Goal: Task Accomplishment & Management: Manage account settings

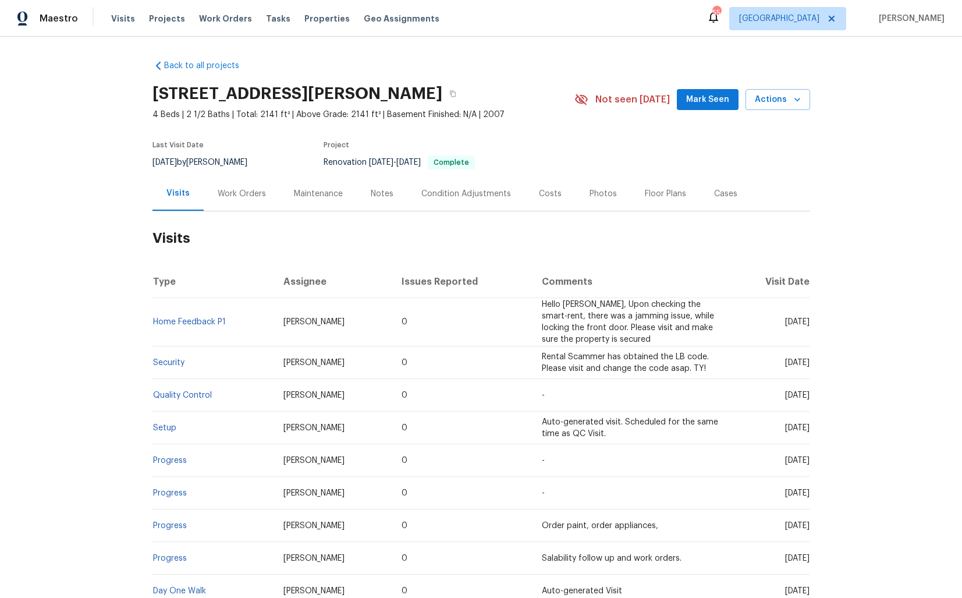
click at [232, 172] on div "Last Visit Date 9/4/2025 by Ryan Carder Project Renovation 7/2/2025 - 7/16/2025…" at bounding box center [349, 155] width 395 height 42
click at [250, 207] on div "Work Orders" at bounding box center [242, 193] width 76 height 34
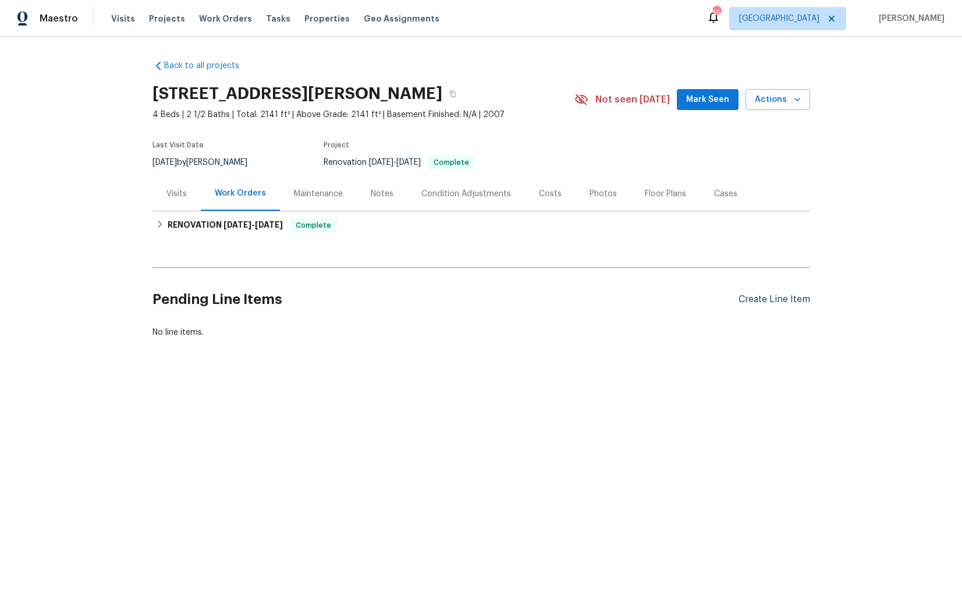
click at [769, 297] on div "Create Line Item" at bounding box center [775, 299] width 72 height 11
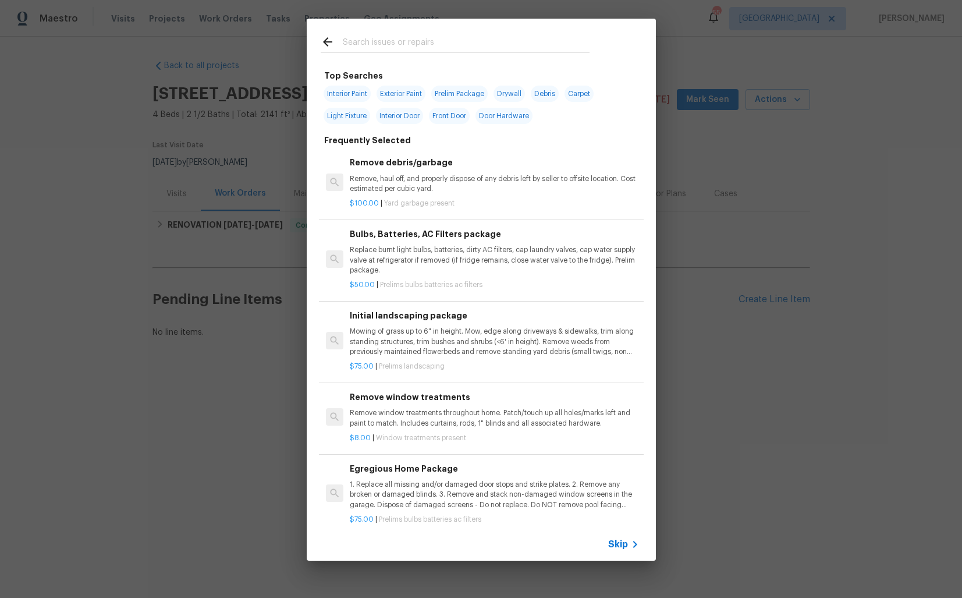
click at [385, 33] on div at bounding box center [455, 42] width 297 height 46
click at [374, 44] on input "text" at bounding box center [466, 43] width 247 height 17
click at [385, 245] on p "Replace burnt light bulbs, batteries, dirty AC filters, cap laundry valves, cap…" at bounding box center [494, 260] width 289 height 30
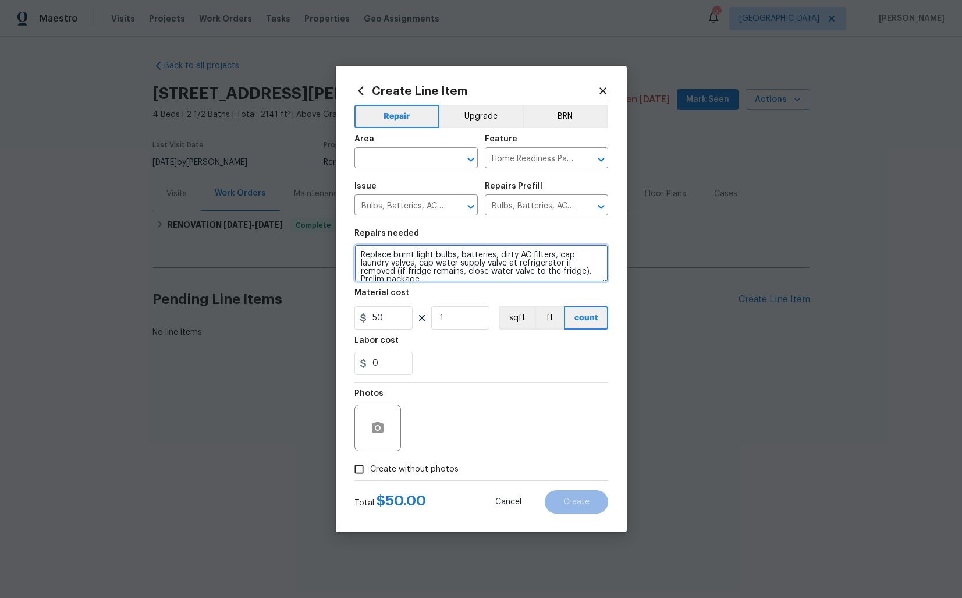
click at [402, 260] on textarea "Replace burnt light bulbs, batteries, dirty AC filters, cap laundry valves, cap…" at bounding box center [481, 262] width 254 height 37
paste textarea "eceived feedback that the smoke detector batteries need replacement. Please rep…"
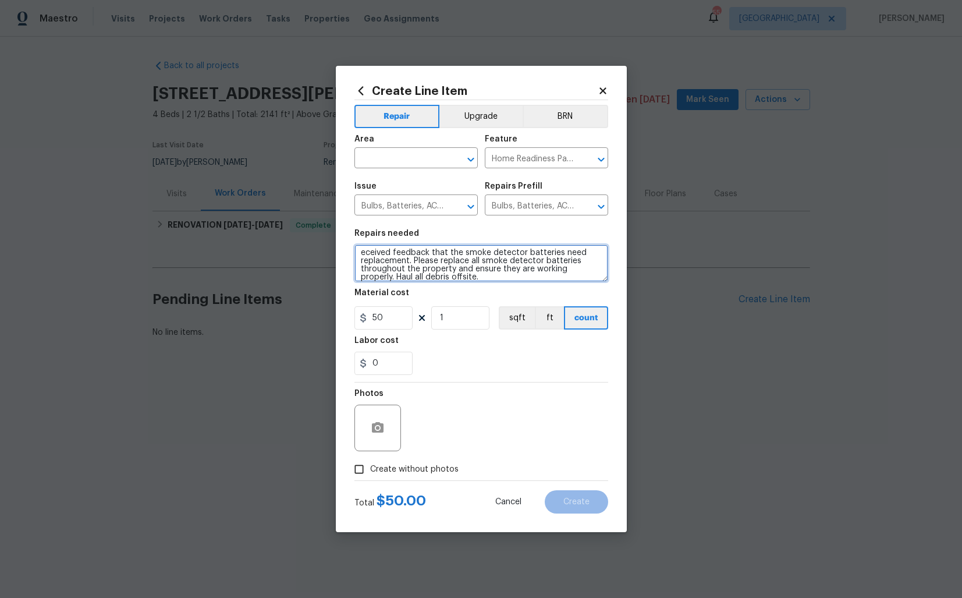
type textarea "eceived feedback that the smoke detector batteries need replacement. Please rep…"
click at [416, 162] on input "text" at bounding box center [399, 159] width 91 height 18
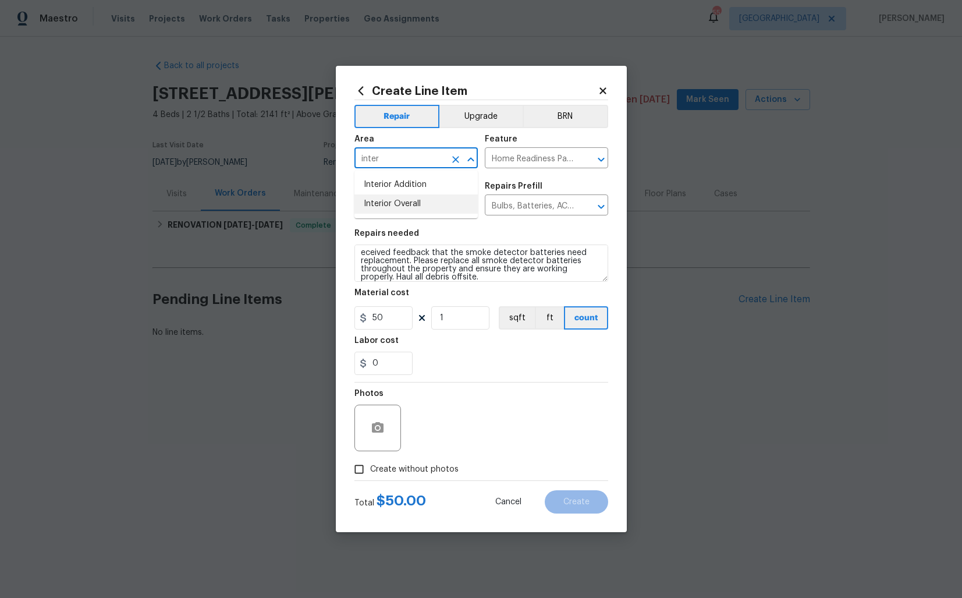
click at [426, 200] on li "Interior Overall" at bounding box center [415, 203] width 123 height 19
type input "Interior Overall"
click at [520, 161] on input "Home Readiness Packages" at bounding box center [530, 159] width 91 height 18
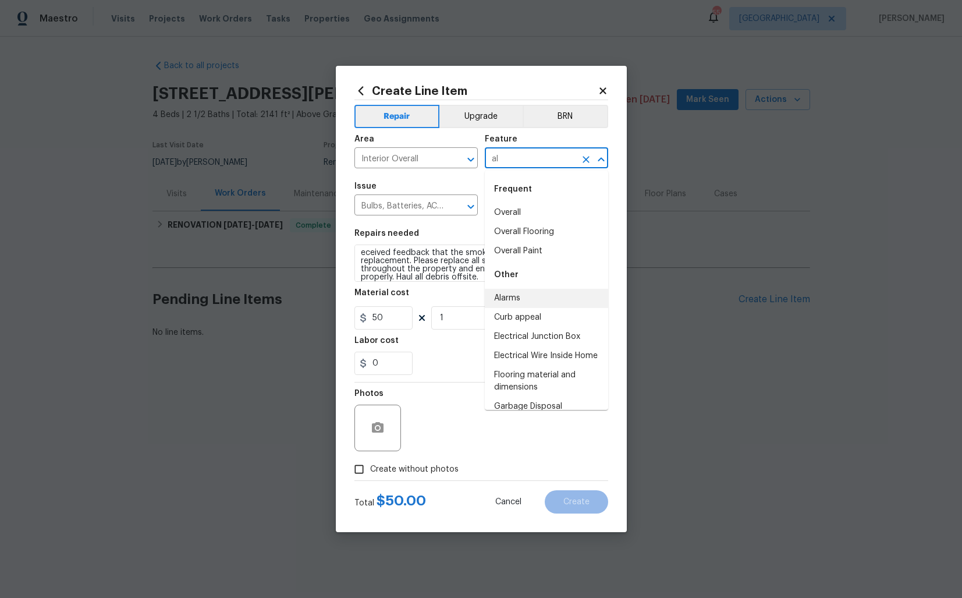
click at [520, 300] on li "Alarms" at bounding box center [546, 298] width 123 height 19
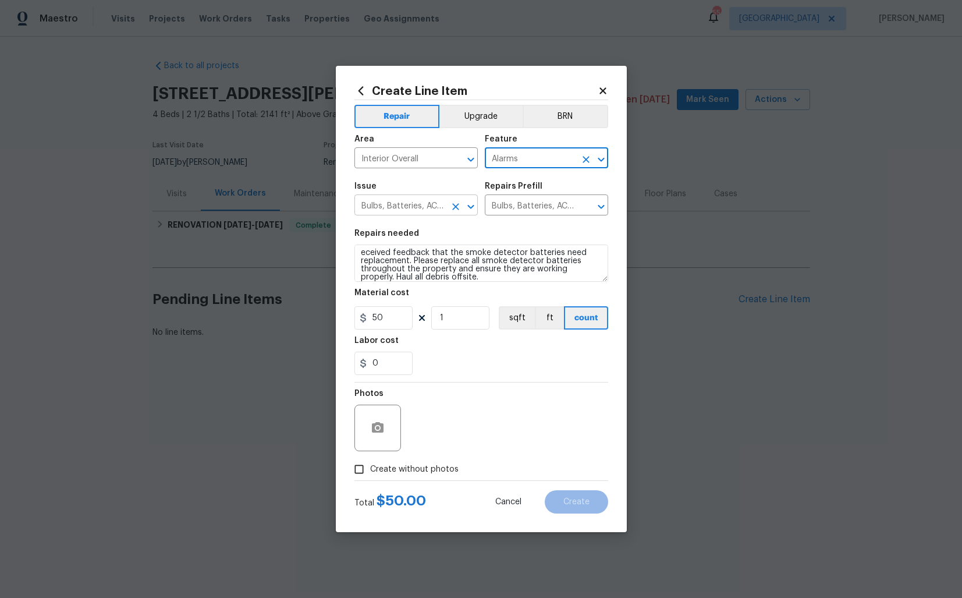
type input "Alarms"
click at [396, 213] on input "Bulbs, Batteries, AC Filters" at bounding box center [399, 206] width 91 height 18
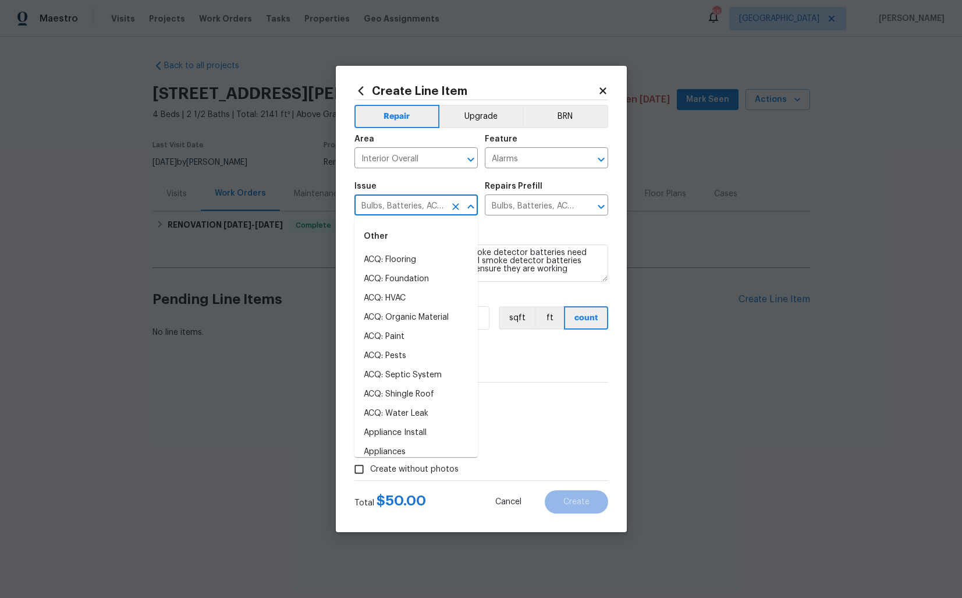
click at [603, 88] on icon at bounding box center [602, 90] width 6 height 6
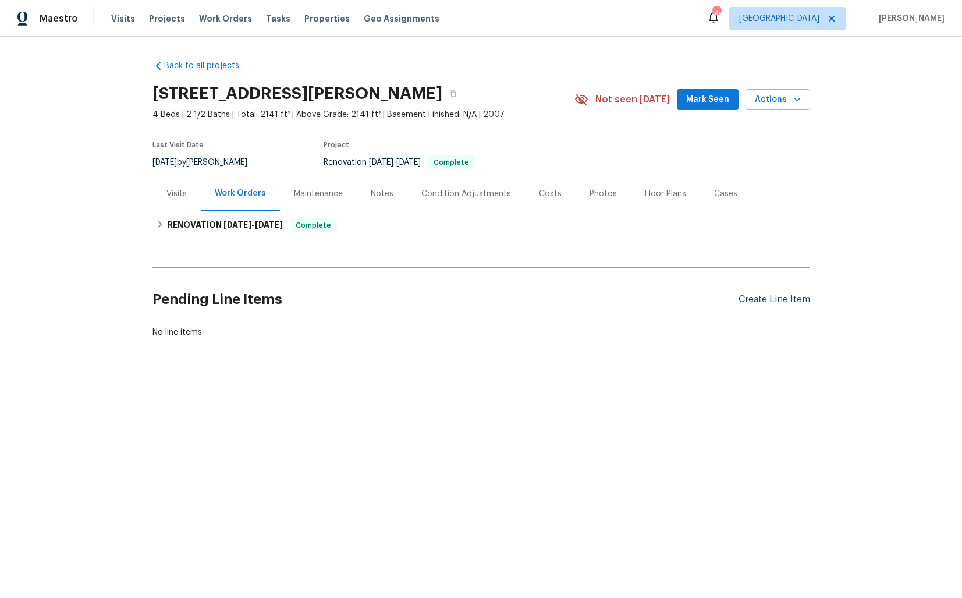
click at [771, 301] on div "Create Line Item" at bounding box center [775, 299] width 72 height 11
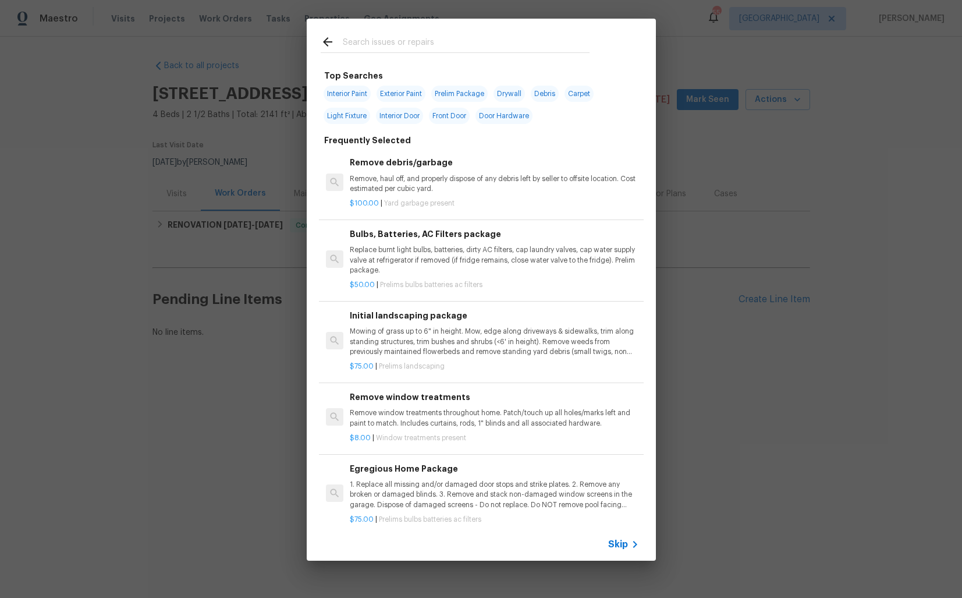
click at [368, 41] on input "text" at bounding box center [466, 43] width 247 height 17
click at [378, 255] on p "Replace burnt light bulbs, batteries, dirty AC filters, cap laundry valves, cap…" at bounding box center [494, 260] width 289 height 30
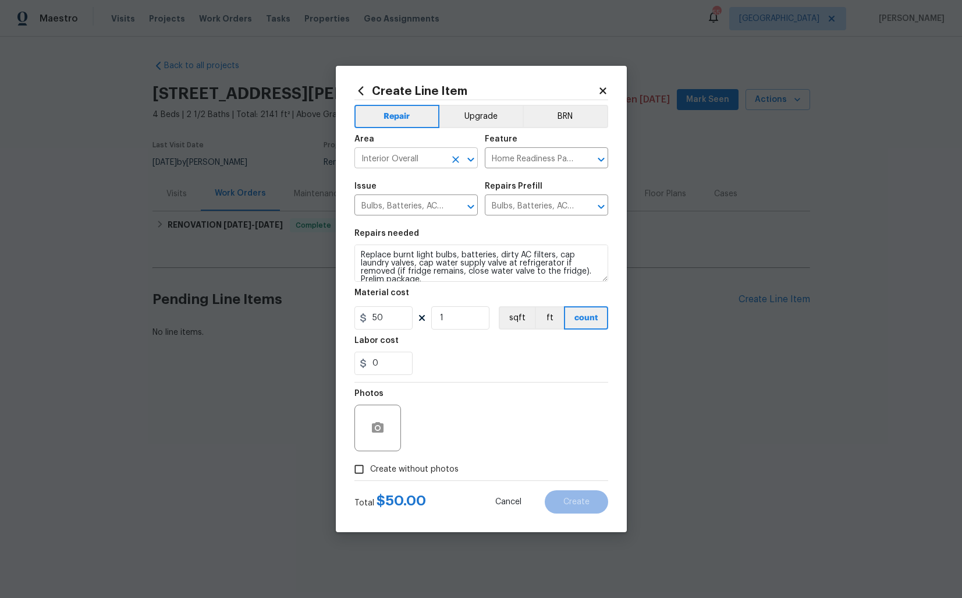
click at [385, 158] on input "Interior Overall" at bounding box center [399, 159] width 91 height 18
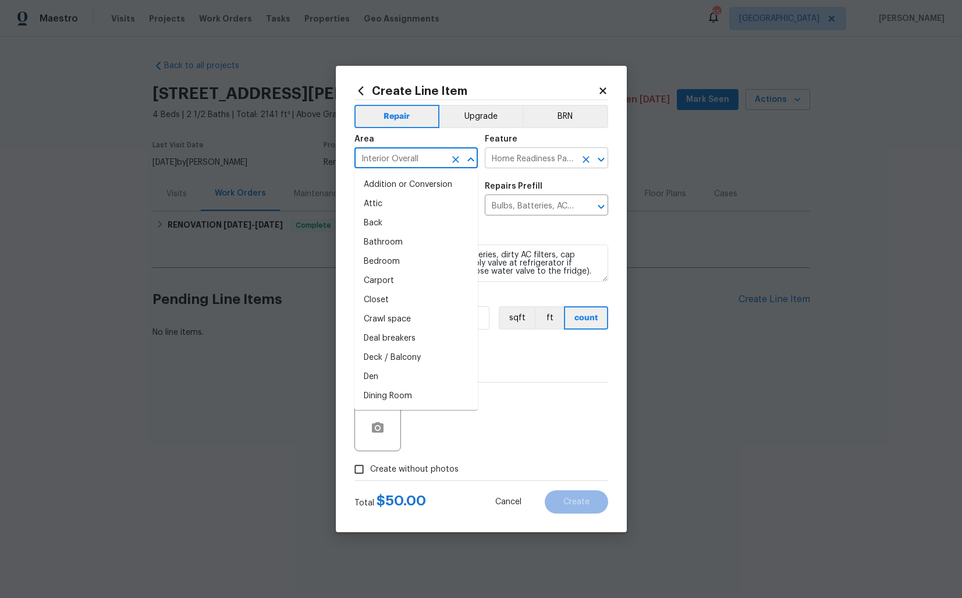
click at [534, 161] on input "Home Readiness Packages" at bounding box center [530, 159] width 91 height 18
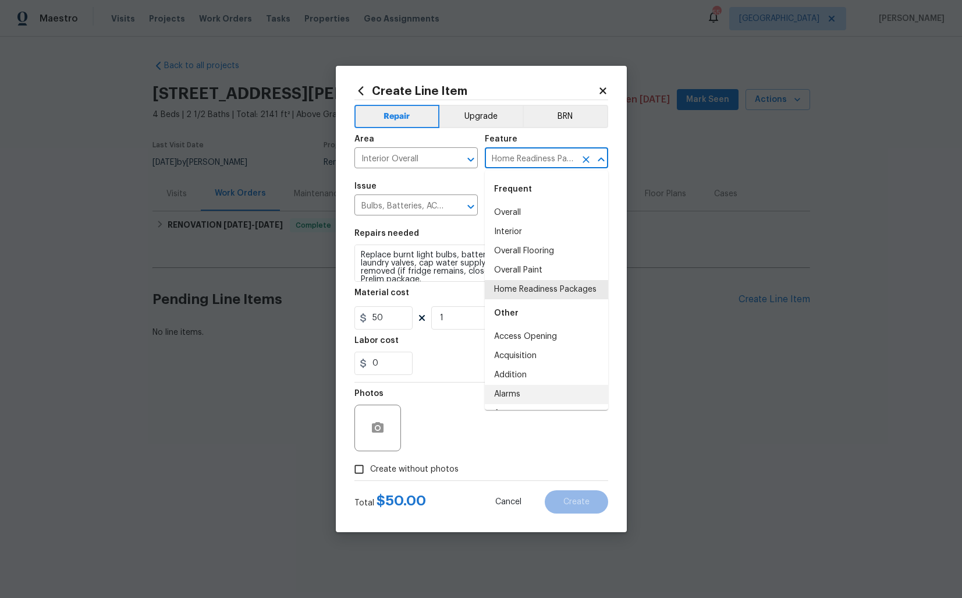
click at [510, 390] on li "Alarms" at bounding box center [546, 394] width 123 height 19
type input "Alarms"
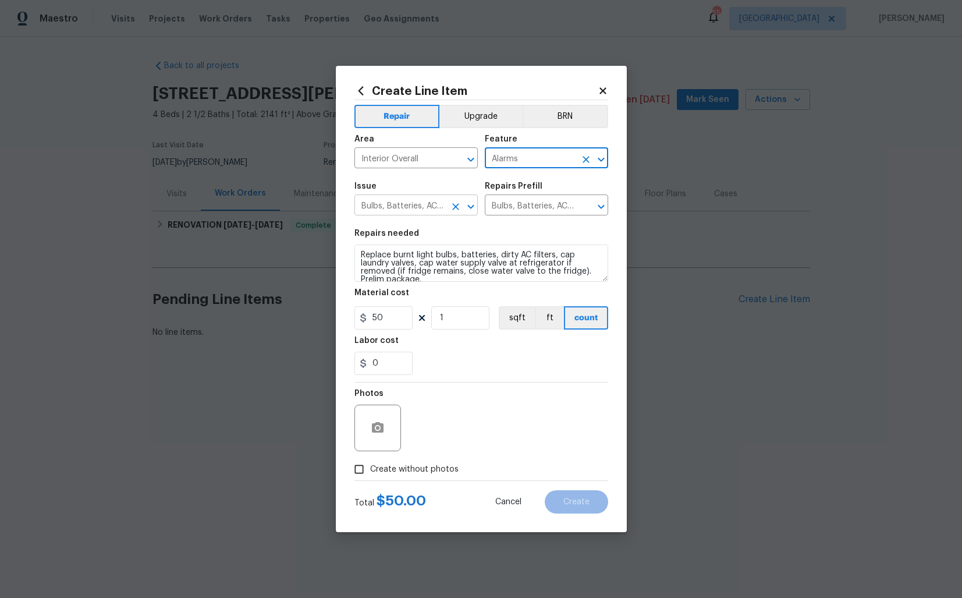
click at [416, 207] on input "Bulbs, Batteries, AC Filters" at bounding box center [399, 206] width 91 height 18
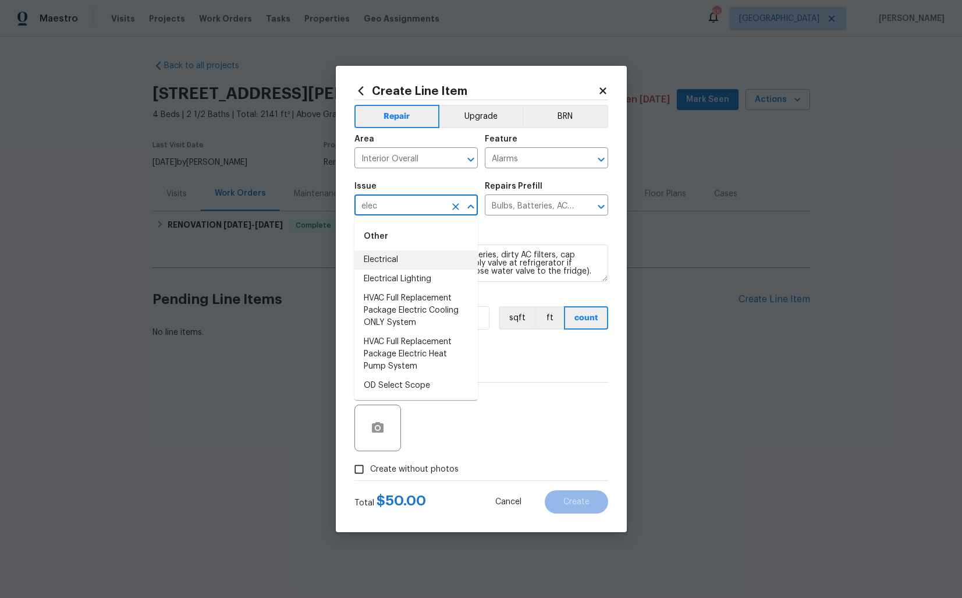
click at [388, 260] on li "Electrical" at bounding box center [415, 259] width 123 height 19
type input "Electrical"
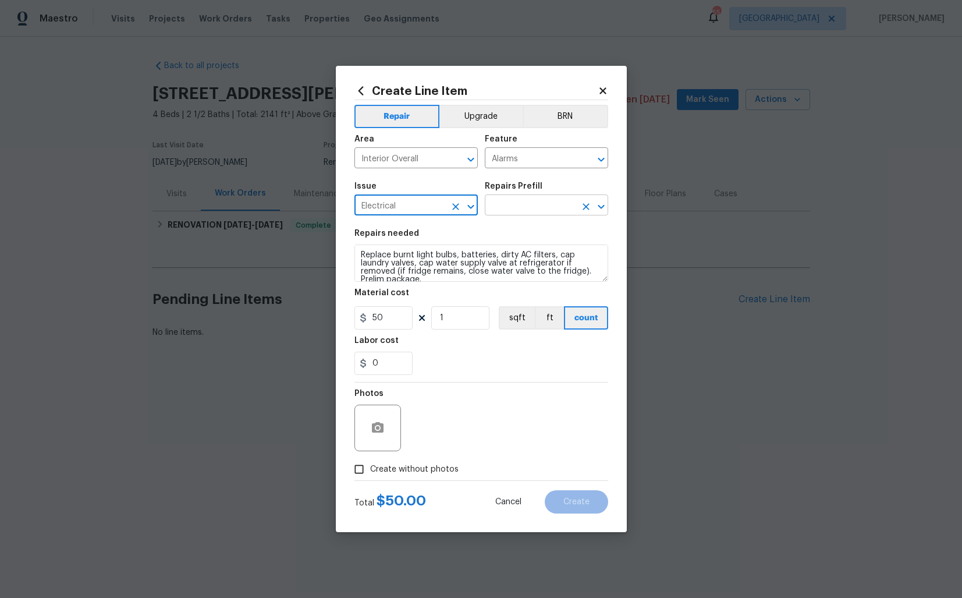
type input "Electrical"
click at [541, 207] on input "text" at bounding box center [530, 206] width 91 height 18
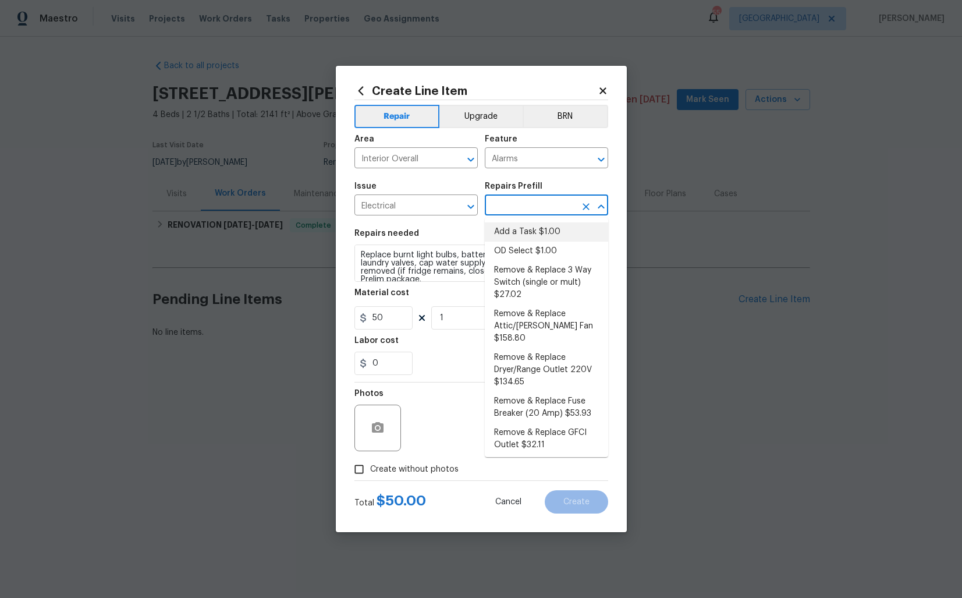
click at [537, 233] on li "Add a Task $1.00" at bounding box center [546, 231] width 123 height 19
type input "Add a Task $1.00"
type textarea "HPM to detail"
type input "1"
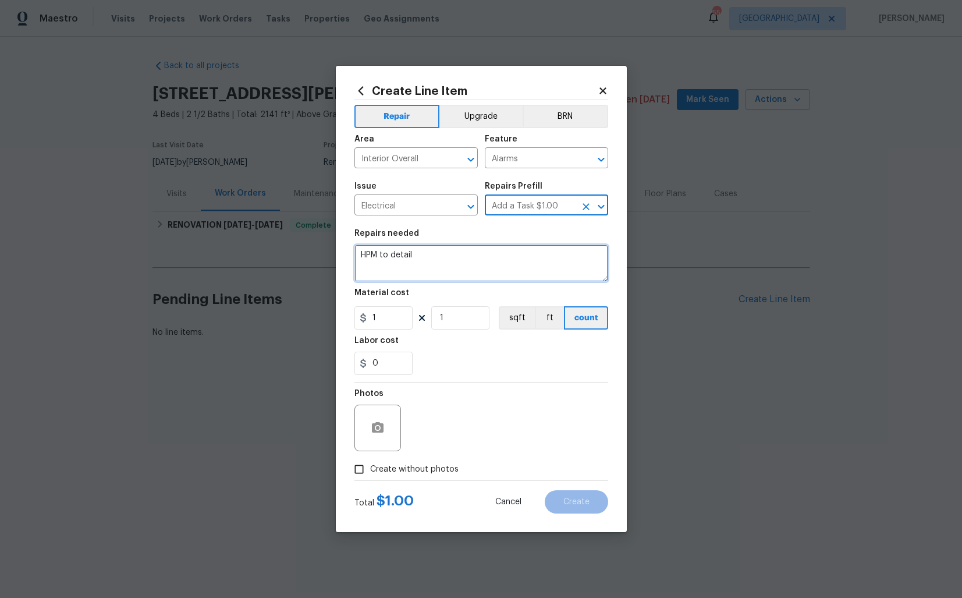
click at [445, 253] on textarea "HPM to detail" at bounding box center [481, 262] width 254 height 37
paste textarea "2408 Cagle Ct, Gastonia, NC 28056"
click at [507, 251] on textarea "HPM to detail" at bounding box center [481, 262] width 254 height 37
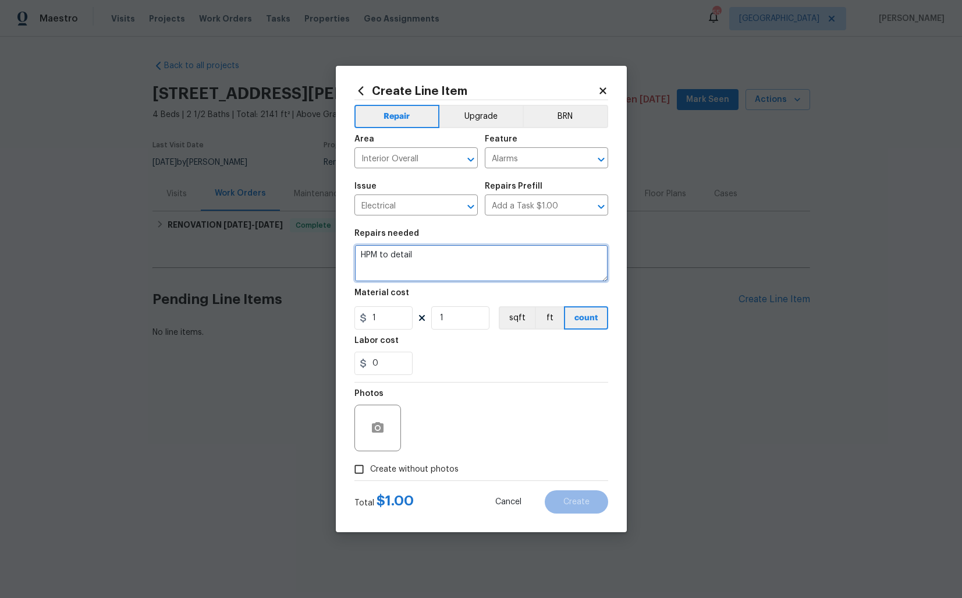
click at [507, 251] on textarea "HPM to detail" at bounding box center [481, 262] width 254 height 37
paste textarea "Received feedback that the smoke detector batteries need replacement. Please re…"
type textarea "Received feedback that the smoke detector batteries need replacement. Please re…"
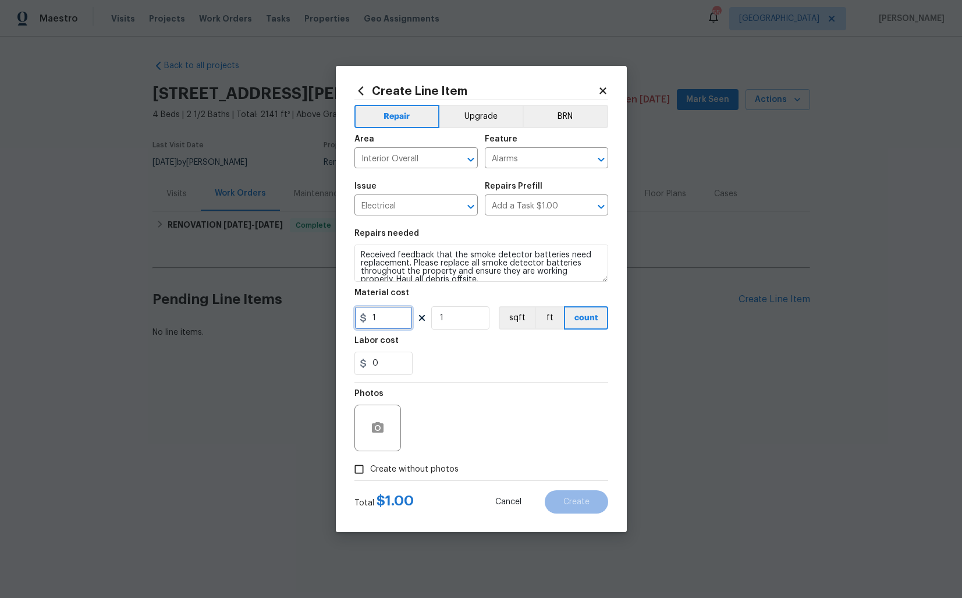
click at [393, 319] on input "1" at bounding box center [383, 317] width 58 height 23
type input "45"
click at [370, 468] on span "Create without photos" at bounding box center [414, 469] width 88 height 12
click at [370, 468] on input "Create without photos" at bounding box center [359, 469] width 22 height 22
checkbox input "true"
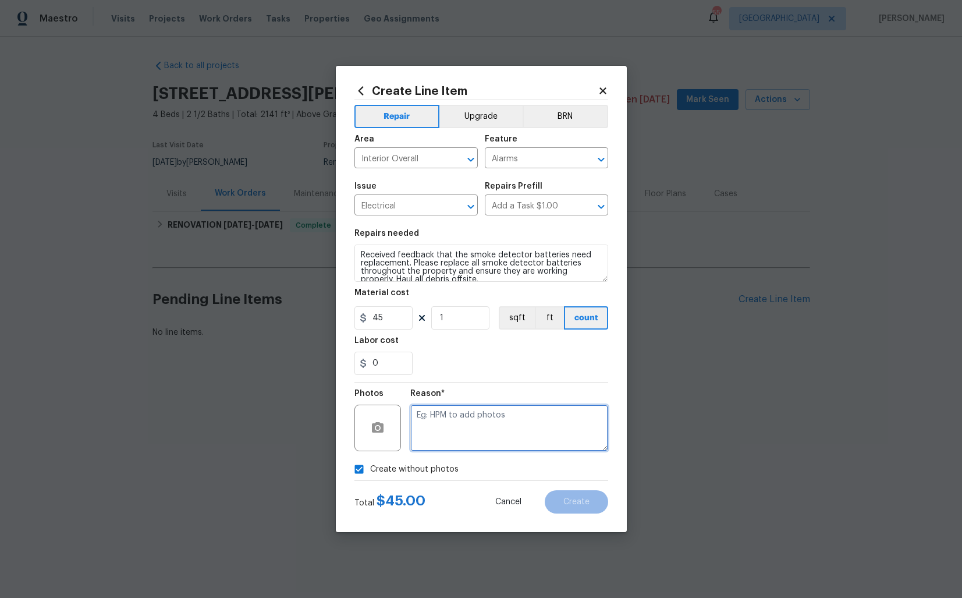
click at [533, 420] on textarea at bounding box center [509, 427] width 198 height 47
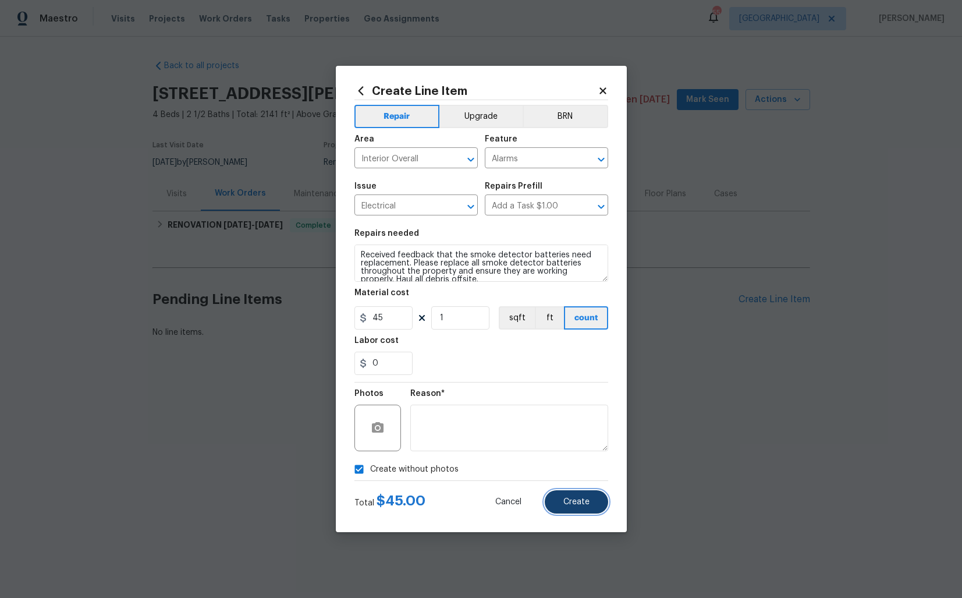
click at [570, 500] on span "Create" at bounding box center [576, 502] width 26 height 9
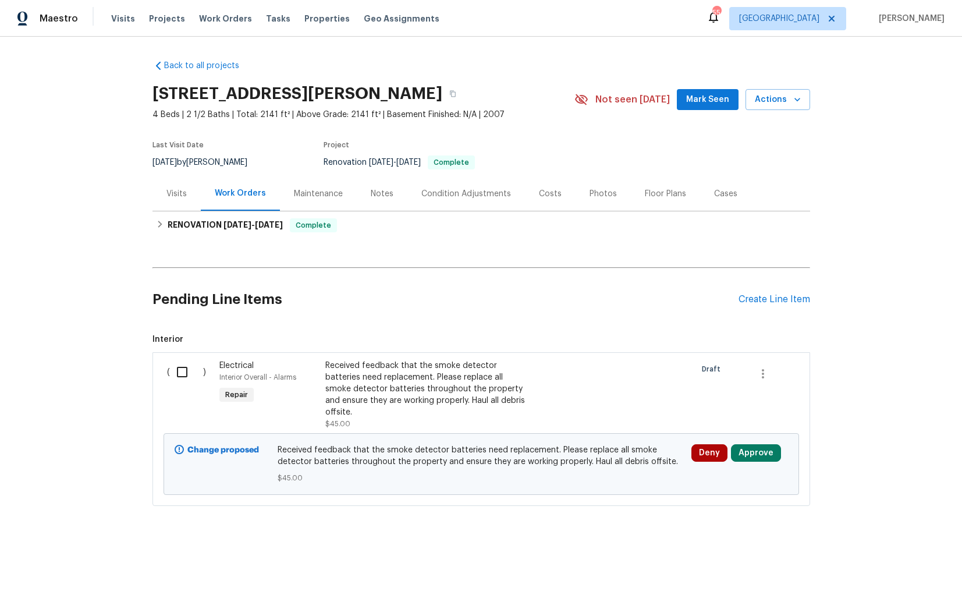
click at [184, 372] on input "checkbox" at bounding box center [186, 372] width 33 height 24
checkbox input "true"
click at [887, 565] on span "Create Work Order" at bounding box center [895, 569] width 77 height 15
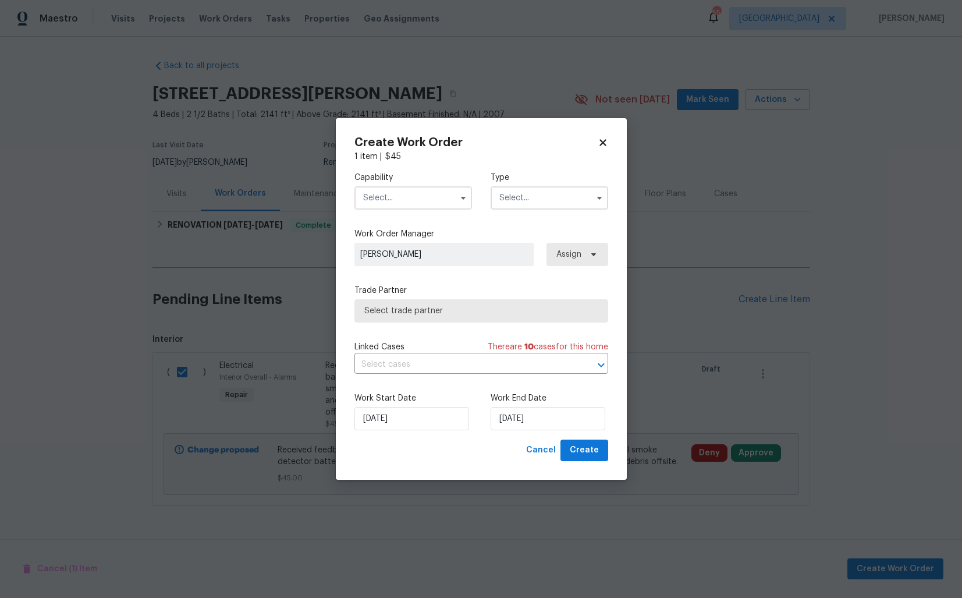
click at [420, 201] on input "text" at bounding box center [413, 197] width 118 height 23
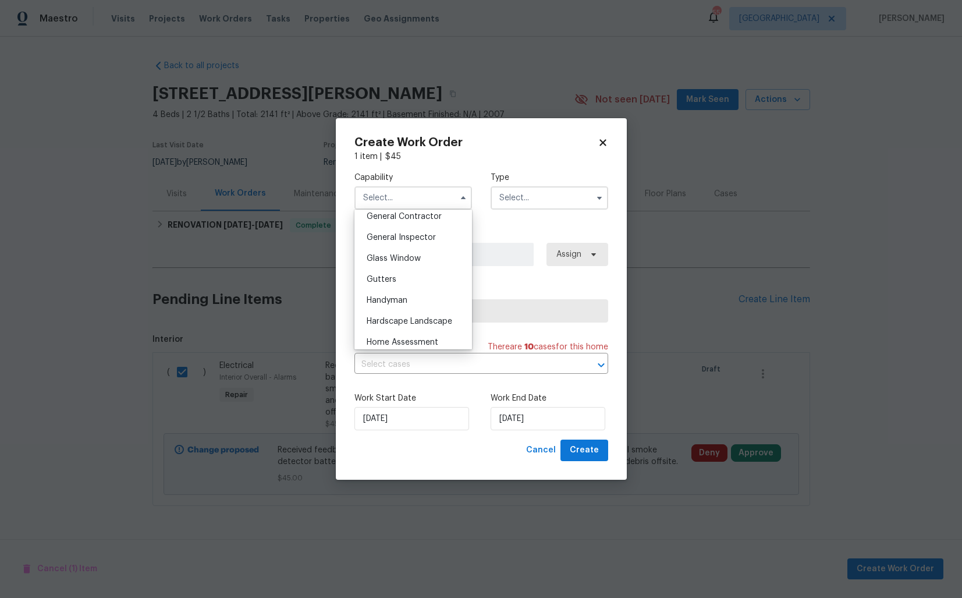
scroll to position [581, 0]
click at [402, 276] on div "Handyman" at bounding box center [413, 281] width 112 height 21
type input "Handyman"
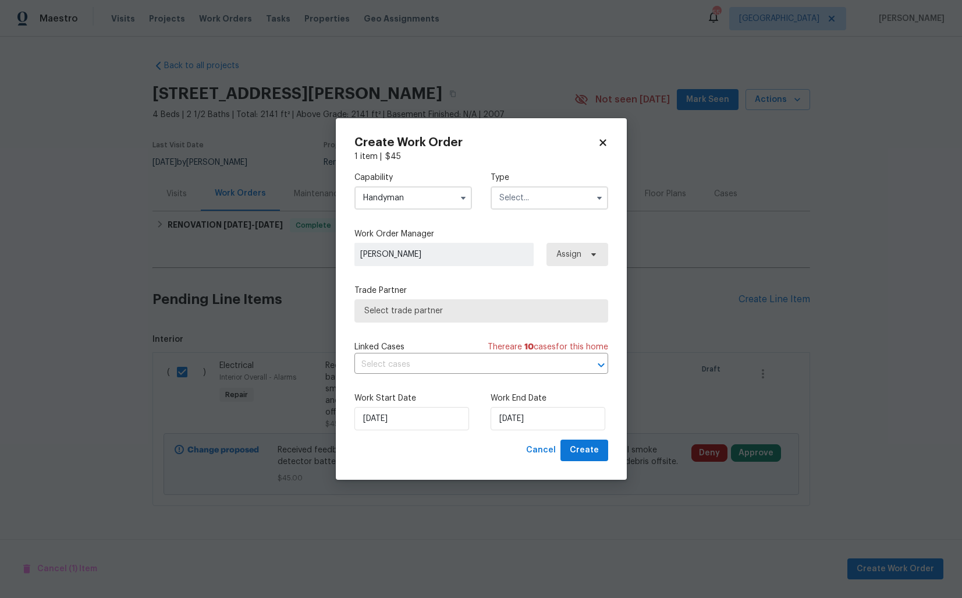
click at [558, 205] on input "text" at bounding box center [550, 197] width 118 height 23
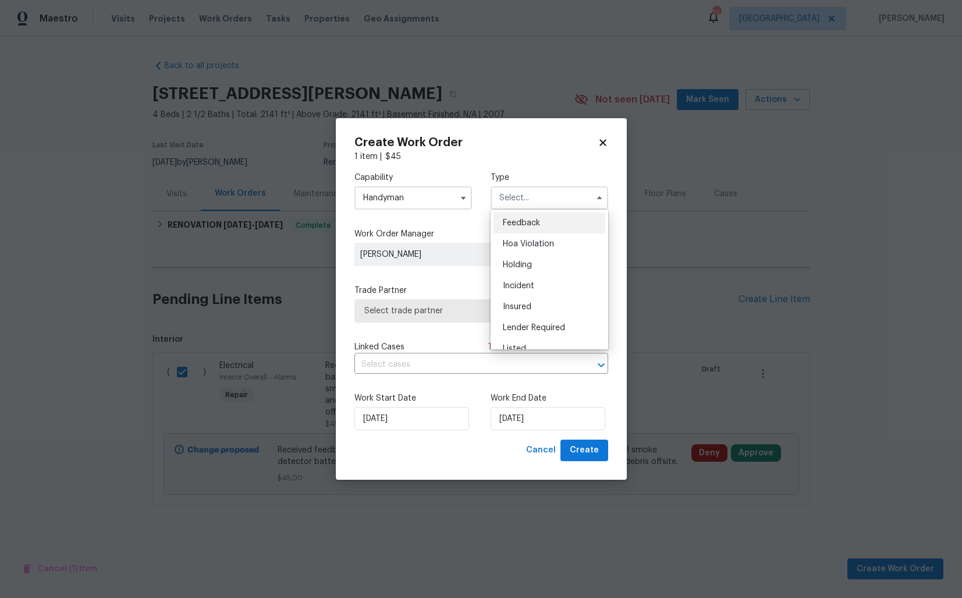
click at [538, 221] on span "Feedback" at bounding box center [521, 223] width 37 height 8
type input "Feedback"
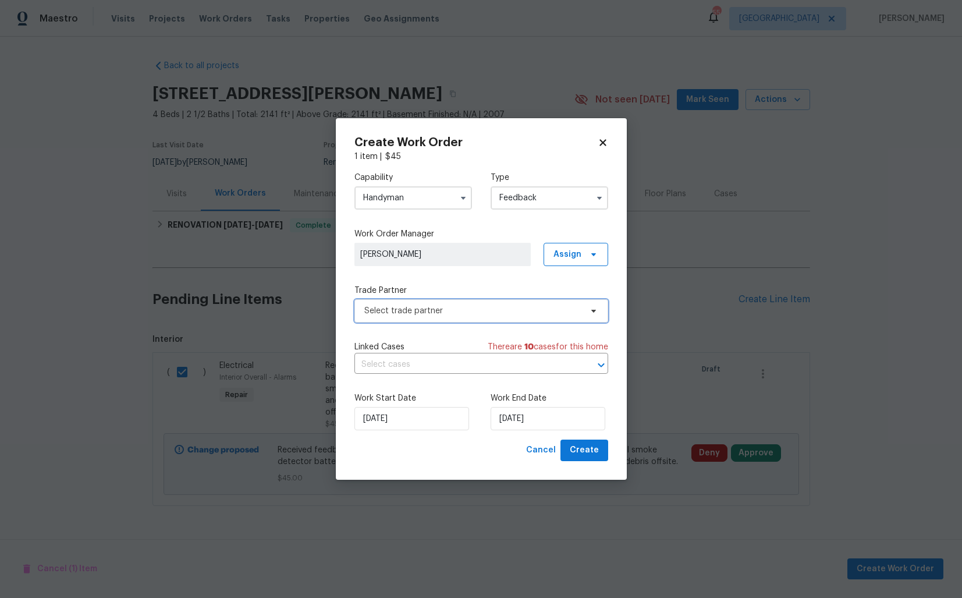
click at [401, 312] on span "Select trade partner" at bounding box center [472, 311] width 217 height 12
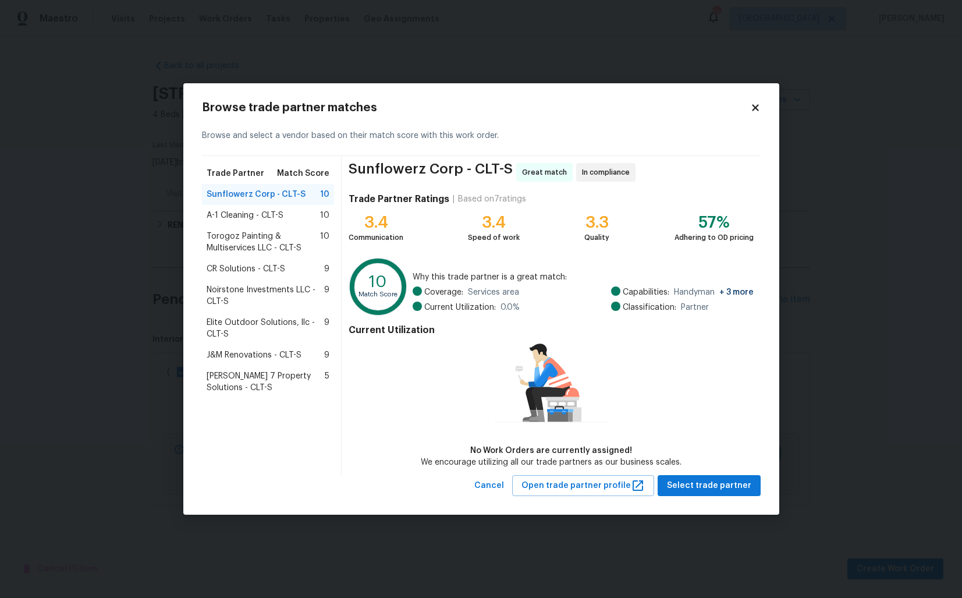
click at [253, 213] on span "A-1 Cleaning - CLT-S" at bounding box center [245, 216] width 77 height 12
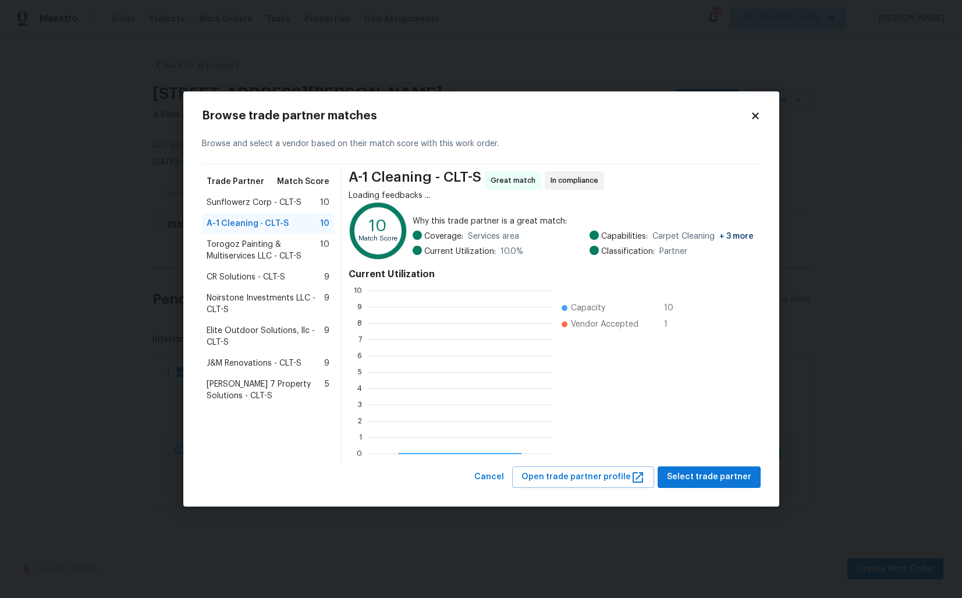
scroll to position [163, 184]
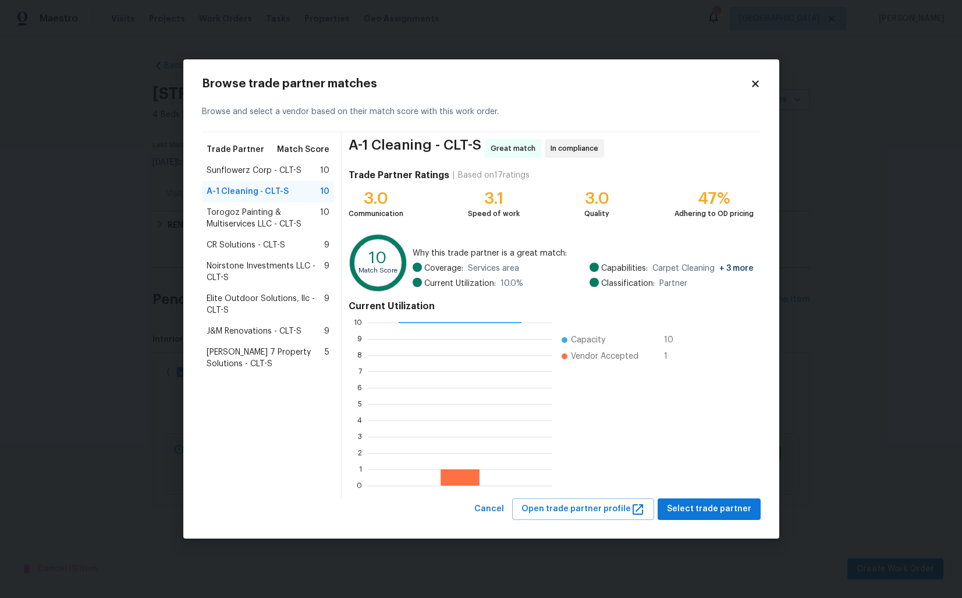
click at [237, 219] on span "Torogoz Painting & Multiservices LLC - CLT-S" at bounding box center [264, 218] width 114 height 23
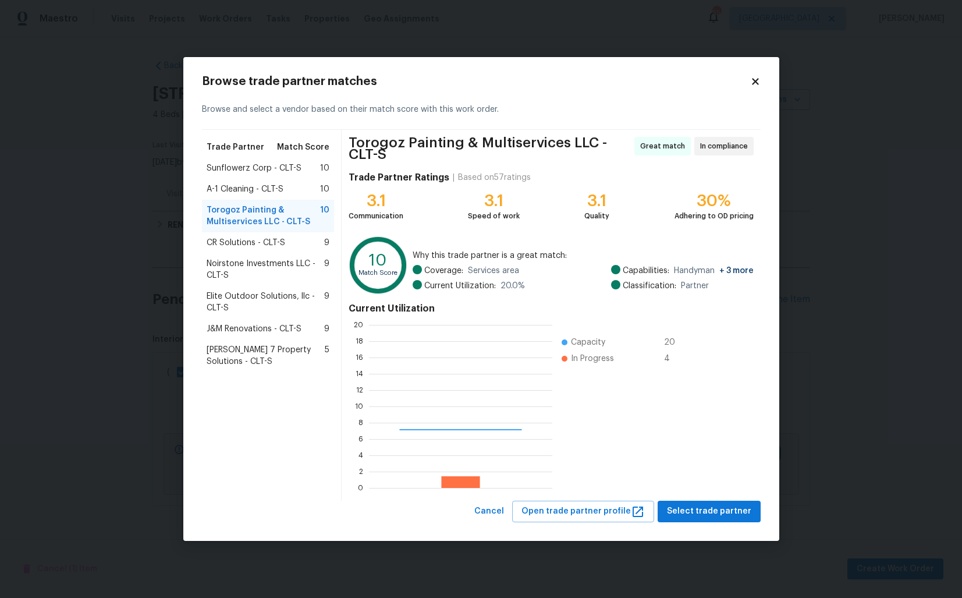
scroll to position [163, 183]
click at [232, 247] on span "CR Solutions - CLT-S" at bounding box center [246, 243] width 79 height 12
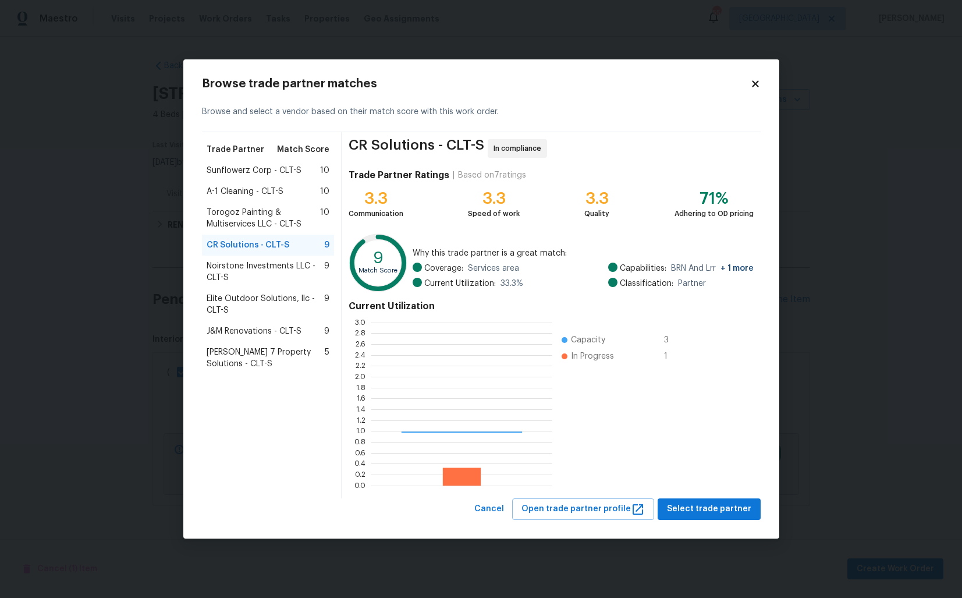
scroll to position [163, 181]
click at [228, 211] on span "Torogoz Painting & Multiservices LLC - CLT-S" at bounding box center [264, 218] width 114 height 23
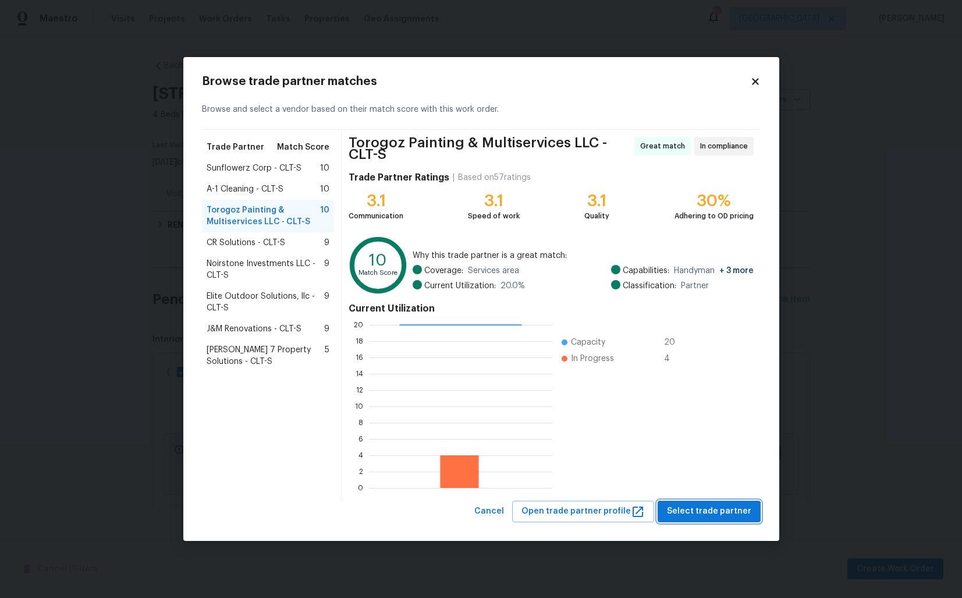
click at [697, 509] on span "Select trade partner" at bounding box center [709, 511] width 84 height 15
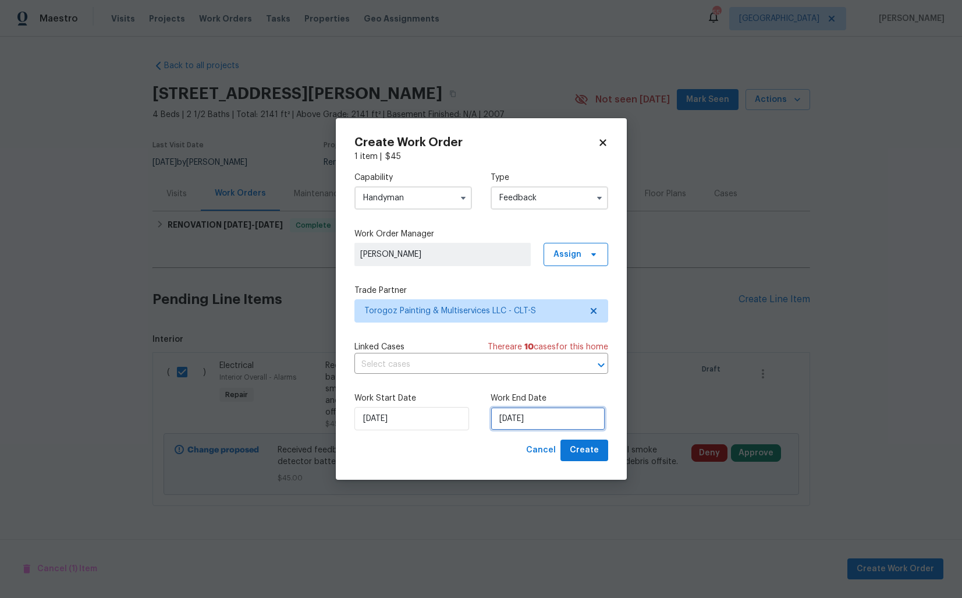
click at [510, 418] on input "[DATE]" at bounding box center [548, 418] width 115 height 23
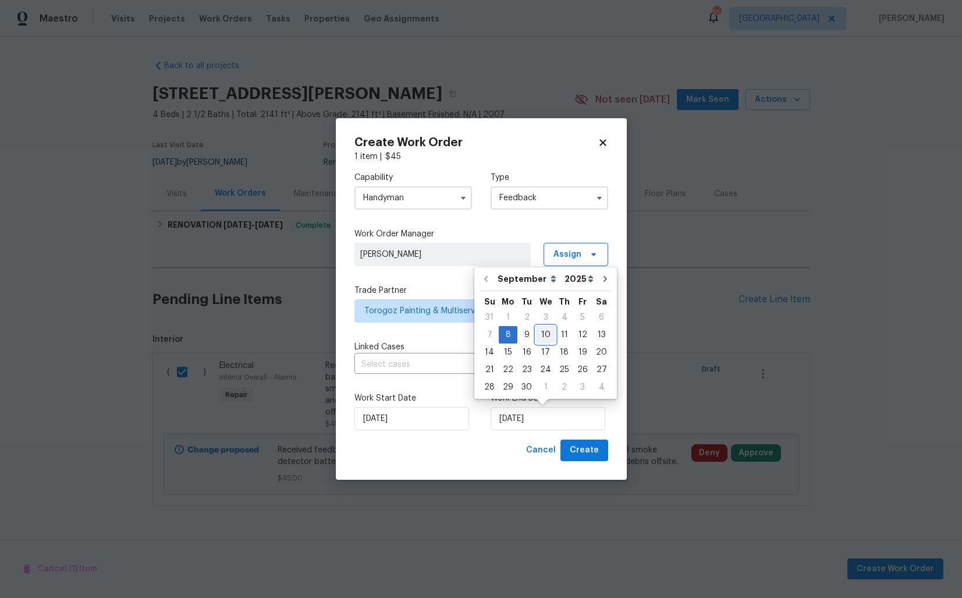
click at [544, 335] on div "10" at bounding box center [545, 334] width 19 height 16
type input "10/09/2025"
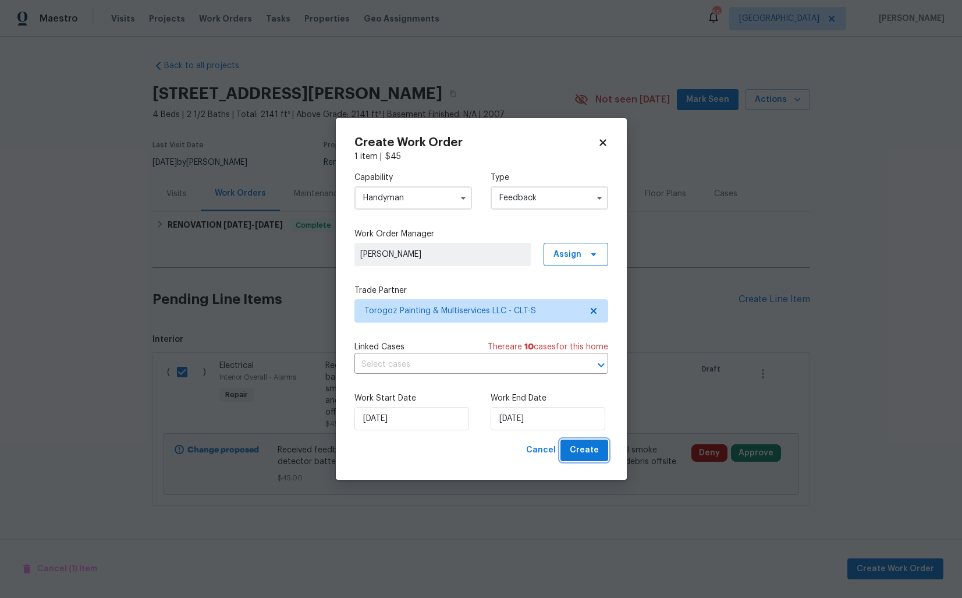
click at [585, 449] on span "Create" at bounding box center [584, 450] width 29 height 15
checkbox input "false"
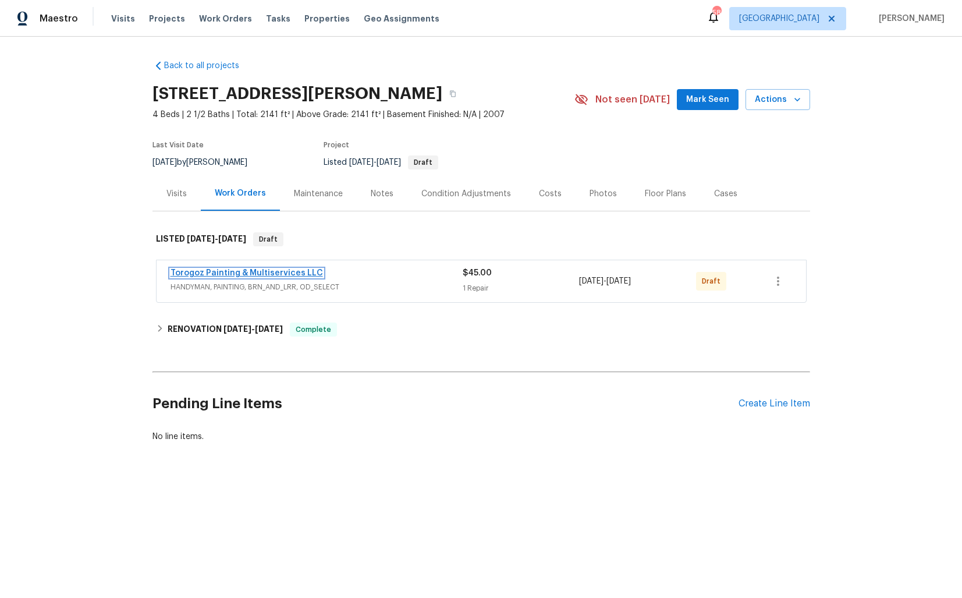
click at [223, 272] on link "Torogoz Painting & Multiservices LLC" at bounding box center [247, 273] width 152 height 8
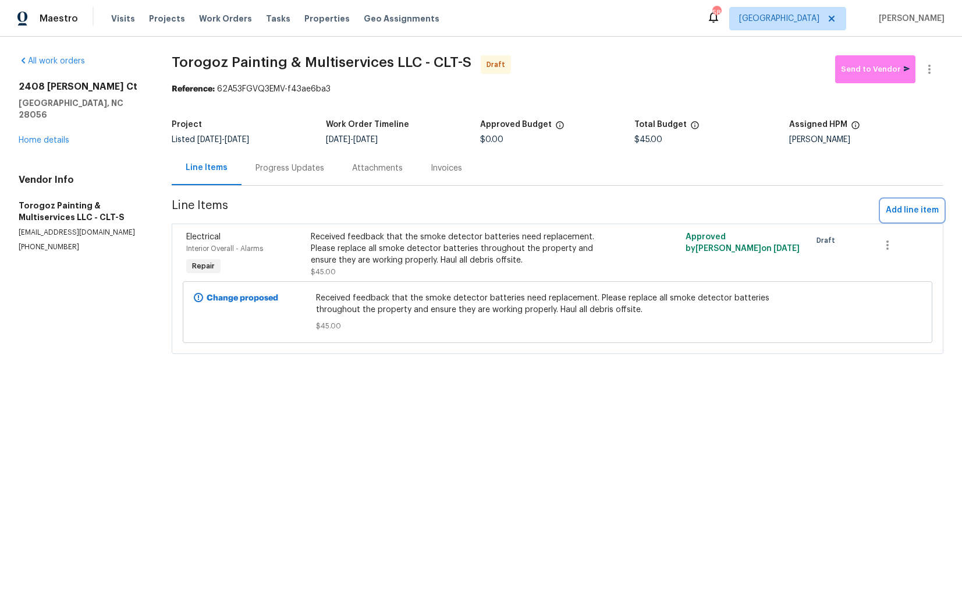
click at [913, 213] on span "Add line item" at bounding box center [912, 210] width 53 height 15
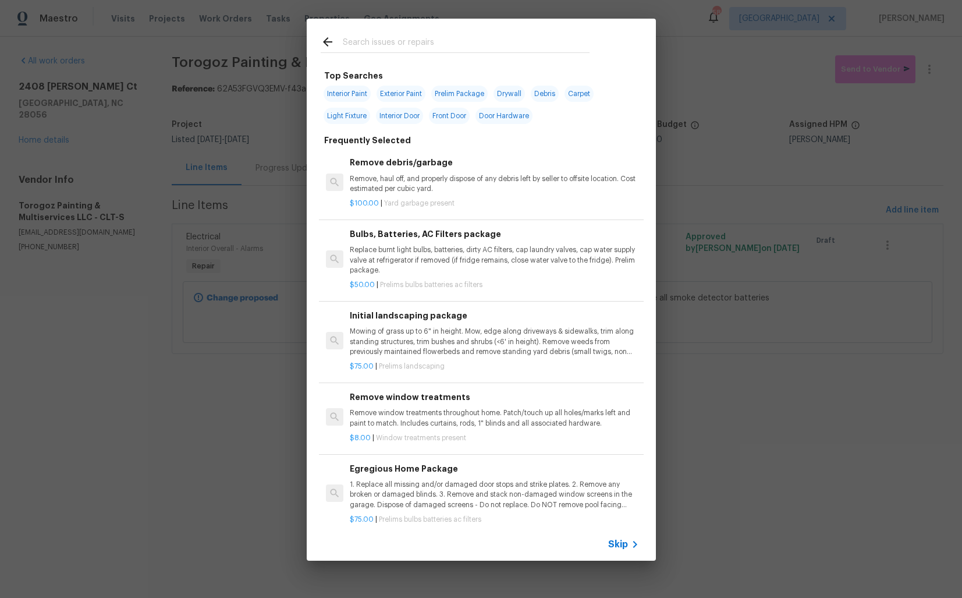
click at [406, 43] on input "text" at bounding box center [466, 43] width 247 height 17
type input "light"
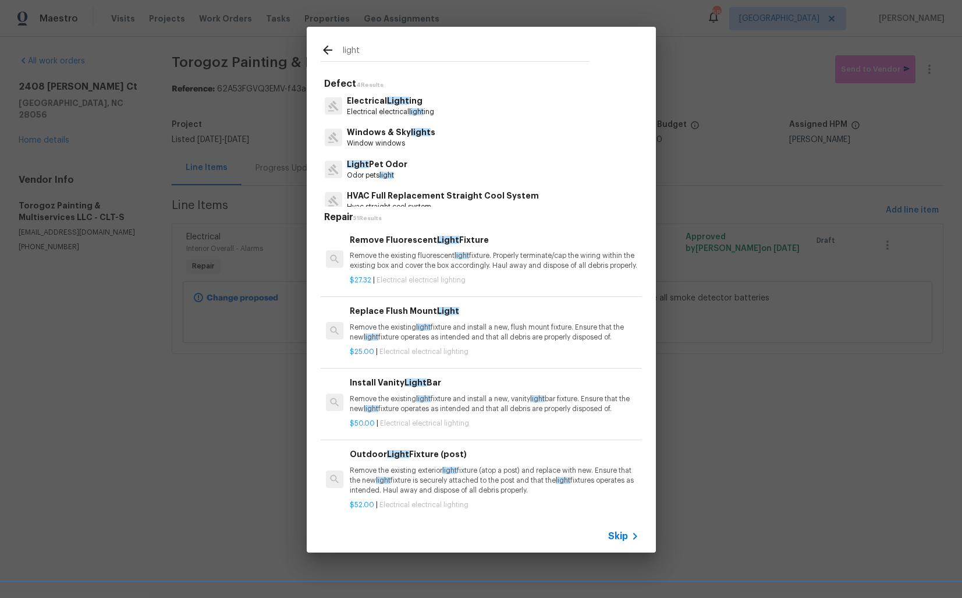
click at [399, 106] on p "Electrical Light ing" at bounding box center [390, 101] width 87 height 12
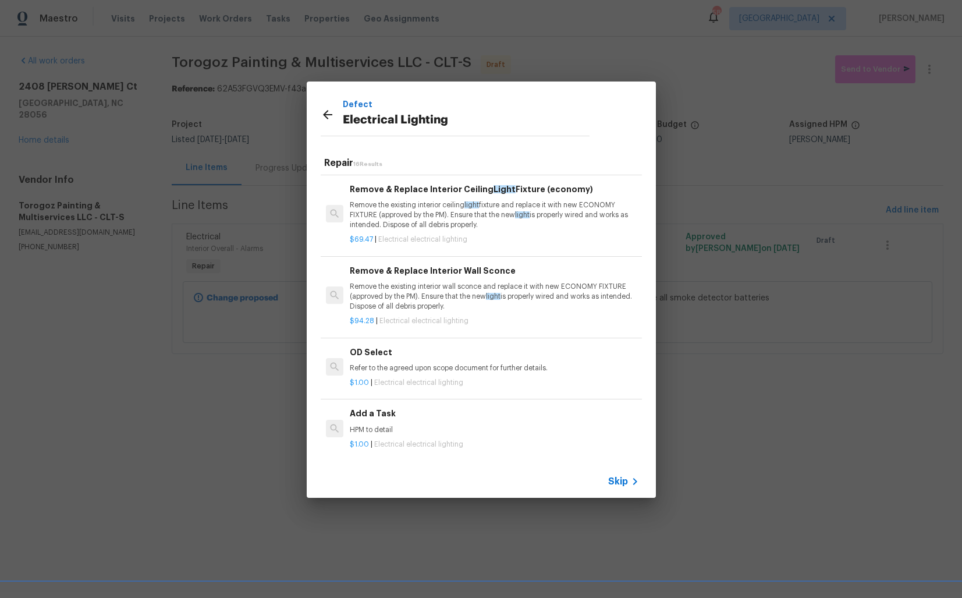
scroll to position [954, 0]
click at [374, 413] on h6 "Add a Task" at bounding box center [494, 412] width 289 height 13
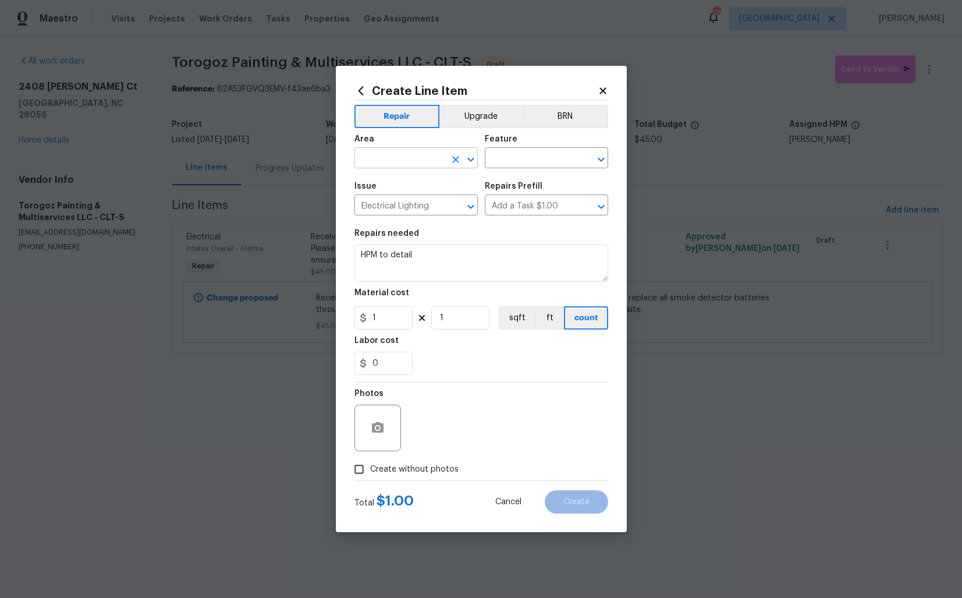
click at [411, 164] on input "text" at bounding box center [399, 159] width 91 height 18
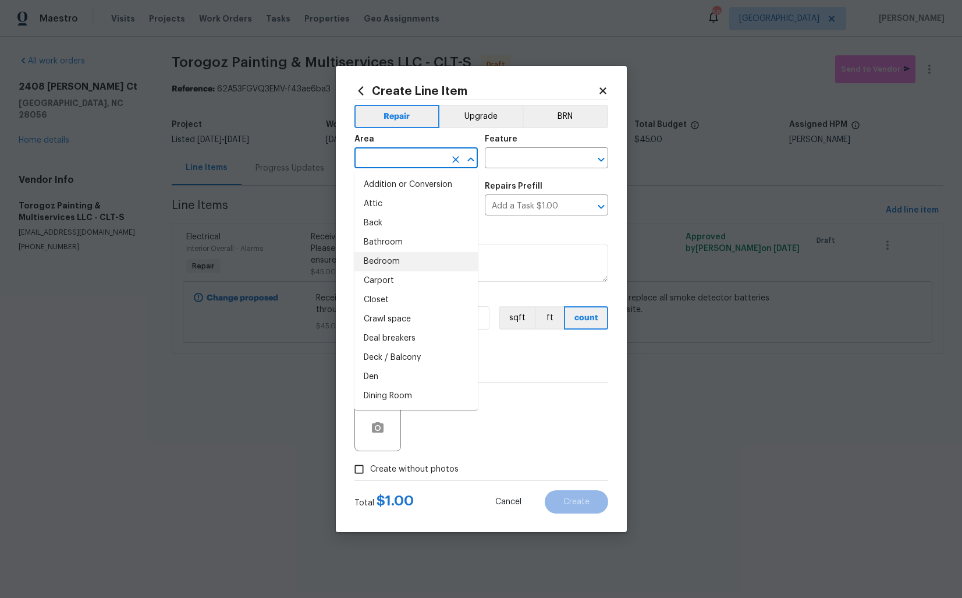
click at [385, 257] on li "Bedroom" at bounding box center [415, 261] width 123 height 19
type input "Bedroom"
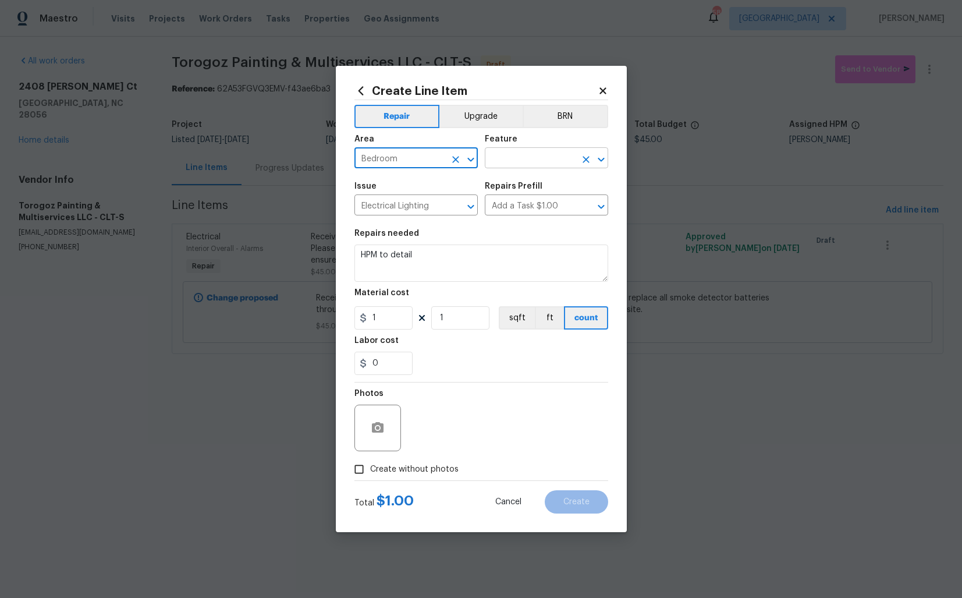
click at [536, 159] on input "text" at bounding box center [530, 159] width 91 height 18
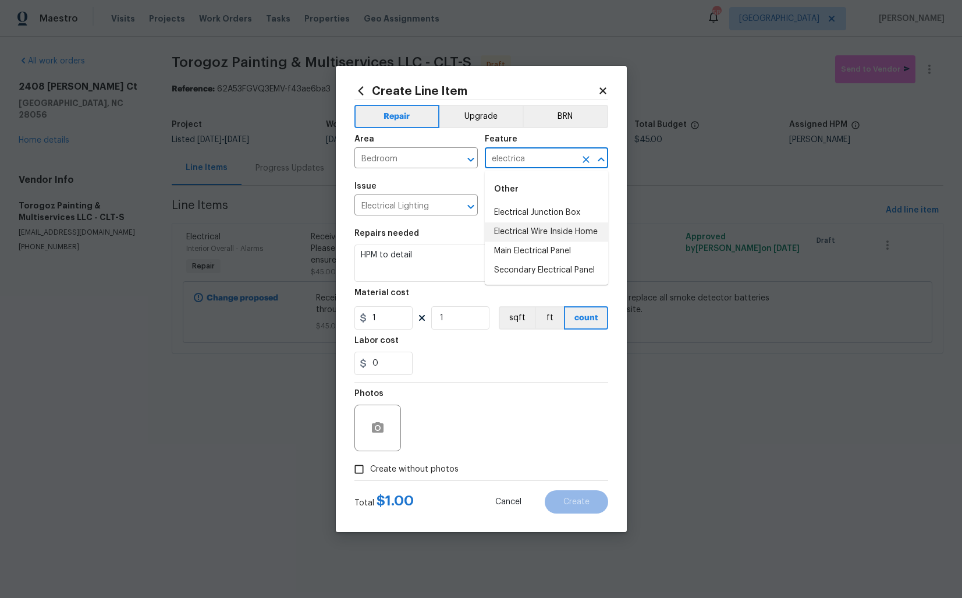
click at [535, 231] on li "Electrical Wire Inside Home" at bounding box center [546, 231] width 123 height 19
type input "Electrical Wire Inside Home"
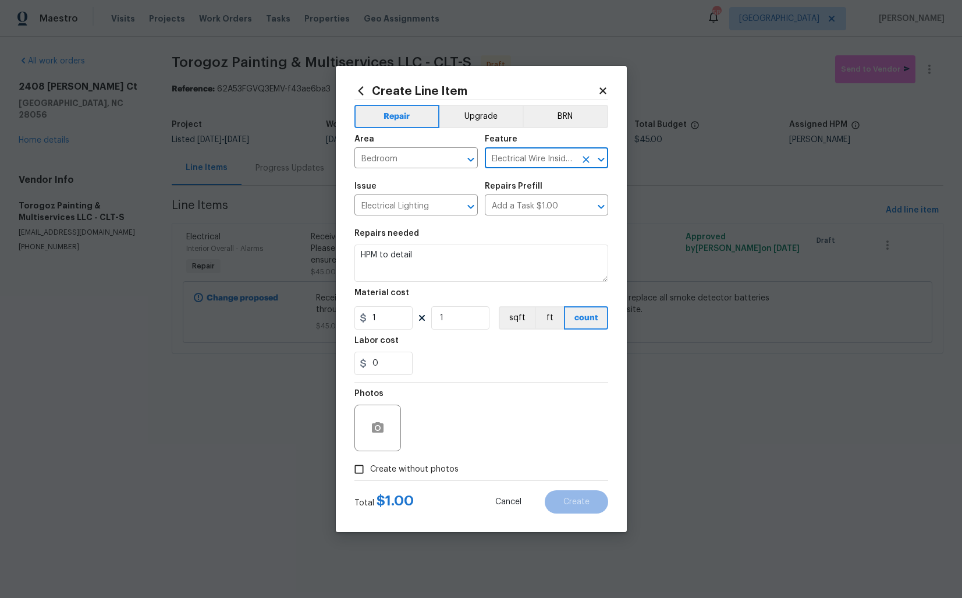
click at [583, 165] on button "Clear" at bounding box center [586, 159] width 16 height 16
click at [528, 157] on input "text" at bounding box center [530, 159] width 91 height 18
click at [507, 236] on li "Lighting" at bounding box center [546, 231] width 123 height 19
type input "Lighting"
click at [437, 200] on input "Electrical Lighting" at bounding box center [399, 206] width 91 height 18
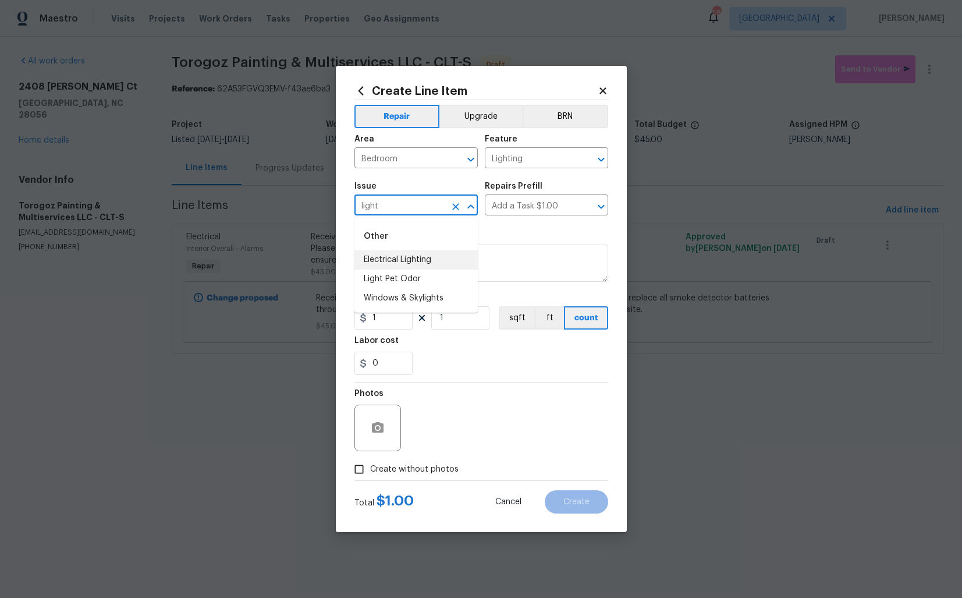
click at [387, 262] on li "Electrical Lighting" at bounding box center [415, 259] width 123 height 19
type input "Electrical Lighting"
click at [541, 213] on input "text" at bounding box center [530, 206] width 91 height 18
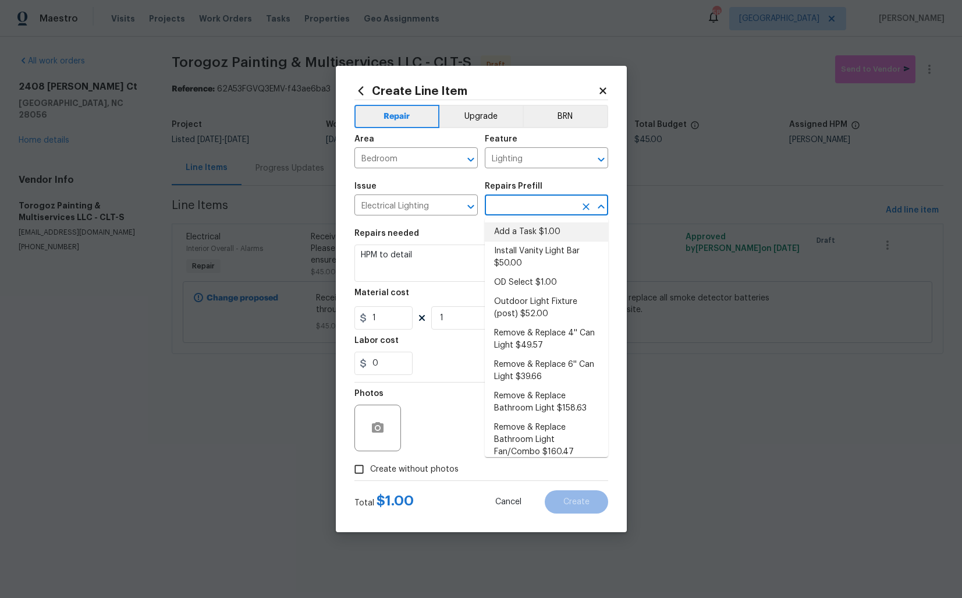
click at [533, 228] on li "Add a Task $1.00" at bounding box center [546, 231] width 123 height 19
type input "Add a Task $1.00"
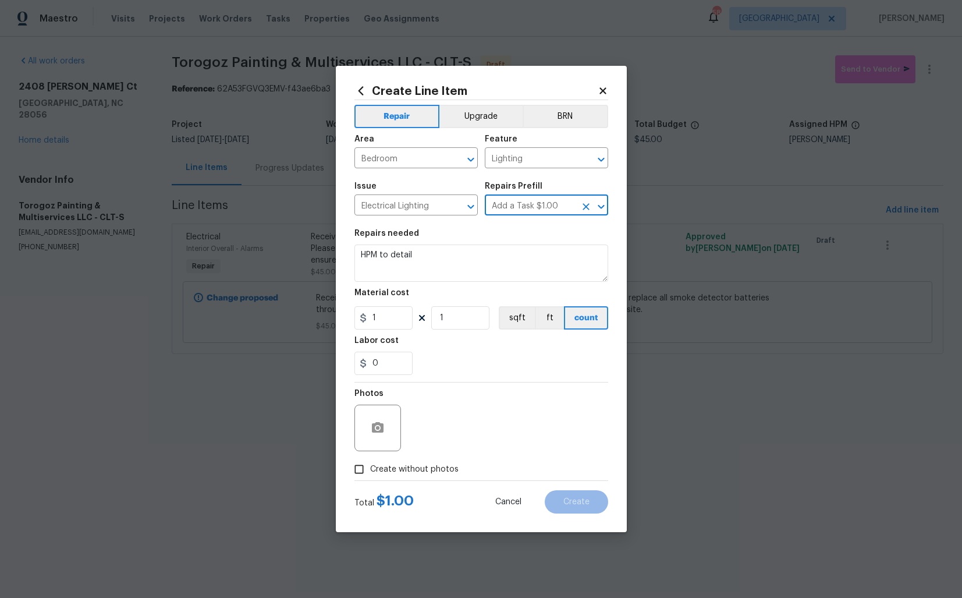
click at [458, 243] on div "Repairs needed" at bounding box center [481, 236] width 254 height 15
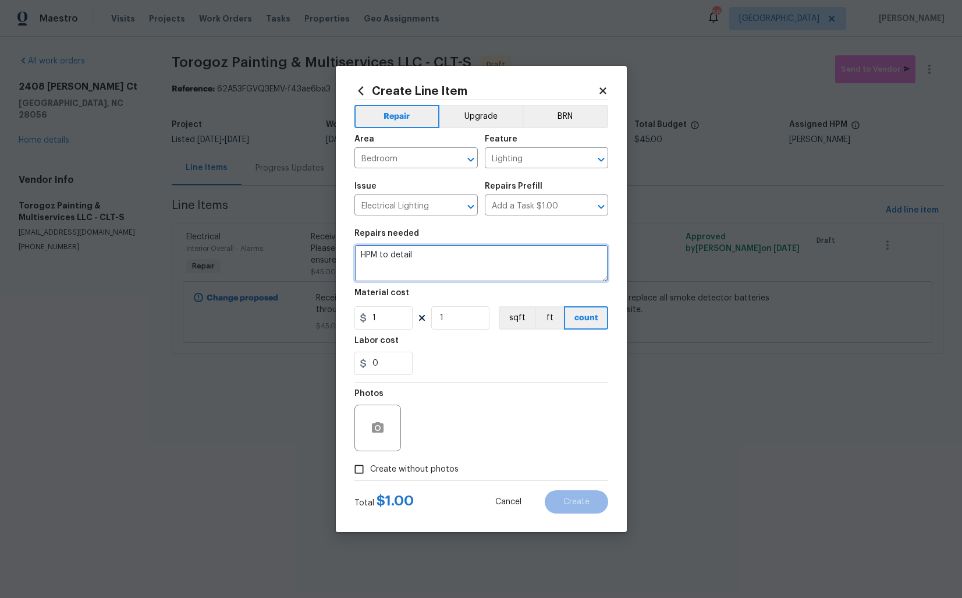
click at [435, 252] on textarea "HPM to detail" at bounding box center [481, 262] width 254 height 37
paste textarea "Received feedback that the bedroom lights are too dim. Please replace the bulbs…"
type textarea "Received feedback that the bedroom lights are too dim. Please replace the bulbs…"
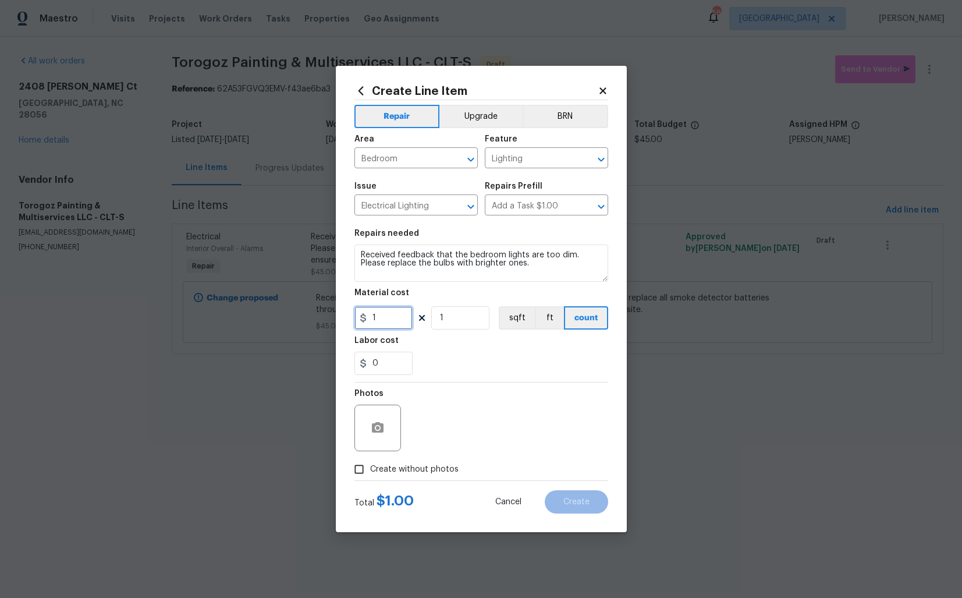
click at [391, 318] on input "1" at bounding box center [383, 317] width 58 height 23
type input "65"
click at [377, 467] on span "Create without photos" at bounding box center [414, 469] width 88 height 12
click at [370, 467] on input "Create without photos" at bounding box center [359, 469] width 22 height 22
checkbox input "true"
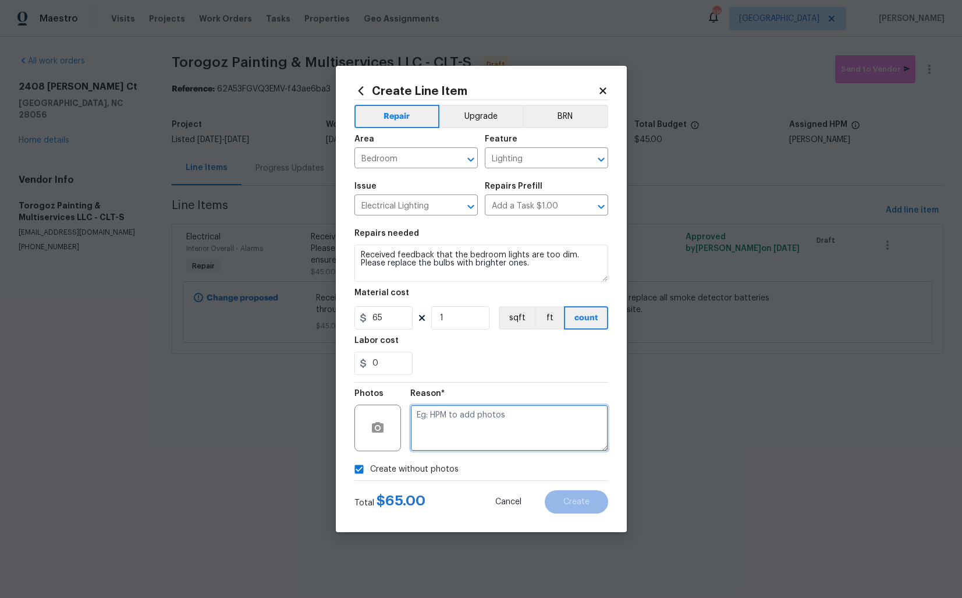
click at [464, 432] on textarea at bounding box center [509, 427] width 198 height 47
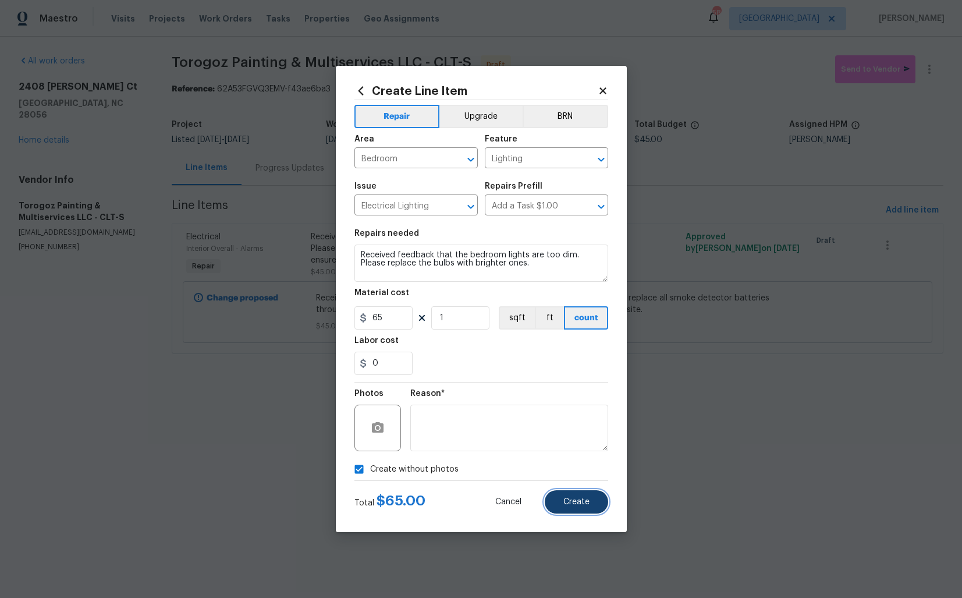
click at [574, 500] on span "Create" at bounding box center [576, 502] width 26 height 9
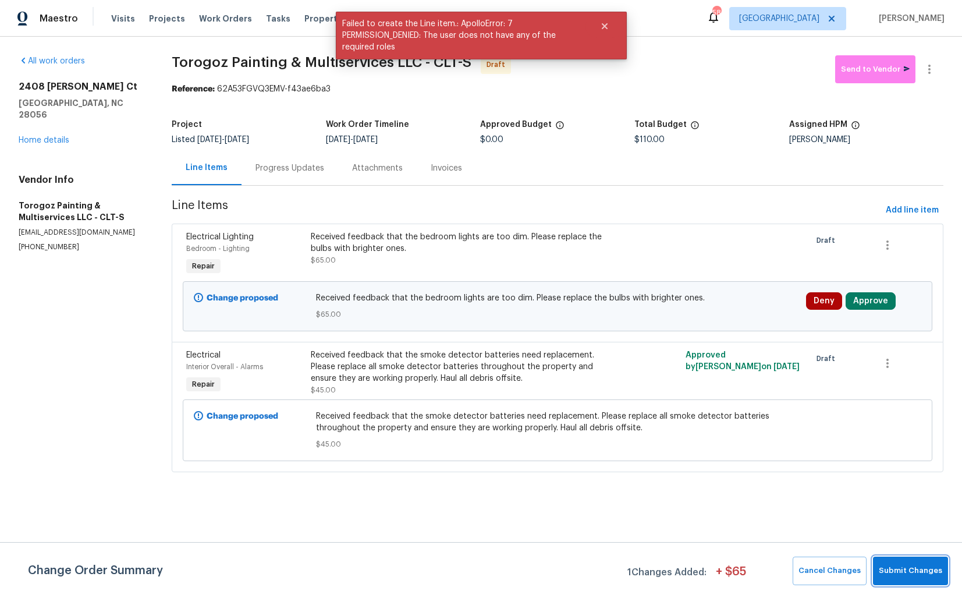
click at [886, 571] on span "Submit Changes" at bounding box center [910, 570] width 63 height 13
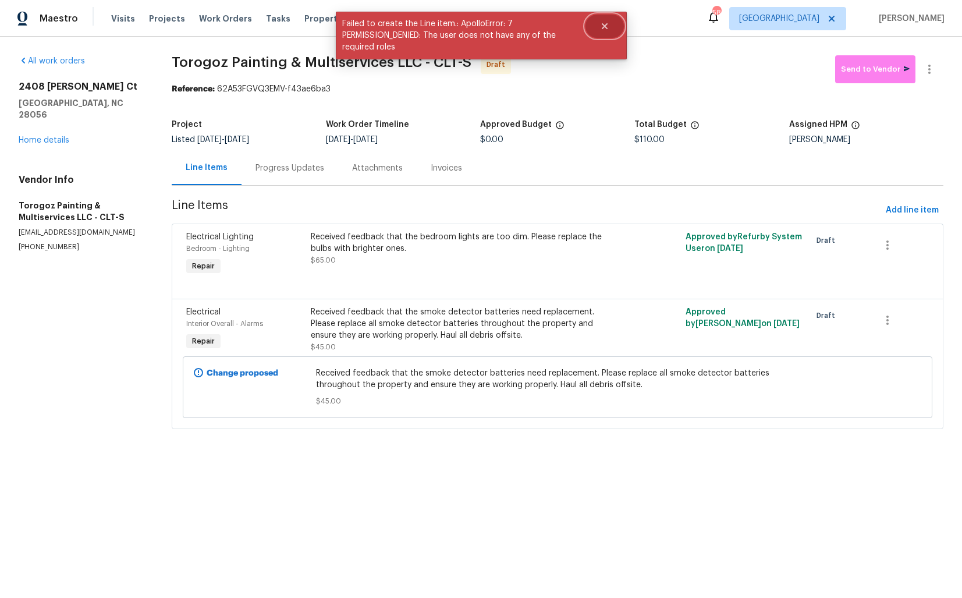
click at [609, 32] on button "Close" at bounding box center [604, 26] width 38 height 23
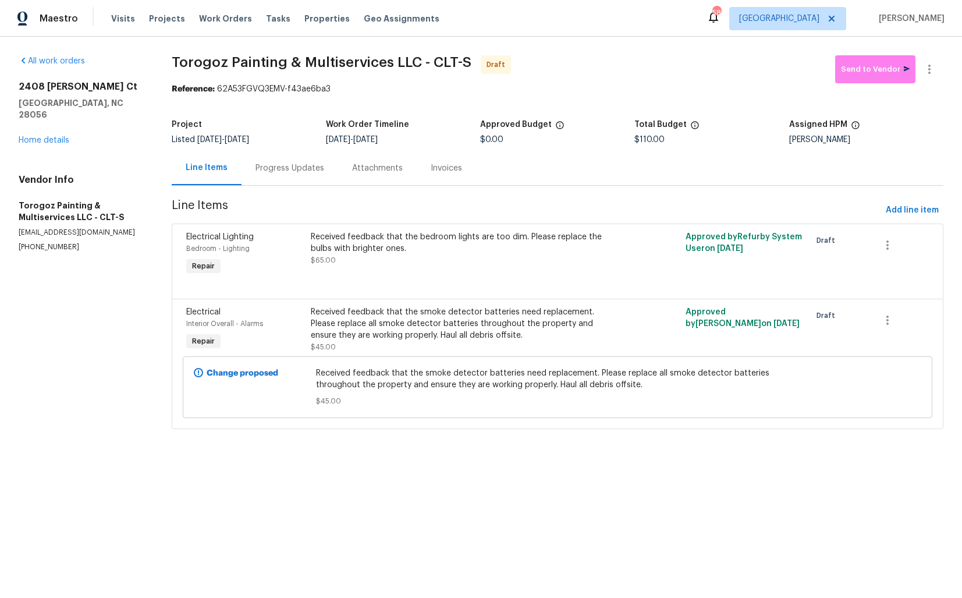
click at [293, 163] on div "Progress Updates" at bounding box center [289, 168] width 69 height 12
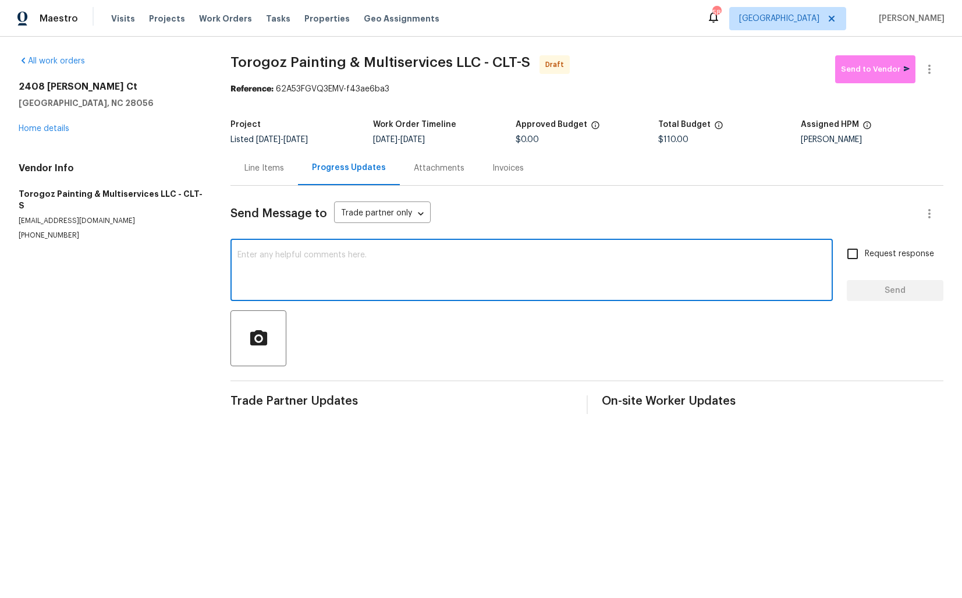
click at [394, 272] on textarea at bounding box center [531, 271] width 588 height 41
paste textarea "Hi this is [PERSON_NAME] with Opendoor. I’m confirming you received the WO for …"
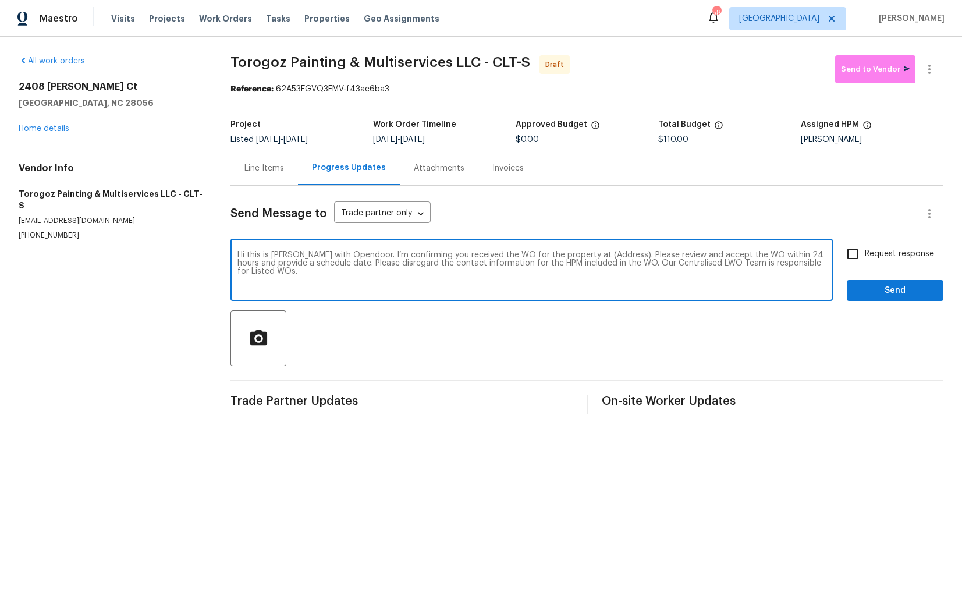
drag, startPoint x: 608, startPoint y: 257, endPoint x: 571, endPoint y: 254, distance: 36.8
click at [571, 254] on textarea "Hi this is [PERSON_NAME] with Opendoor. I’m confirming you received the WO for …" at bounding box center [531, 271] width 588 height 41
paste textarea "2408 Cagle Ct, Gastonia, NC 28056"
type textarea "Hi this is Arvind with Opendoor. I’m confirming you received the WO for the pro…"
click at [861, 257] on input "Request response" at bounding box center [852, 254] width 24 height 24
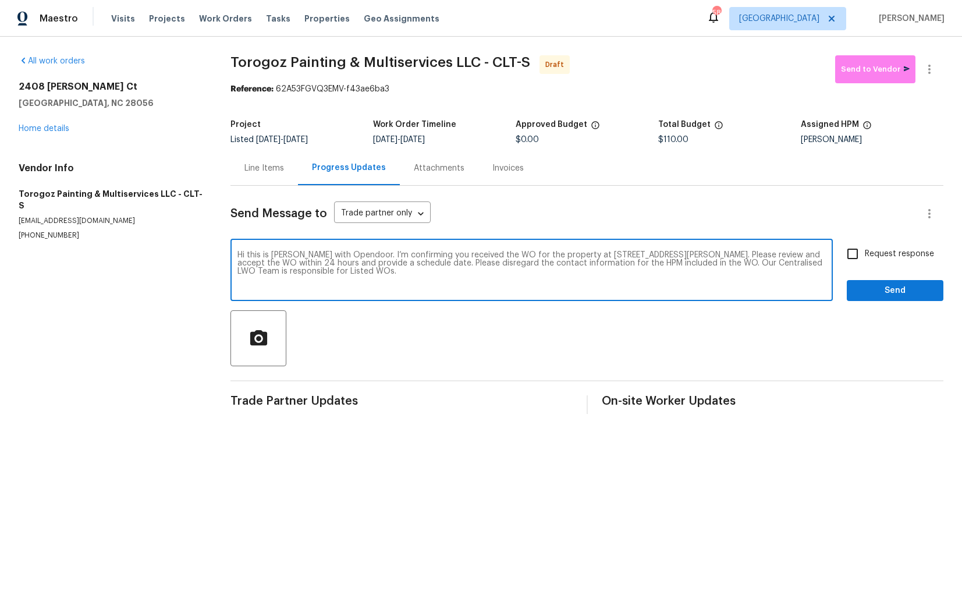
checkbox input "true"
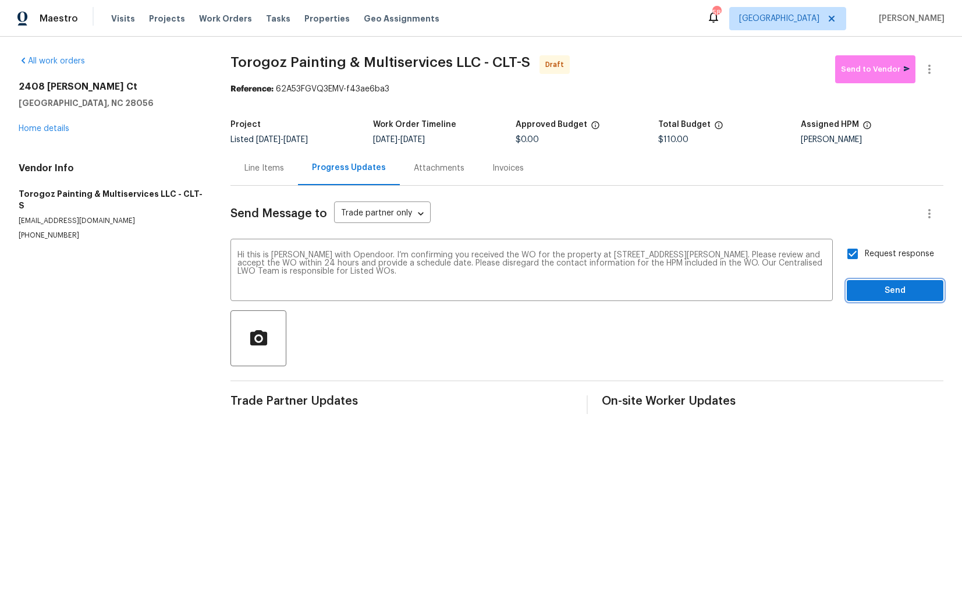
click at [869, 291] on span "Send" at bounding box center [895, 290] width 78 height 15
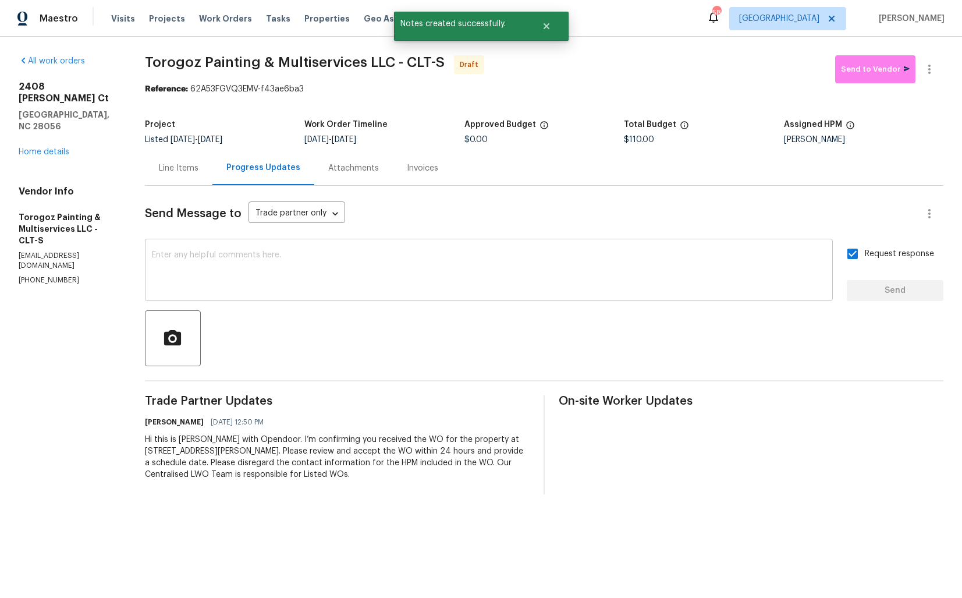
click at [441, 278] on textarea at bounding box center [489, 271] width 674 height 41
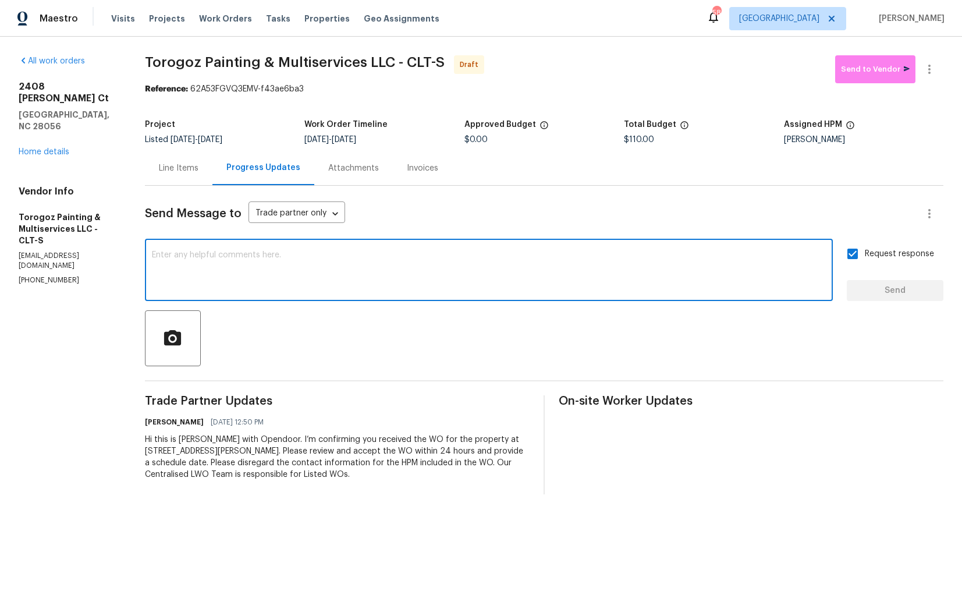
paste textarea "Attention All Work Orders must include before-photos (both close-up and wide-an…"
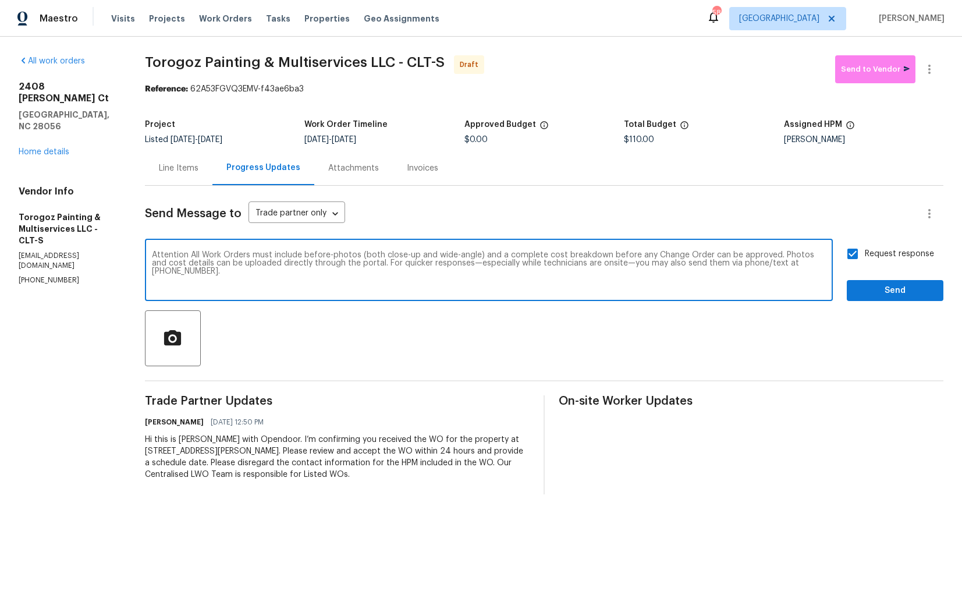
type textarea "Attention All Work Orders must include before-photos (both close-up and wide-an…"
click at [900, 293] on span "Send" at bounding box center [895, 290] width 78 height 15
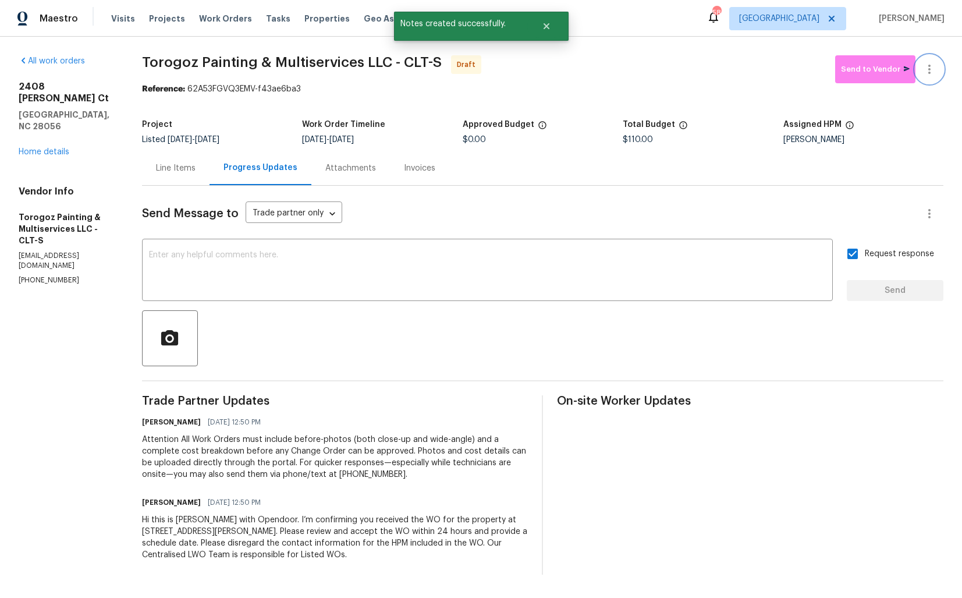
click at [937, 64] on button "button" at bounding box center [929, 69] width 28 height 28
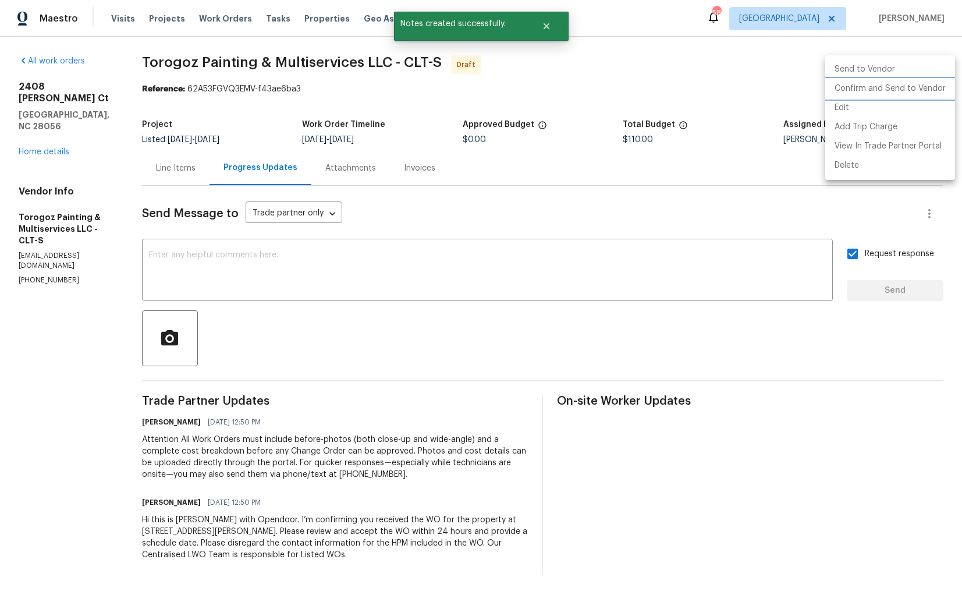
click at [894, 91] on li "Confirm and Send to Vendor" at bounding box center [890, 88] width 130 height 19
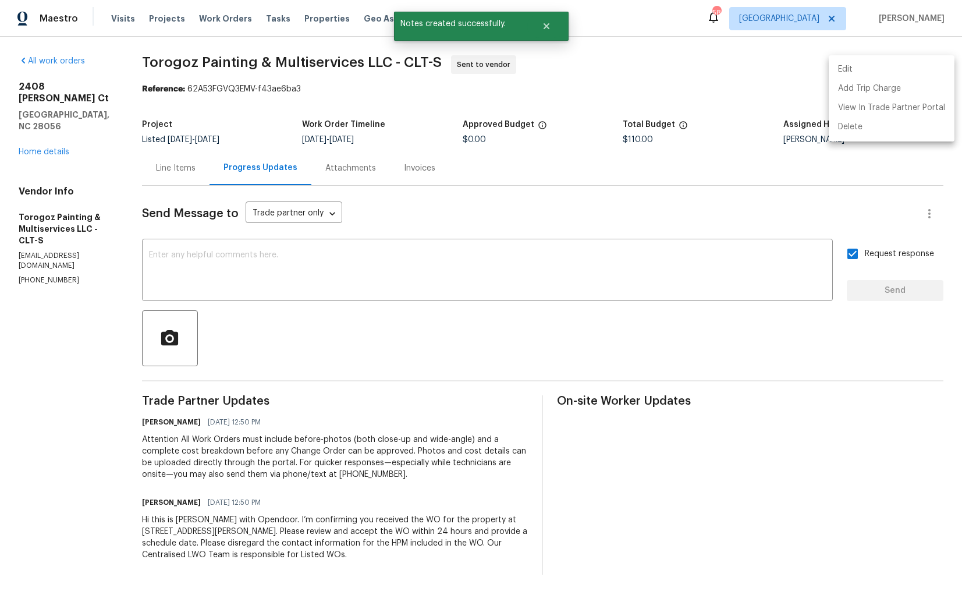
click at [543, 32] on div at bounding box center [481, 299] width 962 height 598
click at [543, 32] on button "Close" at bounding box center [546, 26] width 38 height 23
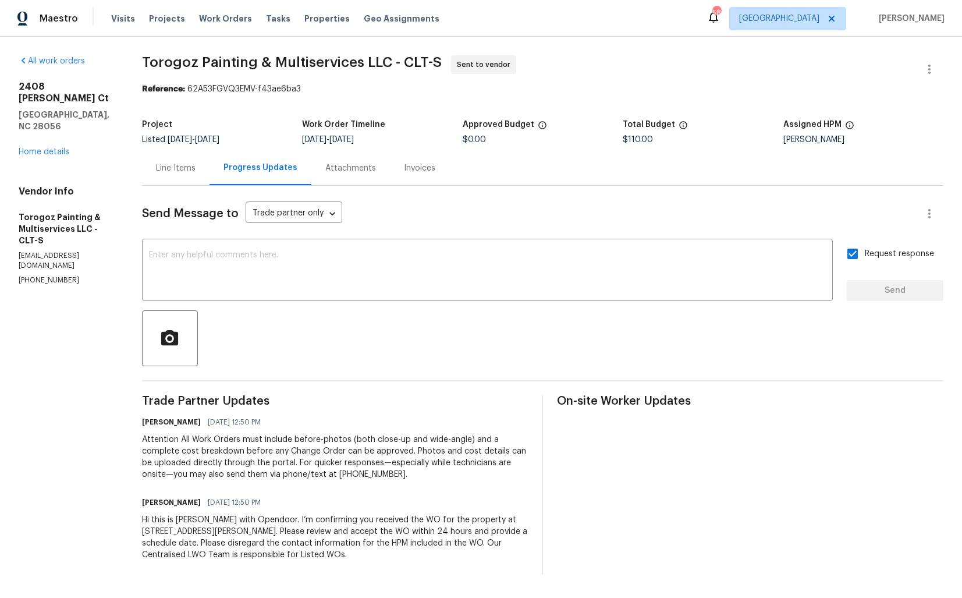
click at [233, 65] on span "Torogoz Painting & Multiservices LLC - CLT-S" at bounding box center [292, 62] width 300 height 14
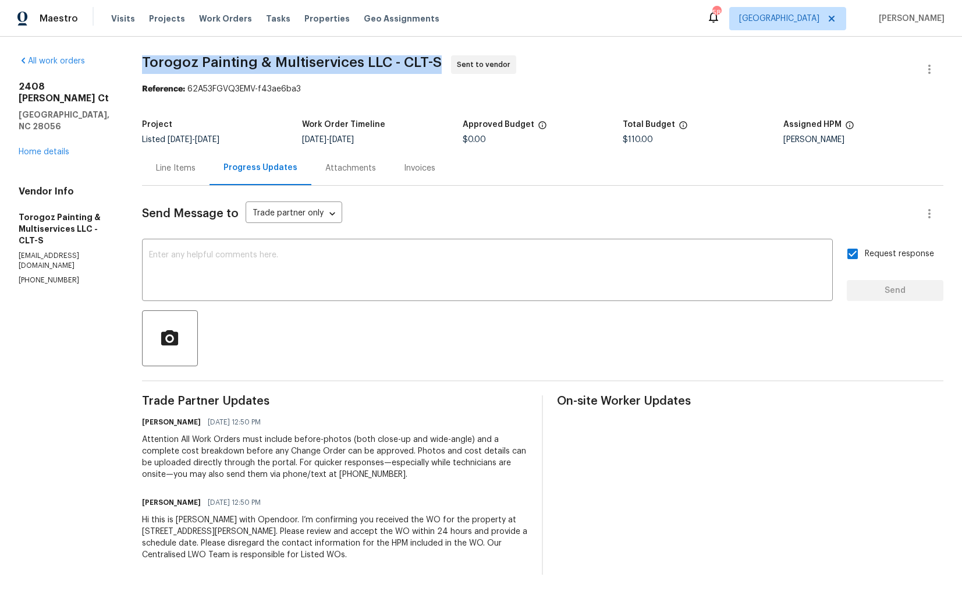
copy span "Torogoz Painting & Multiservices LLC - CLT-S"
click at [305, 73] on span "Torogoz Painting & Multiservices LLC - CLT-S Sent to vendor" at bounding box center [528, 69] width 773 height 28
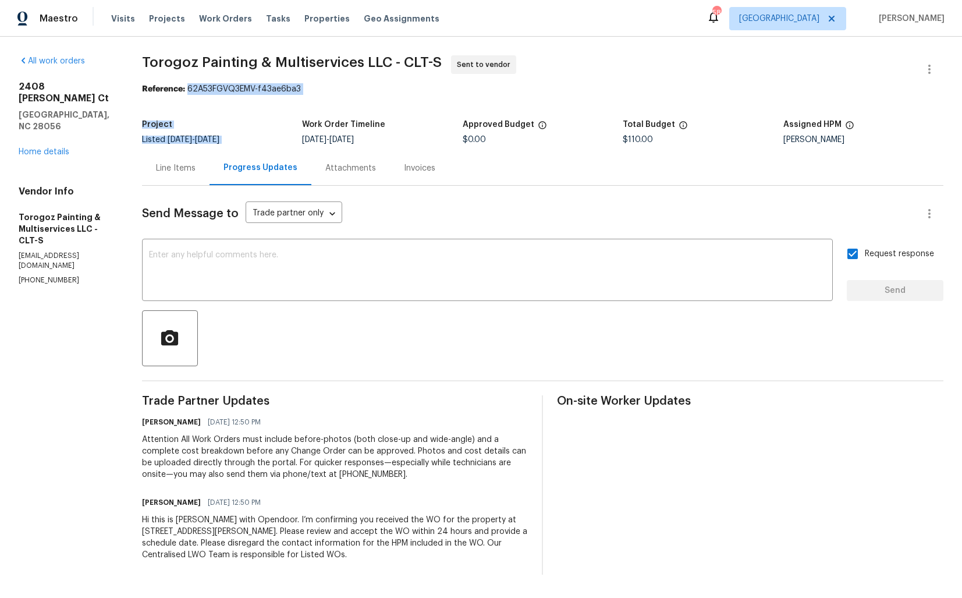
drag, startPoint x: 212, startPoint y: 90, endPoint x: 338, endPoint y: 95, distance: 125.8
click at [338, 95] on div "Reference: 62A53FGVQ3EMV-f43ae6ba3" at bounding box center [542, 89] width 801 height 12
drag, startPoint x: 211, startPoint y: 87, endPoint x: 352, endPoint y: 90, distance: 141.4
click at [352, 90] on div "Reference: 62A53FGVQ3EMV-f43ae6ba3" at bounding box center [542, 89] width 801 height 12
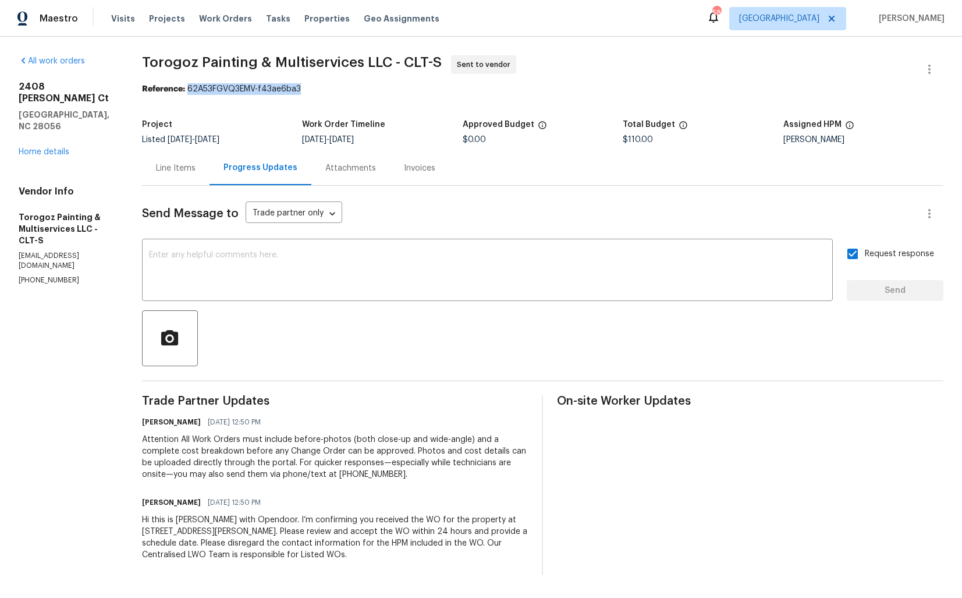
copy div "62A53FGVQ3EMV-f43ae6ba3"
click at [114, 109] on h5 "Gastonia, NC 28056" at bounding box center [66, 120] width 95 height 23
click at [45, 148] on link "Home details" at bounding box center [44, 152] width 51 height 8
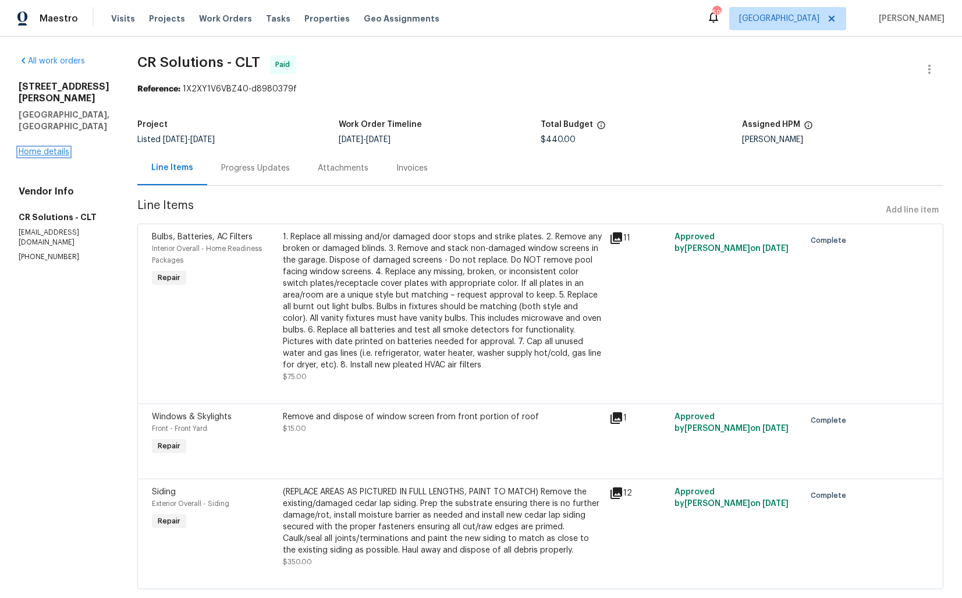
click at [38, 154] on link "Home details" at bounding box center [44, 152] width 51 height 8
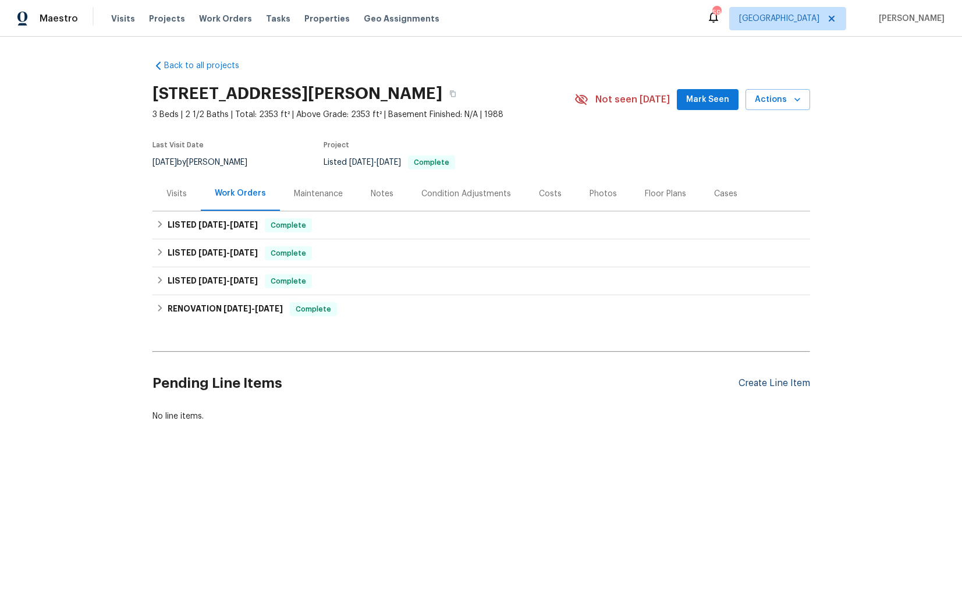
click at [778, 380] on div "Create Line Item" at bounding box center [775, 383] width 72 height 11
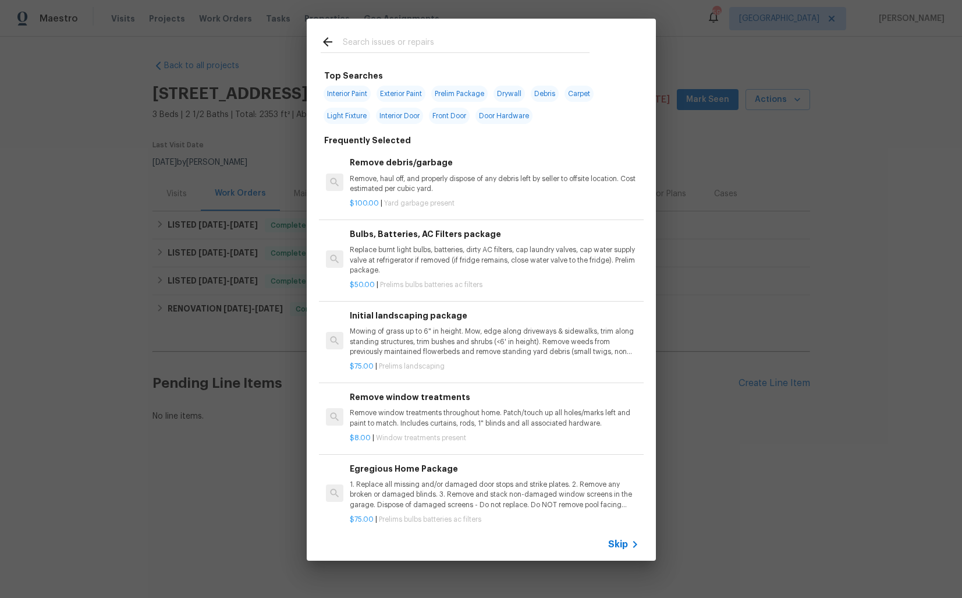
click at [441, 41] on input "text" at bounding box center [466, 43] width 247 height 17
type input "plumbing"
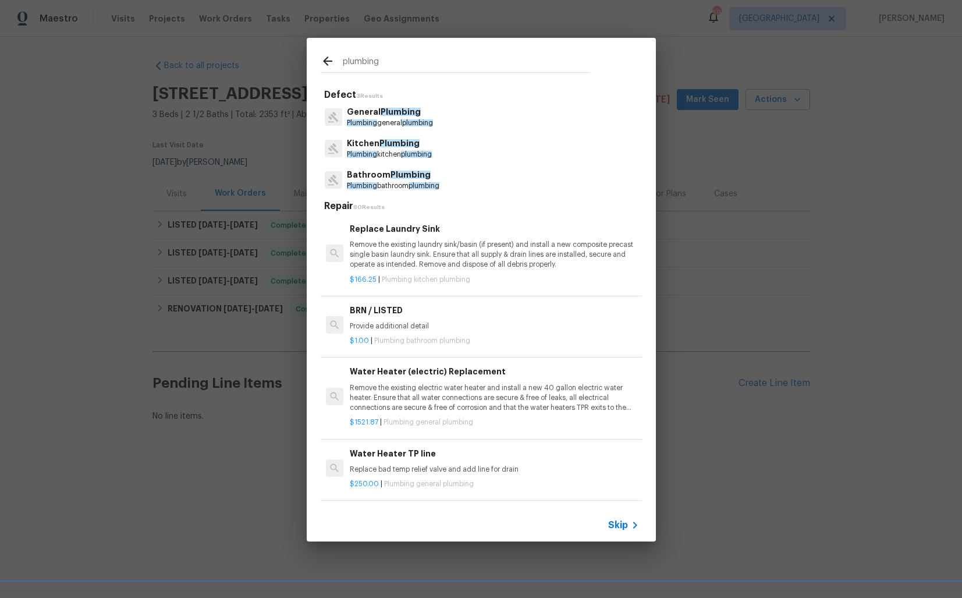
click at [413, 118] on p "Plumbing general plumbing" at bounding box center [390, 123] width 86 height 10
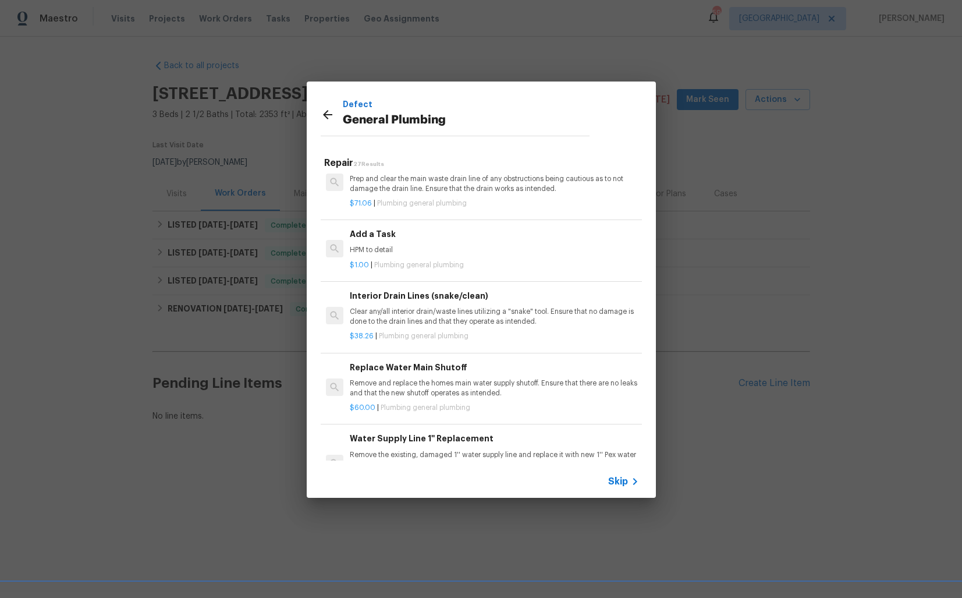
scroll to position [1269, 0]
click at [390, 247] on p "HPM to detail" at bounding box center [494, 247] width 289 height 10
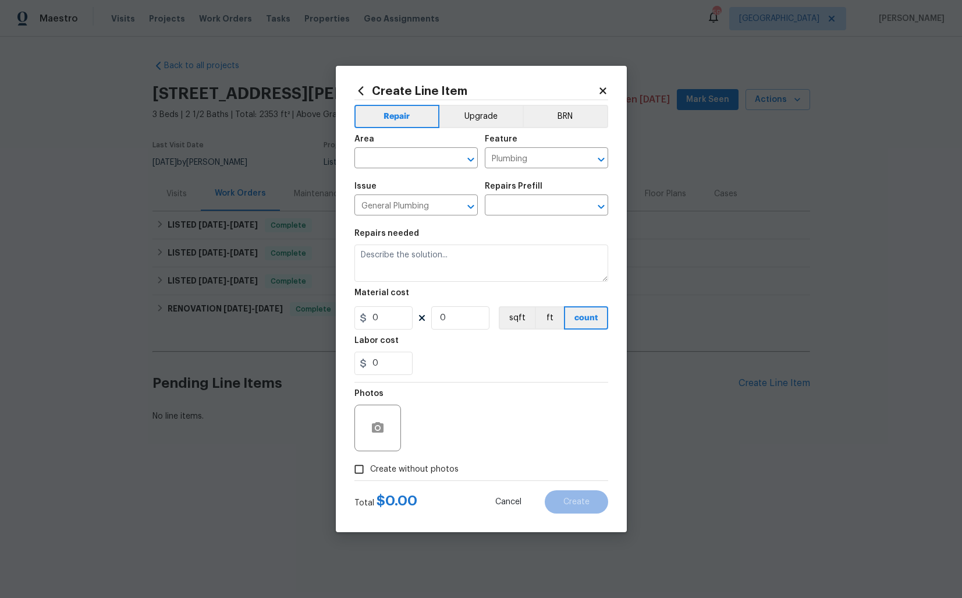
type input "Add a Task $1.00"
type textarea "HPM to detail"
type input "1"
click at [393, 166] on input "text" at bounding box center [399, 159] width 91 height 18
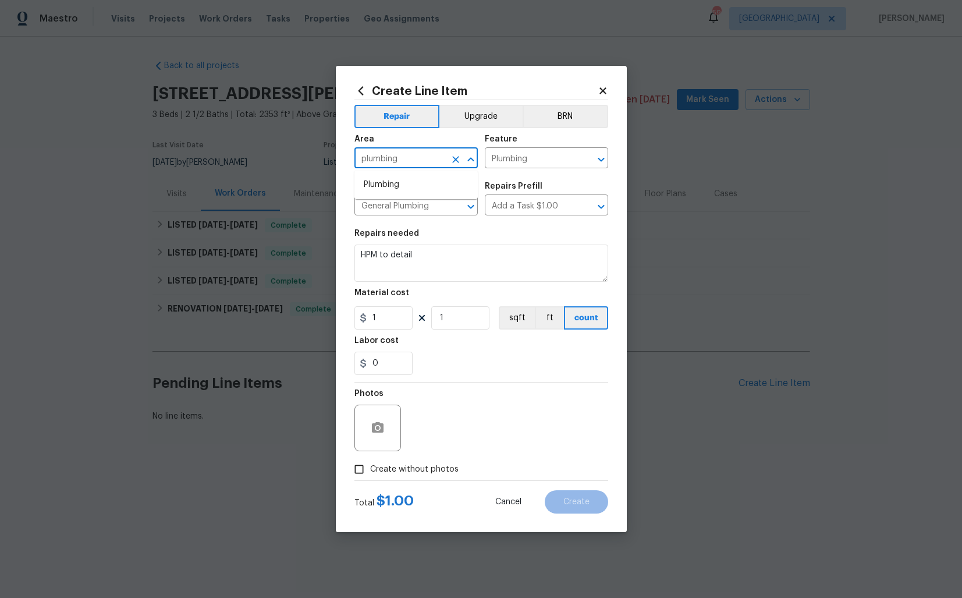
type input "plumbing"
click at [402, 264] on textarea "HPM to detail" at bounding box center [481, 262] width 254 height 37
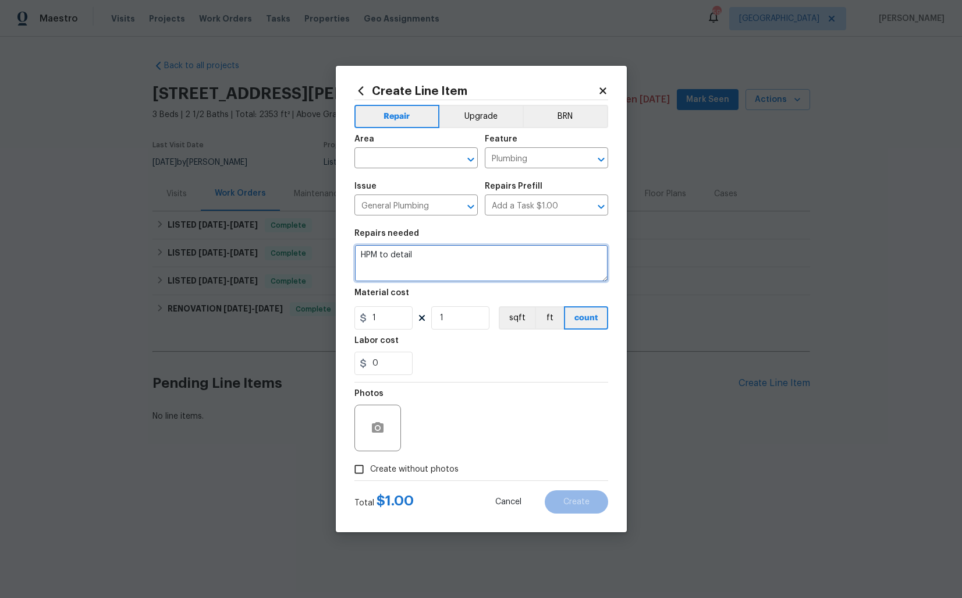
click at [402, 264] on textarea "HPM to detail" at bounding box center [481, 262] width 254 height 37
click at [412, 163] on input "text" at bounding box center [399, 159] width 91 height 18
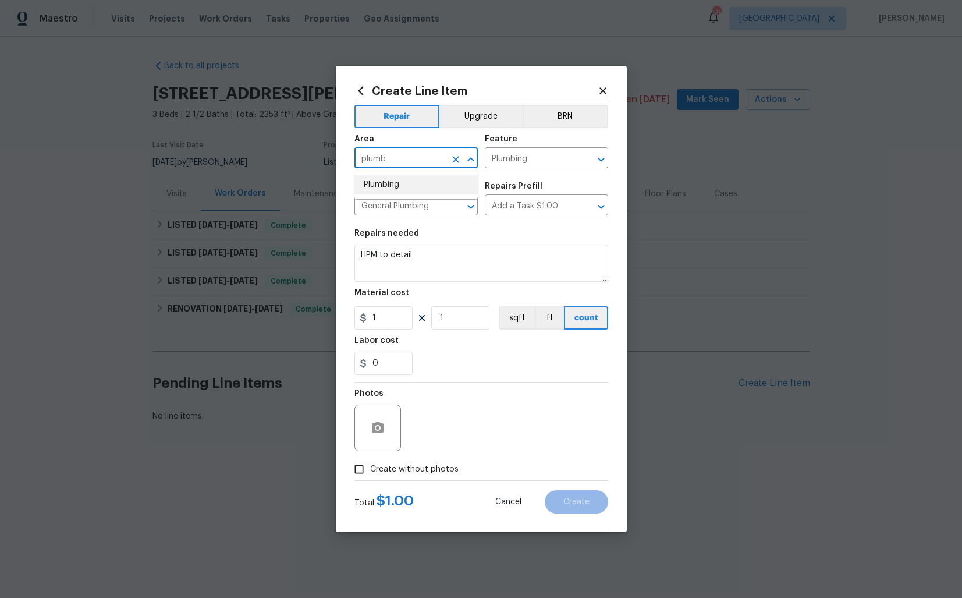
click at [387, 186] on li "Plumbing" at bounding box center [415, 184] width 123 height 19
type input "Plumbing"
click at [446, 255] on textarea "HPM to detail" at bounding box center [481, 262] width 254 height 37
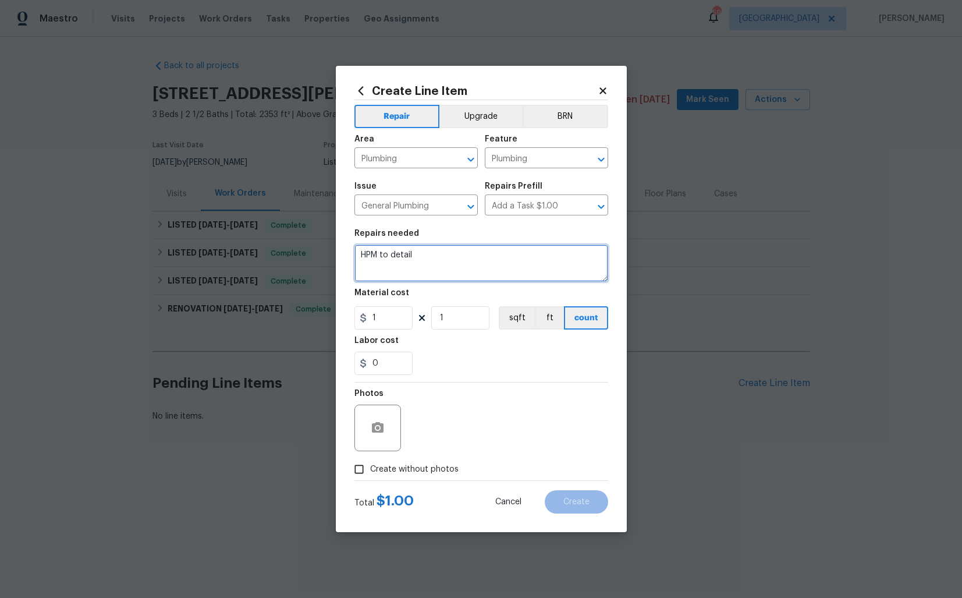
click at [446, 255] on textarea "HPM to detail" at bounding box center [481, 262] width 254 height 37
paste textarea "Received feedback that there is a major leak in the primary bathroom causing st…"
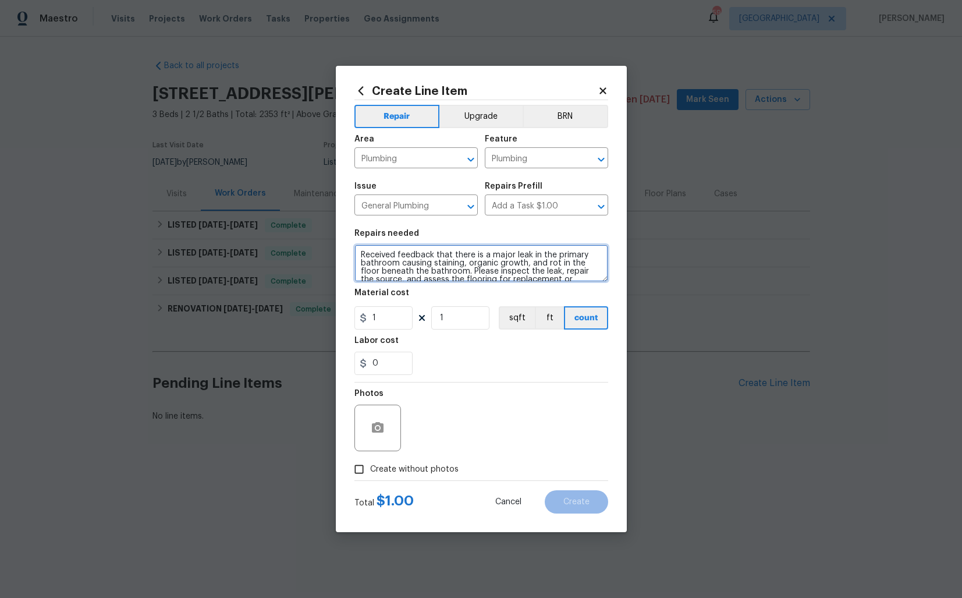
scroll to position [10, 0]
type textarea "Received feedback that there is a major leak in the primary bathroom causing st…"
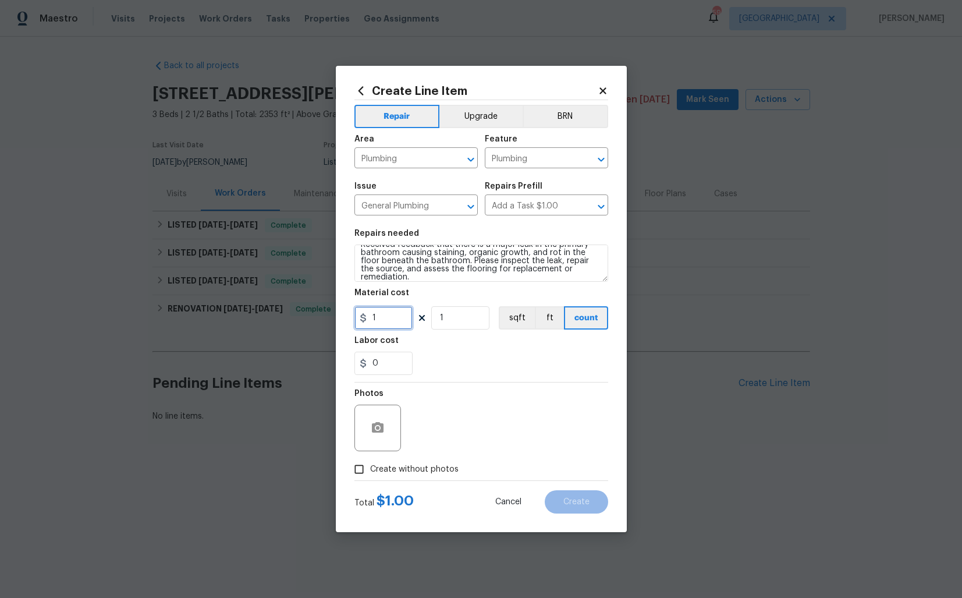
click at [400, 317] on input "1" at bounding box center [383, 317] width 58 height 23
type input "75"
click at [409, 471] on span "Create without photos" at bounding box center [414, 469] width 88 height 12
click at [370, 471] on input "Create without photos" at bounding box center [359, 469] width 22 height 22
checkbox input "true"
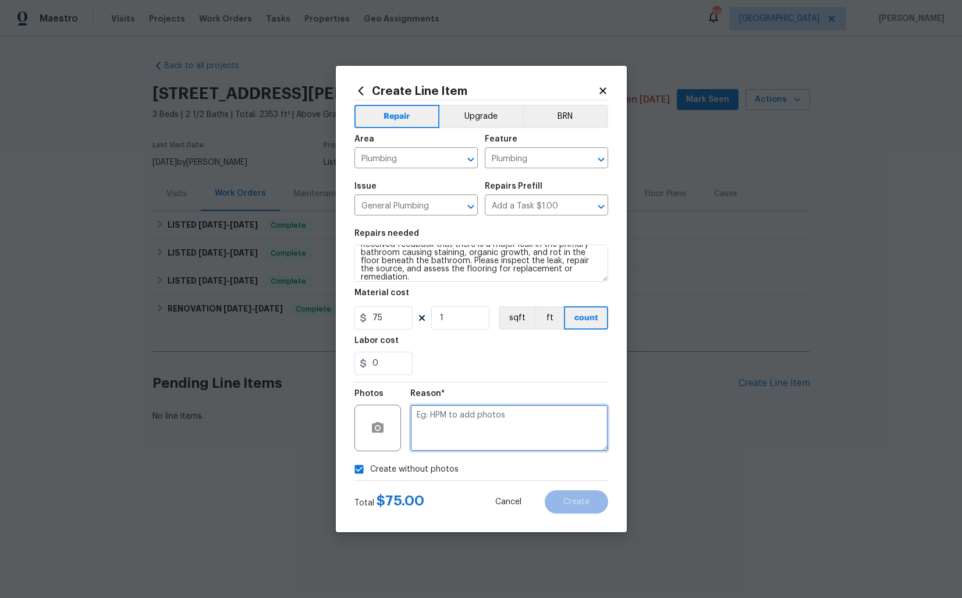
click at [497, 441] on textarea at bounding box center [509, 427] width 198 height 47
click at [587, 505] on span "Create" at bounding box center [576, 502] width 26 height 9
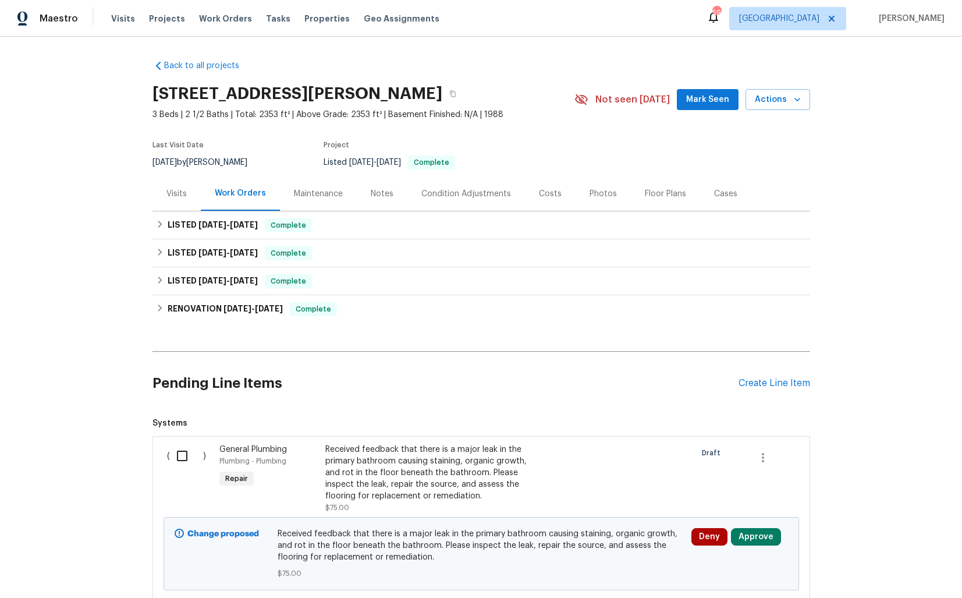
scroll to position [83, 0]
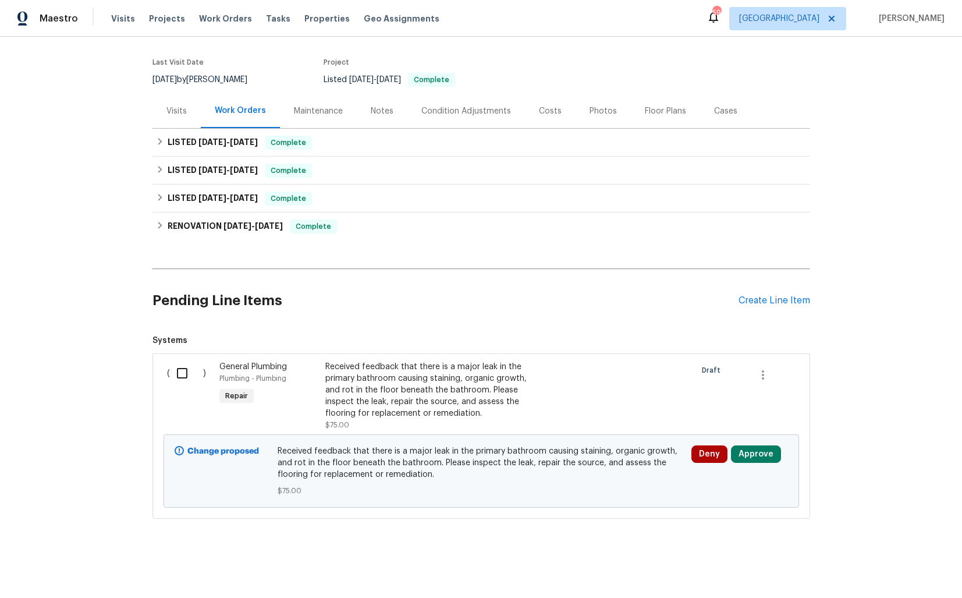
click at [183, 372] on input "checkbox" at bounding box center [186, 373] width 33 height 24
checkbox input "true"
click at [874, 564] on span "Create Work Order" at bounding box center [895, 569] width 77 height 15
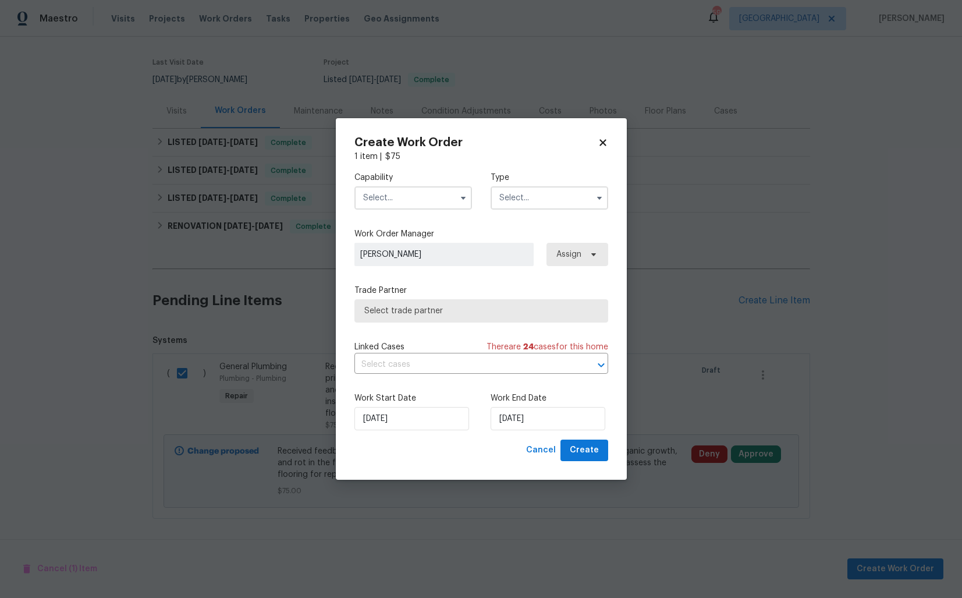
click at [411, 200] on input "text" at bounding box center [413, 197] width 118 height 23
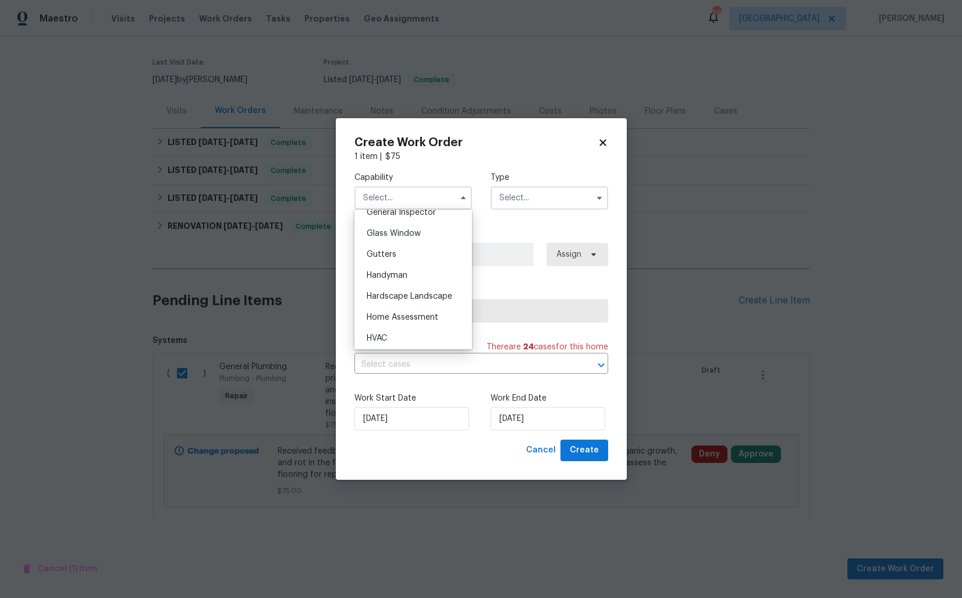
scroll to position [612, 0]
click at [395, 254] on span "Handyman" at bounding box center [387, 251] width 41 height 8
type input "Handyman"
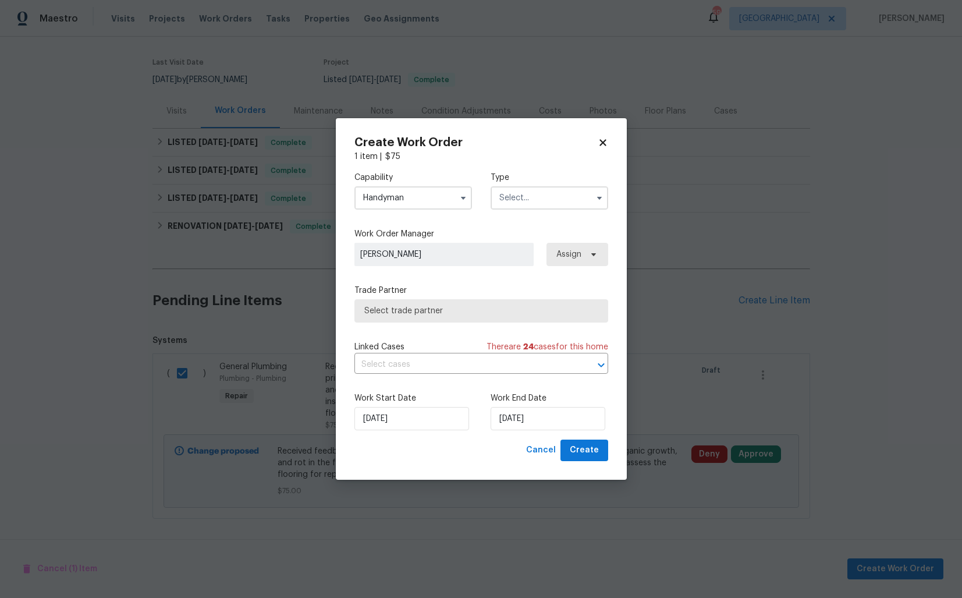
click at [535, 191] on input "text" at bounding box center [550, 197] width 118 height 23
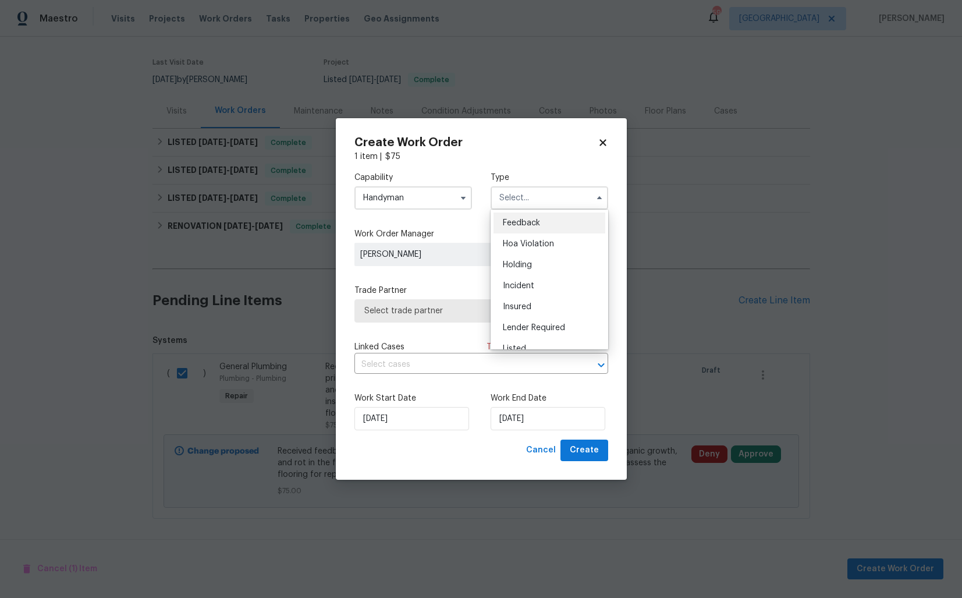
click at [530, 221] on span "Feedback" at bounding box center [521, 223] width 37 height 8
type input "Feedback"
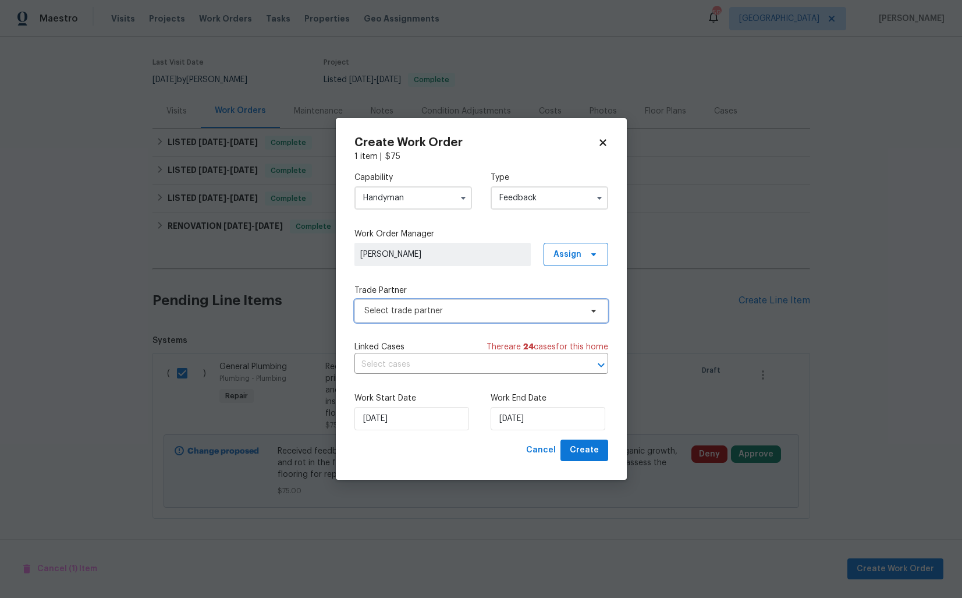
click at [402, 311] on span "Select trade partner" at bounding box center [472, 311] width 217 height 12
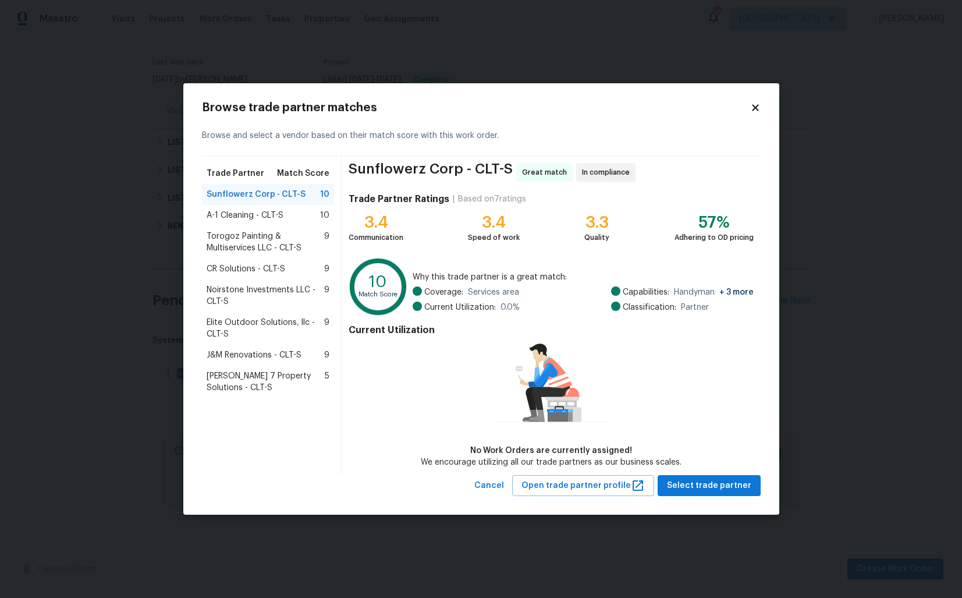
click at [234, 242] on span "Torogoz Painting & Multiservices LLC - CLT-S" at bounding box center [266, 241] width 118 height 23
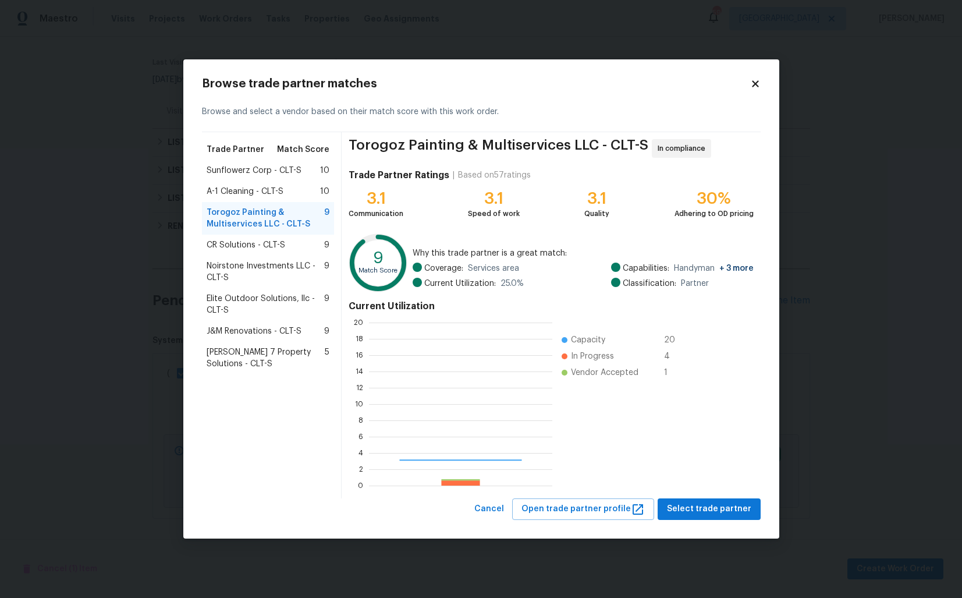
scroll to position [163, 183]
click at [701, 509] on span "Select trade partner" at bounding box center [709, 509] width 84 height 15
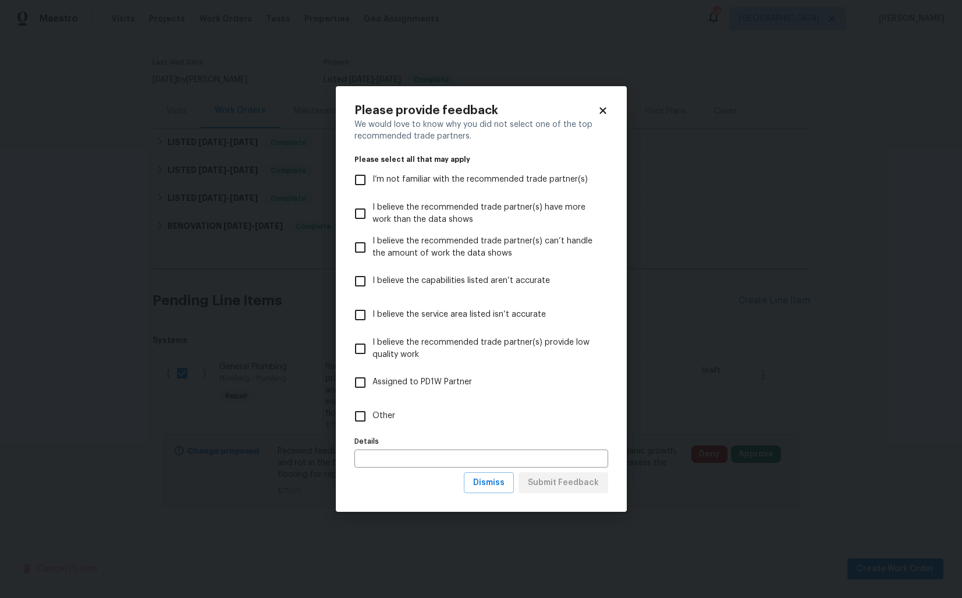
click at [396, 411] on label "Other" at bounding box center [473, 416] width 251 height 34
click at [372, 411] on input "Other" at bounding box center [360, 416] width 24 height 24
checkbox input "true"
click at [576, 486] on span "Submit Feedback" at bounding box center [563, 482] width 71 height 15
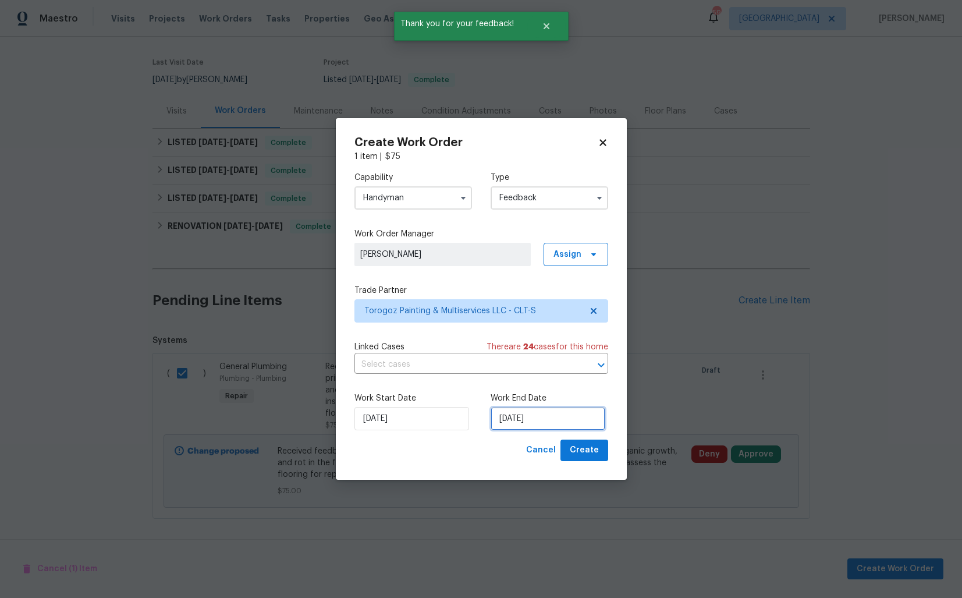
click at [517, 419] on input "08/09/2025" at bounding box center [548, 418] width 115 height 23
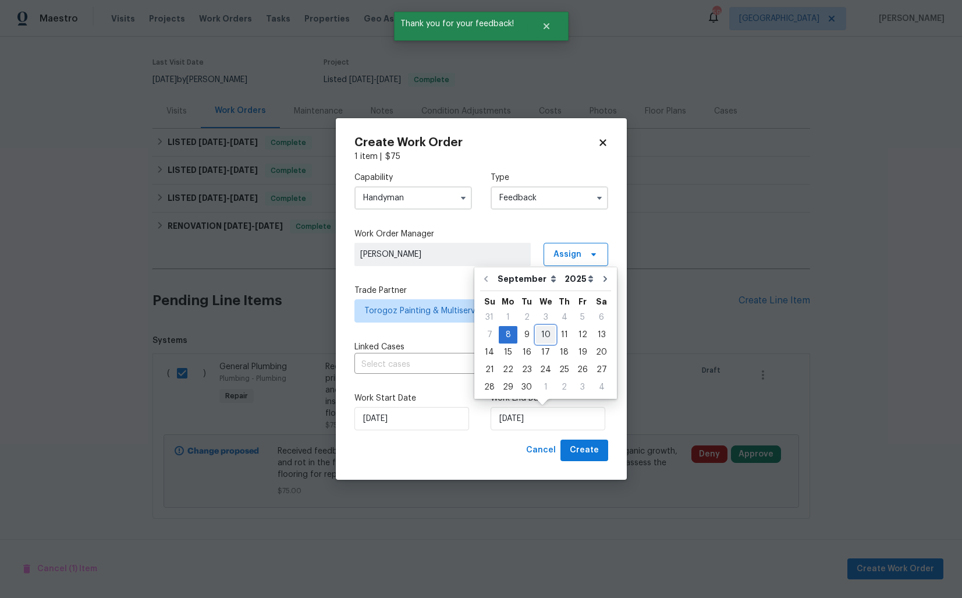
click at [539, 339] on div "10" at bounding box center [545, 334] width 19 height 16
type input "10/09/2025"
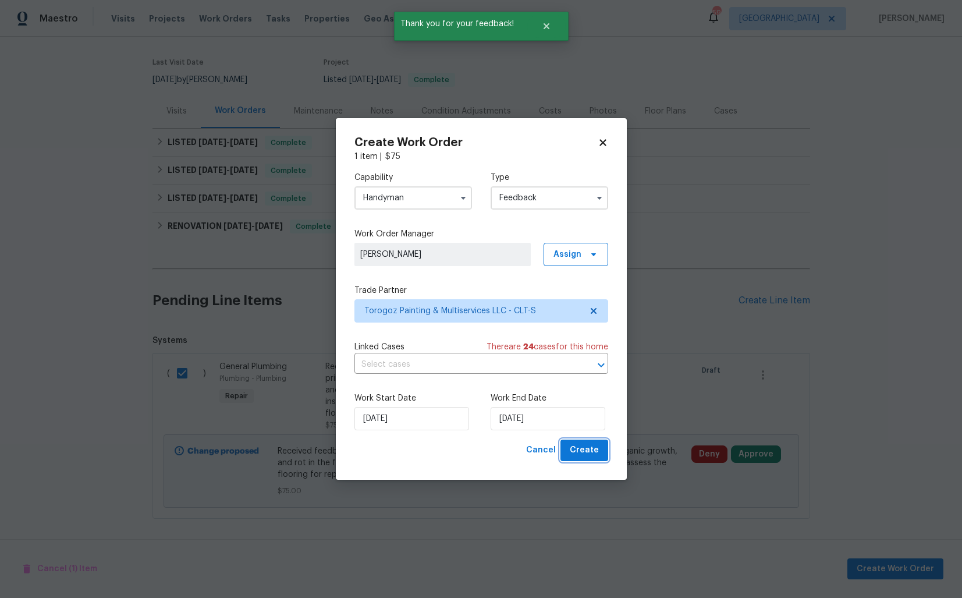
click at [591, 454] on span "Create" at bounding box center [584, 450] width 29 height 15
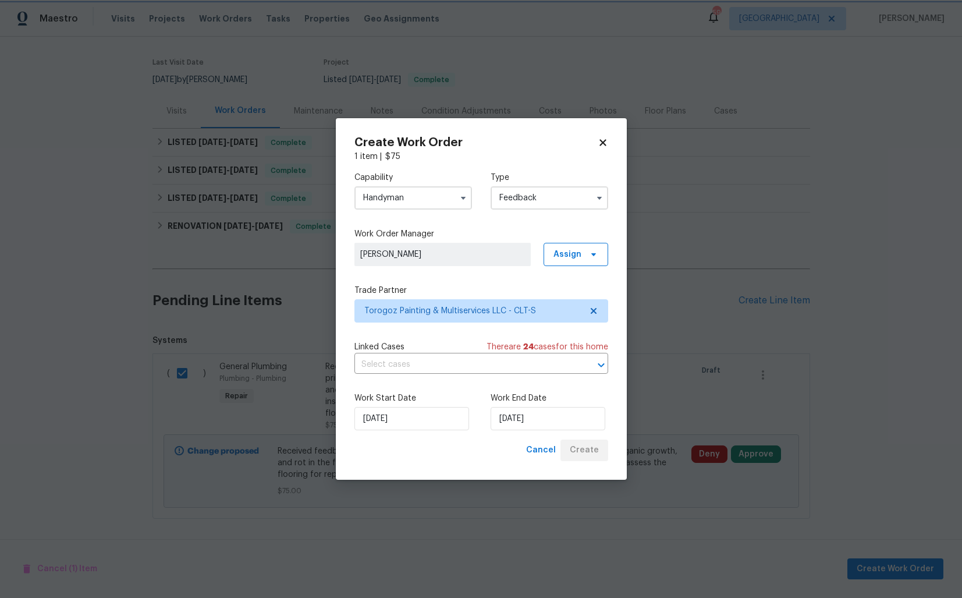
checkbox input "false"
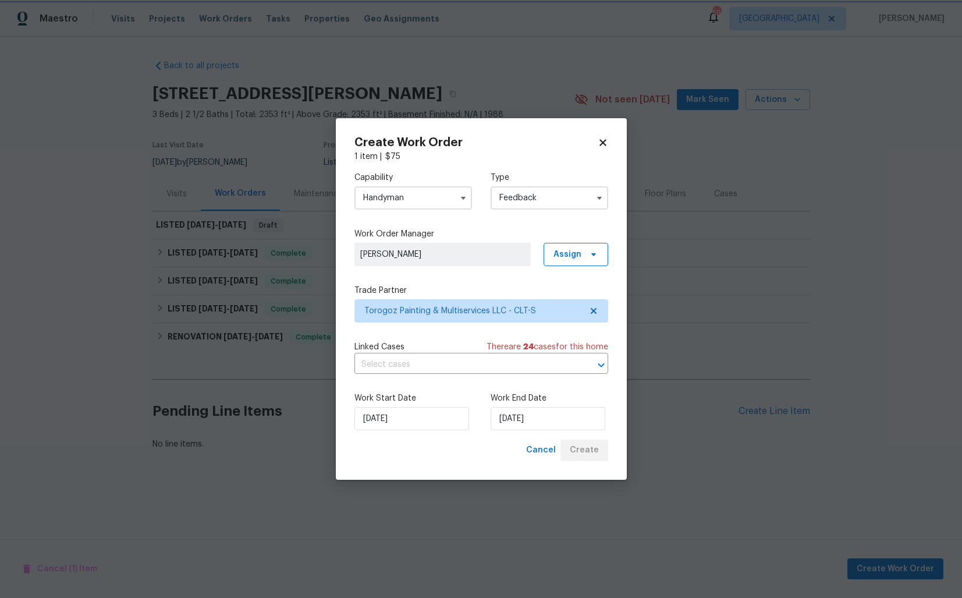
scroll to position [0, 0]
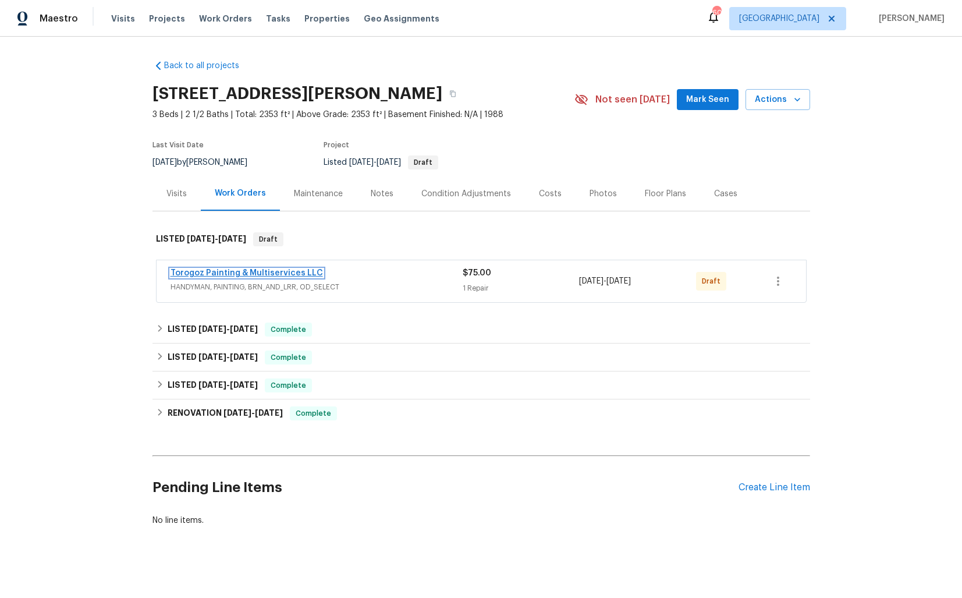
click at [237, 274] on link "Torogoz Painting & Multiservices LLC" at bounding box center [247, 273] width 152 height 8
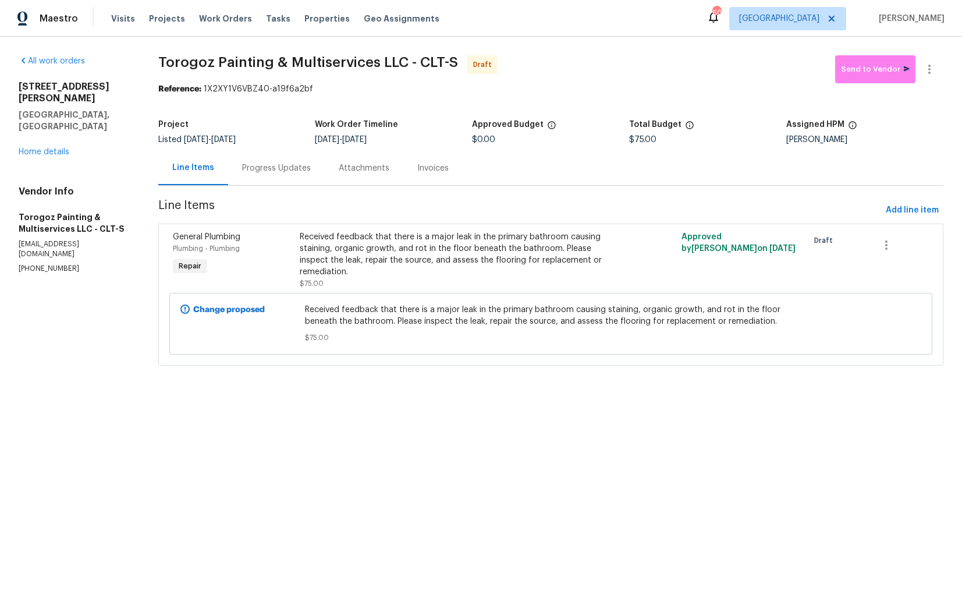
click at [280, 169] on div "Progress Updates" at bounding box center [276, 168] width 69 height 12
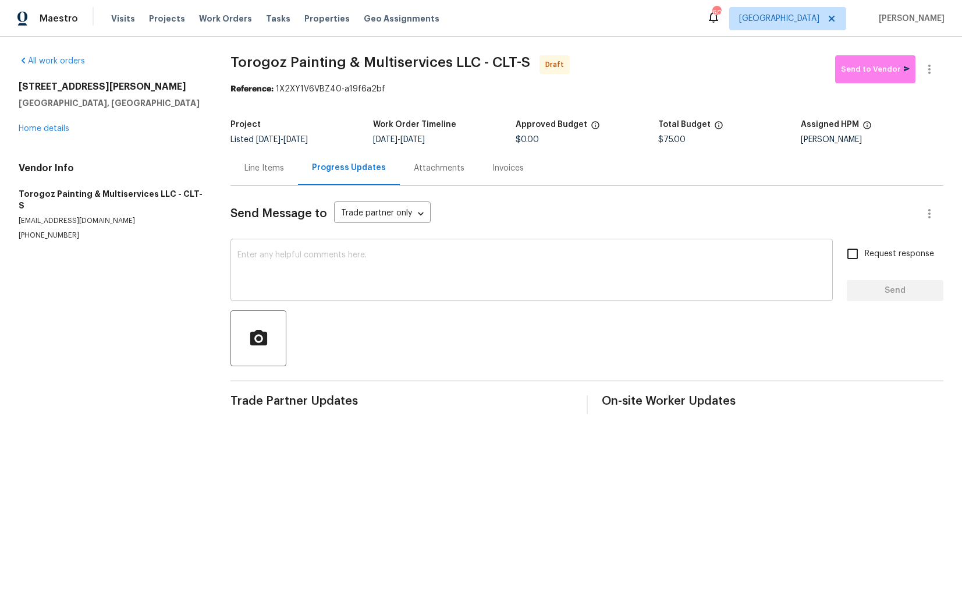
click at [271, 246] on div "x ​" at bounding box center [531, 271] width 602 height 59
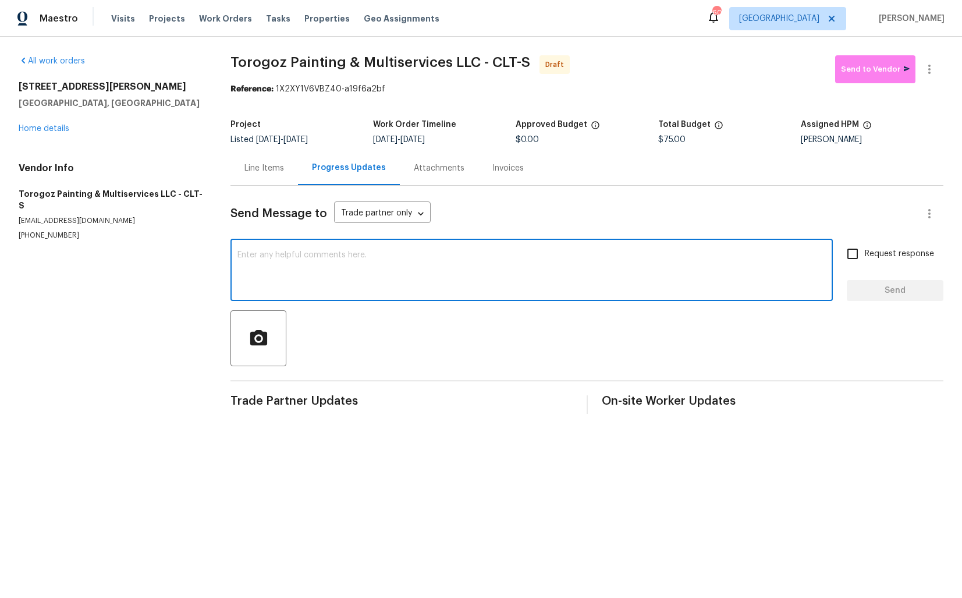
click at [258, 182] on div "Line Items" at bounding box center [264, 168] width 68 height 34
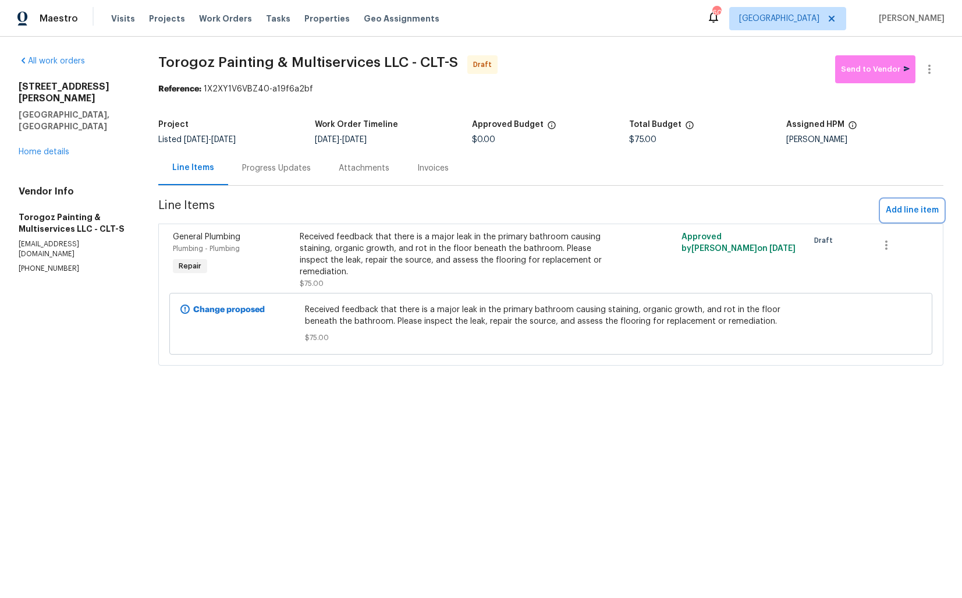
click at [895, 210] on span "Add line item" at bounding box center [912, 210] width 53 height 15
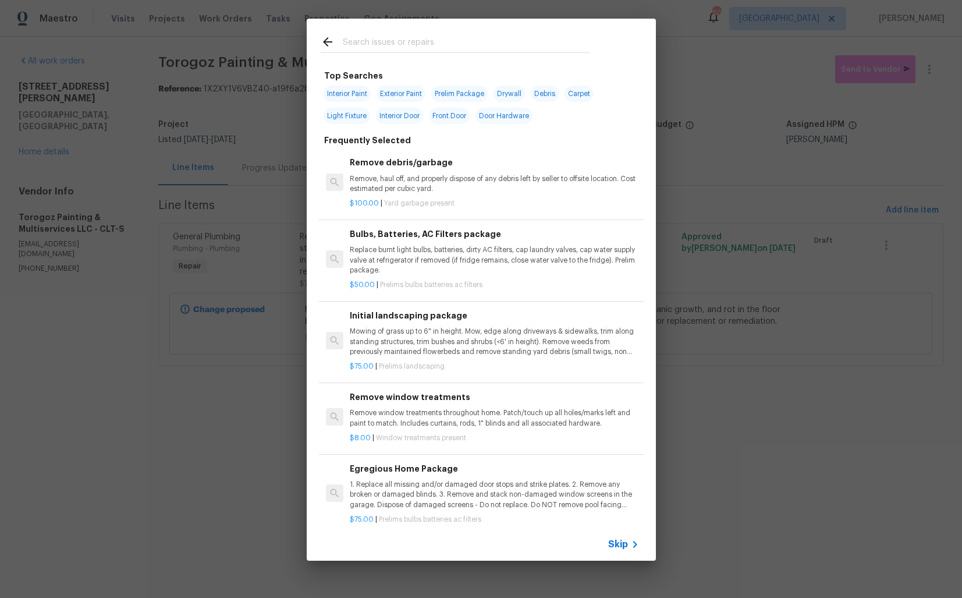
click at [411, 45] on input "text" at bounding box center [466, 43] width 247 height 17
type input "garag"
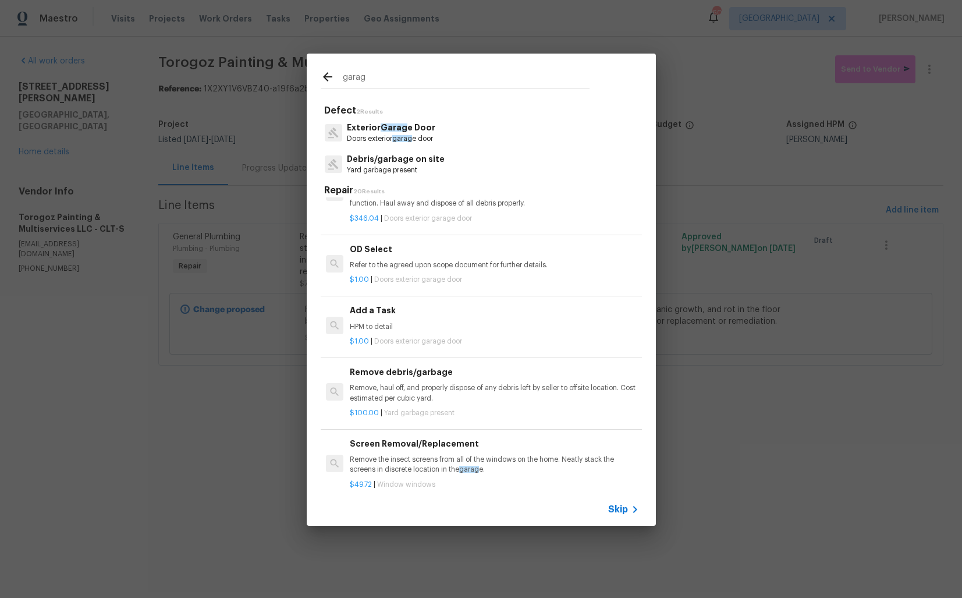
scroll to position [610, 0]
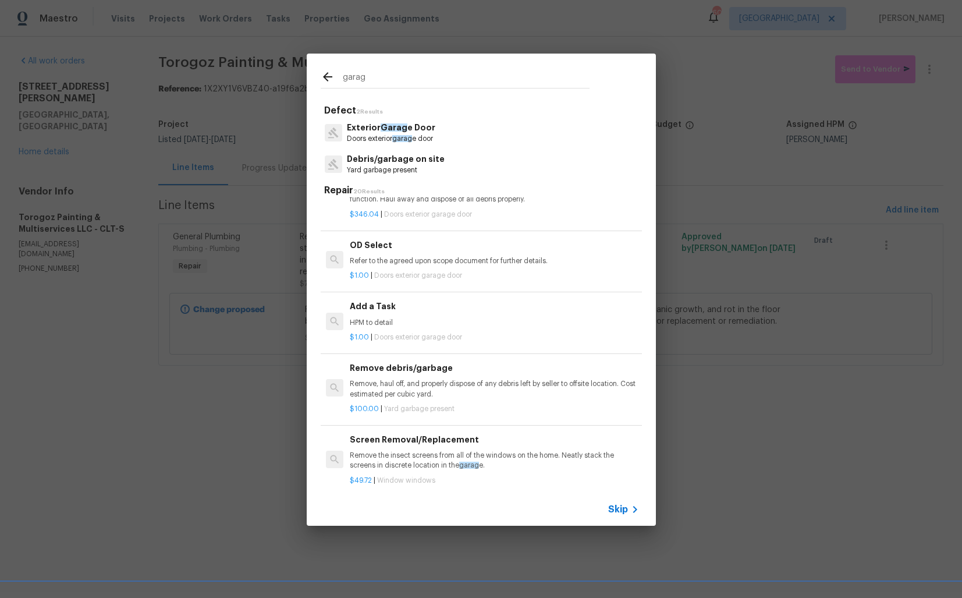
click at [395, 309] on h6 "Add a Task" at bounding box center [494, 306] width 289 height 13
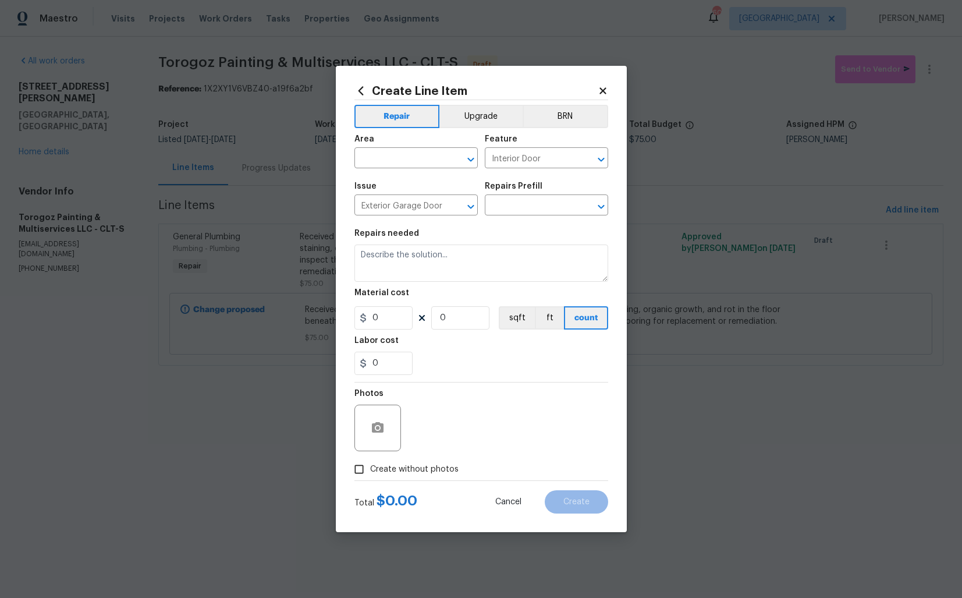
type input "Add a Task $1.00"
type textarea "HPM to detail"
type input "1"
click at [389, 156] on input "text" at bounding box center [399, 159] width 91 height 18
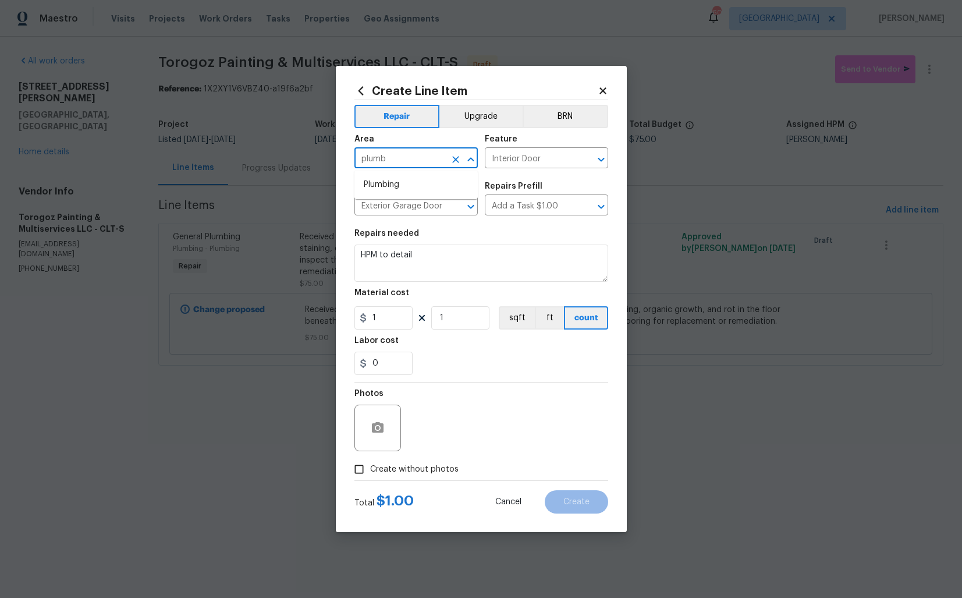
click at [396, 188] on li "Plumbing" at bounding box center [415, 184] width 123 height 19
type input "Plumbing"
click at [516, 157] on input "Interior Door" at bounding box center [530, 159] width 91 height 18
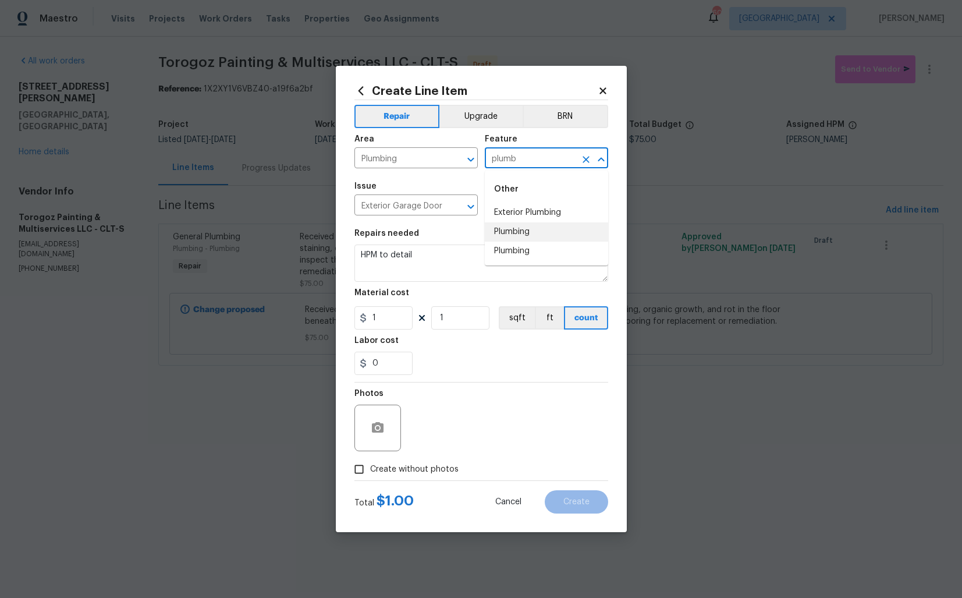
click at [516, 233] on li "Plumbing" at bounding box center [546, 231] width 123 height 19
type input "Plumbing"
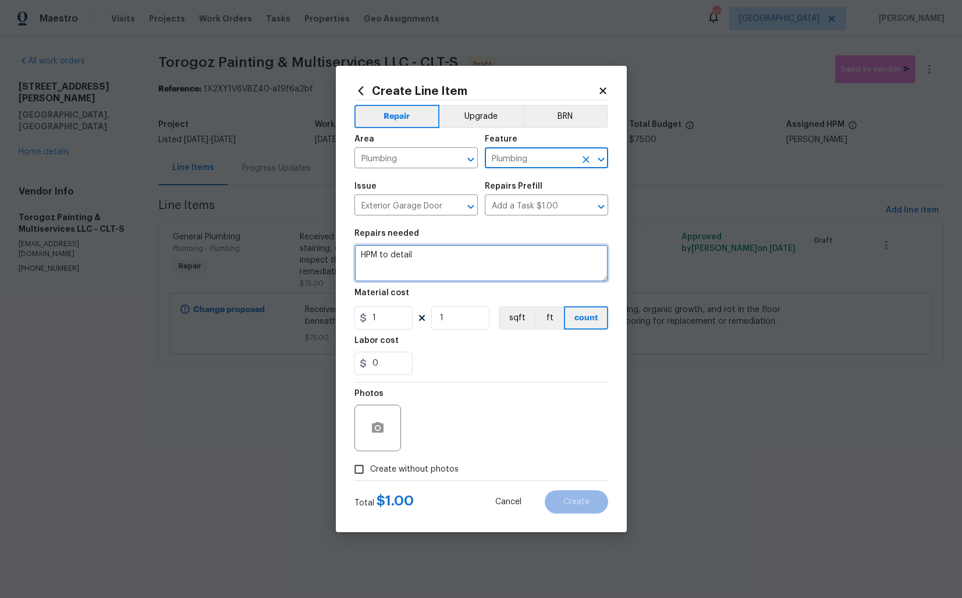
click at [414, 261] on textarea "HPM to detail" at bounding box center [481, 262] width 254 height 37
paste textarea "Received feedback that the garage has efflorescence on the ground and a noticea…"
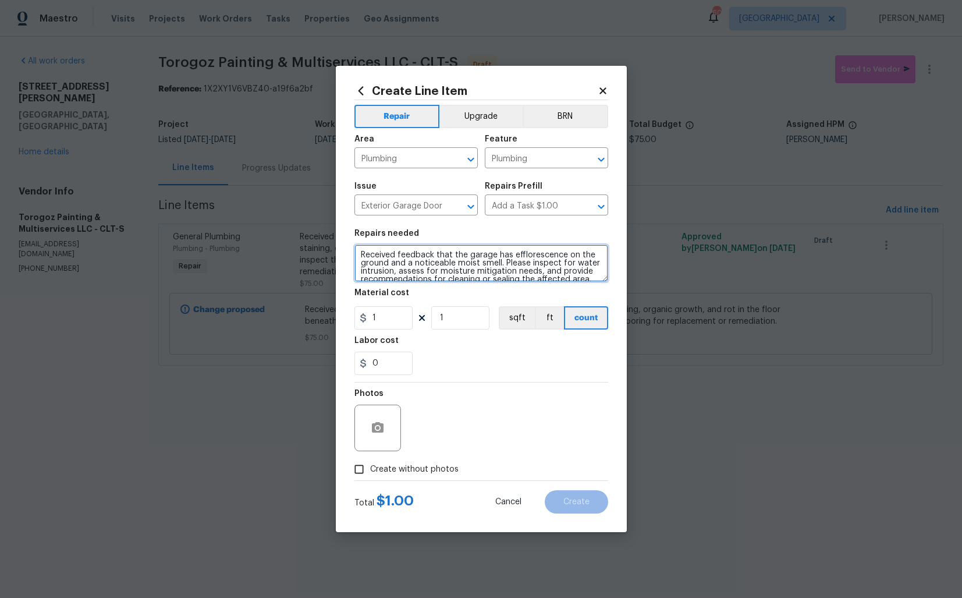
scroll to position [16, 0]
type textarea "Received feedback that the garage has efflorescence on the ground and a noticea…"
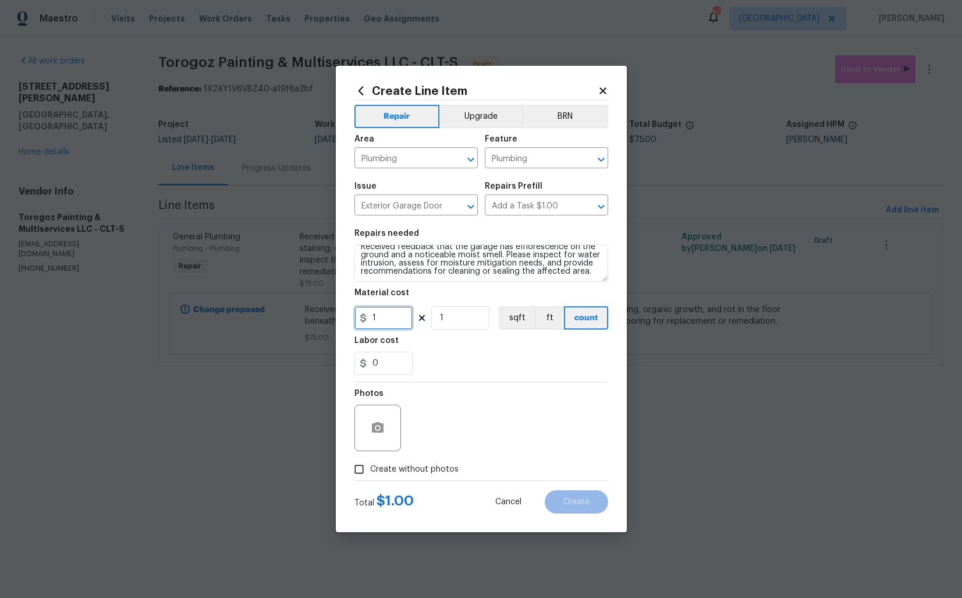
click at [388, 318] on input "1" at bounding box center [383, 317] width 58 height 23
type input "25"
click at [405, 474] on span "Create without photos" at bounding box center [414, 469] width 88 height 12
click at [370, 474] on input "Create without photos" at bounding box center [359, 469] width 22 height 22
checkbox input "true"
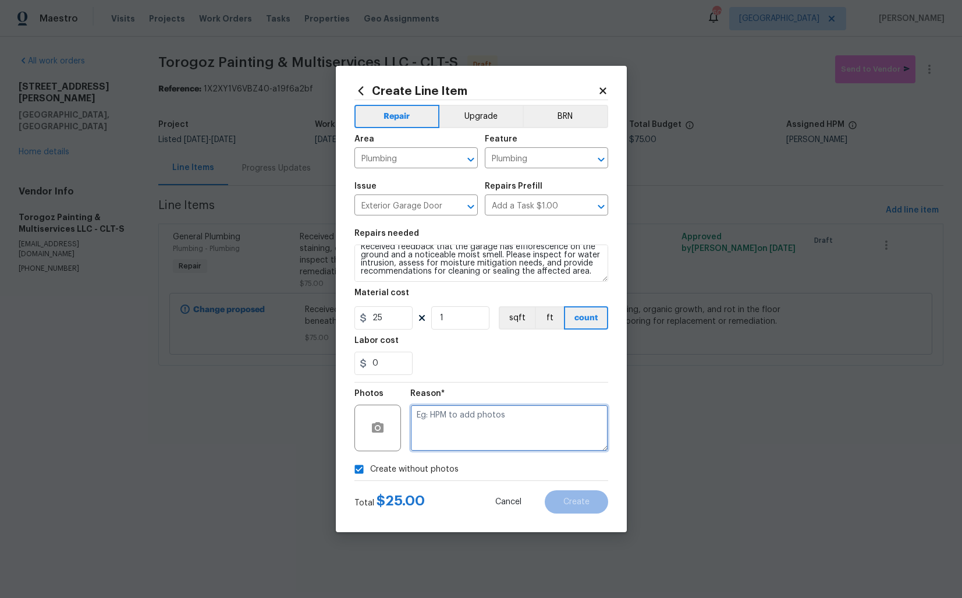
click at [546, 436] on textarea at bounding box center [509, 427] width 198 height 47
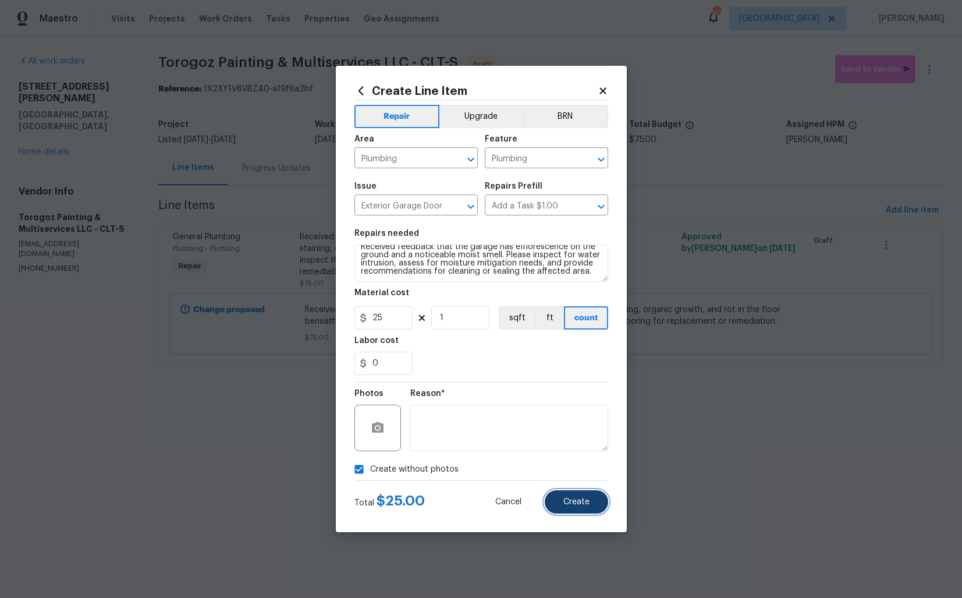
click at [590, 501] on button "Create" at bounding box center [576, 501] width 63 height 23
type input "0"
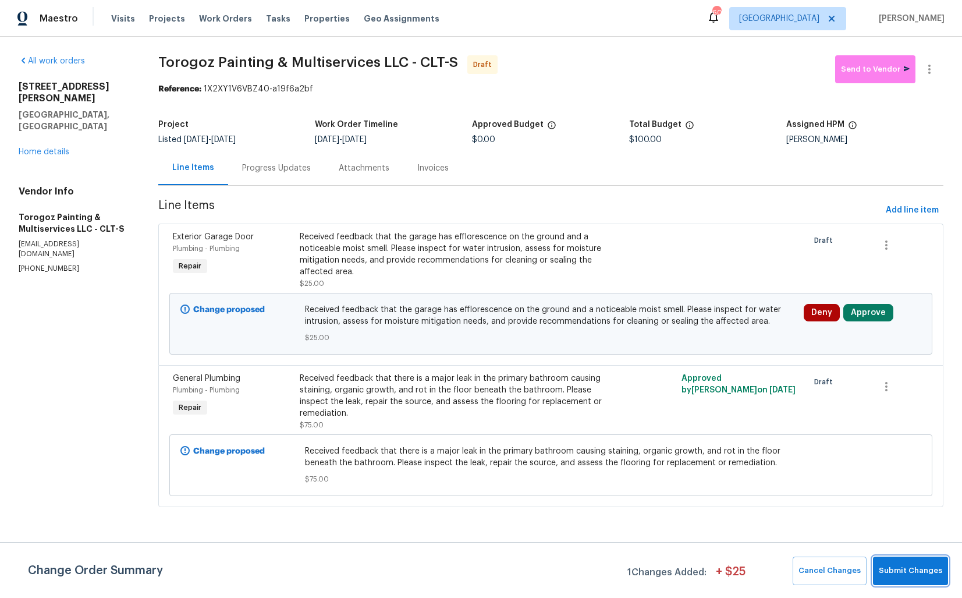
click at [894, 571] on span "Submit Changes" at bounding box center [910, 570] width 63 height 13
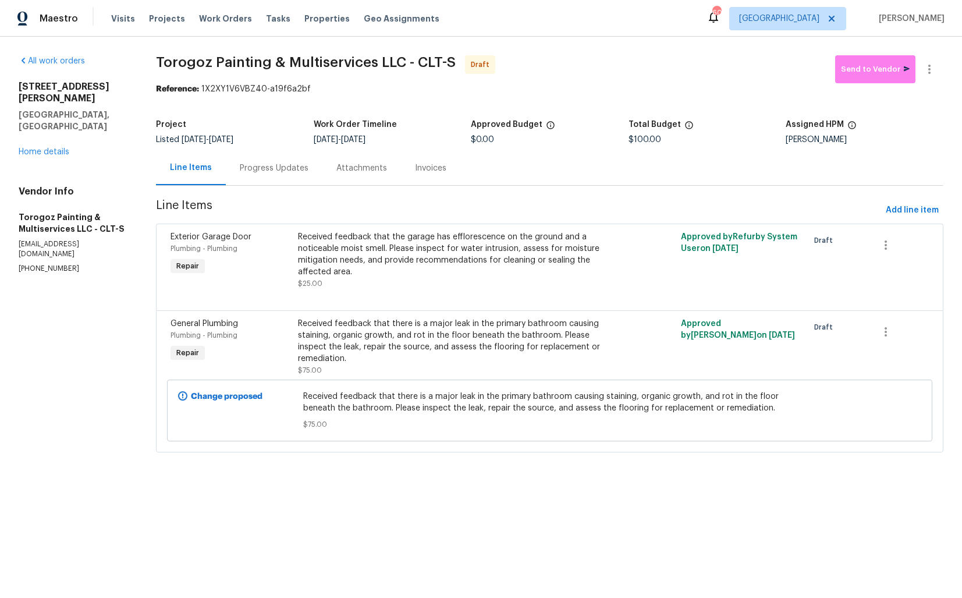
click at [274, 171] on div "Progress Updates" at bounding box center [274, 168] width 69 height 12
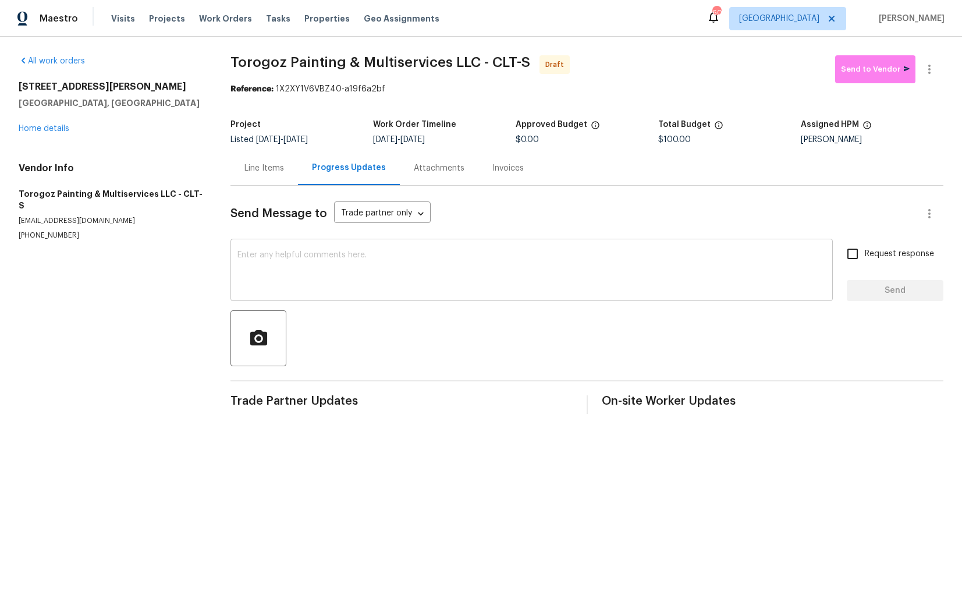
click at [328, 246] on div "x ​" at bounding box center [531, 271] width 602 height 59
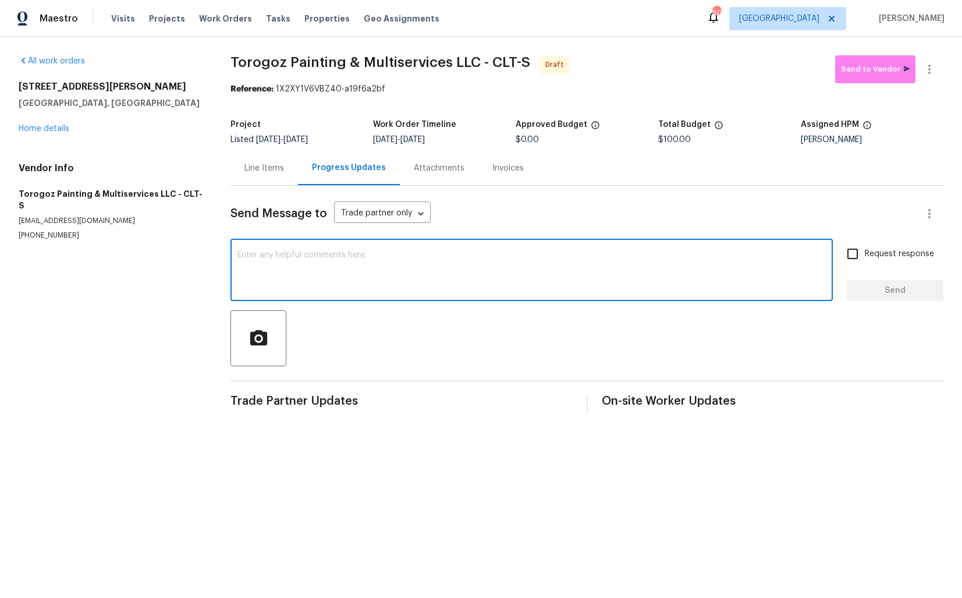
click at [371, 254] on textarea at bounding box center [531, 271] width 588 height 41
paste textarea "Hi this is Arvind with Opendoor. I’m confirming you received the WO for the pro…"
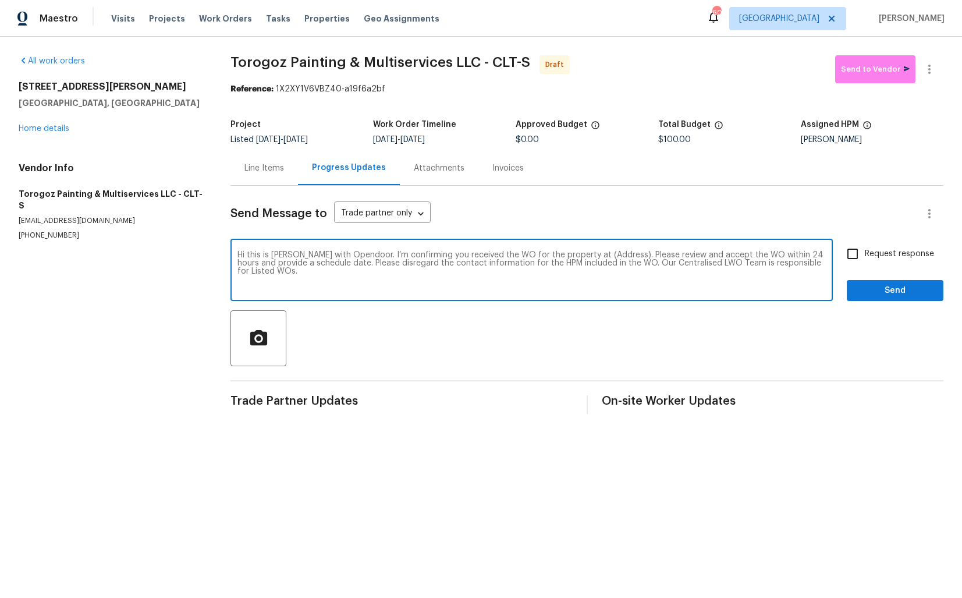
drag, startPoint x: 609, startPoint y: 257, endPoint x: 573, endPoint y: 253, distance: 36.3
click at [573, 253] on textarea "Hi this is Arvind with Opendoor. I’m confirming you received the WO for the pro…" at bounding box center [531, 271] width 588 height 41
paste textarea "9116 Torrence Creek Ct, Huntersville, NC 28078"
type textarea "Hi this is Arvind with Opendoor. I’m confirming you received the WO for the pro…"
click at [864, 255] on input "Request response" at bounding box center [852, 254] width 24 height 24
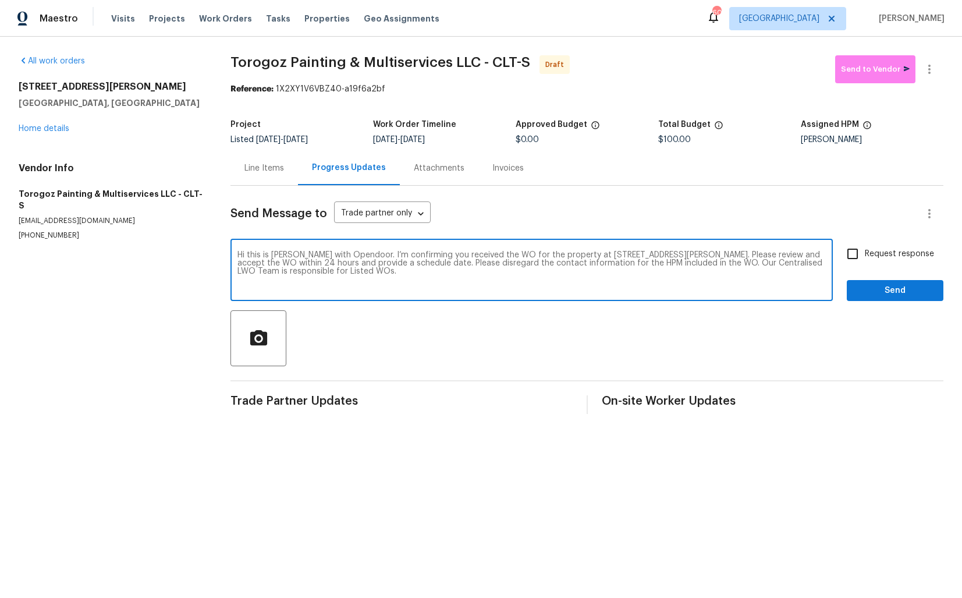
checkbox input "true"
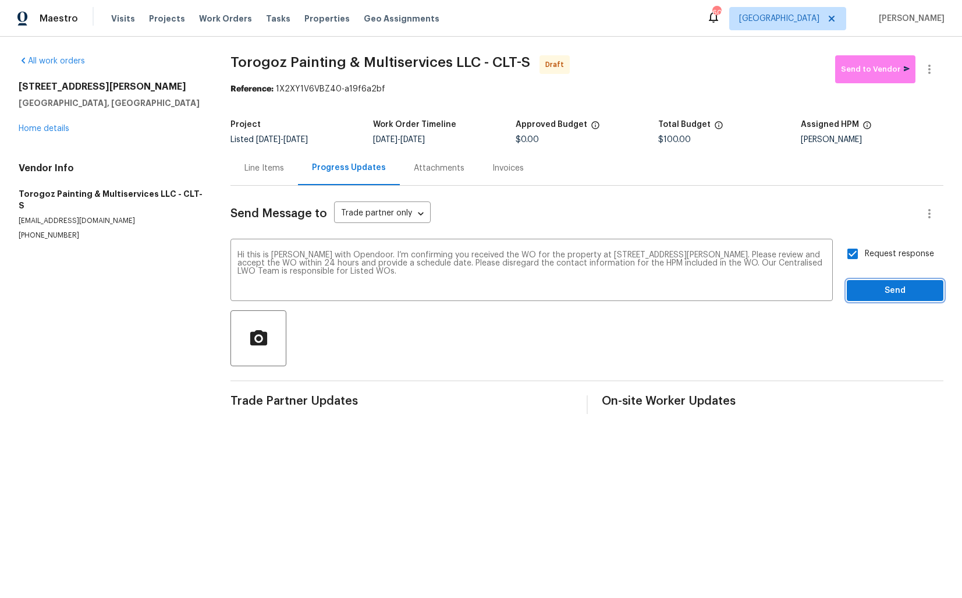
click at [880, 292] on span "Send" at bounding box center [895, 290] width 78 height 15
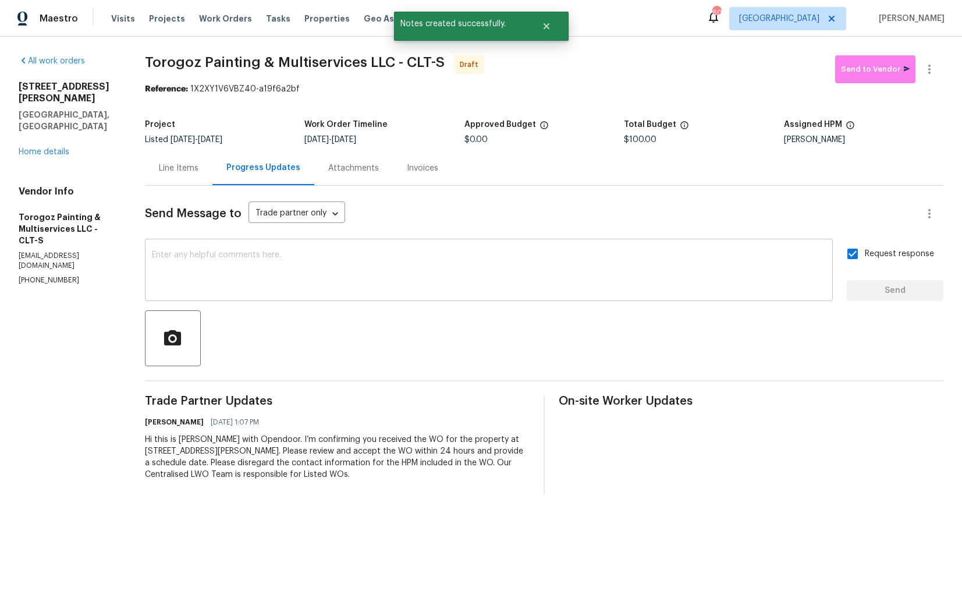
click at [602, 258] on textarea at bounding box center [489, 271] width 674 height 41
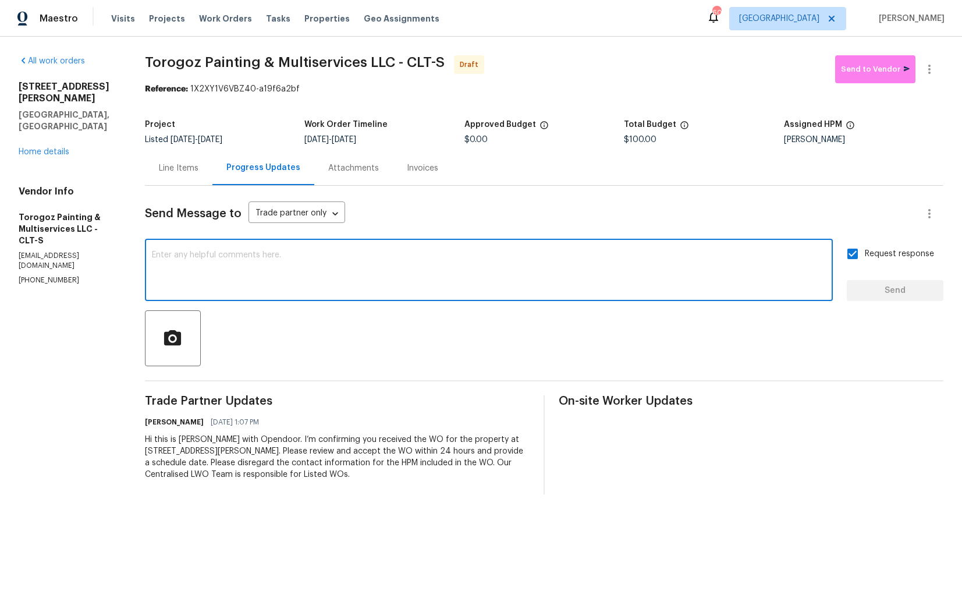
click at [508, 250] on div "x ​" at bounding box center [489, 271] width 688 height 59
paste textarea "Attention All Work Orders must include before-photos (both close-up and wide-an…"
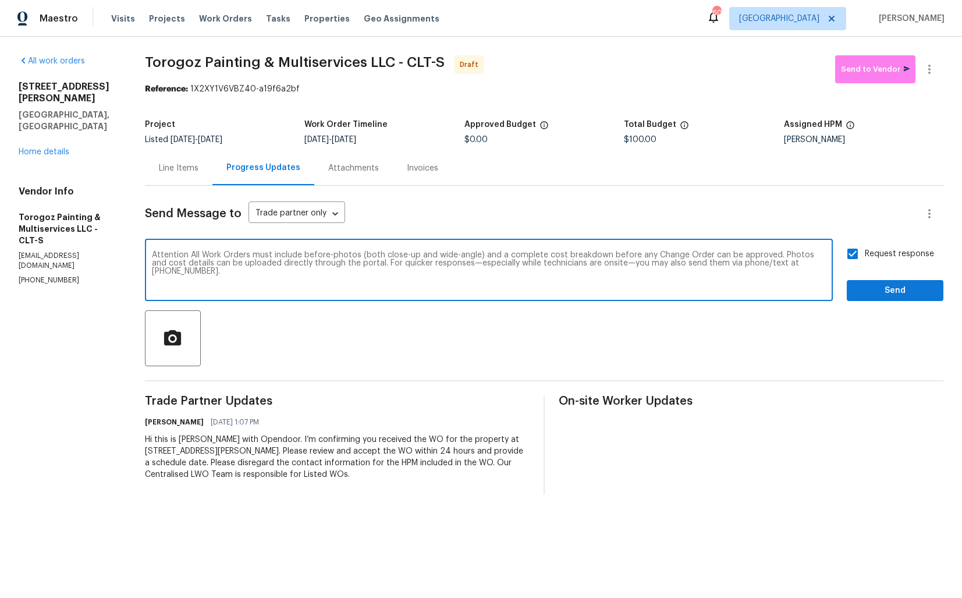
type textarea "Attention All Work Orders must include before-photos (both close-up and wide-an…"
click at [853, 250] on input "Request response" at bounding box center [852, 254] width 24 height 24
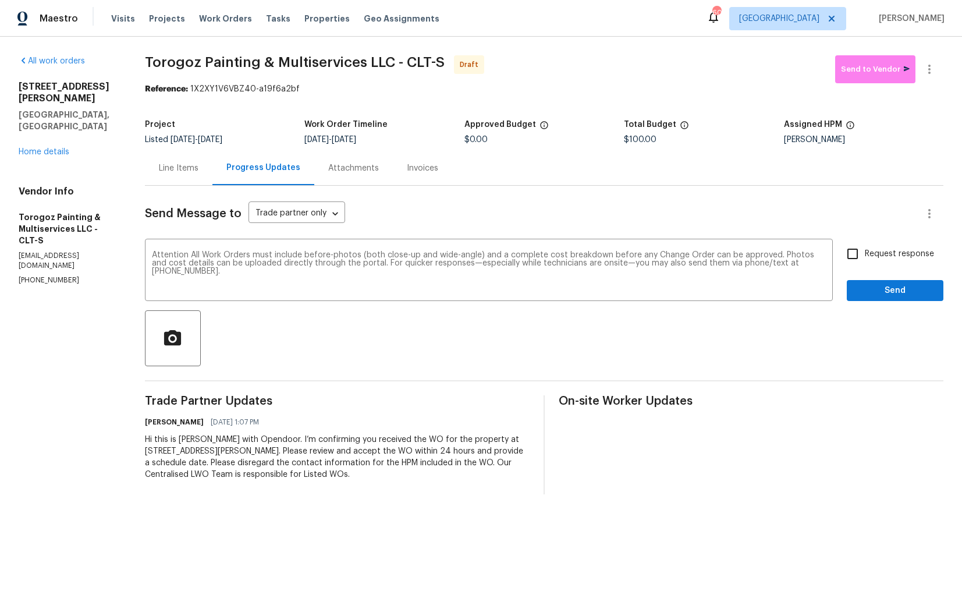
click at [853, 250] on input "Request response" at bounding box center [852, 254] width 24 height 24
checkbox input "false"
click at [881, 291] on span "Send" at bounding box center [895, 290] width 78 height 15
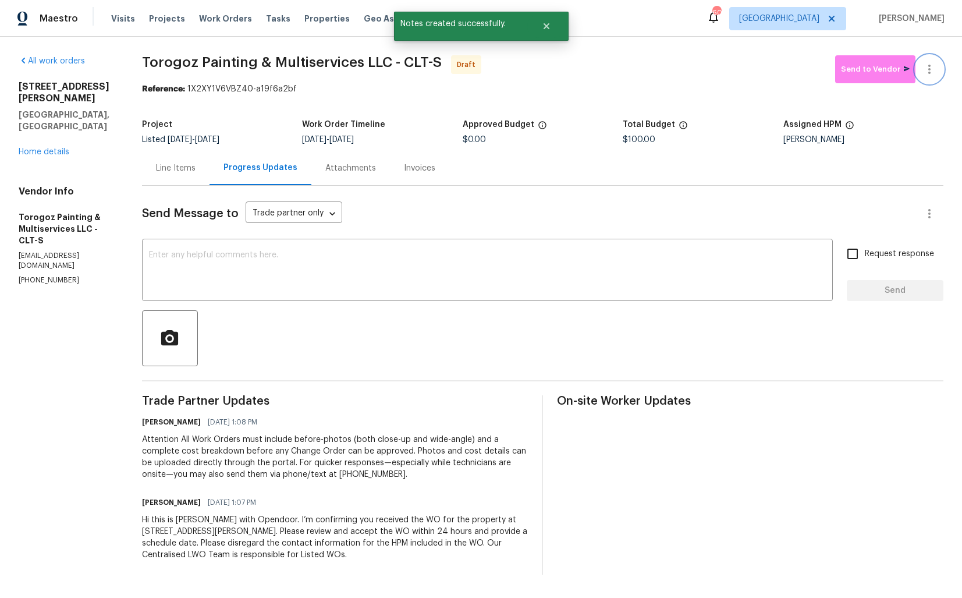
click at [929, 71] on icon "button" at bounding box center [929, 69] width 14 height 14
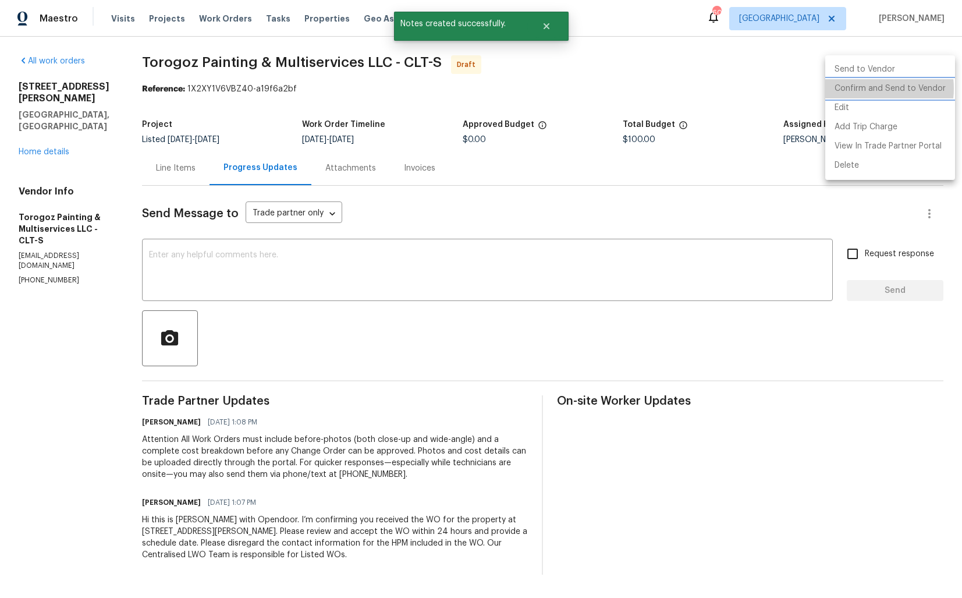
click at [867, 88] on li "Confirm and Send to Vendor" at bounding box center [890, 88] width 130 height 19
click at [464, 98] on div at bounding box center [481, 299] width 962 height 598
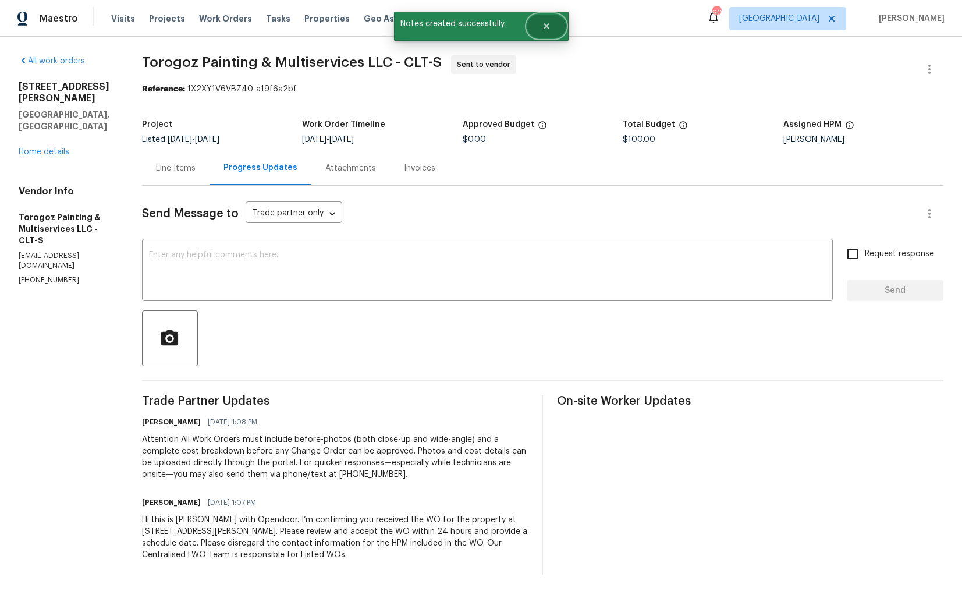
click at [551, 29] on icon "Close" at bounding box center [546, 26] width 9 height 9
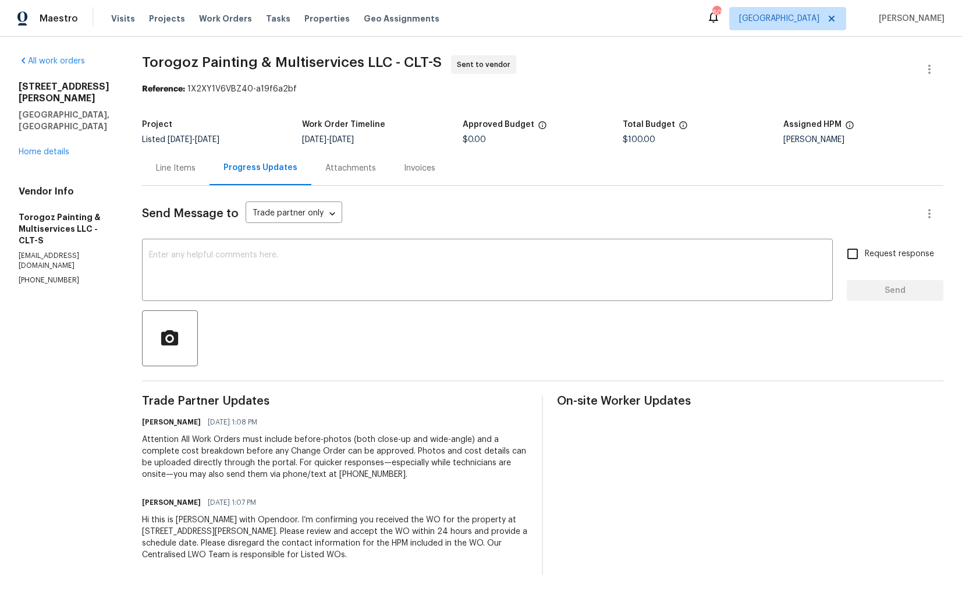
click at [216, 59] on span "Torogoz Painting & Multiservices LLC - CLT-S" at bounding box center [292, 62] width 300 height 14
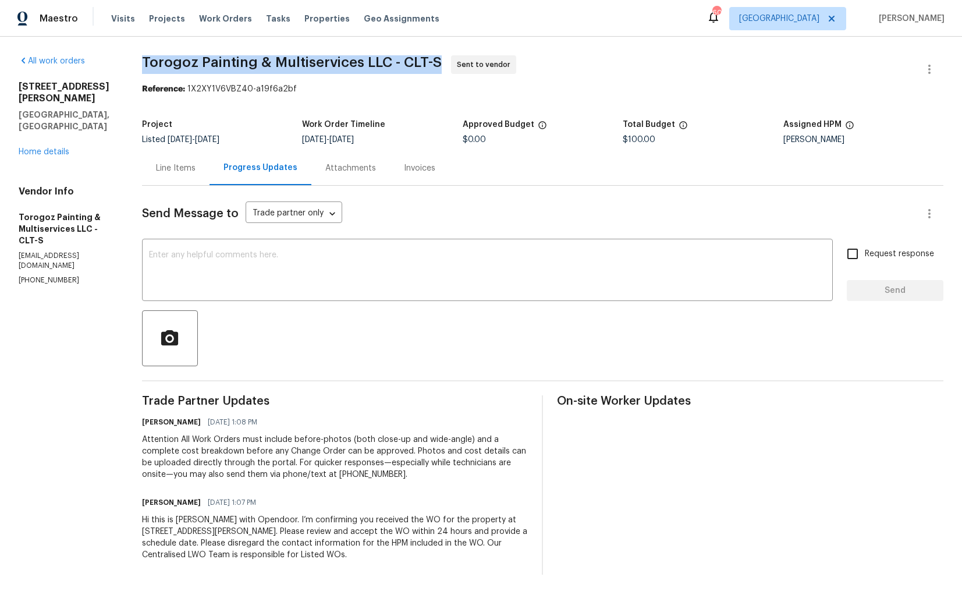
copy span "Torogoz Painting & Multiservices LLC - CLT-S"
click at [301, 122] on div "Project" at bounding box center [222, 127] width 160 height 15
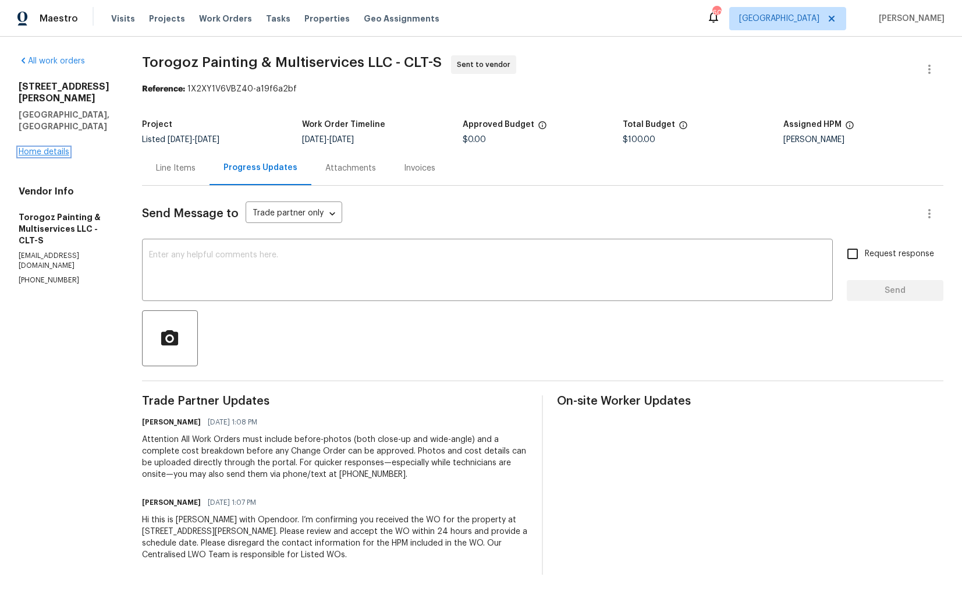
click at [45, 148] on link "Home details" at bounding box center [44, 152] width 51 height 8
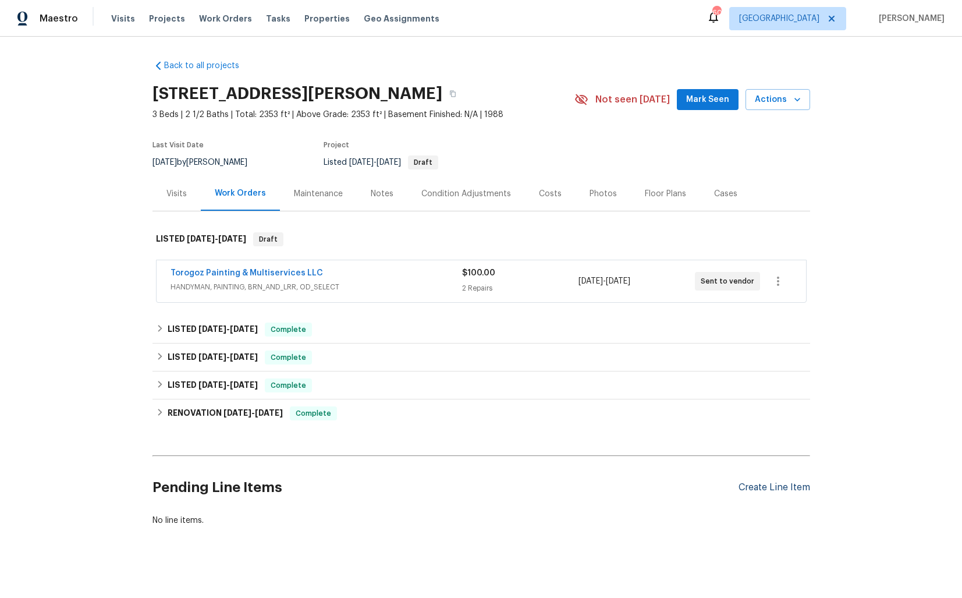
click at [759, 485] on div "Create Line Item" at bounding box center [775, 487] width 72 height 11
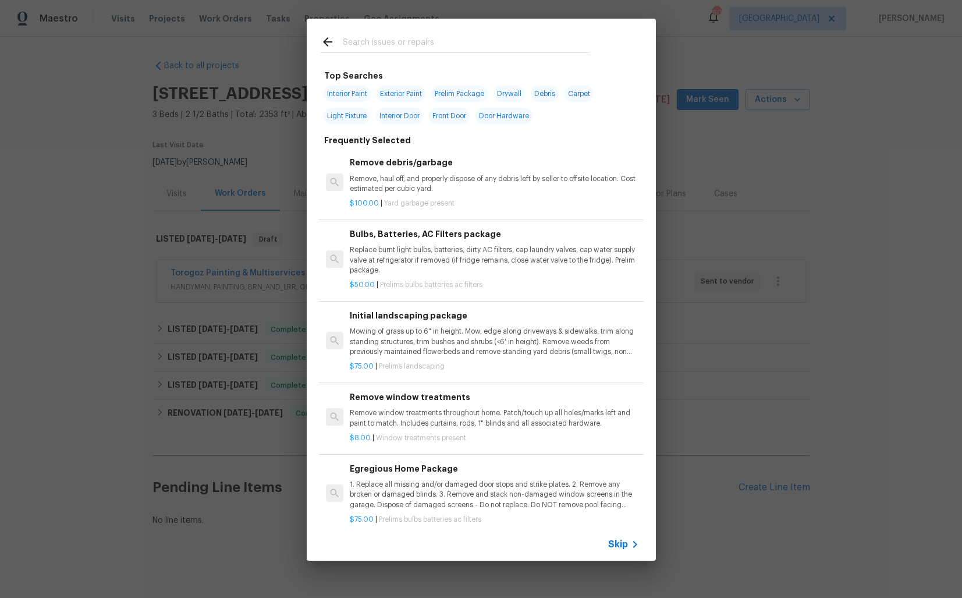
click at [429, 46] on input "text" at bounding box center [466, 43] width 247 height 17
type input "pest"
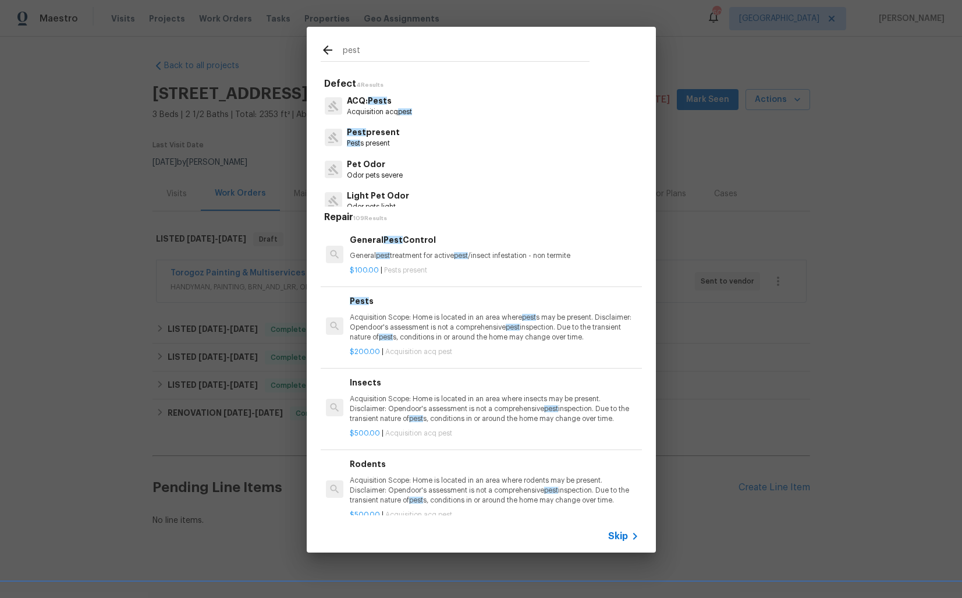
click at [391, 240] on span "Pest" at bounding box center [393, 240] width 19 height 8
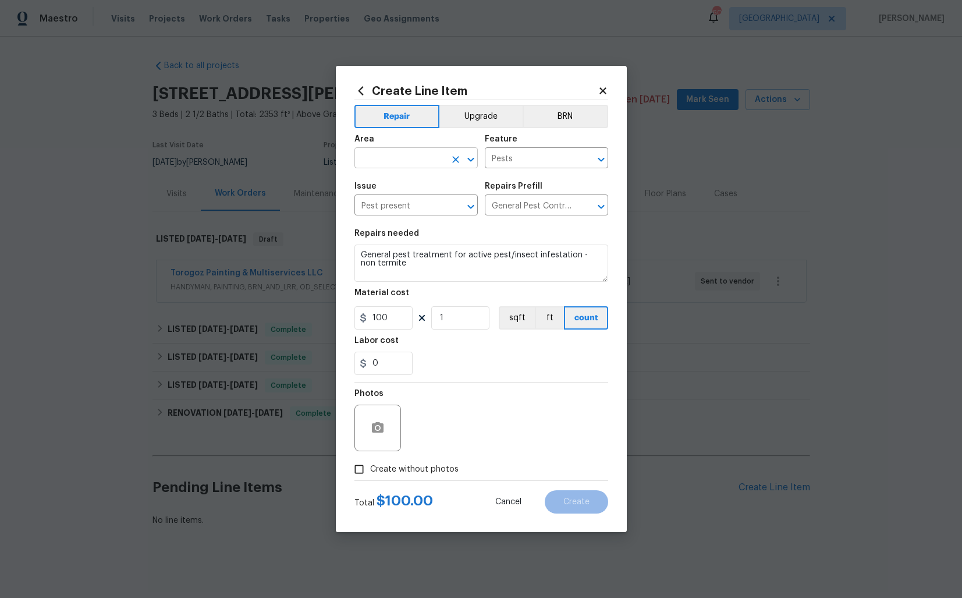
click at [416, 164] on input "text" at bounding box center [399, 159] width 91 height 18
click at [431, 184] on li "Interior Addition" at bounding box center [415, 184] width 123 height 19
type input "Interior Addition"
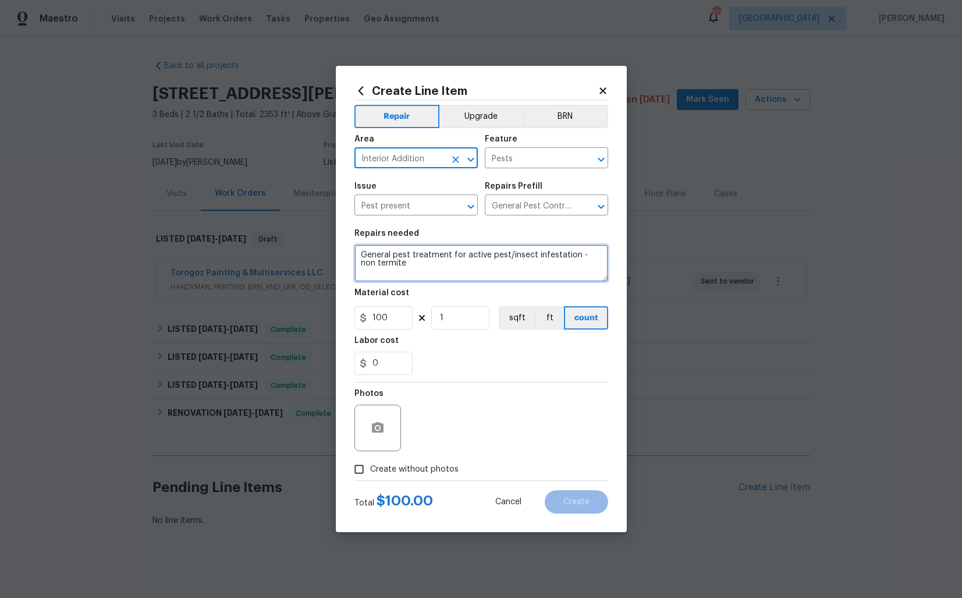
click at [461, 255] on textarea "General pest treatment for active pest/insect infestation - non termite" at bounding box center [481, 262] width 254 height 37
paste textarea "LWO WO sent to the TP(Torogoz Painting & Multiservices LLC - CLT-S) with a work…"
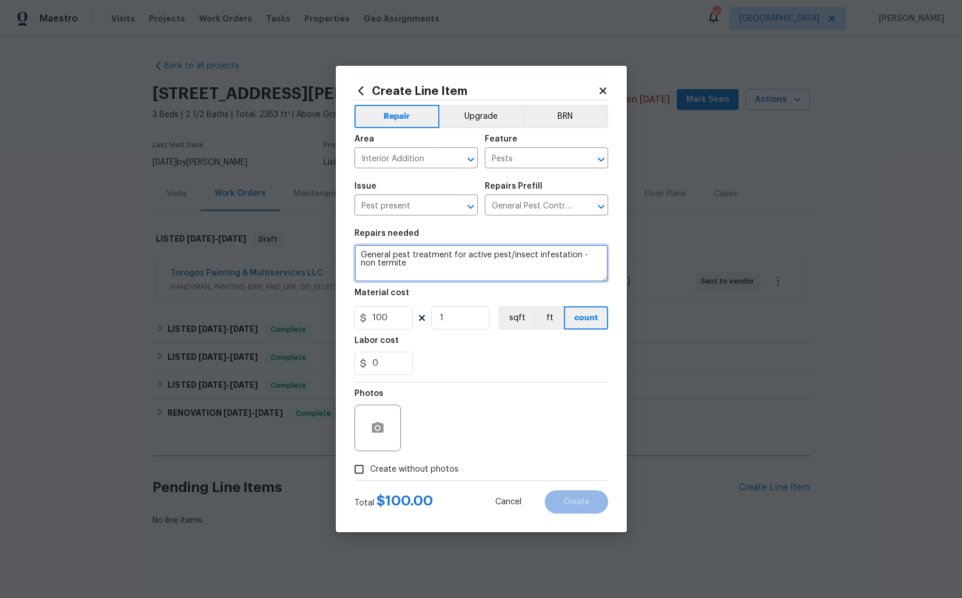
type textarea "LWO WO sent to the TP(Torogoz Painting & Multiservices LLC - CLT-S) with a work…"
click at [460, 264] on textarea "LWO WO sent to the TP(Torogoz Painting & Multiservices LLC - CLT-S) with a work…" at bounding box center [481, 262] width 254 height 37
click at [421, 257] on textarea at bounding box center [481, 262] width 254 height 37
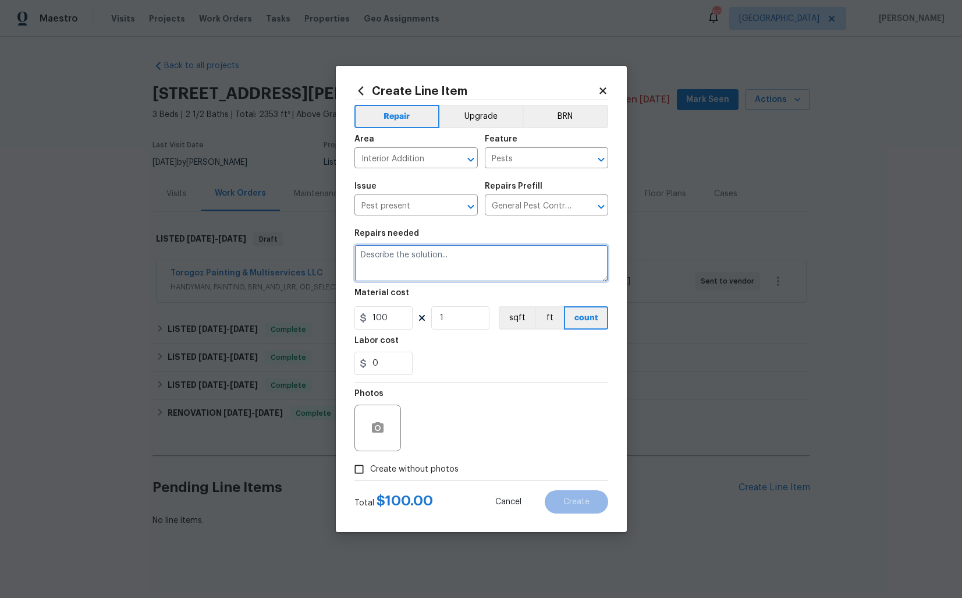
click at [421, 257] on textarea at bounding box center [481, 262] width 254 height 37
paste textarea "Received feedback that there are maggots or some sort of bug present in the pri…"
type textarea "Received feedback that there are maggots or some sort of bug present in the pri…"
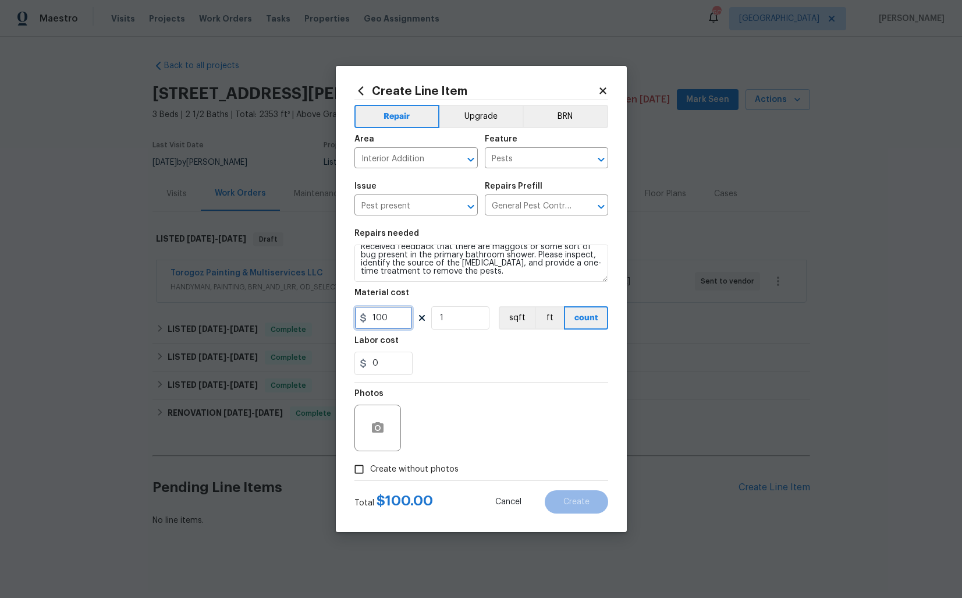
click at [392, 318] on input "100" at bounding box center [383, 317] width 58 height 23
type input "75"
click at [390, 468] on span "Create without photos" at bounding box center [414, 469] width 88 height 12
click at [370, 468] on input "Create without photos" at bounding box center [359, 469] width 22 height 22
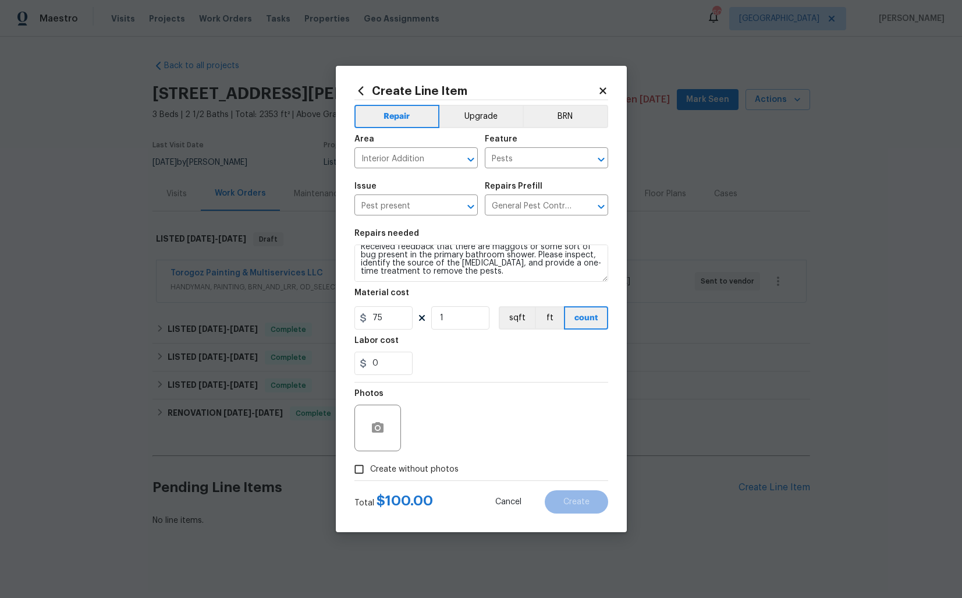
checkbox input "true"
click at [481, 416] on textarea at bounding box center [509, 427] width 198 height 47
click at [566, 499] on span "Create" at bounding box center [576, 502] width 26 height 9
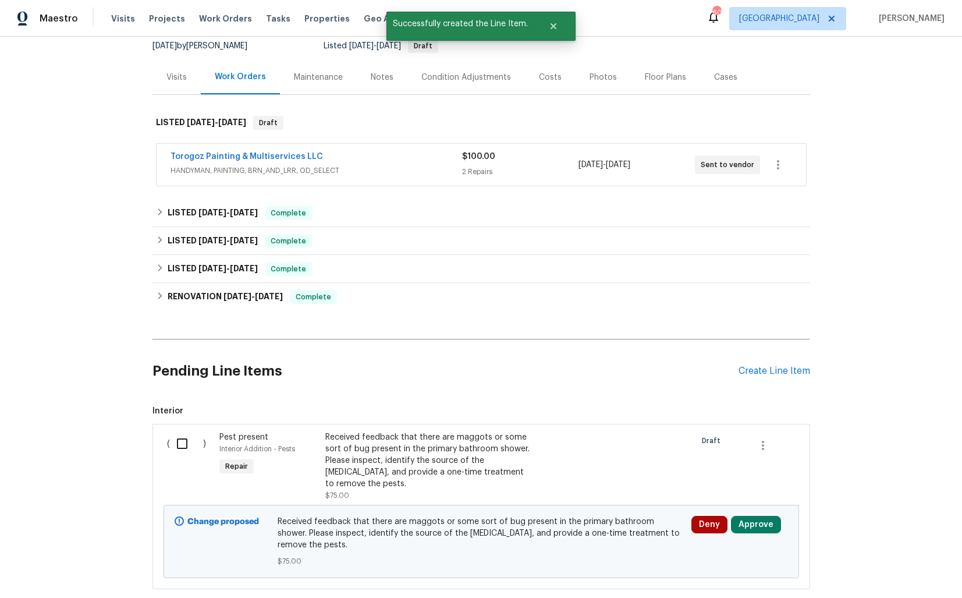
scroll to position [187, 0]
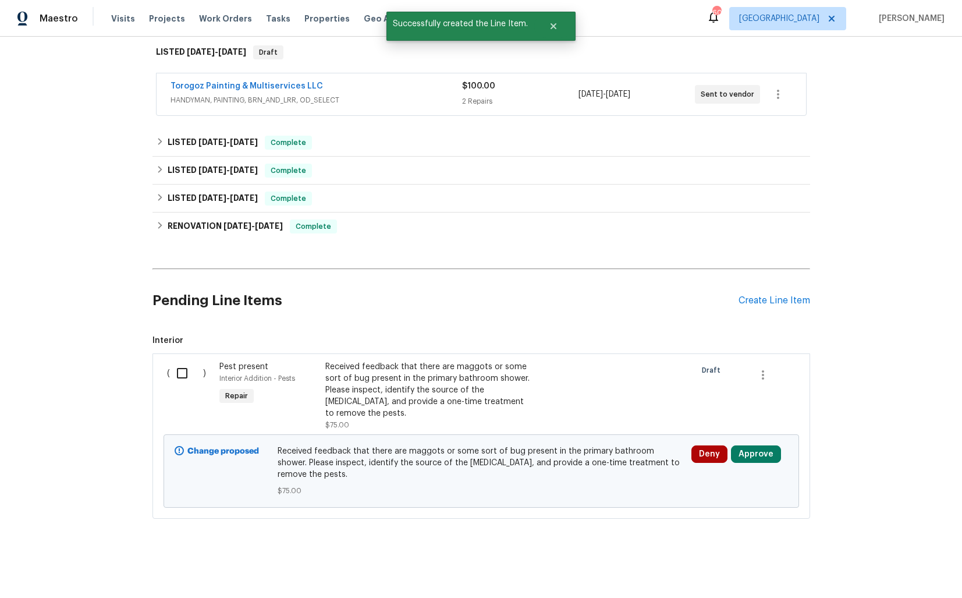
click at [189, 369] on input "checkbox" at bounding box center [186, 373] width 33 height 24
checkbox input "true"
click at [874, 566] on span "Create Work Order" at bounding box center [895, 569] width 77 height 15
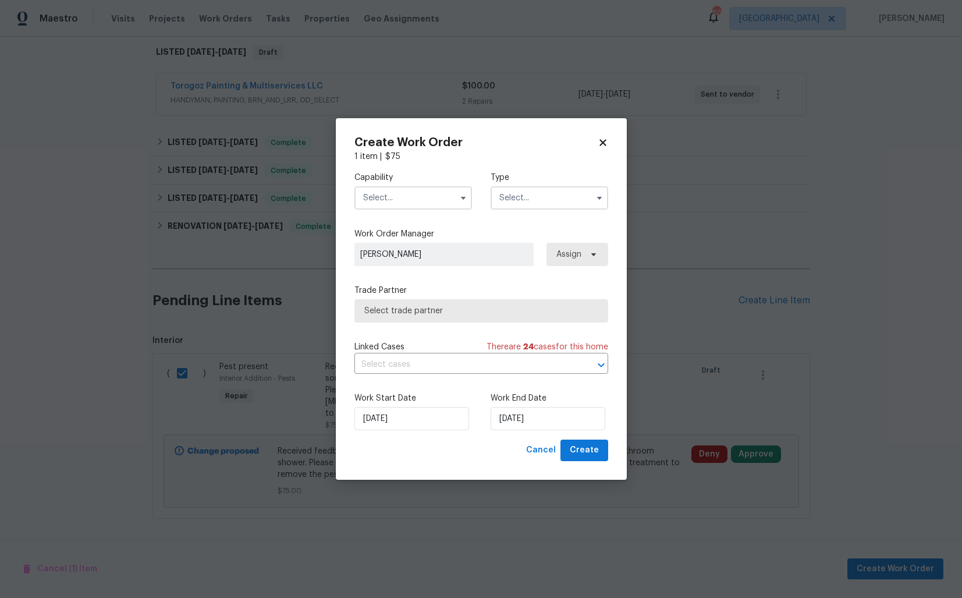
click at [393, 183] on label "Capability" at bounding box center [413, 178] width 118 height 12
click at [391, 190] on input "text" at bounding box center [413, 197] width 118 height 23
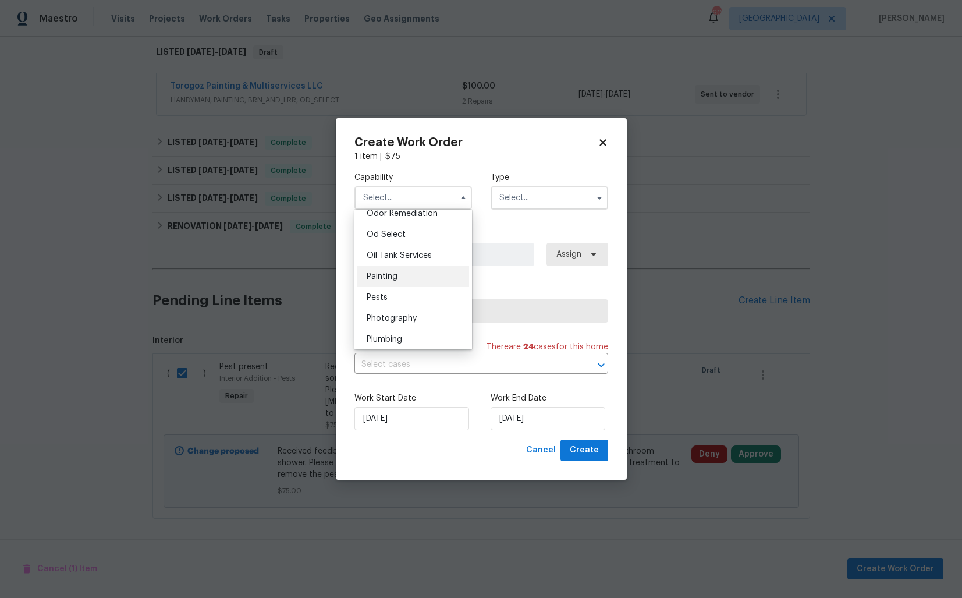
scroll to position [925, 0]
click at [385, 296] on span "Pests" at bounding box center [377, 297] width 21 height 8
type input "Pests"
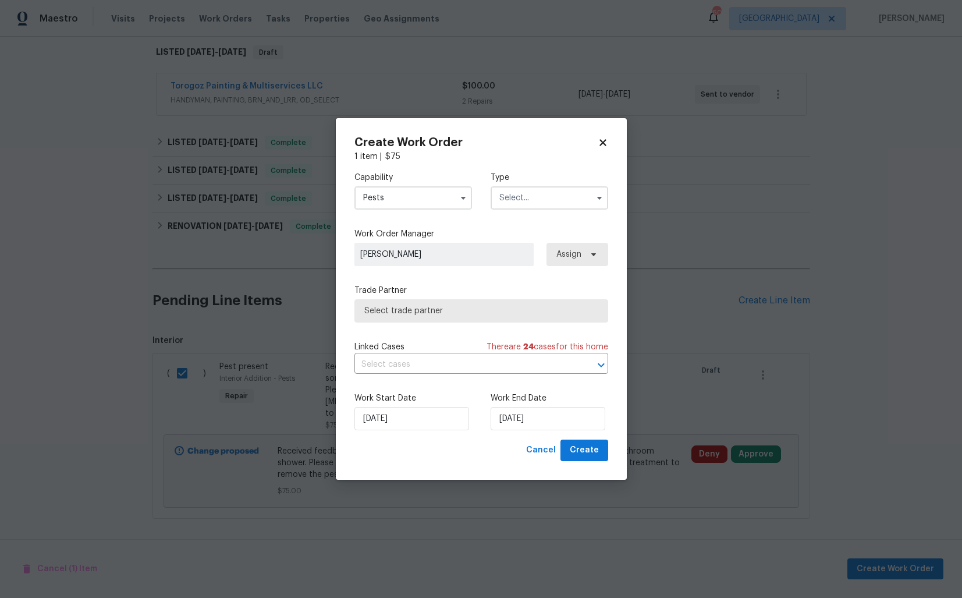
click at [557, 204] on input "text" at bounding box center [550, 197] width 118 height 23
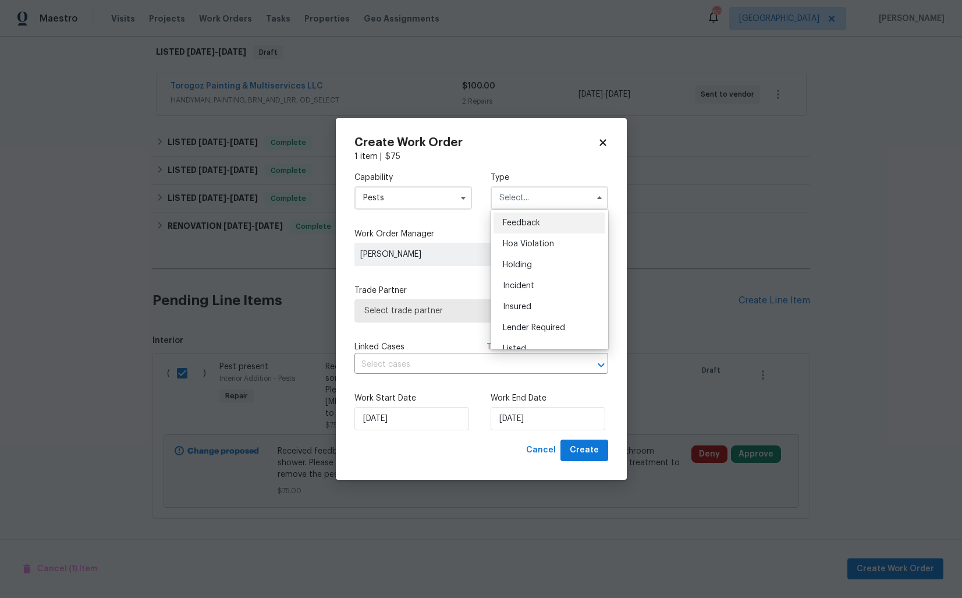
click at [530, 222] on span "Feedback" at bounding box center [521, 223] width 37 height 8
type input "Feedback"
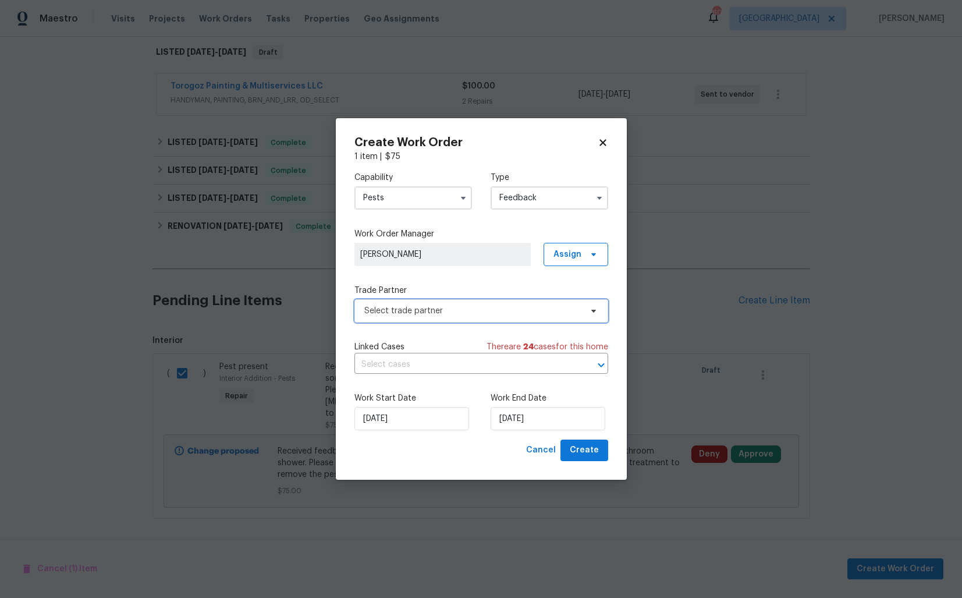
click at [404, 309] on span "Select trade partner" at bounding box center [472, 311] width 217 height 12
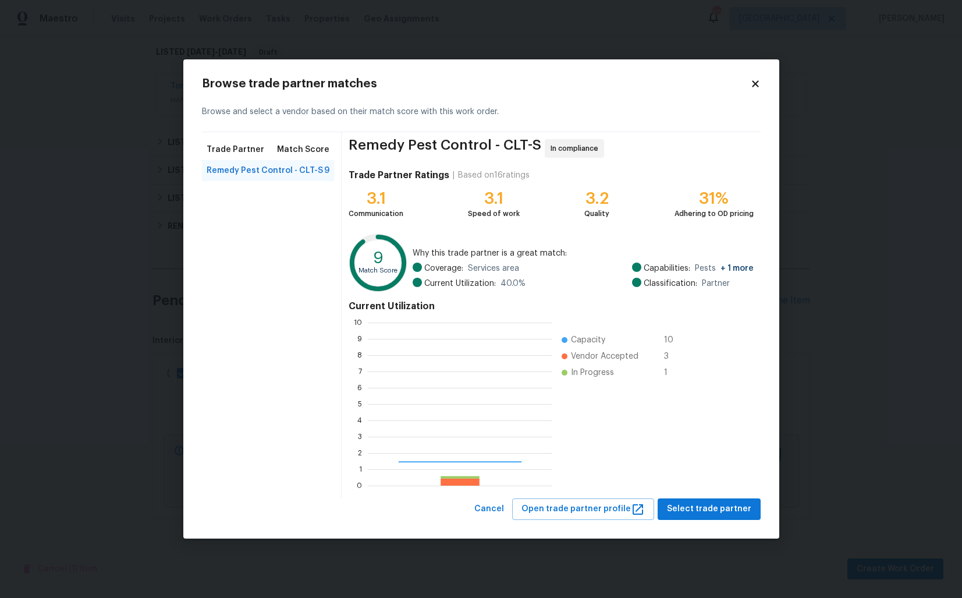
scroll to position [163, 184]
click at [688, 508] on span "Select trade partner" at bounding box center [709, 509] width 84 height 15
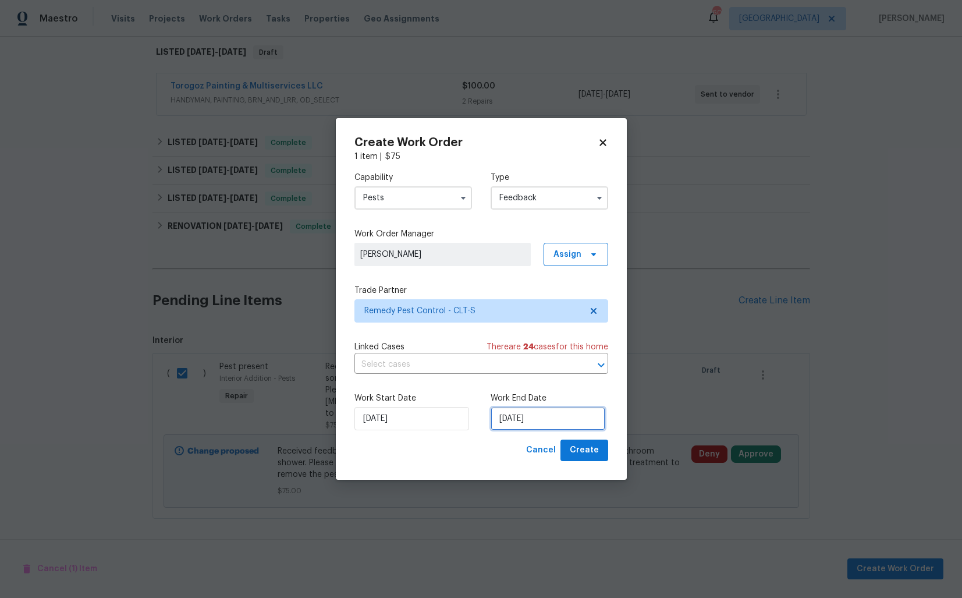
click at [523, 417] on input "08/09/2025" at bounding box center [548, 418] width 115 height 23
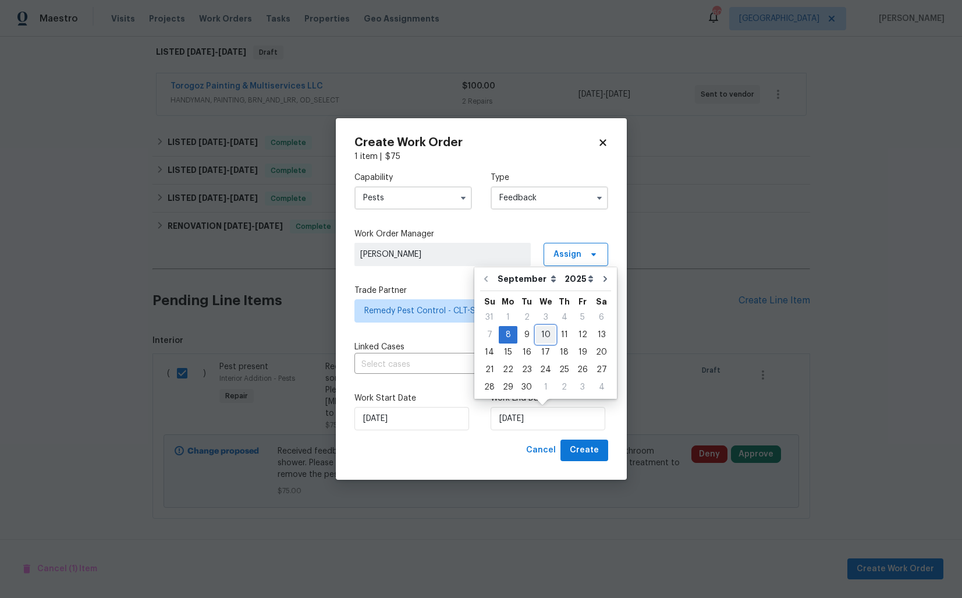
click at [545, 335] on div "10" at bounding box center [545, 334] width 19 height 16
type input "10/09/2025"
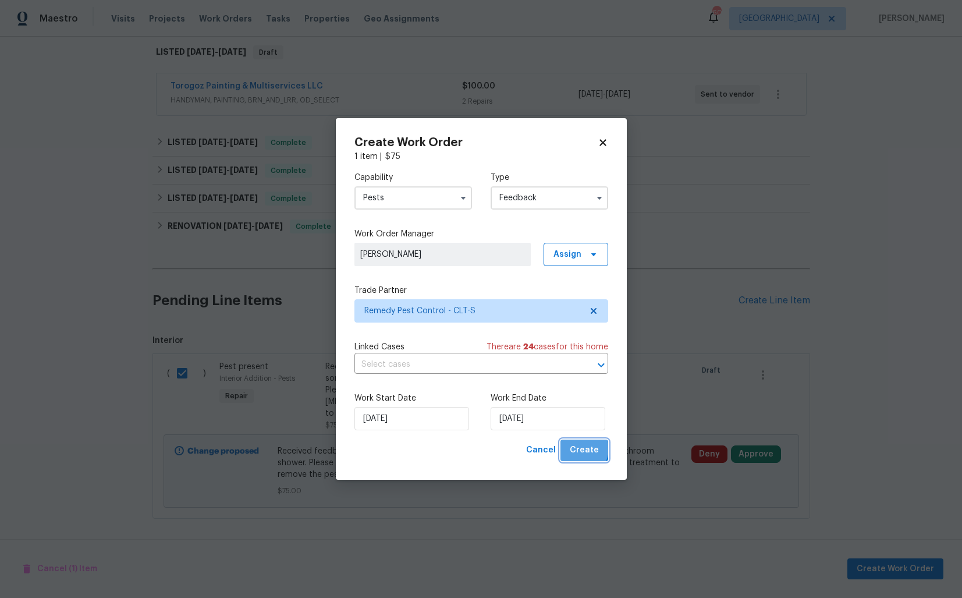
click at [582, 449] on span "Create" at bounding box center [584, 450] width 29 height 15
checkbox input "false"
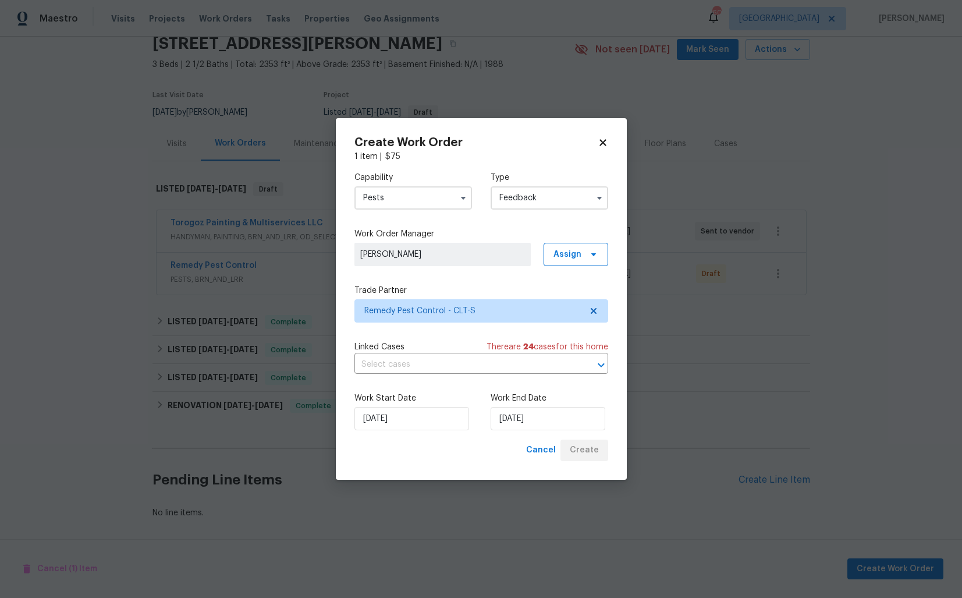
scroll to position [50, 0]
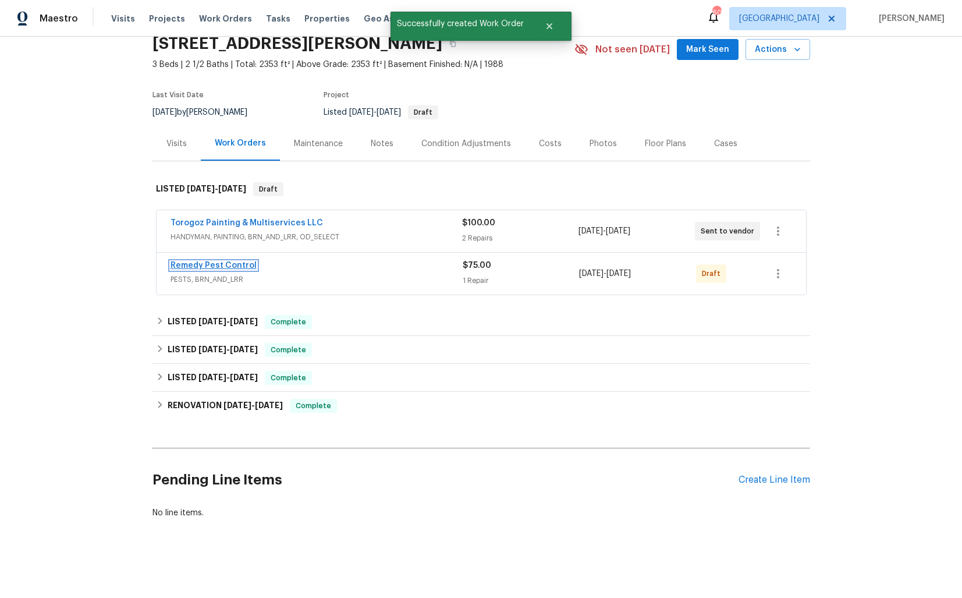
click at [198, 265] on link "Remedy Pest Control" at bounding box center [214, 265] width 86 height 8
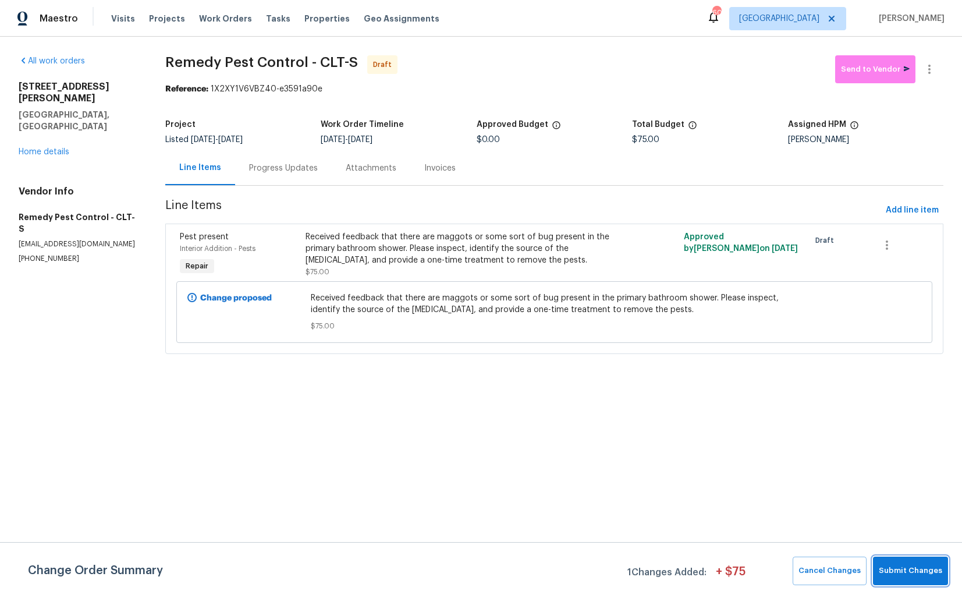
click at [910, 573] on span "Submit Changes" at bounding box center [910, 570] width 63 height 13
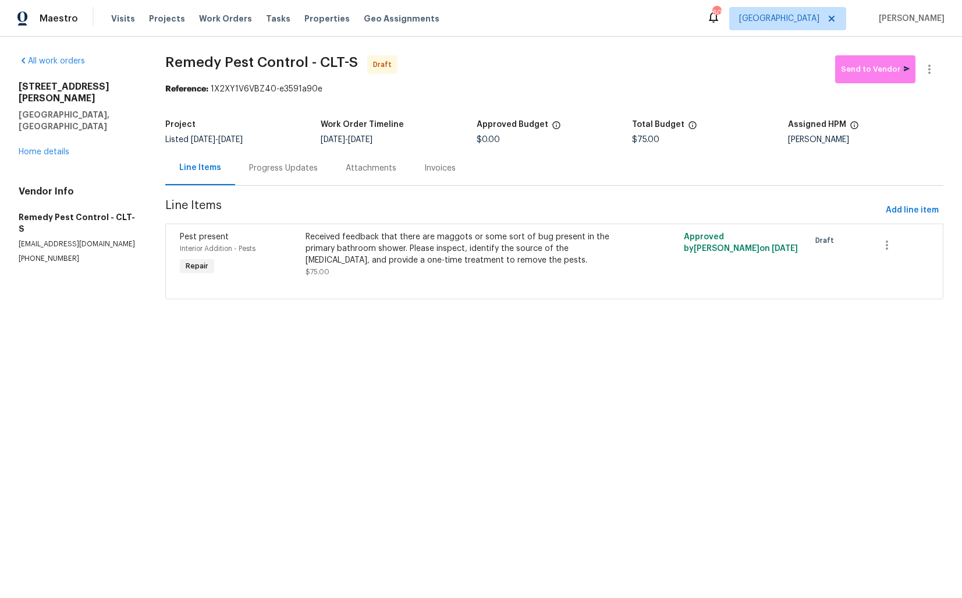
click at [289, 172] on div "Progress Updates" at bounding box center [283, 168] width 69 height 12
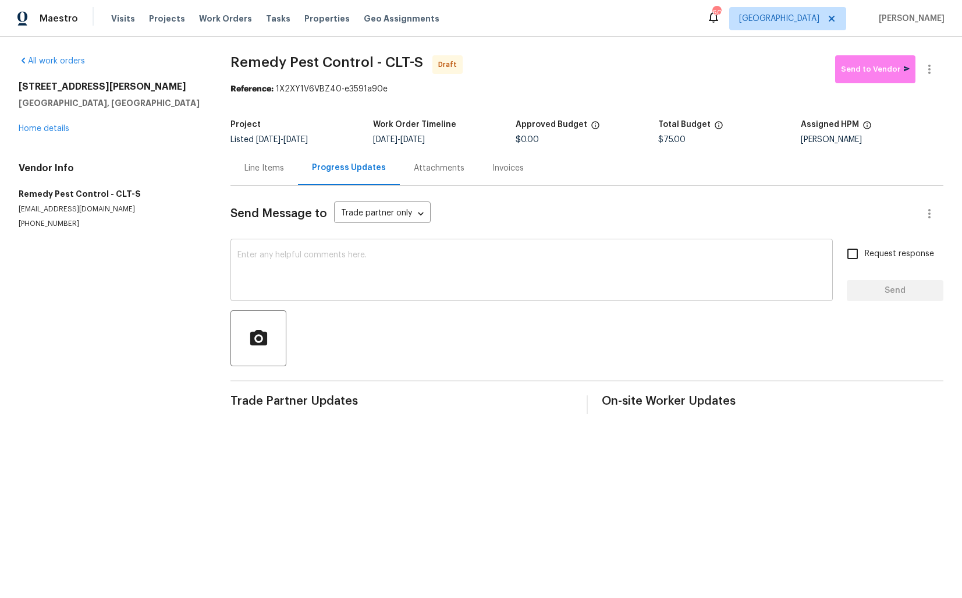
click at [341, 266] on textarea at bounding box center [531, 271] width 588 height 41
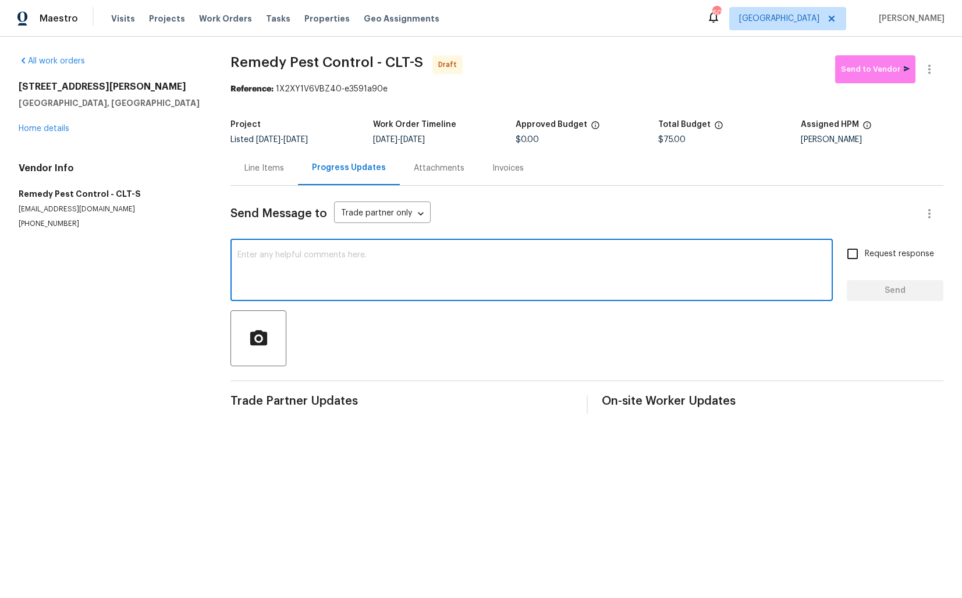
click at [388, 285] on textarea at bounding box center [531, 271] width 588 height 41
paste textarea "Hi this is Arvind with Opendoor. I’m confirming you received the WO for the pro…"
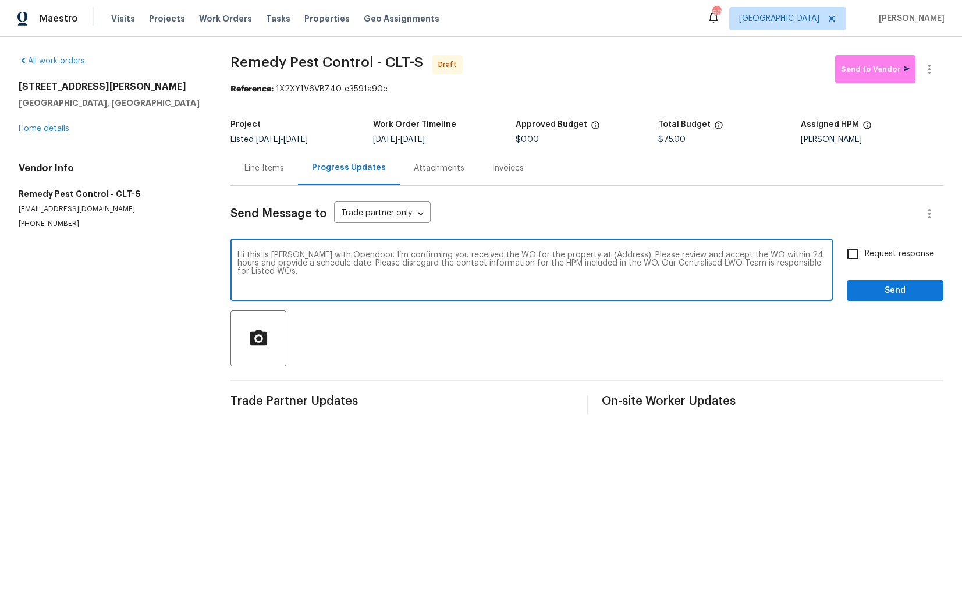
drag, startPoint x: 608, startPoint y: 254, endPoint x: 571, endPoint y: 254, distance: 37.3
click at [571, 254] on textarea "Hi this is Arvind with Opendoor. I’m confirming you received the WO for the pro…" at bounding box center [531, 271] width 588 height 41
paste textarea "9116 Torrence Creek Ct, Huntersville, NC 28078"
type textarea "Hi this is Arvind with Opendoor. I’m confirming you received the WO for the pro…"
click at [863, 255] on input "Request response" at bounding box center [852, 254] width 24 height 24
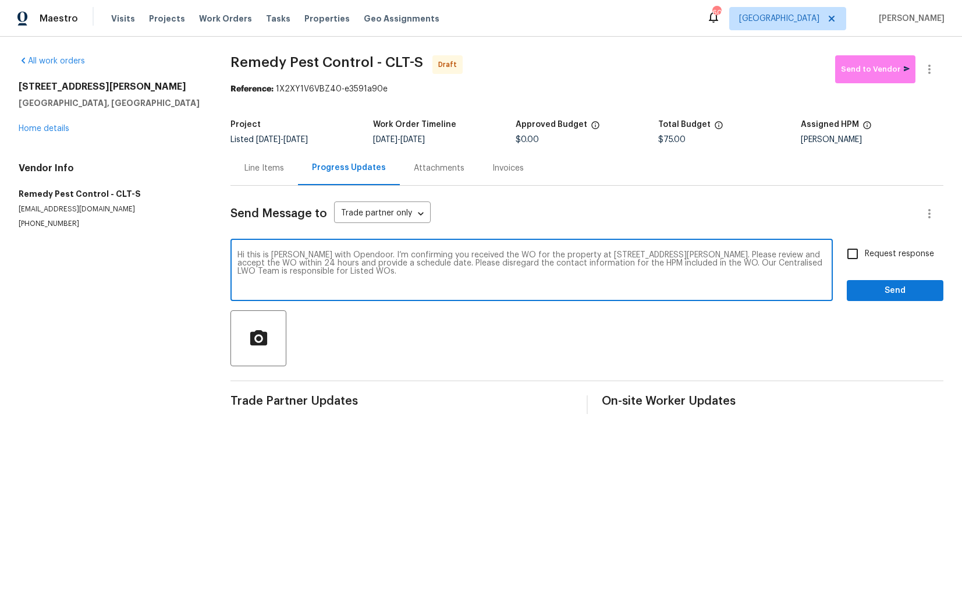
checkbox input "true"
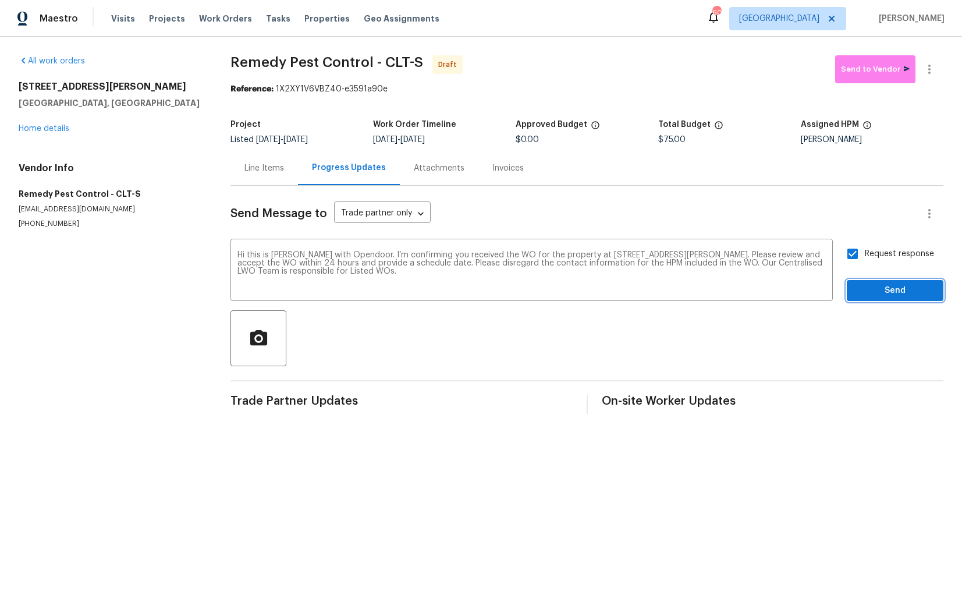
click at [881, 290] on span "Send" at bounding box center [895, 290] width 78 height 15
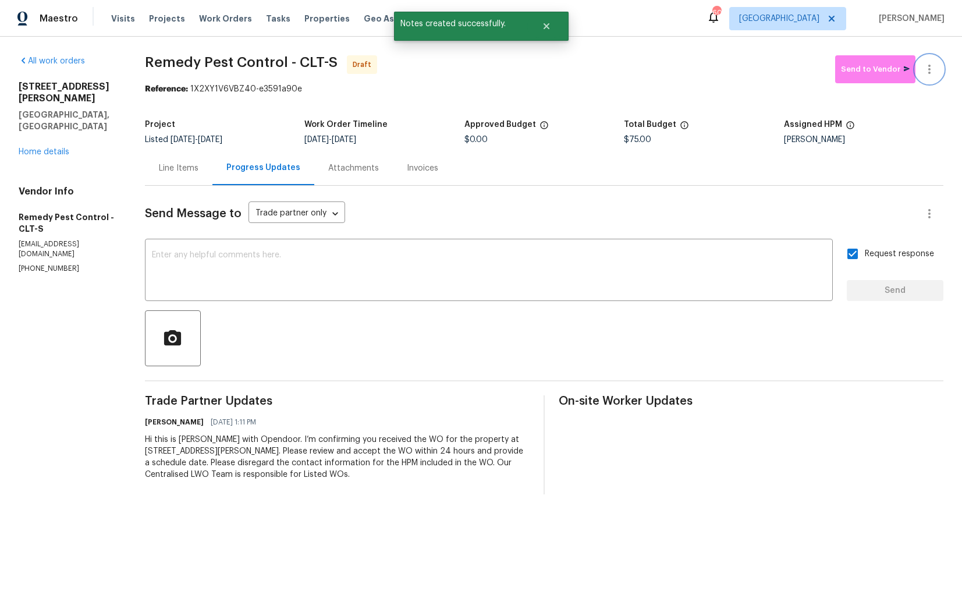
click at [931, 71] on icon "button" at bounding box center [929, 69] width 14 height 14
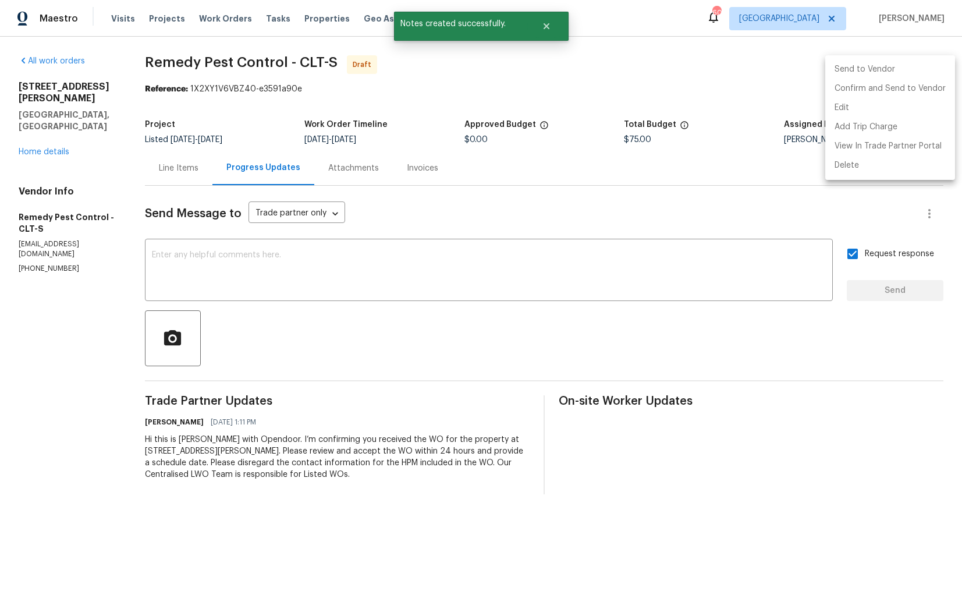
click at [698, 143] on div at bounding box center [481, 299] width 962 height 598
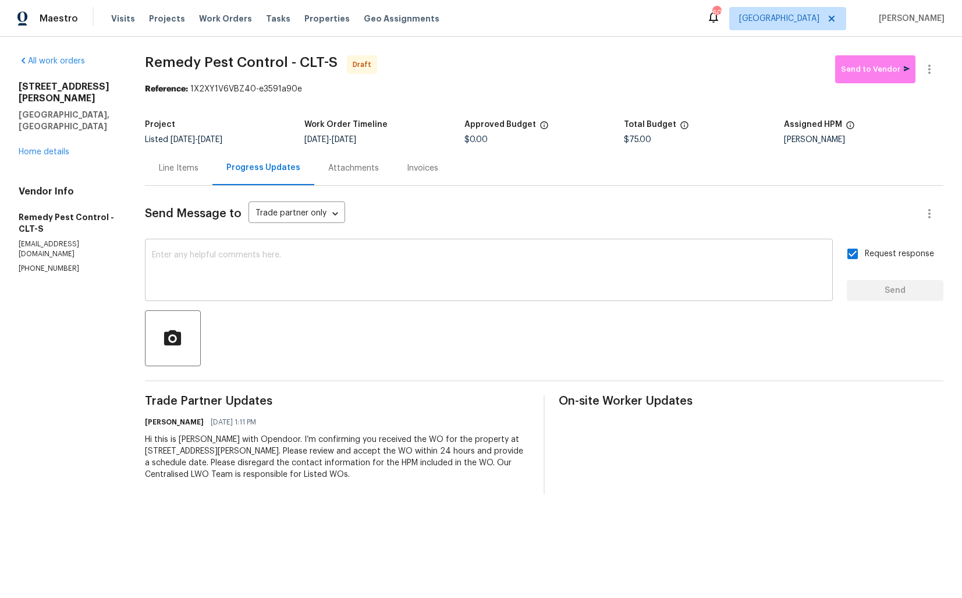
click at [415, 293] on div "x ​" at bounding box center [489, 271] width 688 height 59
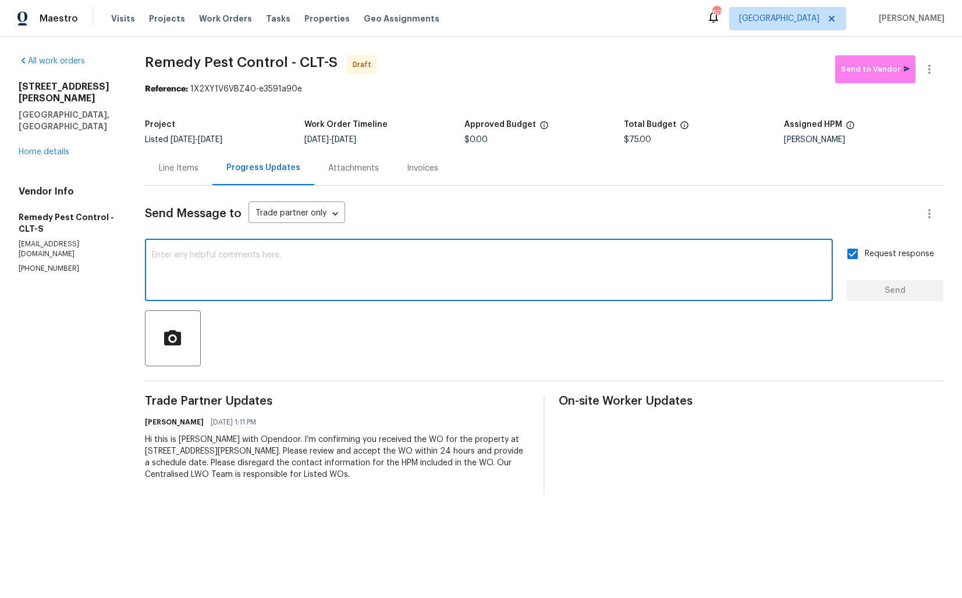
paste textarea "Attention All Work Orders must include before-photos (both close-up and wide-an…"
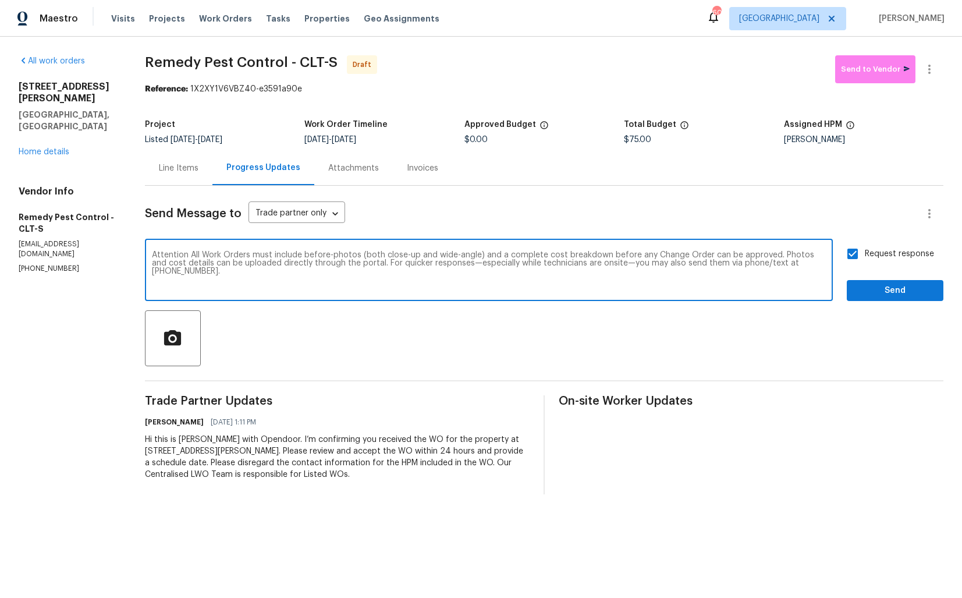
type textarea "Attention All Work Orders must include before-photos (both close-up and wide-an…"
click at [861, 286] on span "Send" at bounding box center [895, 290] width 78 height 15
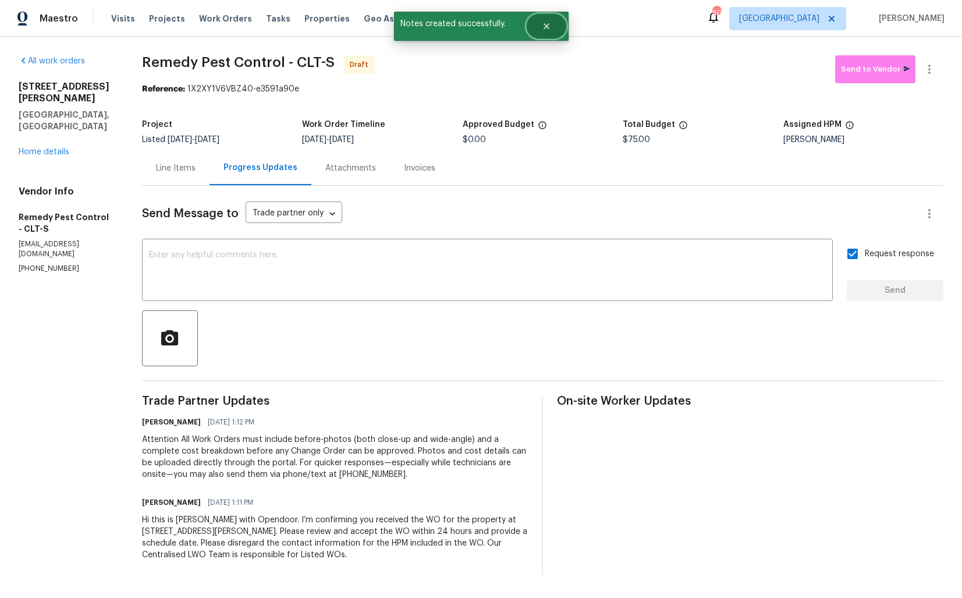
click at [551, 29] on button "Close" at bounding box center [546, 26] width 38 height 23
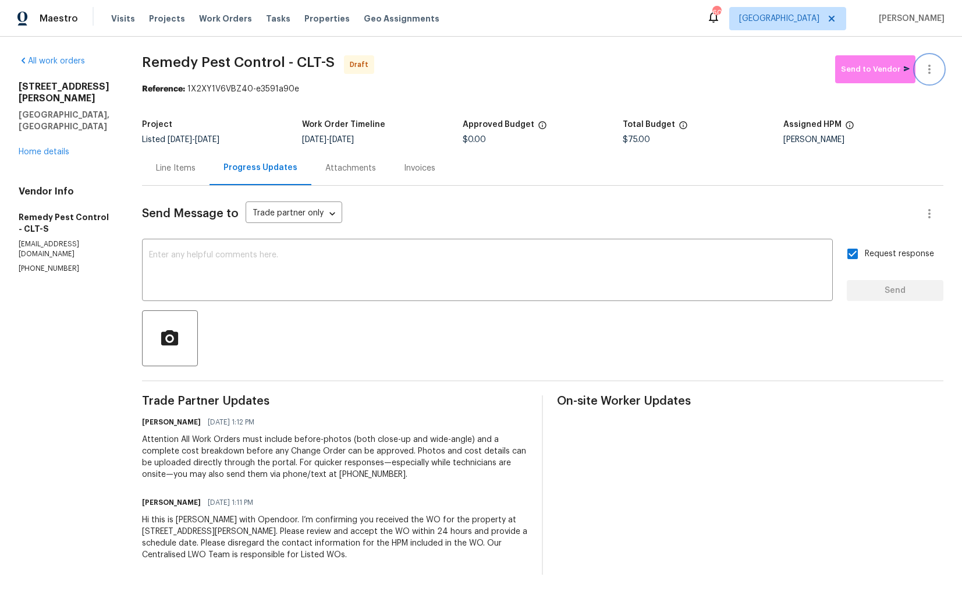
click at [932, 66] on icon "button" at bounding box center [929, 69] width 14 height 14
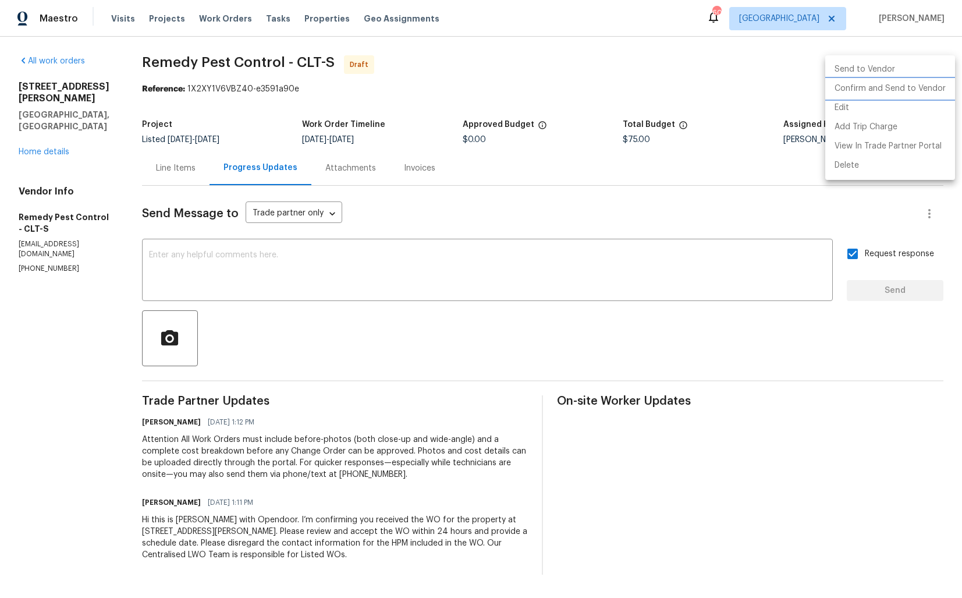
click at [870, 89] on li "Confirm and Send to Vendor" at bounding box center [890, 88] width 130 height 19
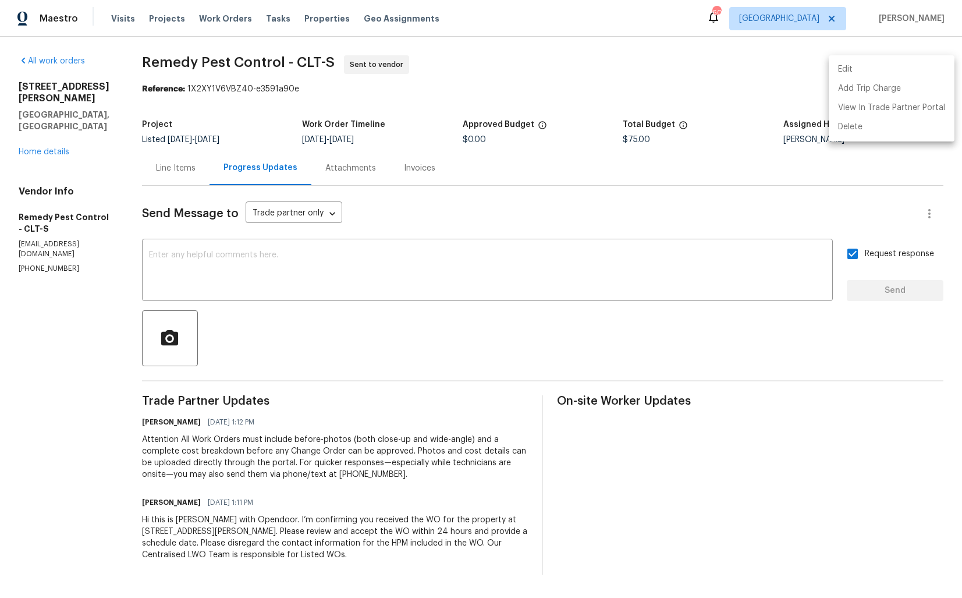
click at [647, 139] on div at bounding box center [481, 299] width 962 height 598
click at [238, 63] on span "Remedy Pest Control - CLT-S" at bounding box center [238, 62] width 193 height 14
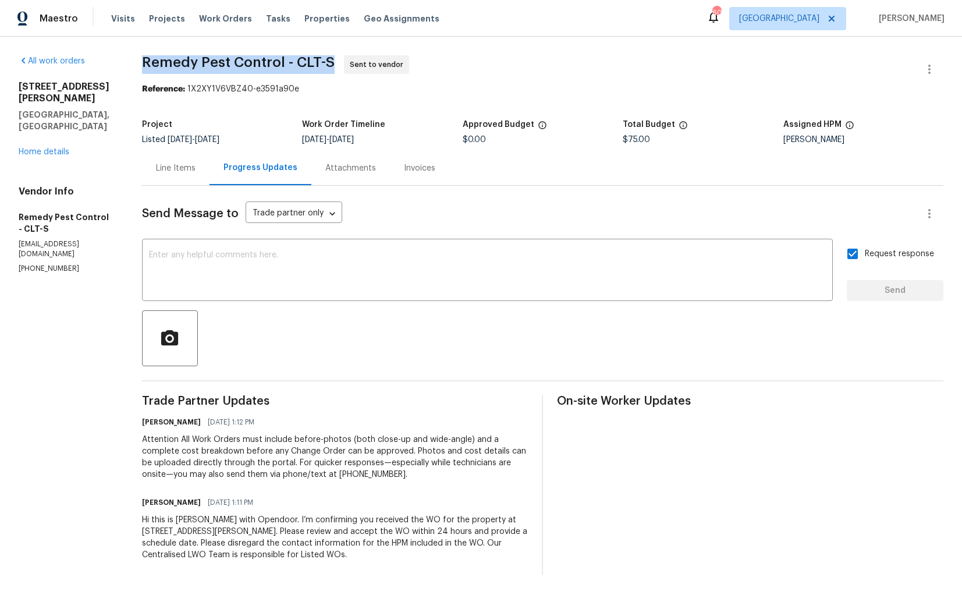
copy span "Remedy Pest Control - CLT-S"
click at [326, 93] on div "Reference: 1X2XY1V6VBZ40-e3591a90e" at bounding box center [542, 89] width 801 height 12
drag, startPoint x: 189, startPoint y: 88, endPoint x: 381, endPoint y: 88, distance: 192.0
click at [381, 88] on div "Reference: 1X2XY1V6VBZ40-e3591a90e" at bounding box center [542, 89] width 801 height 12
copy div "1X2XY1V6VBZ40-e3591a90e"
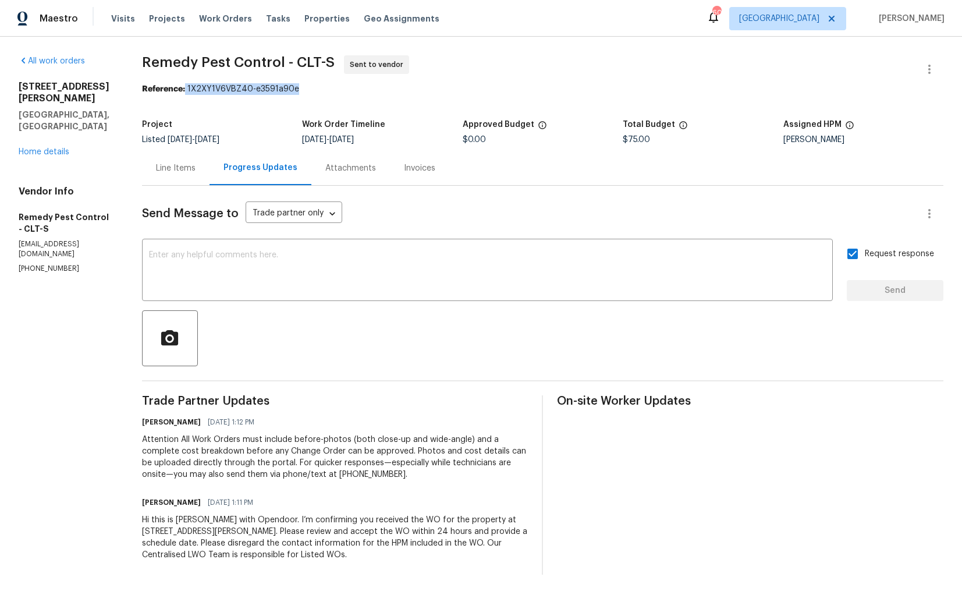
click at [110, 161] on div "All work orders 9116 Torrence Creek Ct Huntersville, NC 28078 Home details Vend…" at bounding box center [66, 164] width 95 height 218
click at [47, 148] on link "Home details" at bounding box center [44, 152] width 51 height 8
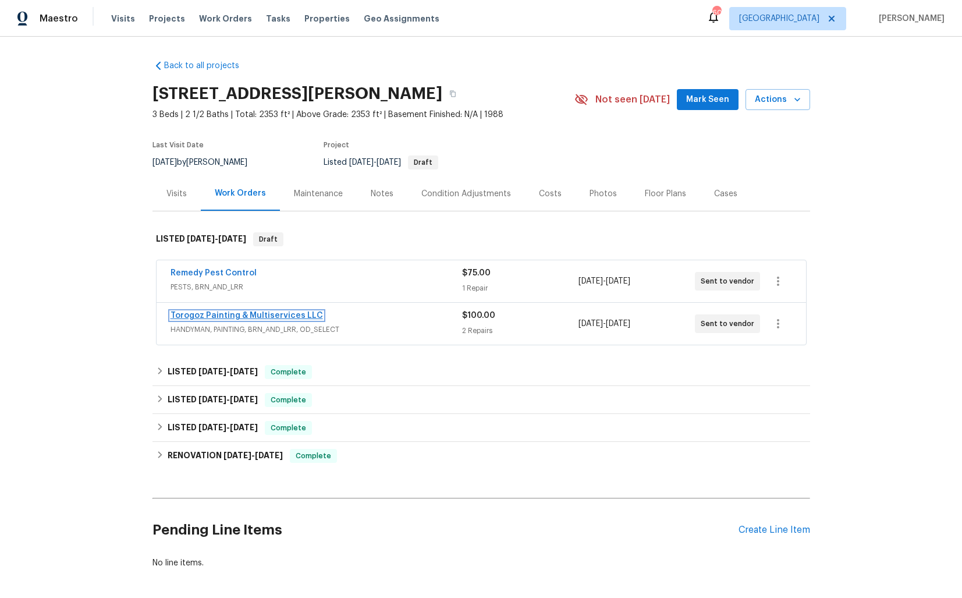
click at [193, 314] on link "Torogoz Painting & Multiservices LLC" at bounding box center [247, 315] width 152 height 8
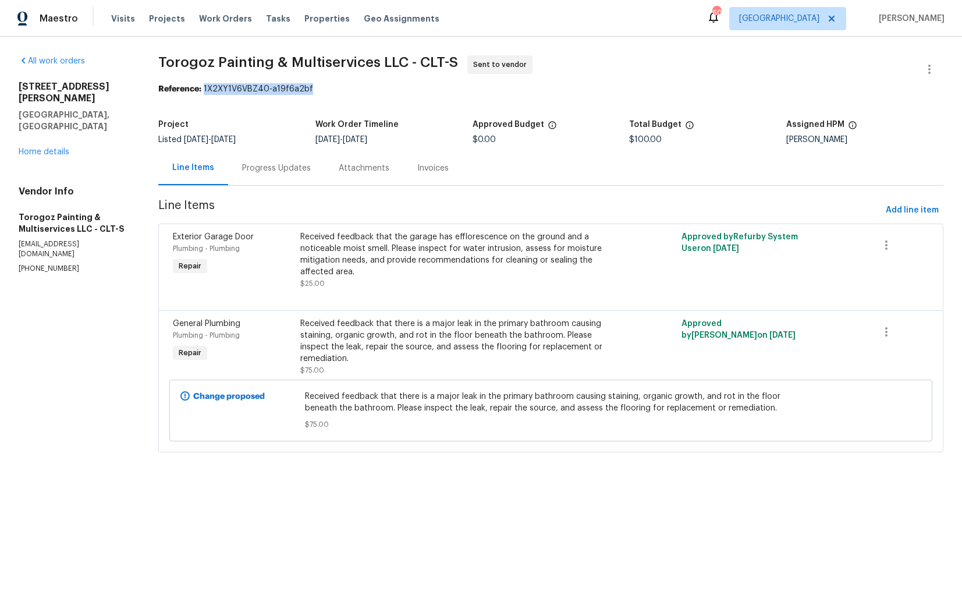
drag, startPoint x: 211, startPoint y: 91, endPoint x: 400, endPoint y: 90, distance: 189.1
click at [400, 90] on div "Reference: 1X2XY1V6VBZ40-a19f6a2bf" at bounding box center [550, 89] width 785 height 12
copy div "1X2XY1V6VBZ40-a19f6a2bf"
click at [236, 176] on div "Progress Updates" at bounding box center [276, 168] width 97 height 34
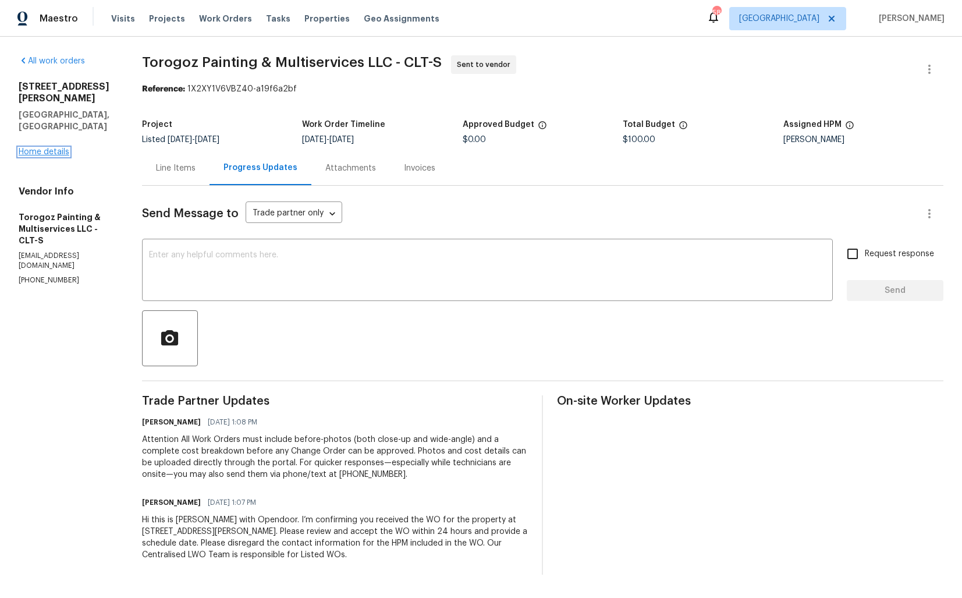
click at [38, 148] on link "Home details" at bounding box center [44, 152] width 51 height 8
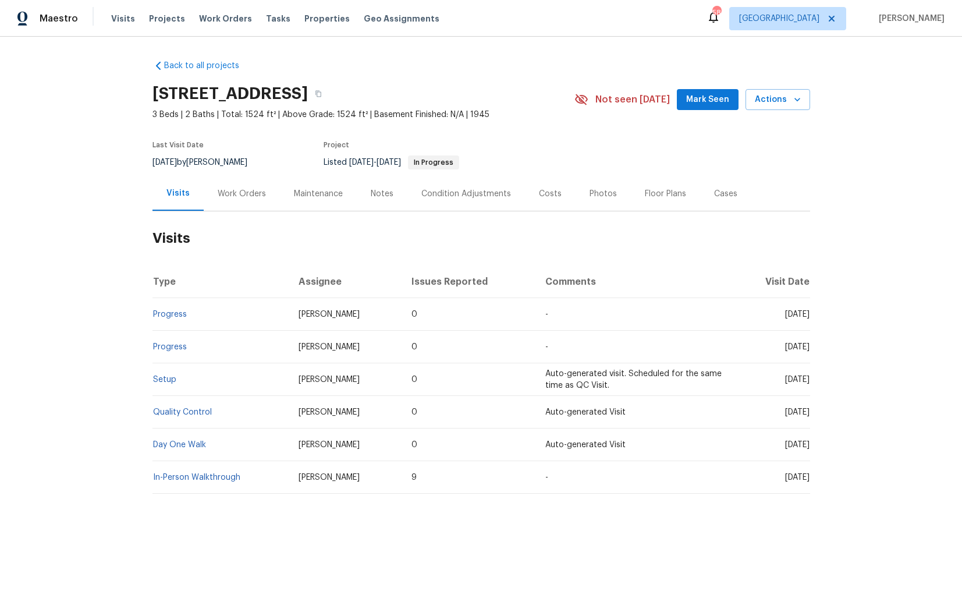
click at [246, 201] on div "Work Orders" at bounding box center [242, 193] width 76 height 34
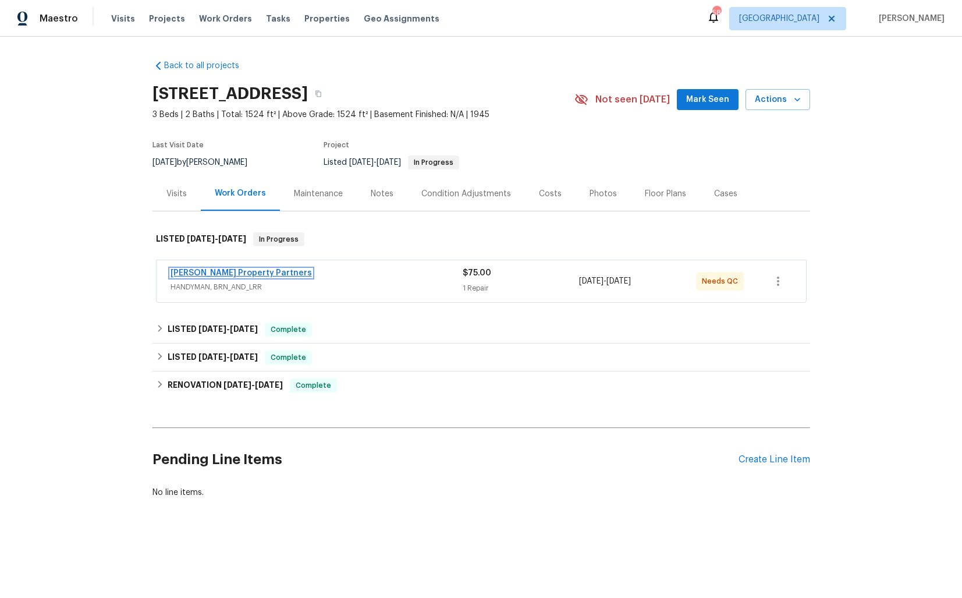
click at [220, 272] on link "[PERSON_NAME] Property Partners" at bounding box center [241, 273] width 141 height 8
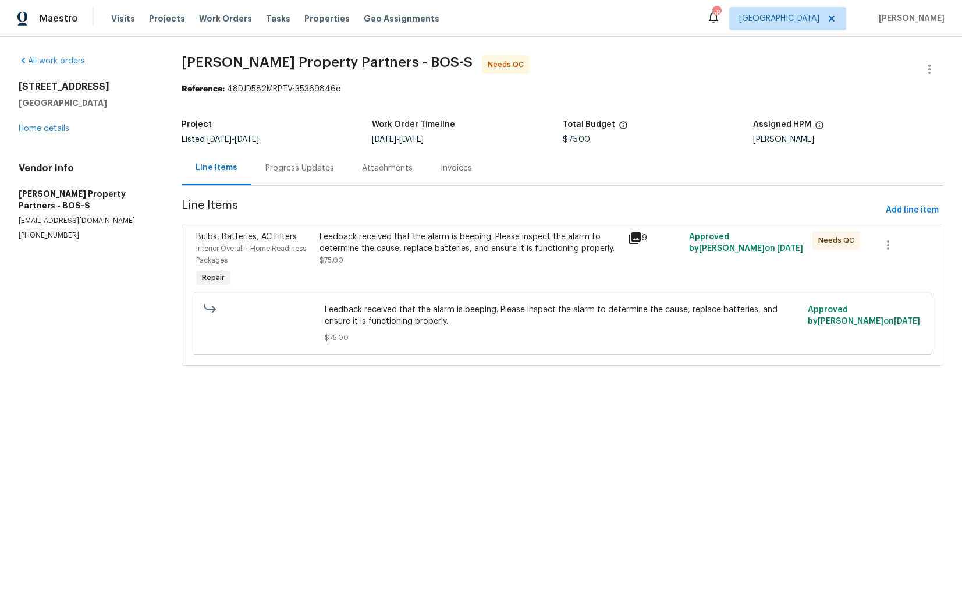
click at [310, 174] on div "Progress Updates" at bounding box center [299, 168] width 69 height 12
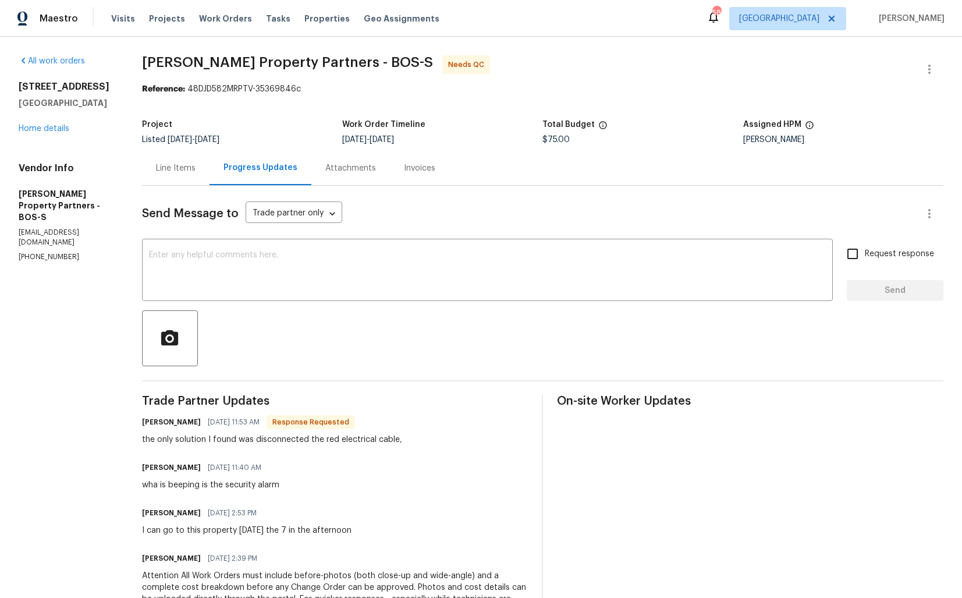
click at [196, 173] on div "Line Items" at bounding box center [176, 168] width 40 height 12
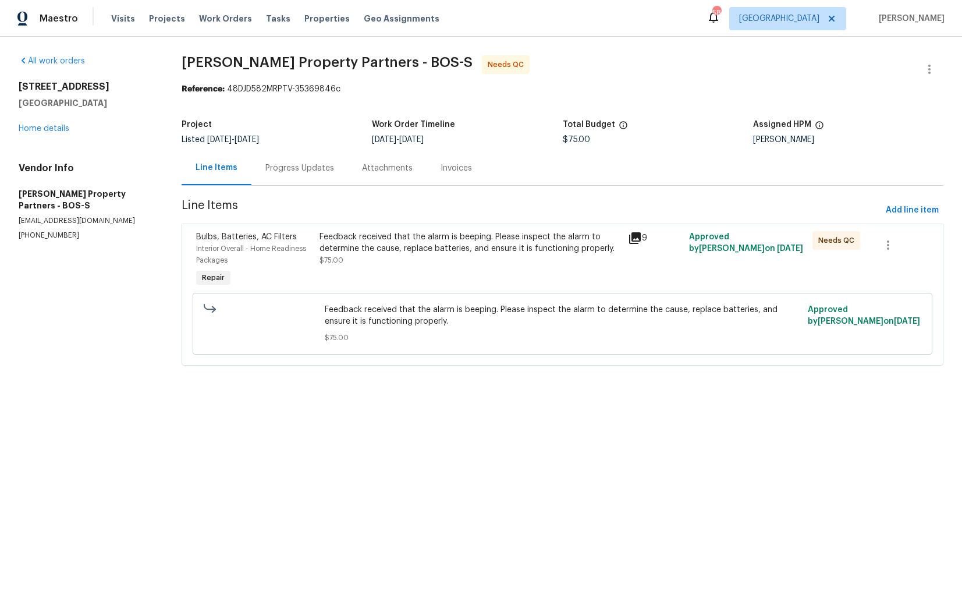
click at [567, 268] on div "Feedback received that the alarm is beeping. Please inspect the alarm to determ…" at bounding box center [470, 260] width 308 height 65
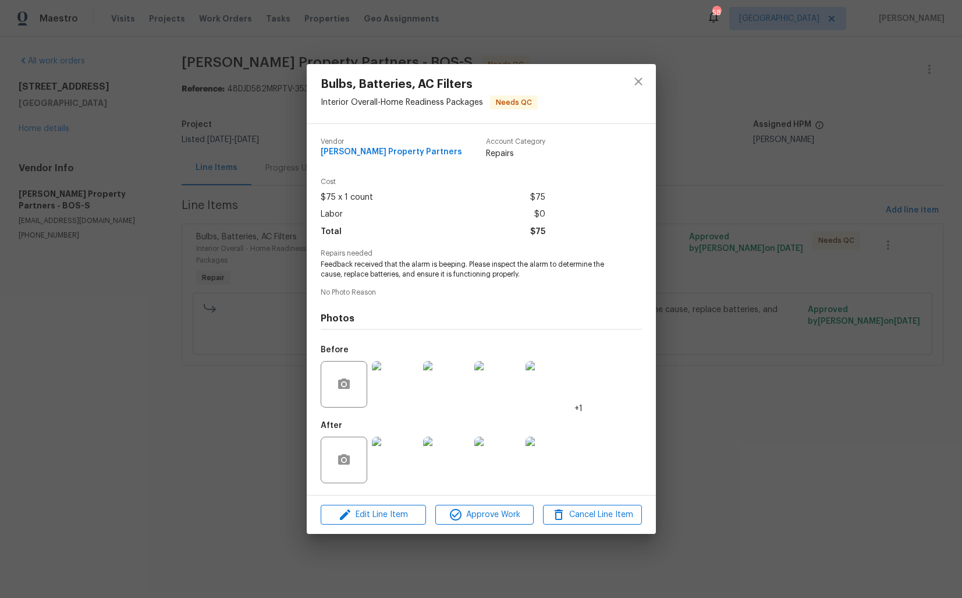
click at [503, 389] on img at bounding box center [497, 384] width 47 height 47
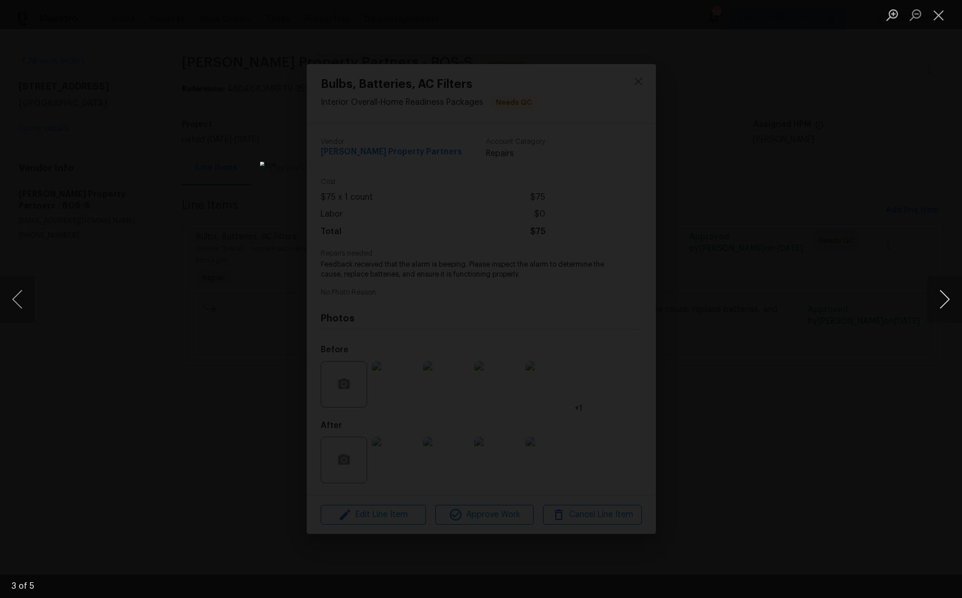
click at [942, 307] on button "Next image" at bounding box center [944, 299] width 35 height 47
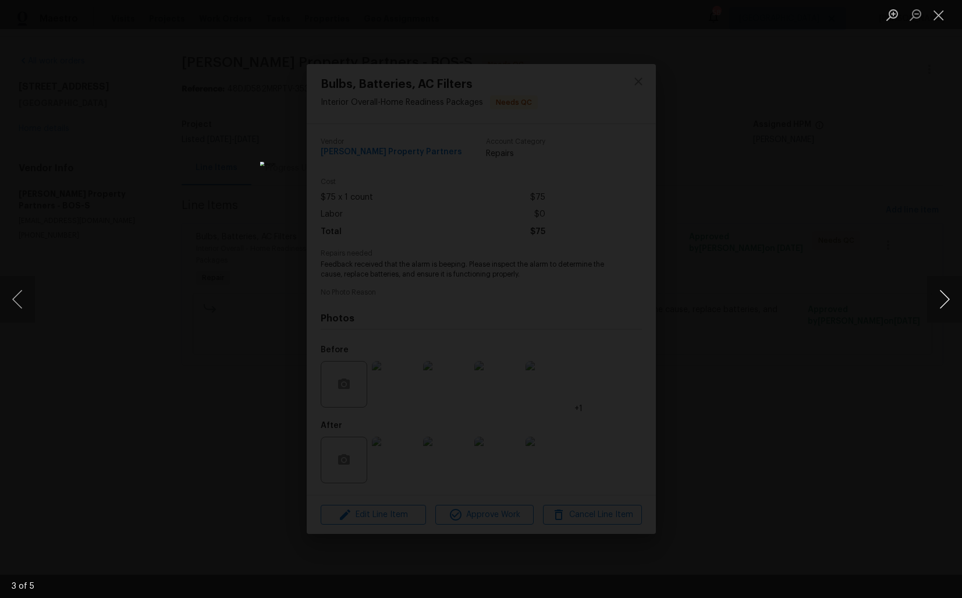
click at [942, 307] on button "Next image" at bounding box center [944, 299] width 35 height 47
click at [840, 303] on div "Lightbox" at bounding box center [481, 299] width 962 height 598
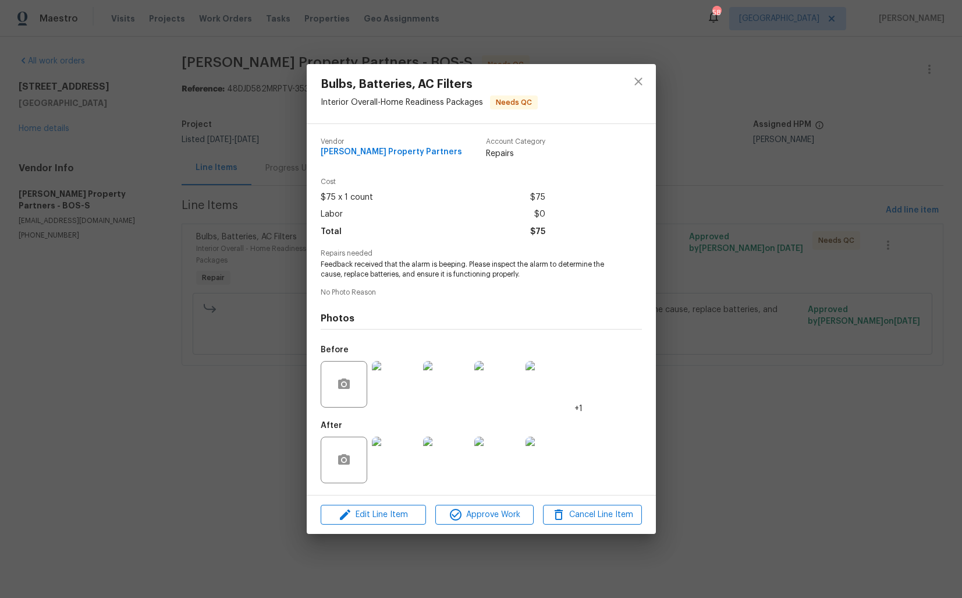
click at [737, 280] on div "Bulbs, Batteries, AC Filters Interior Overall - Home Readiness Packages Needs Q…" at bounding box center [481, 299] width 962 height 598
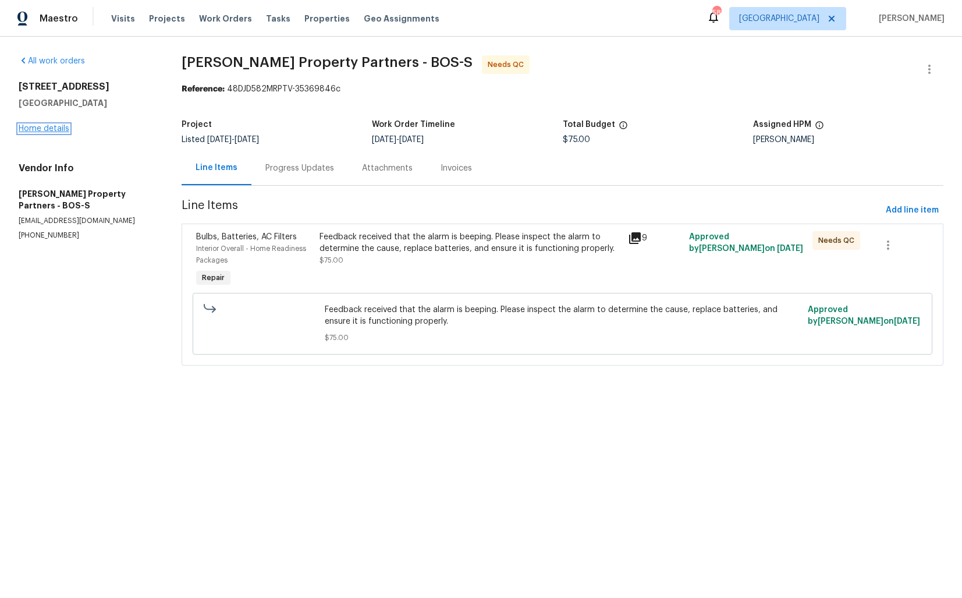
click at [54, 129] on link "Home details" at bounding box center [44, 129] width 51 height 8
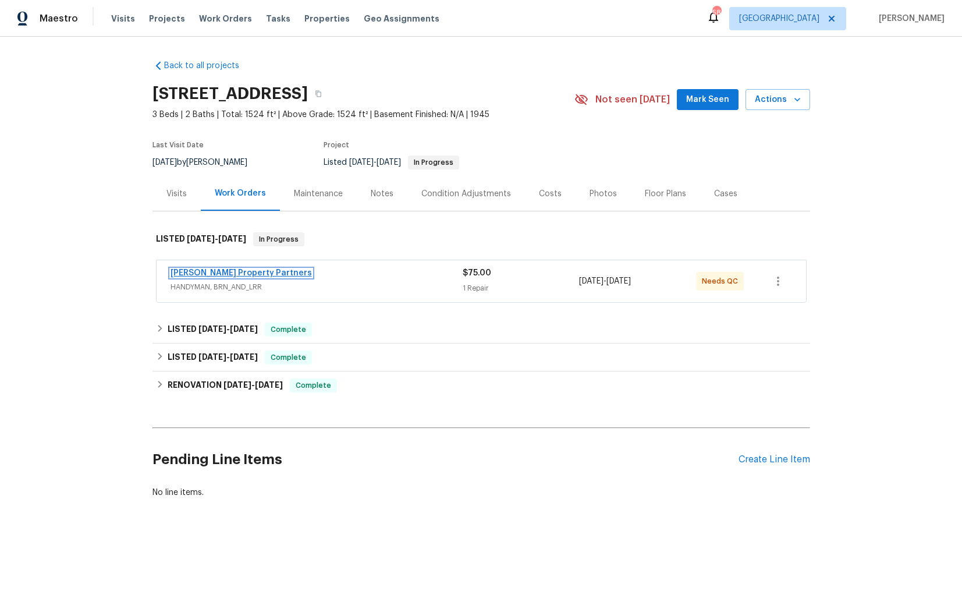
click at [216, 273] on link "Portillo Property Partners" at bounding box center [241, 273] width 141 height 8
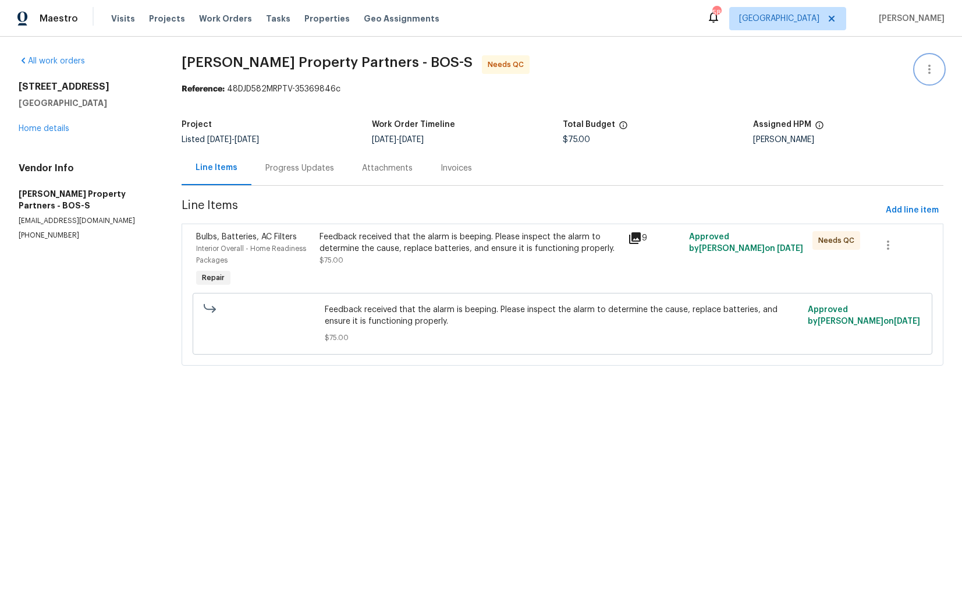
click at [934, 61] on button "button" at bounding box center [929, 69] width 28 height 28
click at [875, 68] on li "Edit" at bounding box center [892, 69] width 126 height 19
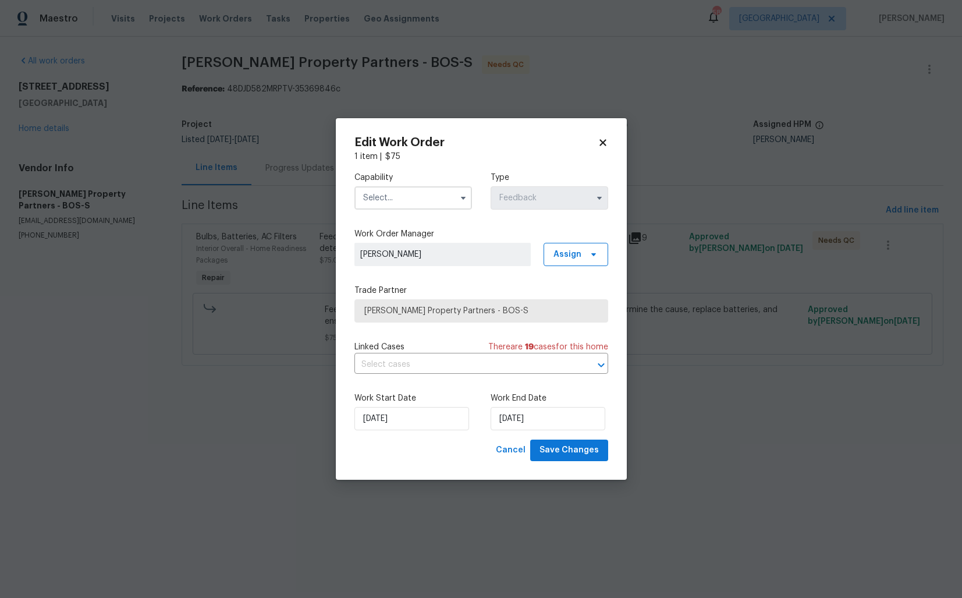
click at [449, 195] on input "text" at bounding box center [413, 197] width 118 height 23
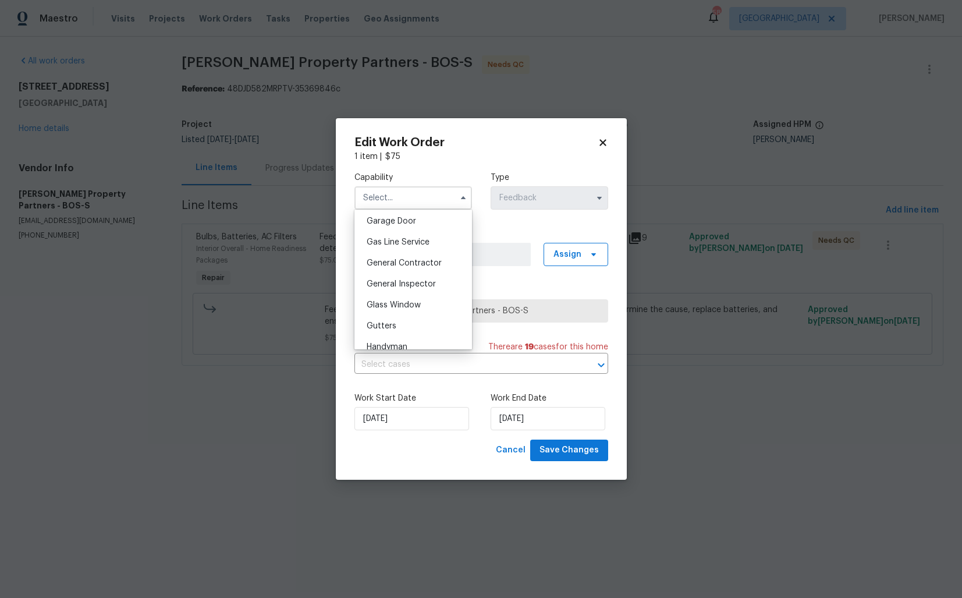
scroll to position [577, 0]
click at [397, 286] on span "Handyman" at bounding box center [387, 286] width 41 height 8
type input "Handyman"
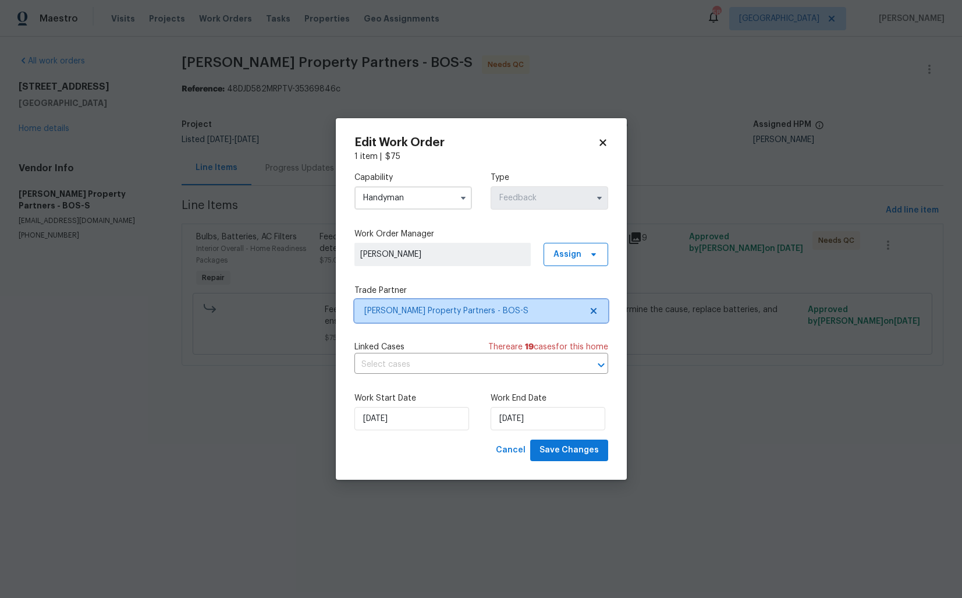
click at [407, 316] on span "Portillo Property Partners - BOS-S" at bounding box center [472, 311] width 217 height 12
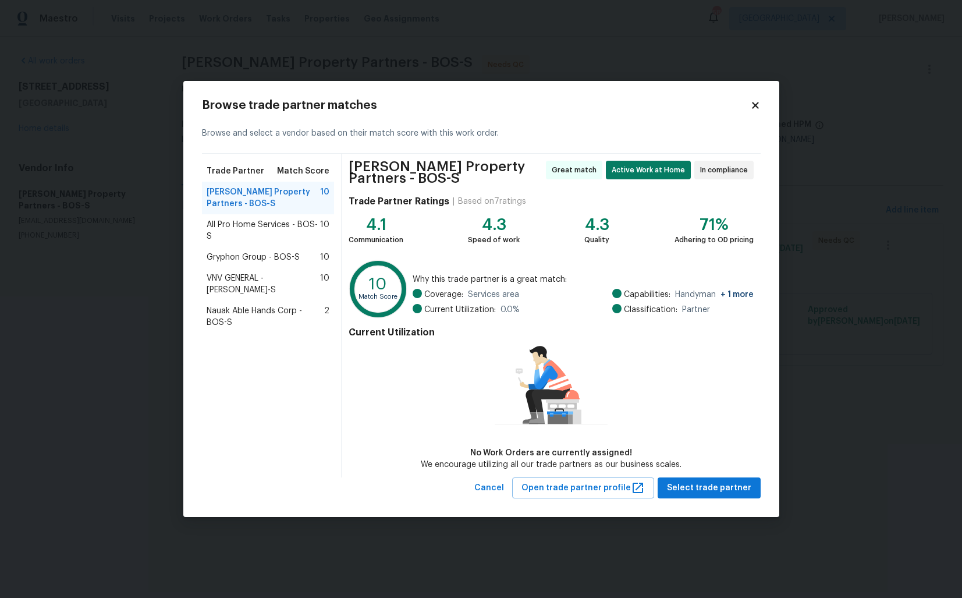
click at [147, 368] on body "Maestro Visits Projects Work Orders Tasks Properties Geo Assignments 58 Dallas …" at bounding box center [481, 199] width 962 height 398
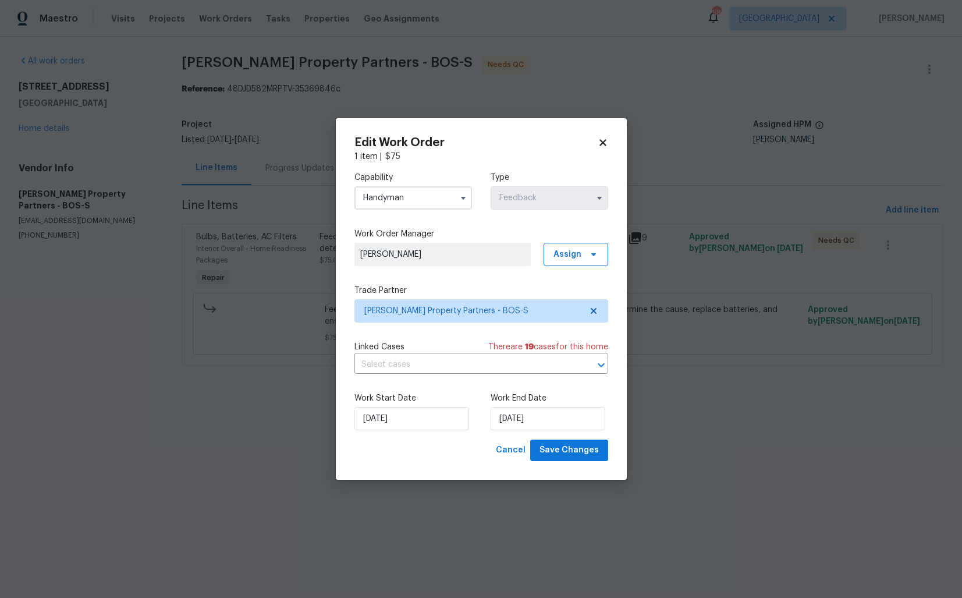
click at [147, 368] on body "Maestro Visits Projects Work Orders Tasks Properties Geo Assignments 58 Dallas …" at bounding box center [481, 199] width 962 height 398
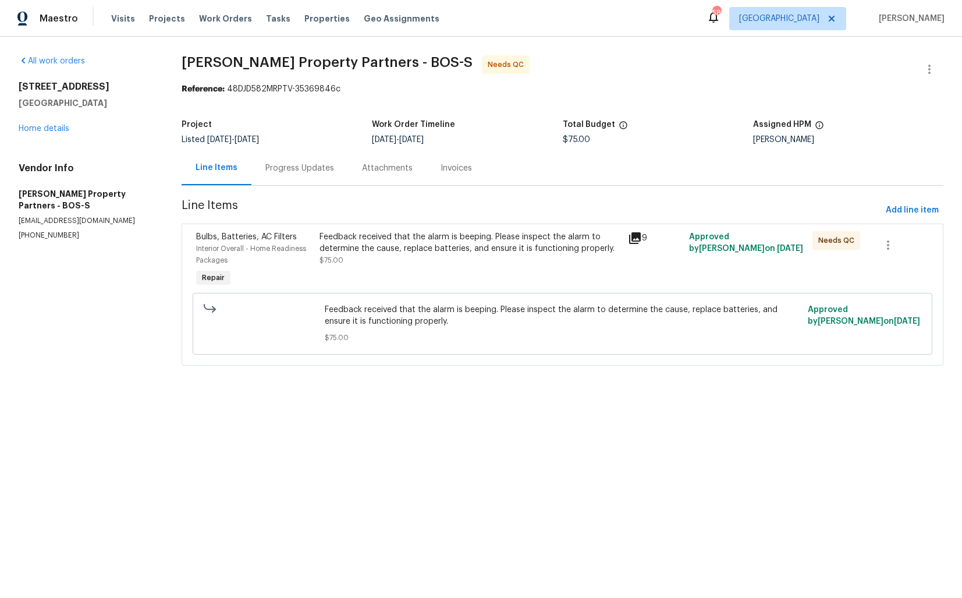
click at [290, 166] on div "Progress Updates" at bounding box center [299, 168] width 69 height 12
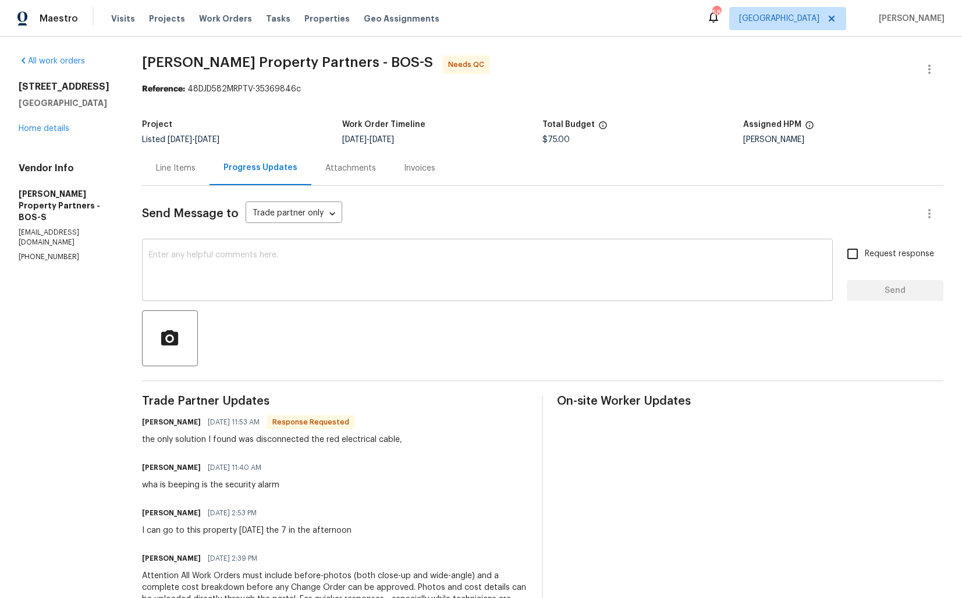
click at [313, 292] on textarea at bounding box center [487, 271] width 677 height 41
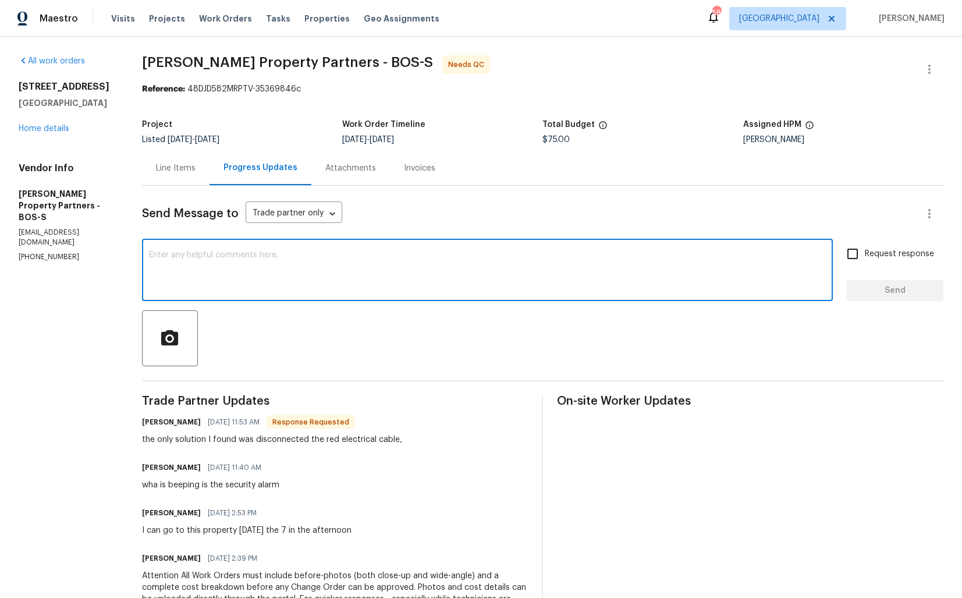
click at [313, 292] on textarea at bounding box center [487, 271] width 677 height 41
click at [348, 260] on textarea at bounding box center [487, 271] width 677 height 41
click at [201, 424] on h6 "Gabriel Portillo" at bounding box center [171, 422] width 59 height 12
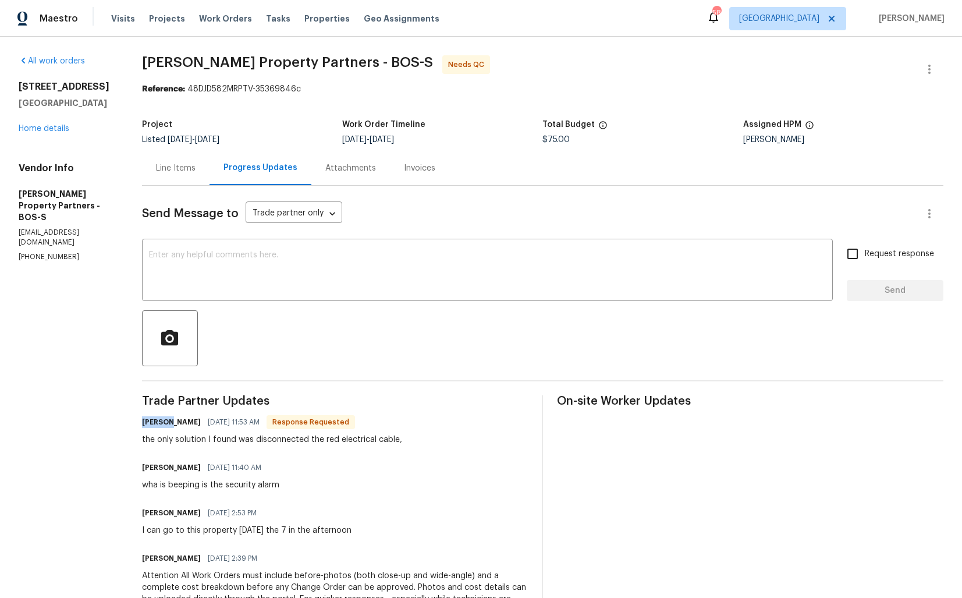
copy h6 "Gabriel"
click at [356, 271] on textarea at bounding box center [487, 271] width 677 height 41
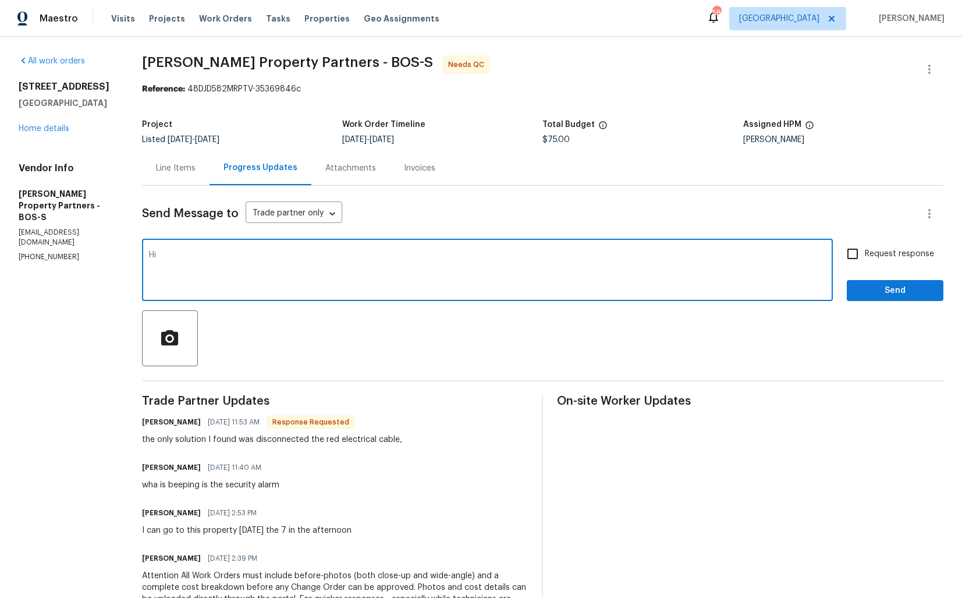
paste textarea "Gabriel"
click at [524, 251] on textarea "Hi Gabriel, could you please confirm if the alarm is now working properly?" at bounding box center [487, 271] width 677 height 41
click at [505, 255] on textarea "Hi Gabriel, could you please confirm if the alarm is now working properly?" at bounding box center [487, 271] width 677 height 41
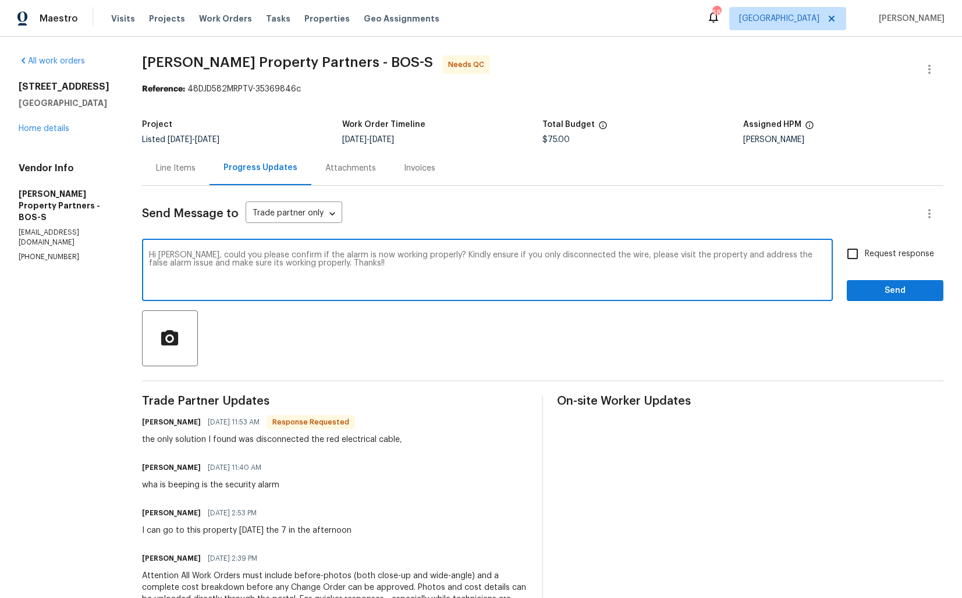
click at [547, 260] on textarea "Hi Gabriel, could you please confirm if the alarm is now working properly? Kind…" at bounding box center [487, 271] width 677 height 41
paste textarea "If the wire was only disconnected, kindly visit the property to address the fal…"
type textarea "Hi Gabriel, could you please confirm if the alarm is now working properly? If t…"
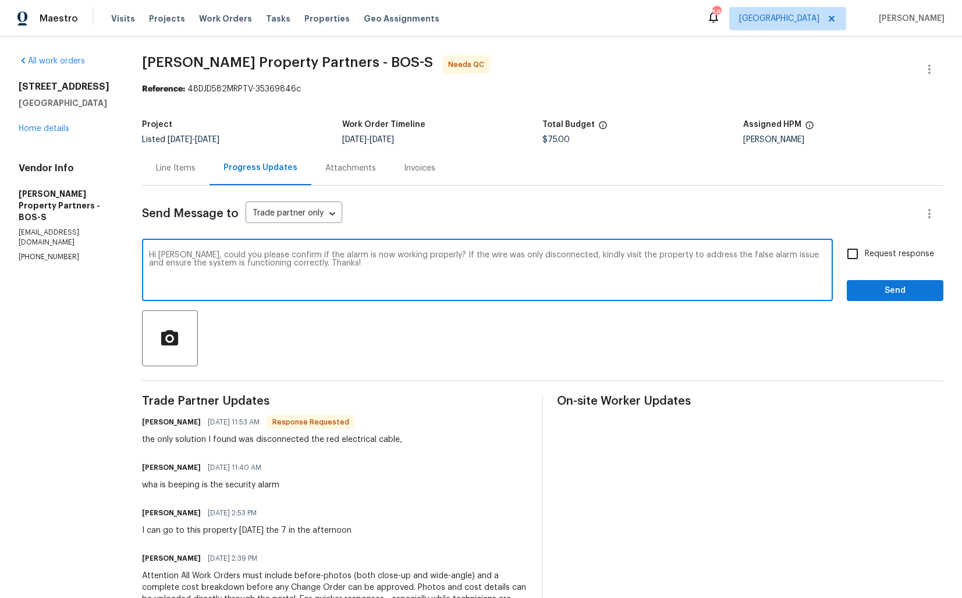
click at [867, 259] on span "Request response" at bounding box center [899, 254] width 69 height 12
click at [865, 259] on input "Request response" at bounding box center [852, 254] width 24 height 24
checkbox input "true"
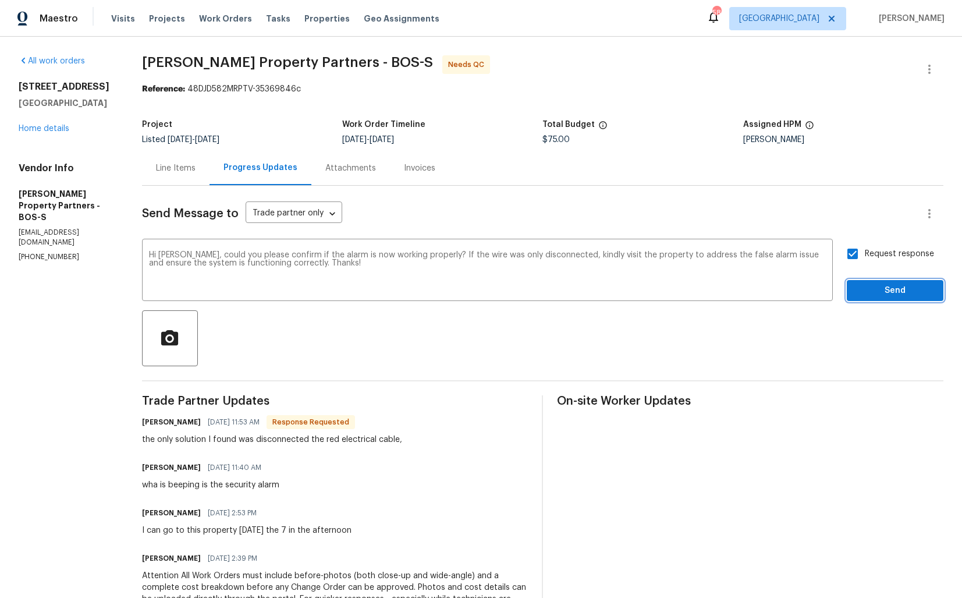
click at [866, 291] on span "Send" at bounding box center [895, 290] width 78 height 15
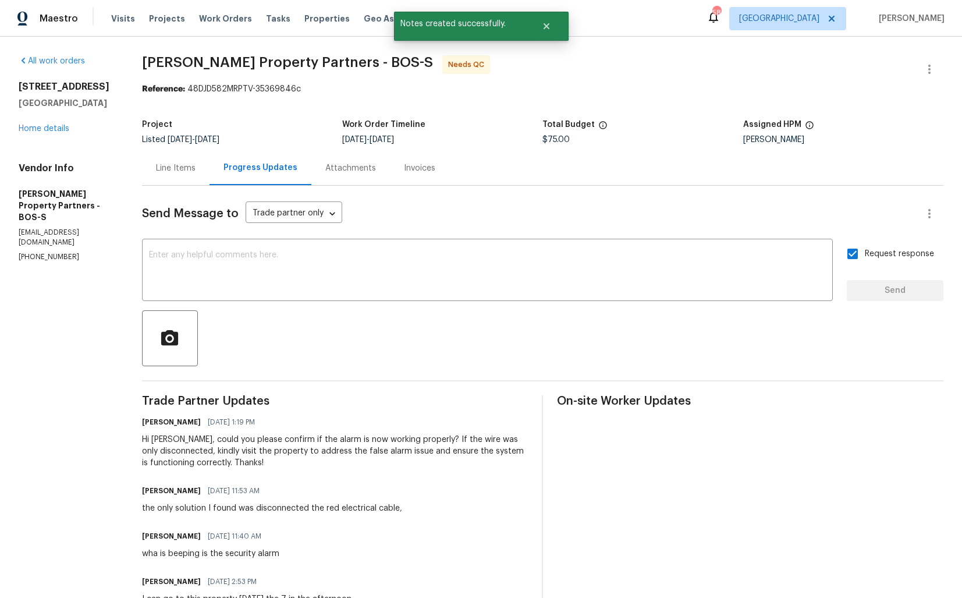
click at [247, 506] on div "the only solution I found was disconnected the red electrical cable," at bounding box center [272, 508] width 260 height 12
copy div "the only solution I found was disconnected the red electrical cable,"
click at [545, 31] on button "Close" at bounding box center [546, 26] width 38 height 23
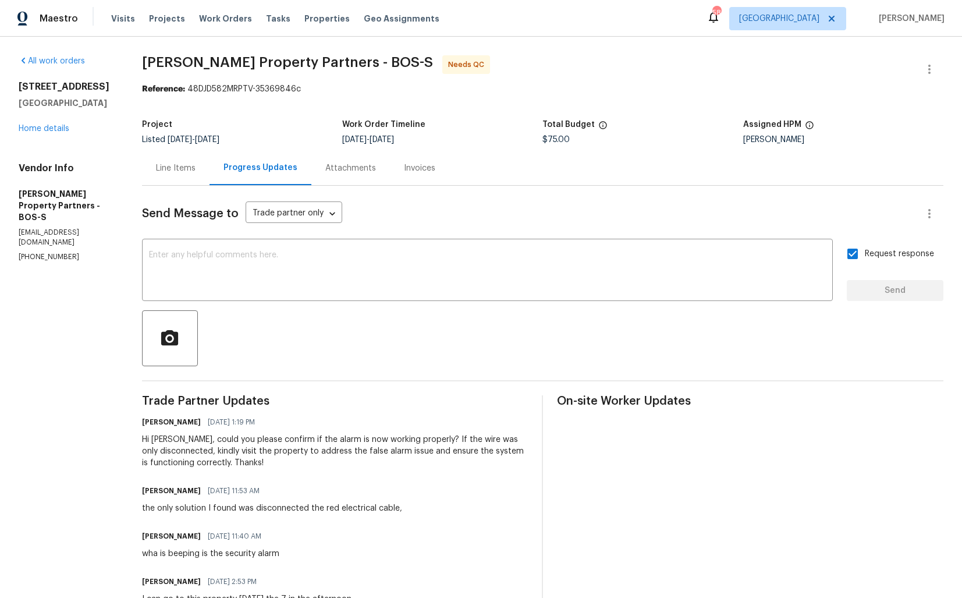
click at [193, 103] on section "Portillo Property Partners - BOS-S Needs QC Reference: 48DJD582MRPTV-35369846c …" at bounding box center [542, 417] width 801 height 724
click at [38, 130] on link "Home details" at bounding box center [44, 129] width 51 height 8
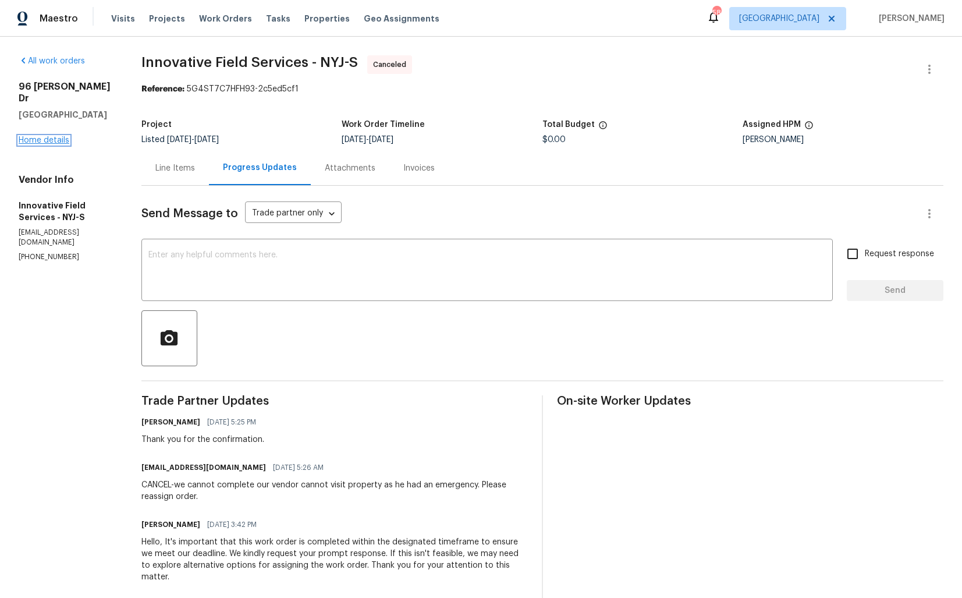
click at [51, 136] on link "Home details" at bounding box center [44, 140] width 51 height 8
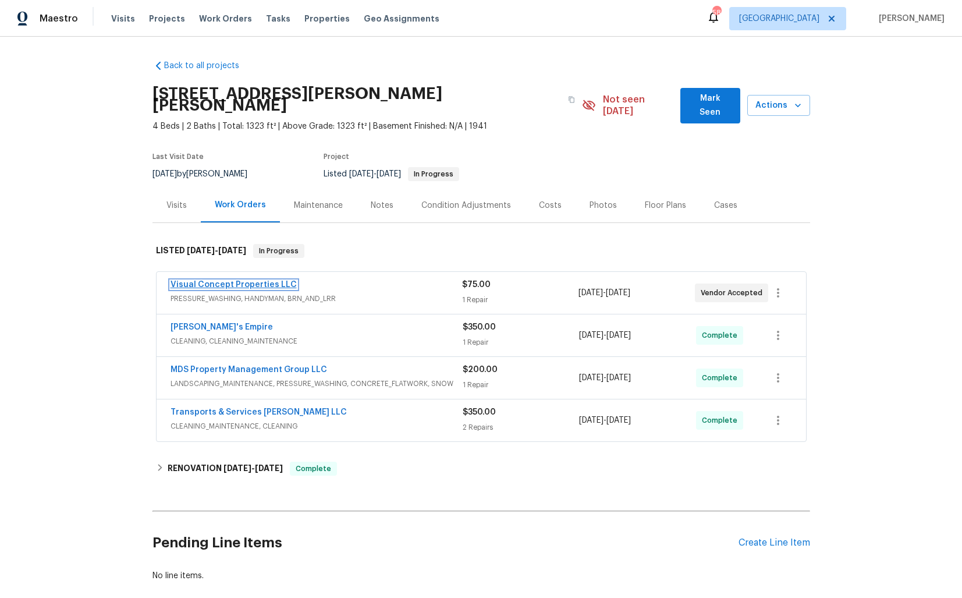
click at [247, 281] on link "Visual Concept Properties LLC" at bounding box center [234, 285] width 126 height 8
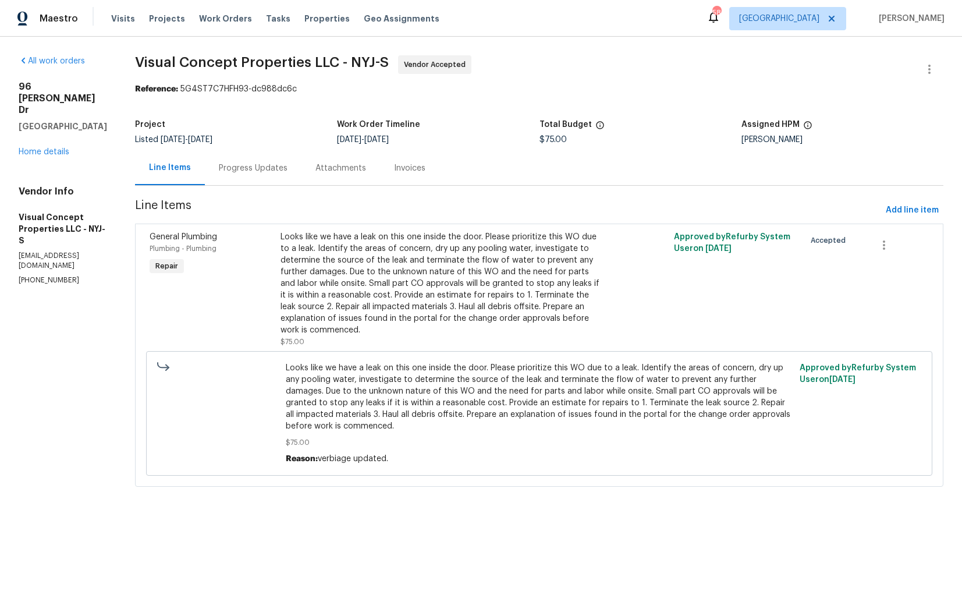
click at [275, 167] on div "Progress Updates" at bounding box center [253, 168] width 69 height 12
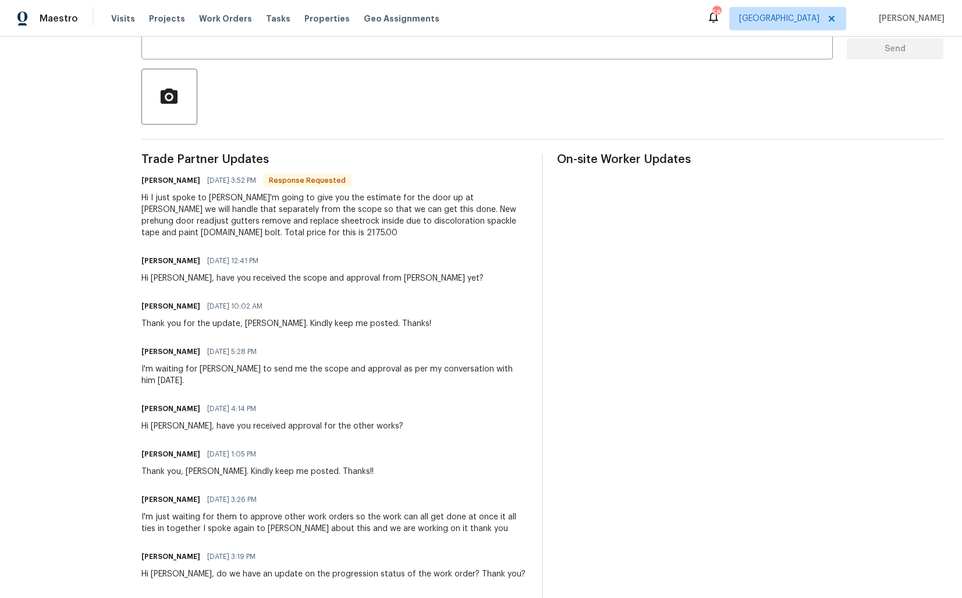
scroll to position [257, 0]
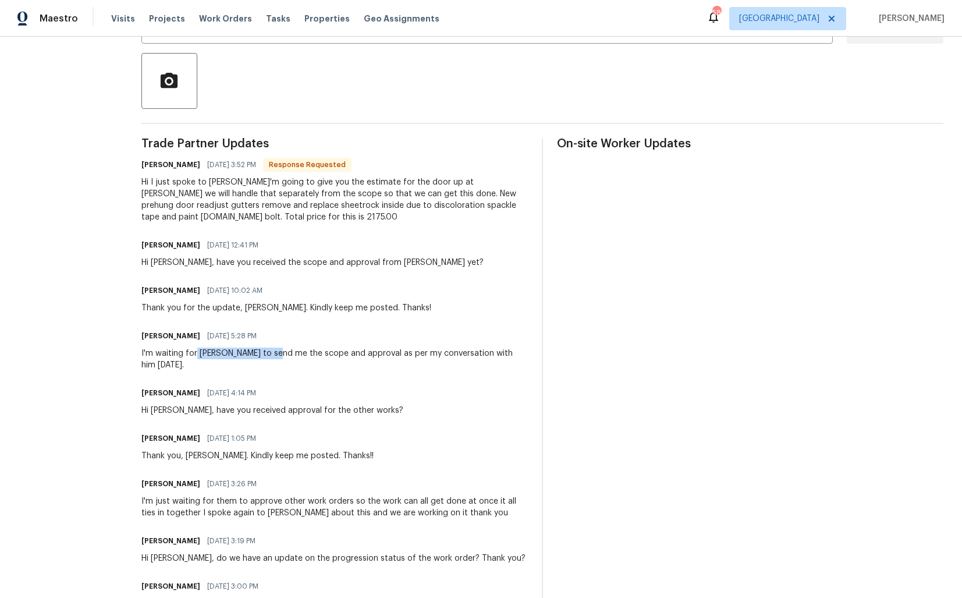
drag, startPoint x: 205, startPoint y: 354, endPoint x: 286, endPoint y: 353, distance: 80.9
click at [286, 353] on div "I'm waiting for [PERSON_NAME] to send me the scope and approval as per my conve…" at bounding box center [334, 358] width 386 height 23
click at [255, 274] on div "Trade Partner Updates [PERSON_NAME] [DATE] 3:52 PM Response Requested Hi I just…" at bounding box center [334, 489] width 386 height 703
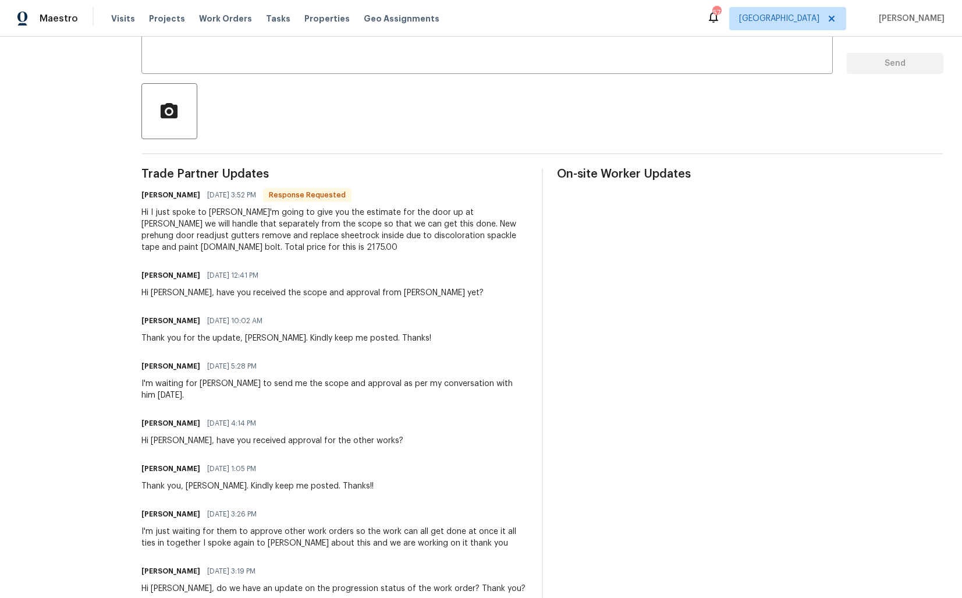
scroll to position [58, 0]
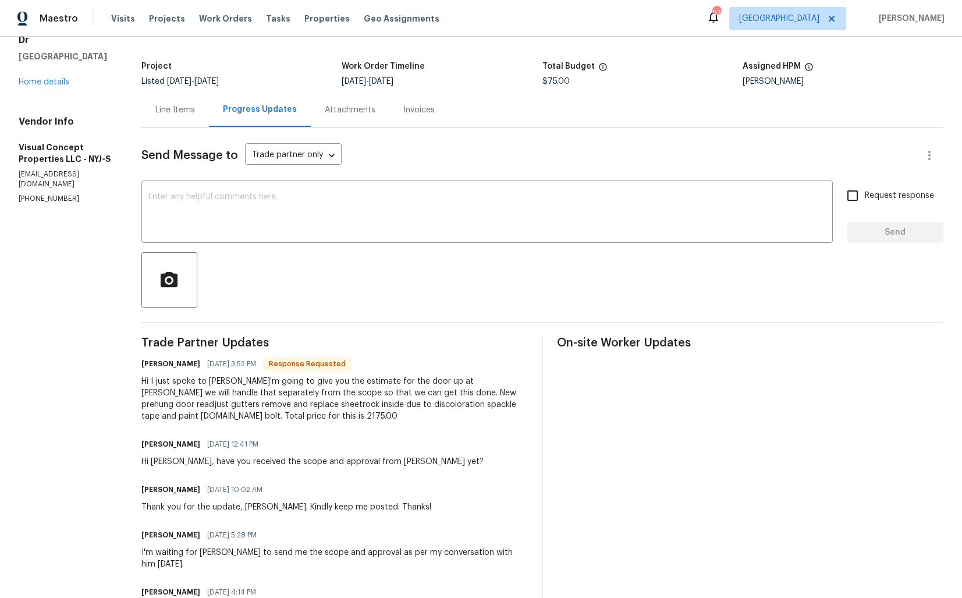
click at [175, 119] on div "Line Items" at bounding box center [175, 110] width 68 height 34
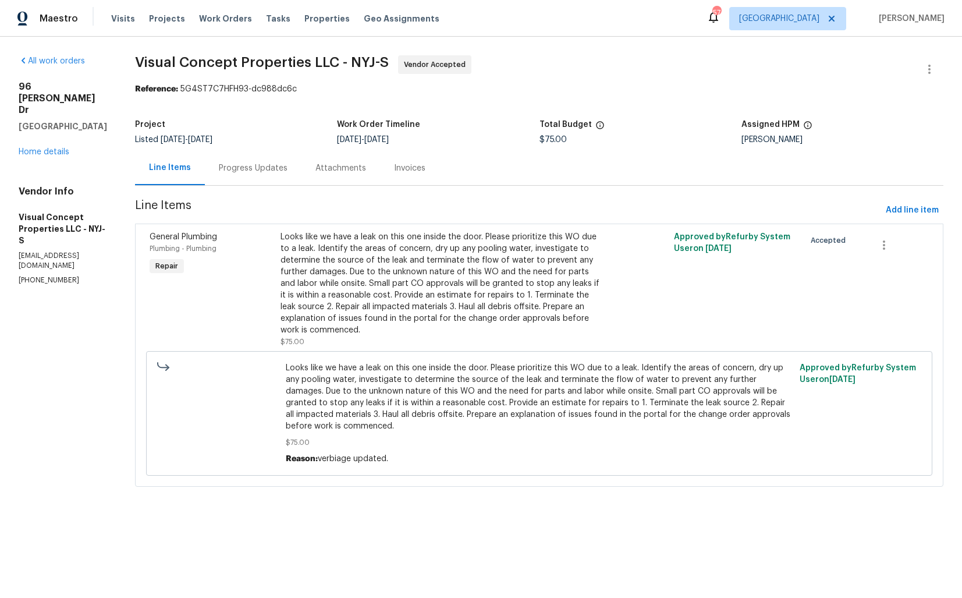
click at [262, 166] on div "Progress Updates" at bounding box center [253, 168] width 69 height 12
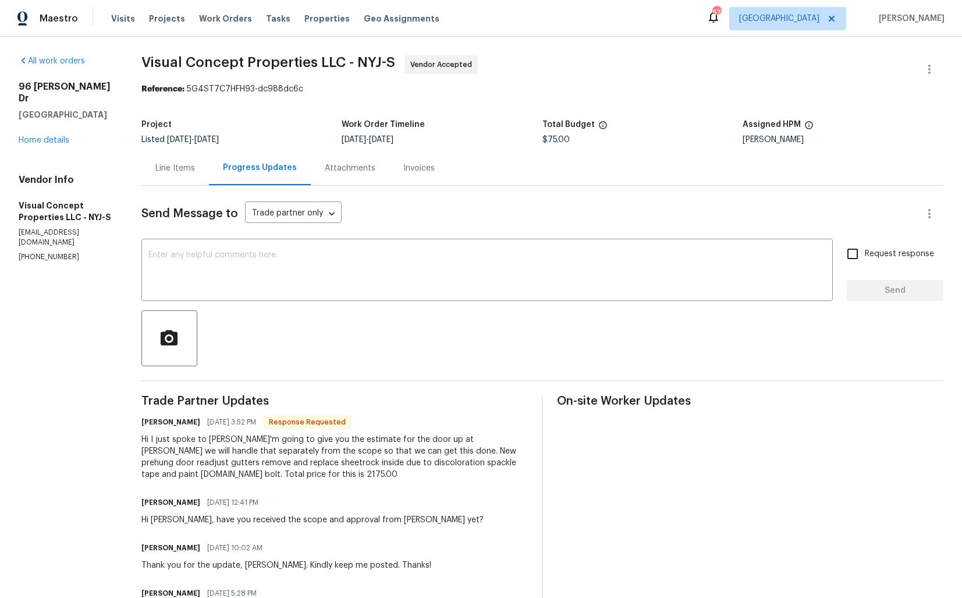
click at [741, 147] on div "Project Listed [DATE] - [DATE] Work Order Timeline [DATE] - [DATE] Total Budget…" at bounding box center [542, 131] width 802 height 37
click at [49, 136] on link "Home details" at bounding box center [44, 140] width 51 height 8
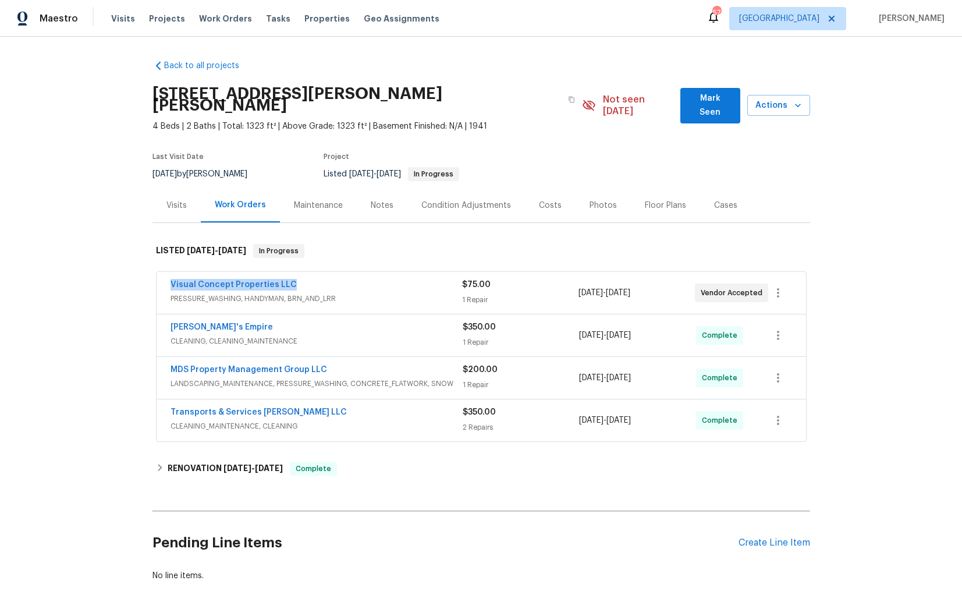
drag, startPoint x: 294, startPoint y: 270, endPoint x: 168, endPoint y: 272, distance: 125.7
click at [168, 272] on div "Visual Concept Properties LLC PRESSURE_WASHING, HANDYMAN, BRN_AND_LRR $75.00 1 …" at bounding box center [481, 293] width 649 height 42
copy link "Visual Concept Properties LLC"
click at [254, 281] on link "Visual Concept Properties LLC" at bounding box center [234, 285] width 126 height 8
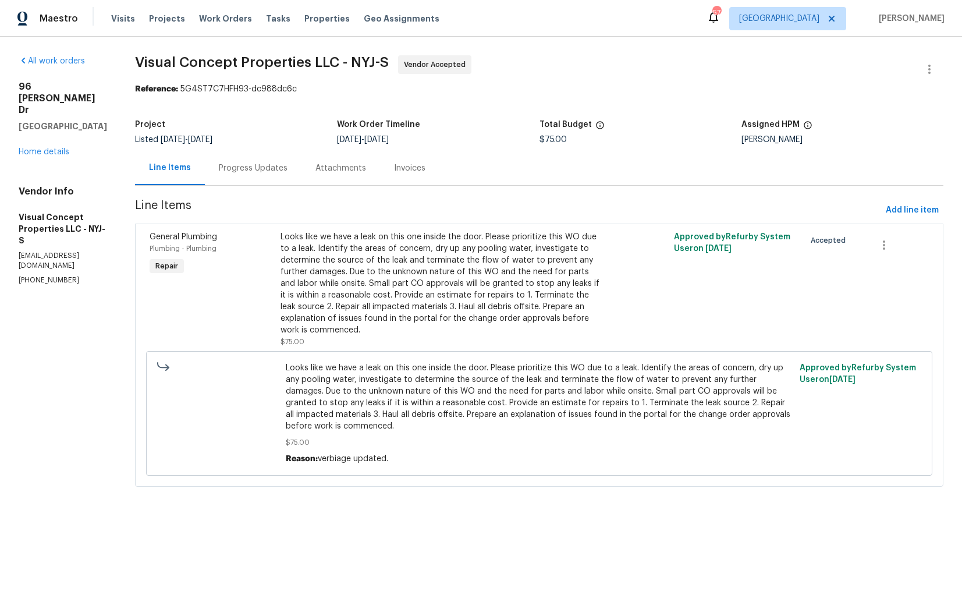
click at [277, 172] on div "Progress Updates" at bounding box center [253, 168] width 69 height 12
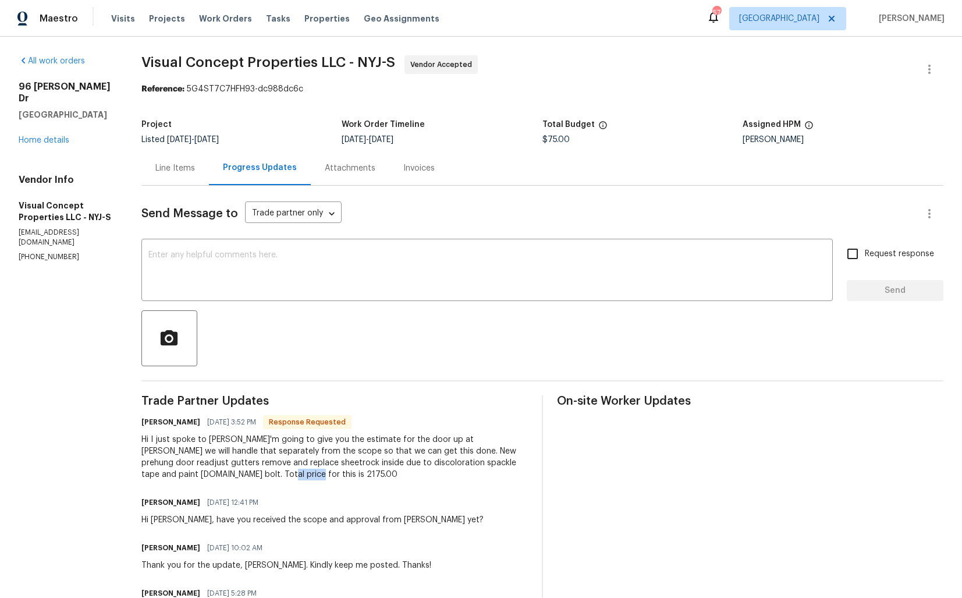
drag, startPoint x: 228, startPoint y: 475, endPoint x: 262, endPoint y: 475, distance: 34.9
click at [262, 475] on div "Hi I just spoke to [PERSON_NAME]'m going to give you the estimate for the door …" at bounding box center [334, 457] width 386 height 47
click at [436, 435] on div "Hi I just spoke to [PERSON_NAME]'m going to give you the estimate for the door …" at bounding box center [334, 457] width 386 height 47
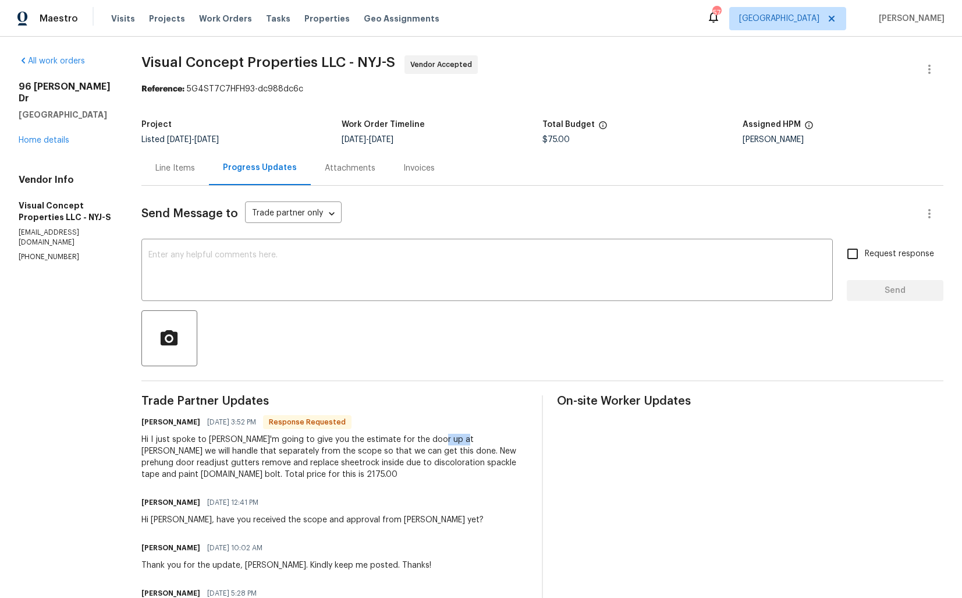
click at [447, 439] on div "Hi I just spoke to [PERSON_NAME]'m going to give you the estimate for the door …" at bounding box center [334, 457] width 386 height 47
drag, startPoint x: 436, startPoint y: 439, endPoint x: 470, endPoint y: 440, distance: 33.8
click at [471, 441] on div "Hi I just spoke to [PERSON_NAME]'m going to give you the estimate for the door …" at bounding box center [334, 457] width 386 height 47
click at [208, 453] on div "Hi I just spoke to [PERSON_NAME]'m going to give you the estimate for the door …" at bounding box center [334, 457] width 386 height 47
click at [159, 424] on h6 "[PERSON_NAME]" at bounding box center [170, 422] width 59 height 12
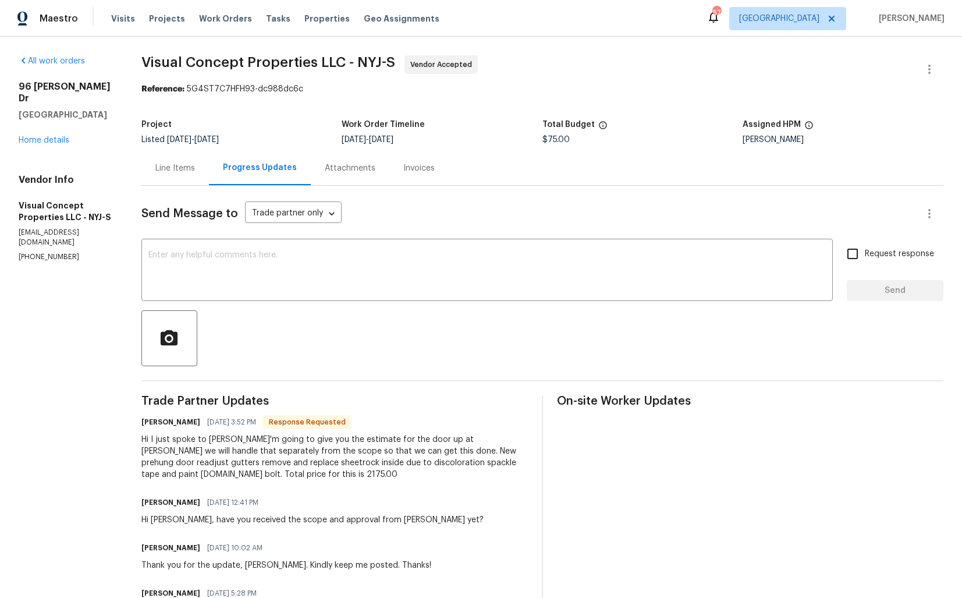
click at [159, 424] on h6 "[PERSON_NAME]" at bounding box center [170, 422] width 59 height 12
copy h6 "[PERSON_NAME]"
click at [442, 267] on textarea at bounding box center [486, 271] width 677 height 41
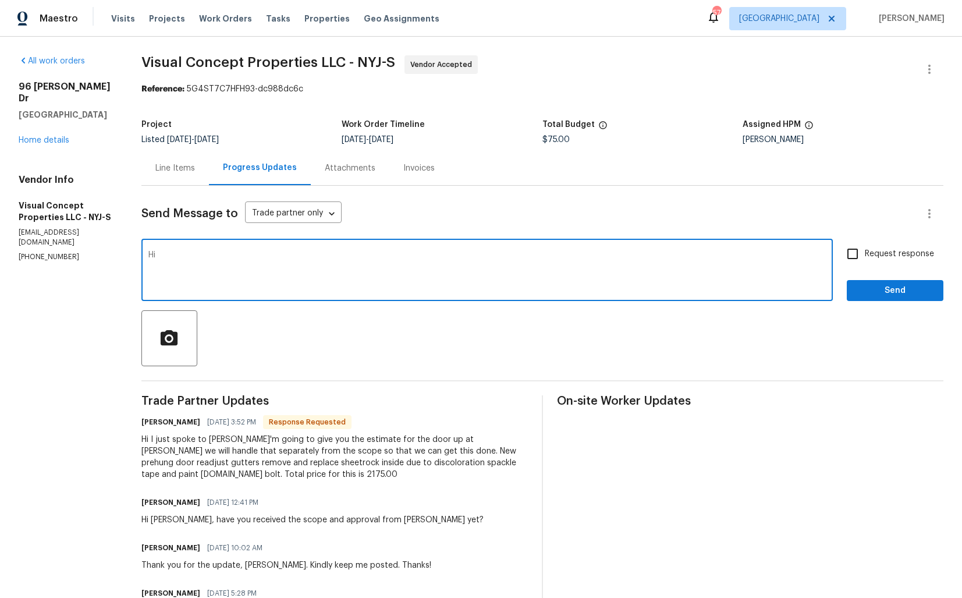
paste textarea "[PERSON_NAME]"
type textarea "Hi [PERSON_NAME], thanks for the estimate, let me check with our BR and get bac…"
click at [892, 293] on span "Send" at bounding box center [895, 290] width 78 height 15
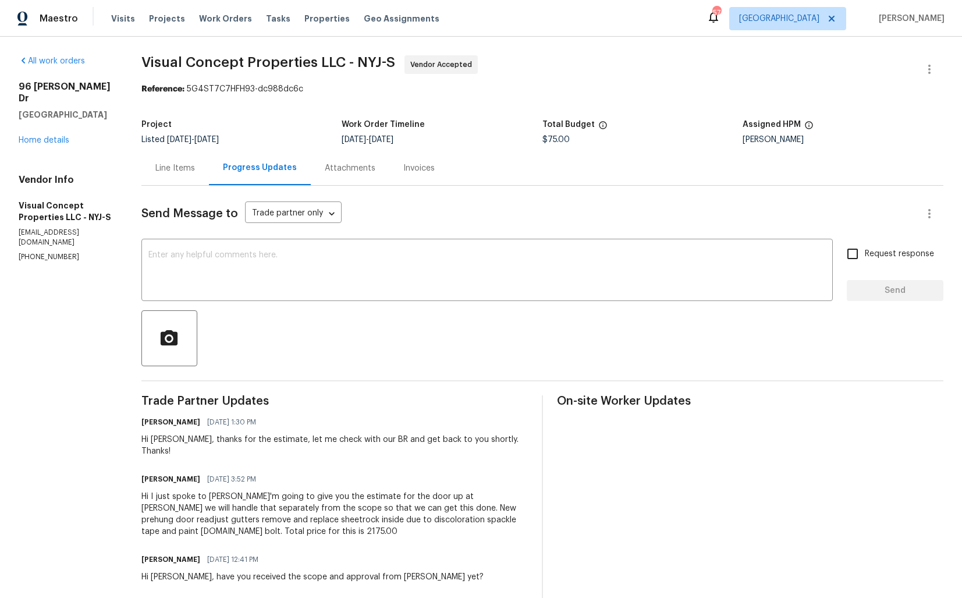
click at [184, 164] on div "Line Items" at bounding box center [175, 168] width 40 height 12
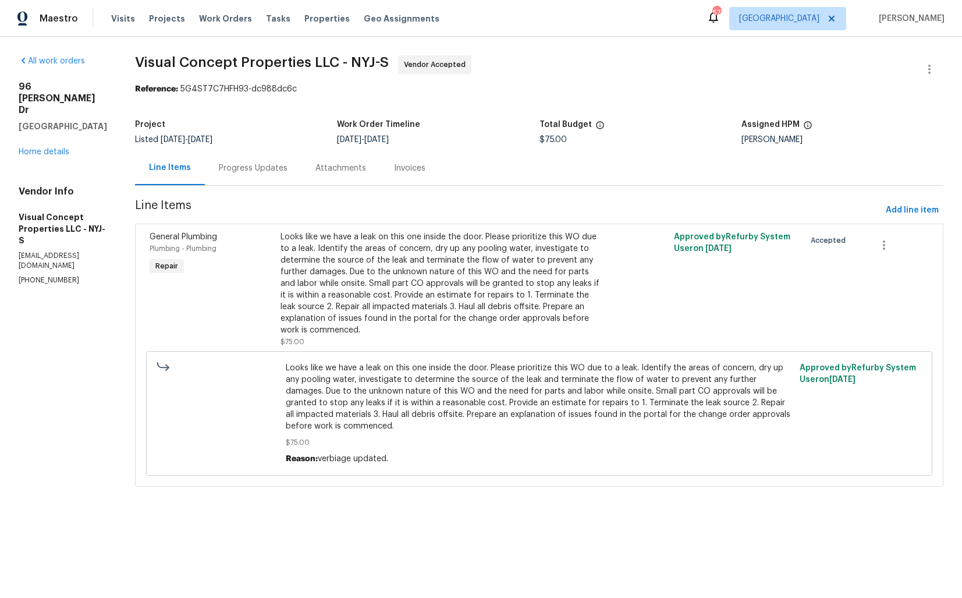
click at [313, 250] on div "Looks like we have a leak on this one inside the door. Please prioritize this W…" at bounding box center [441, 283] width 321 height 105
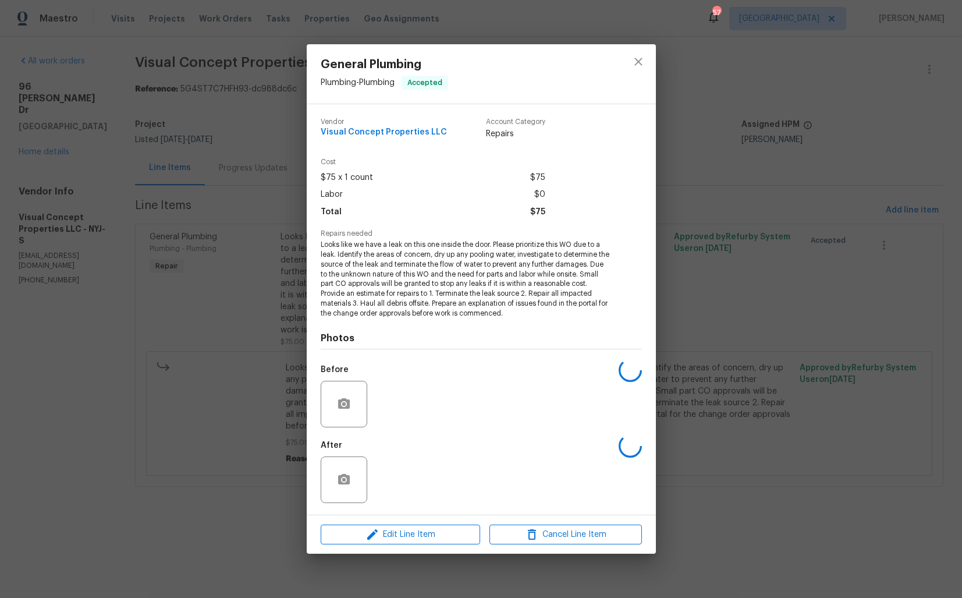
click at [313, 250] on div "Vendor Visual Concept Properties LLC Account Category Repairs Cost $75 x 1 coun…" at bounding box center [481, 309] width 349 height 410
click at [224, 370] on div "General Plumbing Plumbing - Plumbing Accepted Vendor Visual Concept Properties …" at bounding box center [481, 299] width 962 height 598
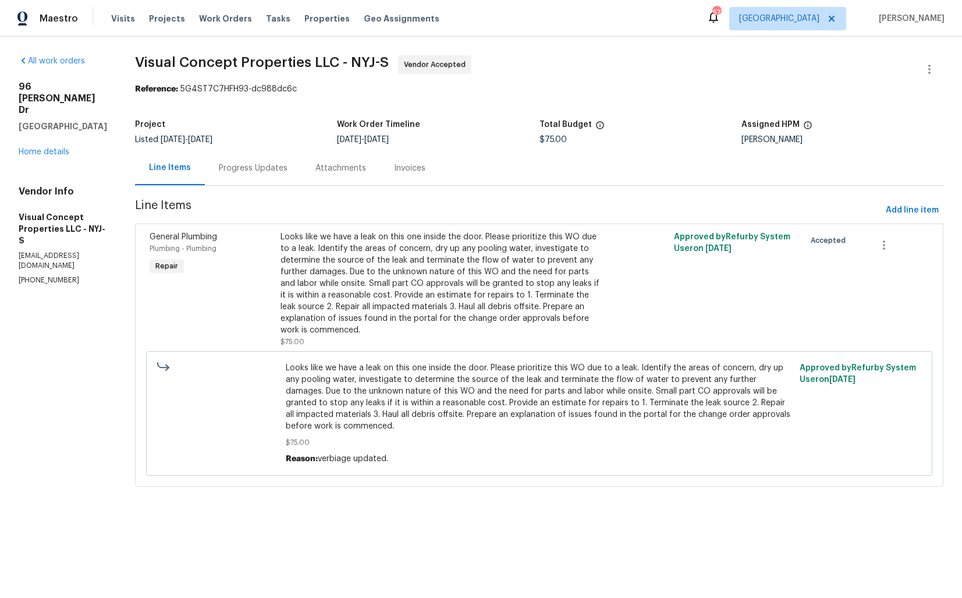
click at [338, 399] on span "Looks like we have a leak on this one inside the door. Please prioritize this W…" at bounding box center [539, 397] width 507 height 70
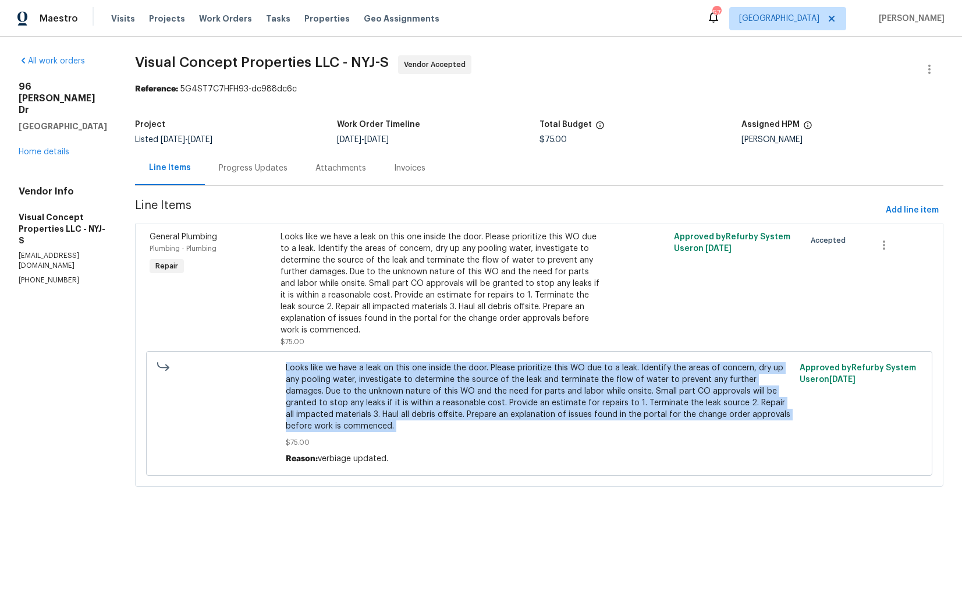
copy span "Looks like we have a leak on this one inside the door. Please prioritize this W…"
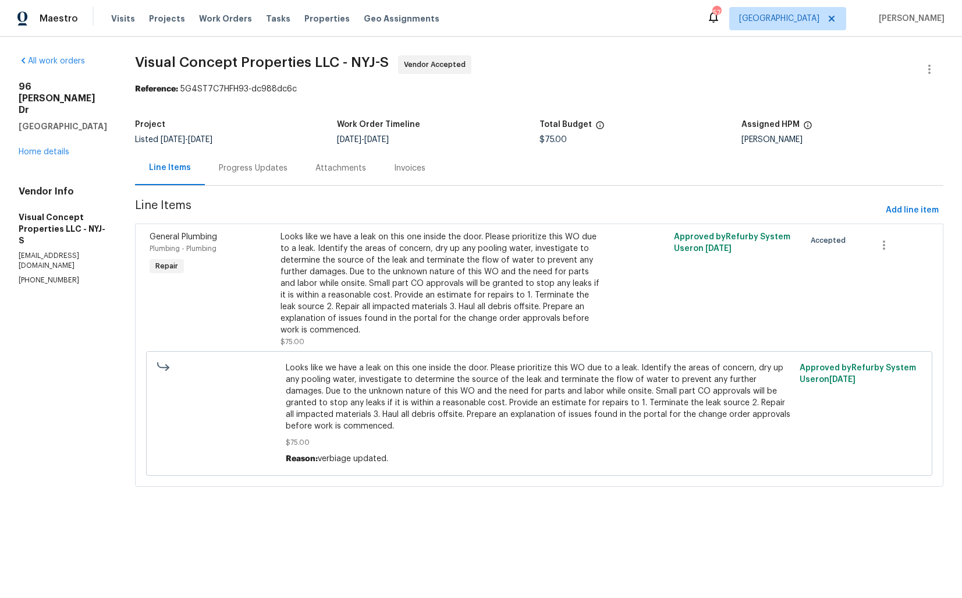
click at [256, 148] on div "Project Listed [DATE] - [DATE] Work Order Timeline [DATE] - [DATE] Total Budget…" at bounding box center [539, 131] width 808 height 37
click at [264, 171] on div "Progress Updates" at bounding box center [253, 168] width 69 height 12
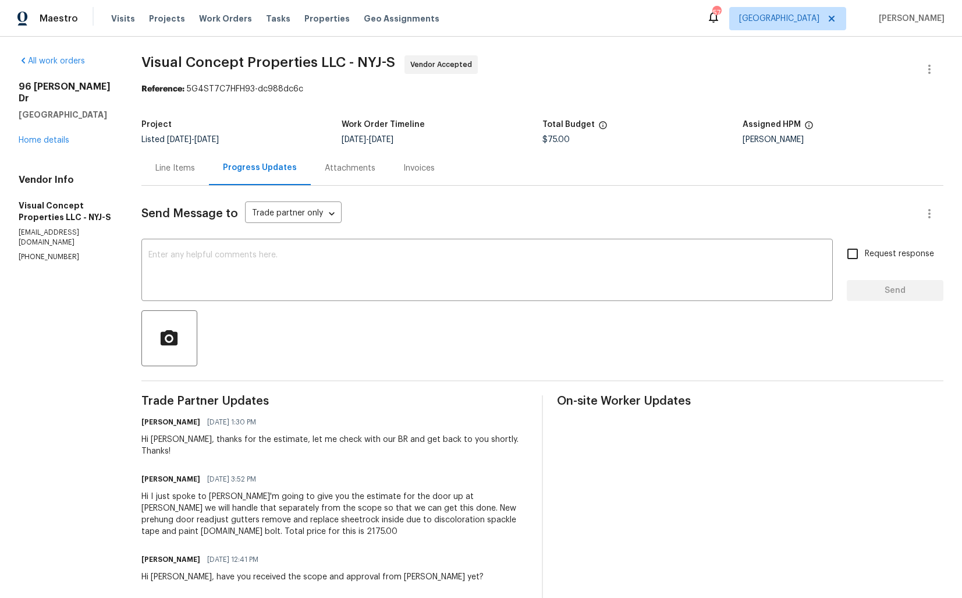
click at [244, 507] on div "Hi I just spoke to [PERSON_NAME]'m going to give you the estimate for the door …" at bounding box center [334, 514] width 386 height 47
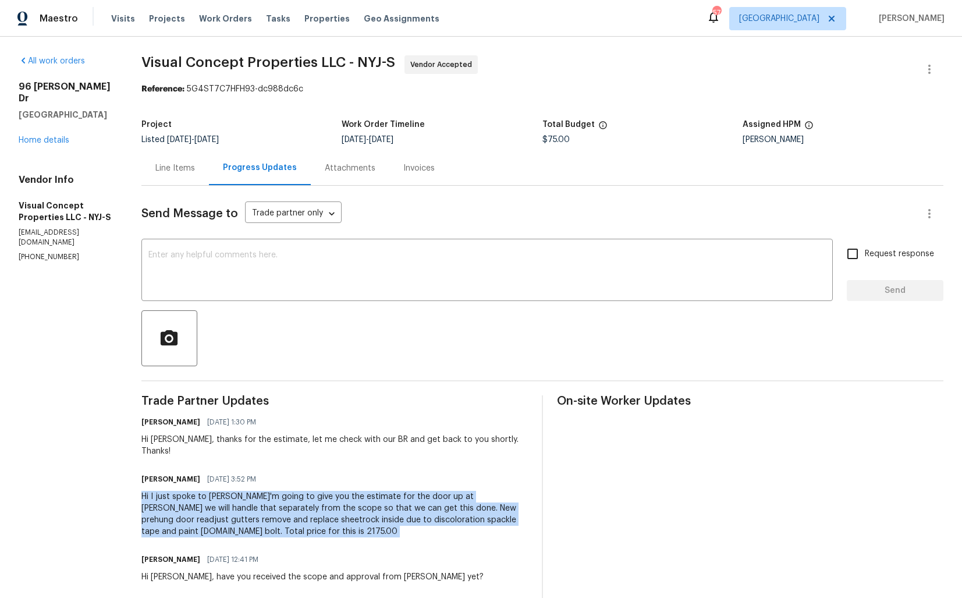
copy div "Hi I just spoke to [PERSON_NAME]'m going to give you the estimate for the door …"
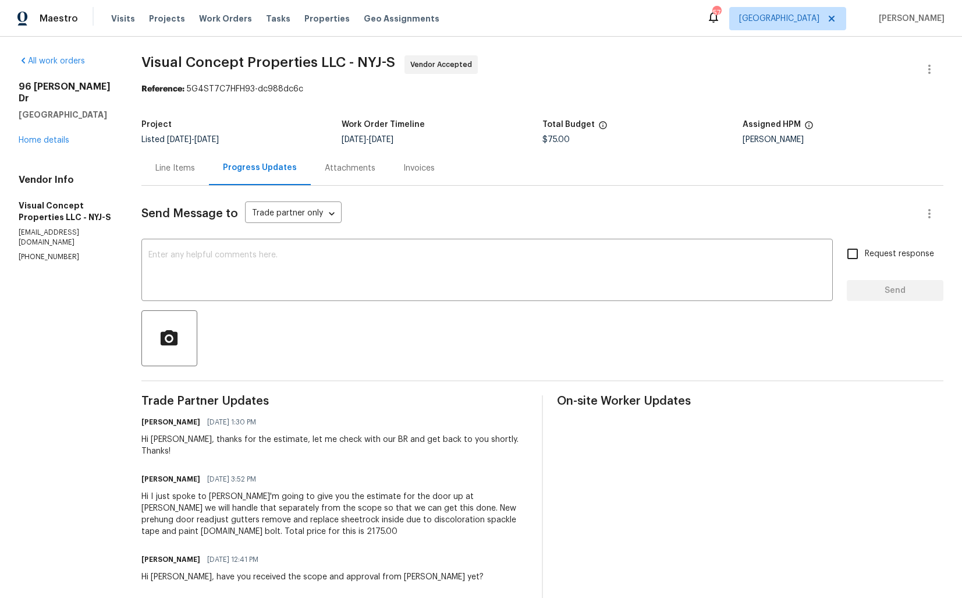
click at [526, 44] on div "All work orders [STREET_ADDRESS][PERSON_NAME][PERSON_NAME] Home details Vendor …" at bounding box center [481, 605] width 962 height 1137
click at [532, 121] on div "Work Order Timeline" at bounding box center [442, 127] width 201 height 15
click at [231, 500] on div "Hi I just spoke to [PERSON_NAME]'m going to give you the estimate for the door …" at bounding box center [334, 514] width 386 height 47
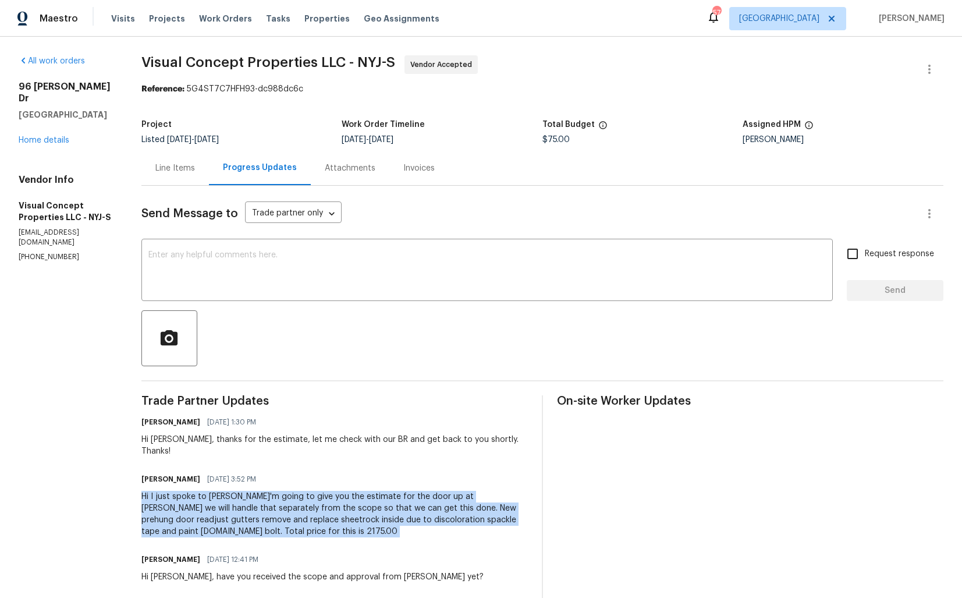
click at [231, 500] on div "Hi I just spoke to [PERSON_NAME]'m going to give you the estimate for the door …" at bounding box center [334, 514] width 386 height 47
copy div "Hi I just spoke to [PERSON_NAME]'m going to give you the estimate for the door …"
